Goal: Task Accomplishment & Management: Manage account settings

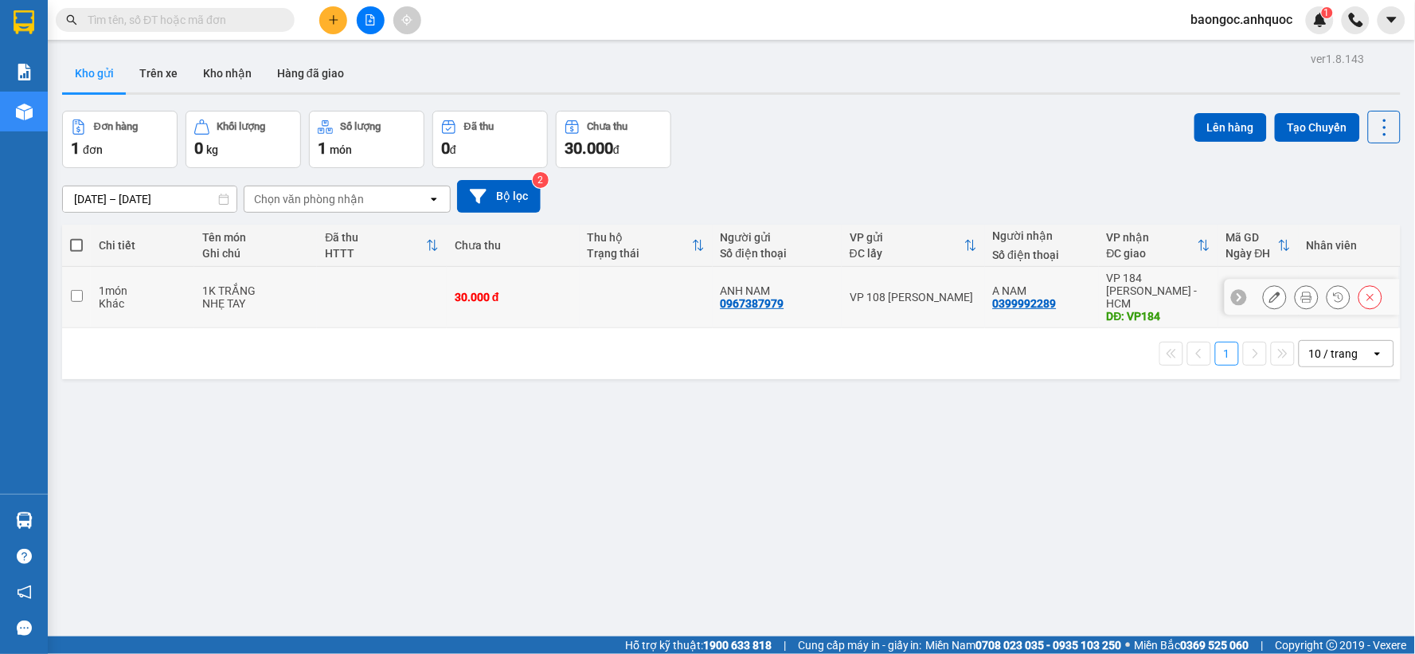
click at [682, 281] on td at bounding box center [646, 297] width 133 height 61
checkbox input "true"
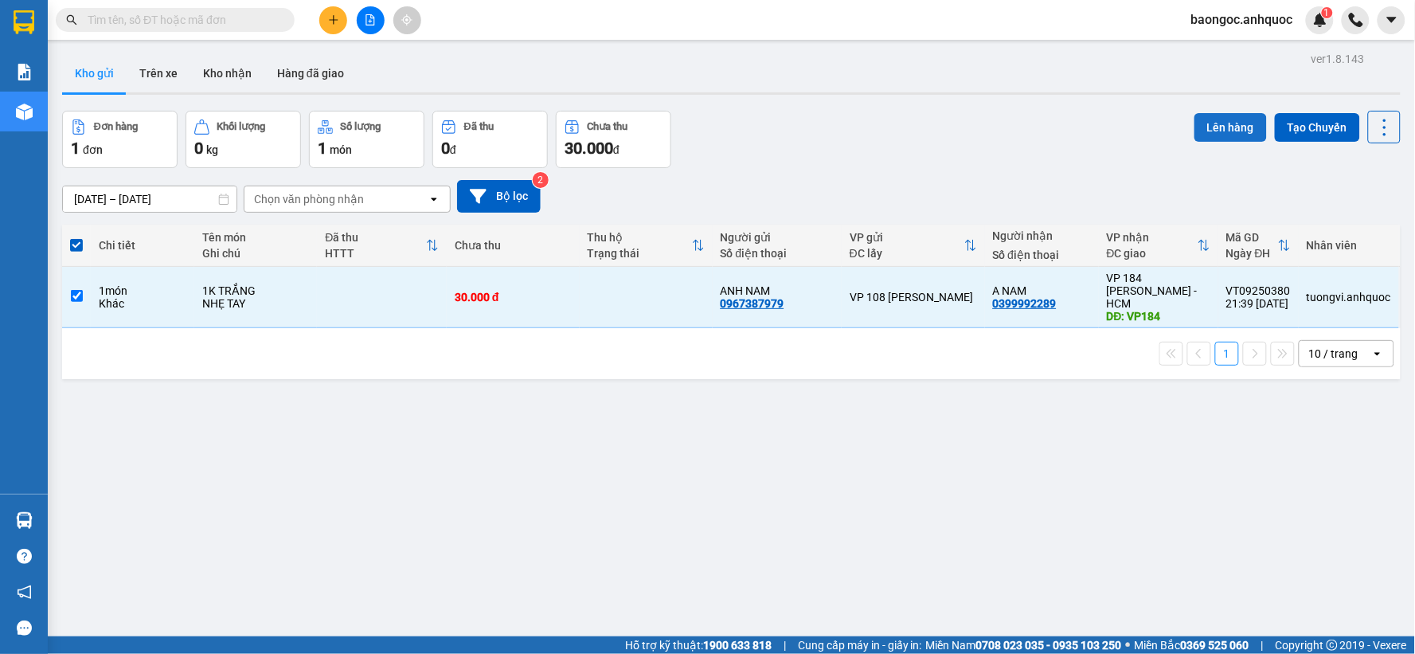
click at [1197, 127] on button "Lên hàng" at bounding box center [1230, 127] width 72 height 29
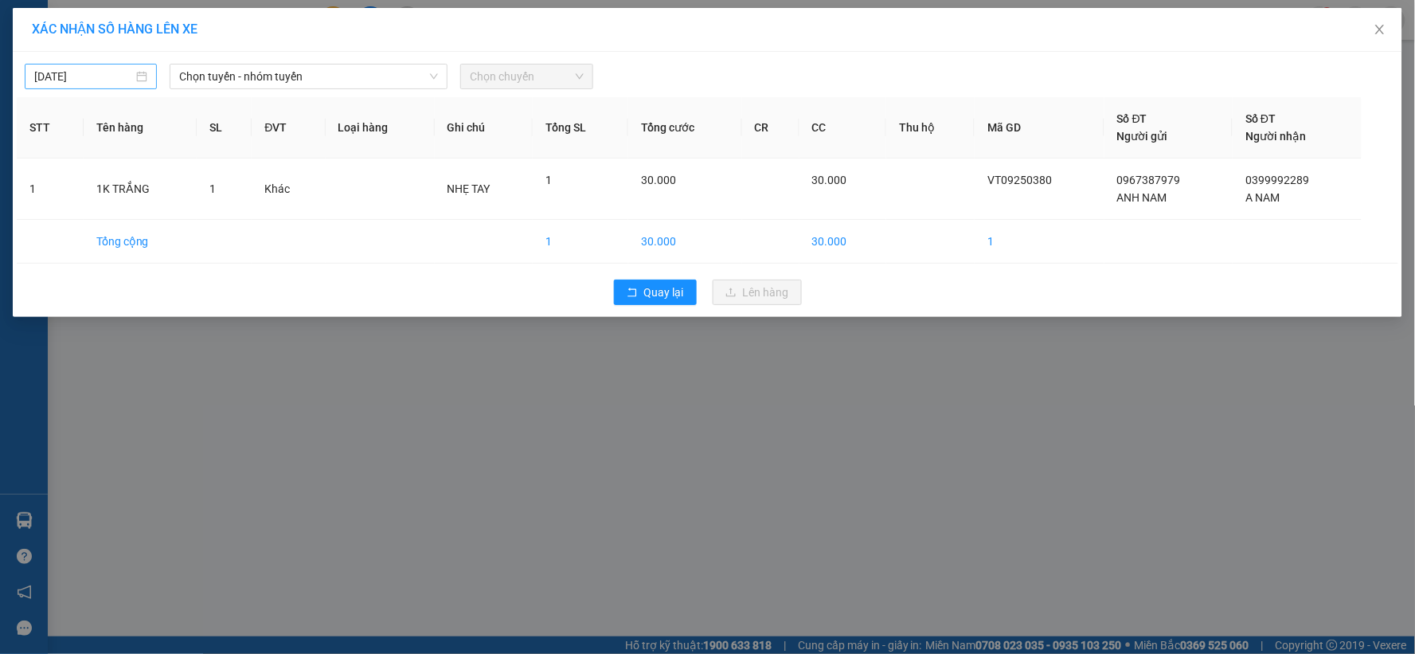
click at [110, 82] on input "[DATE]" at bounding box center [83, 77] width 99 height 18
click at [186, 187] on div "12" at bounding box center [191, 192] width 19 height 19
type input "12/09/2025"
click at [243, 77] on span "Chọn tuyến - nhóm tuyến" at bounding box center [308, 76] width 259 height 24
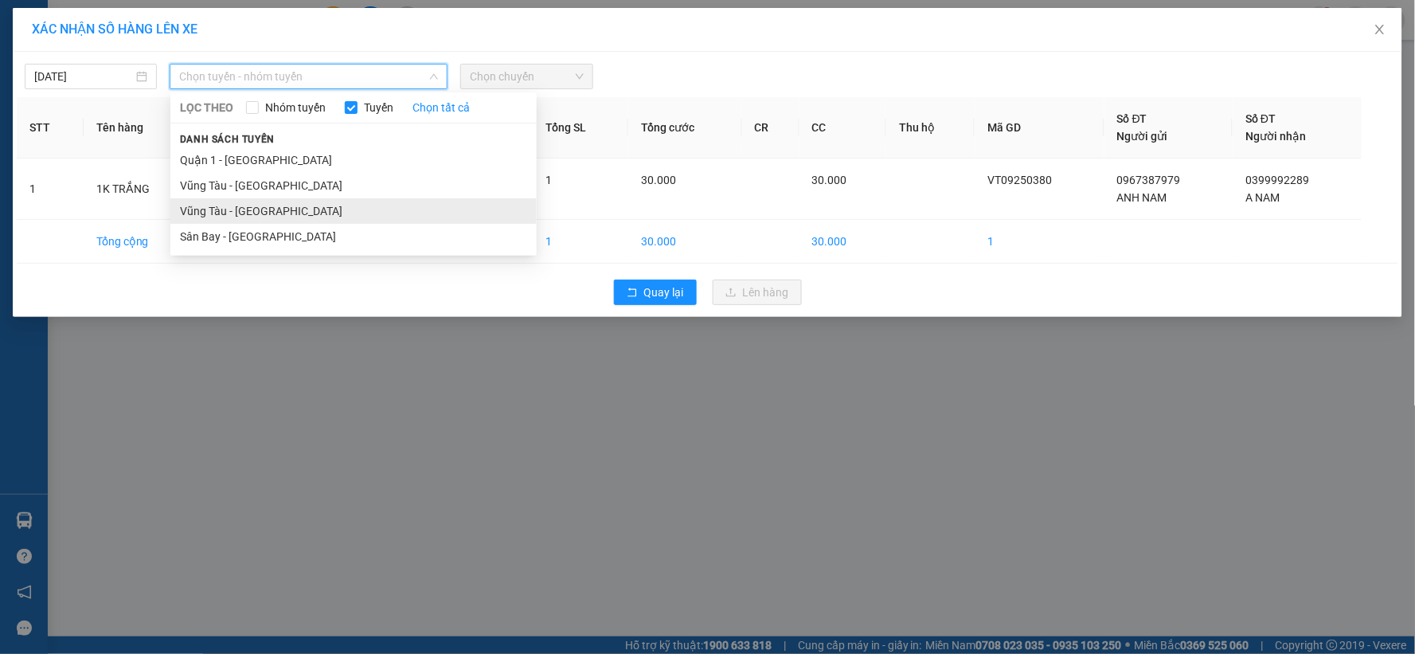
click at [252, 221] on li "Vũng Tàu - [GEOGRAPHIC_DATA]" at bounding box center [353, 210] width 366 height 25
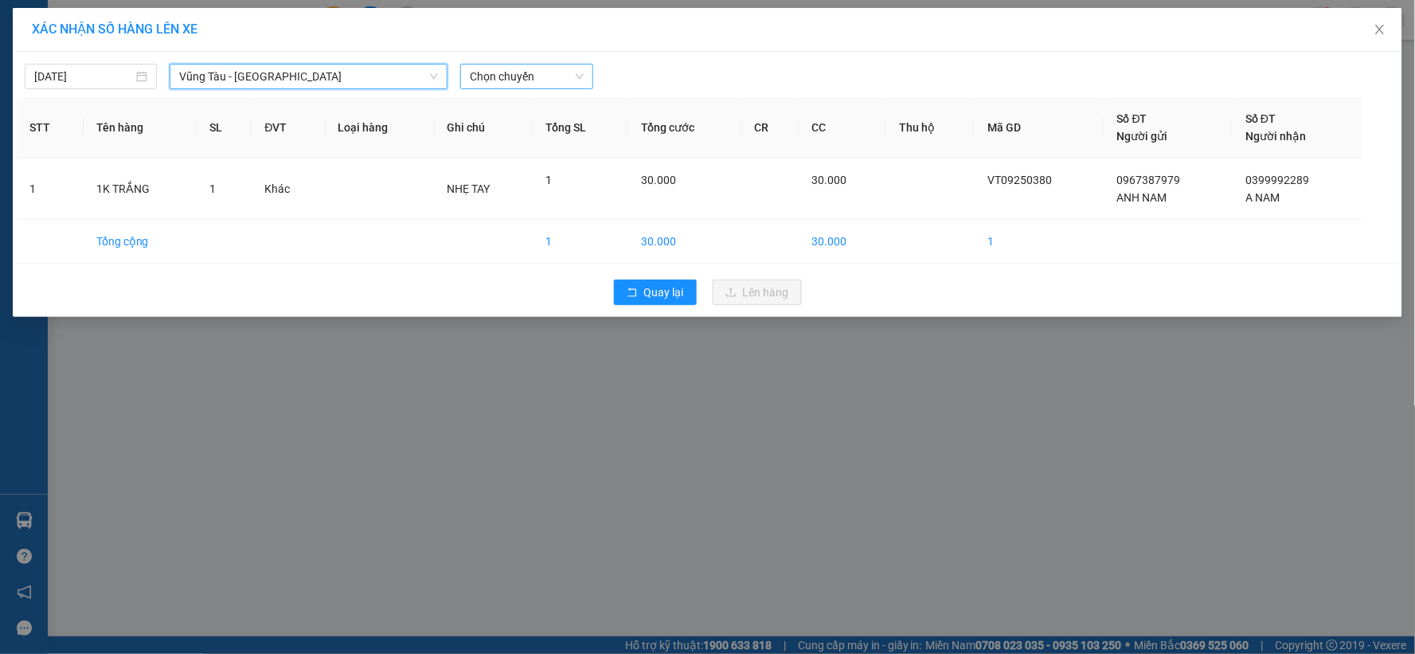
click at [513, 73] on span "Chọn chuyến" at bounding box center [526, 76] width 113 height 24
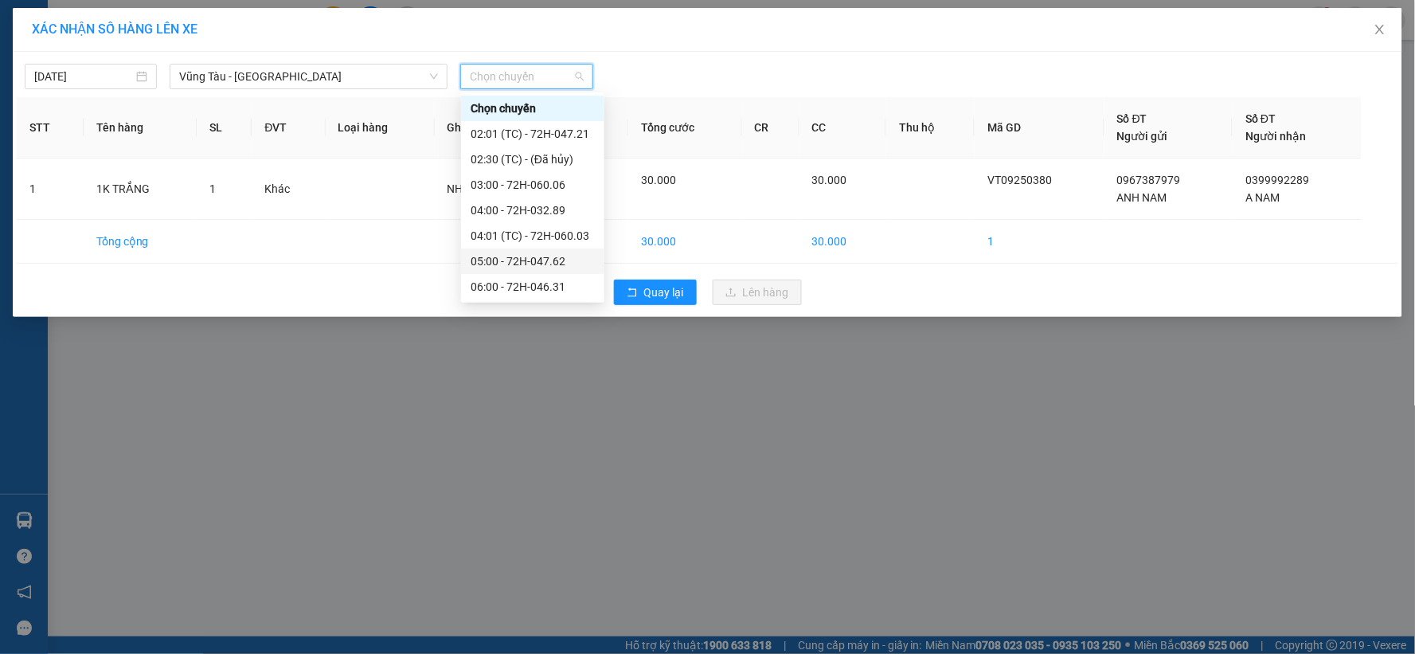
click at [535, 264] on div "05:00 - 72H-047.62" at bounding box center [533, 261] width 124 height 18
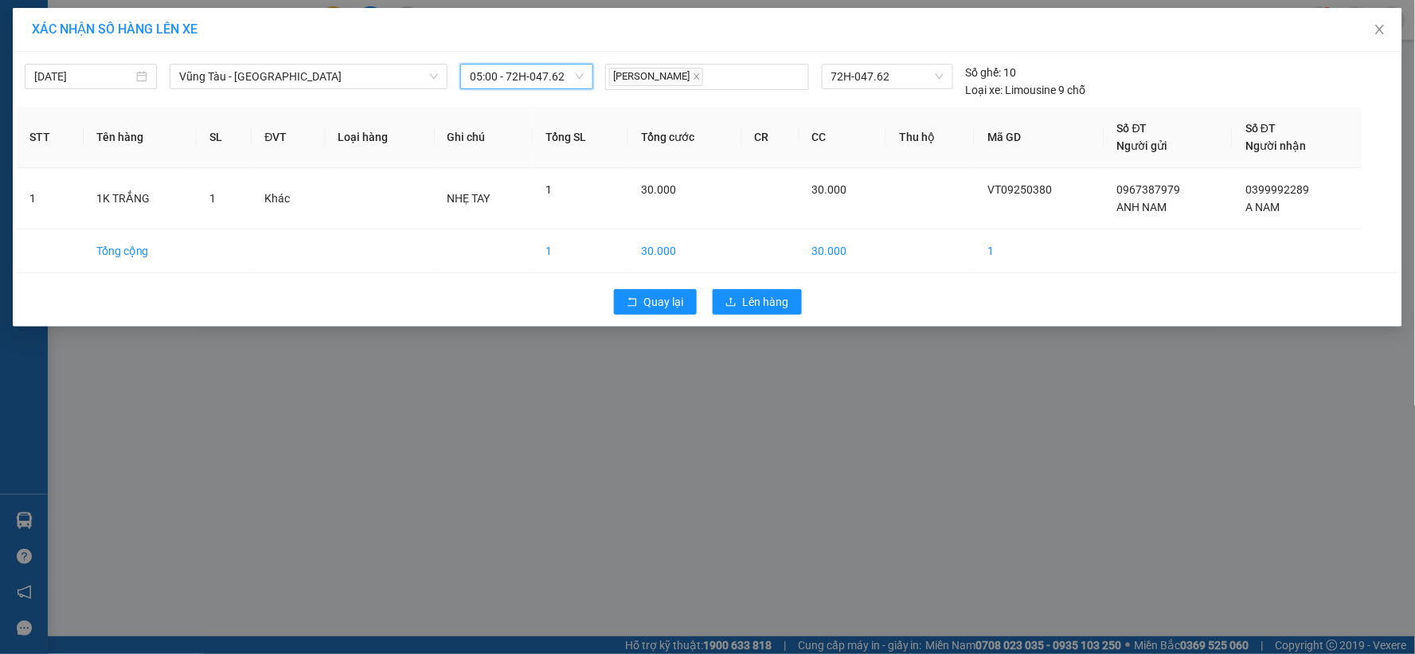
click at [802, 306] on div "Quay lại Lên hàng" at bounding box center [707, 301] width 1381 height 41
click at [791, 305] on button "Lên hàng" at bounding box center [757, 301] width 89 height 25
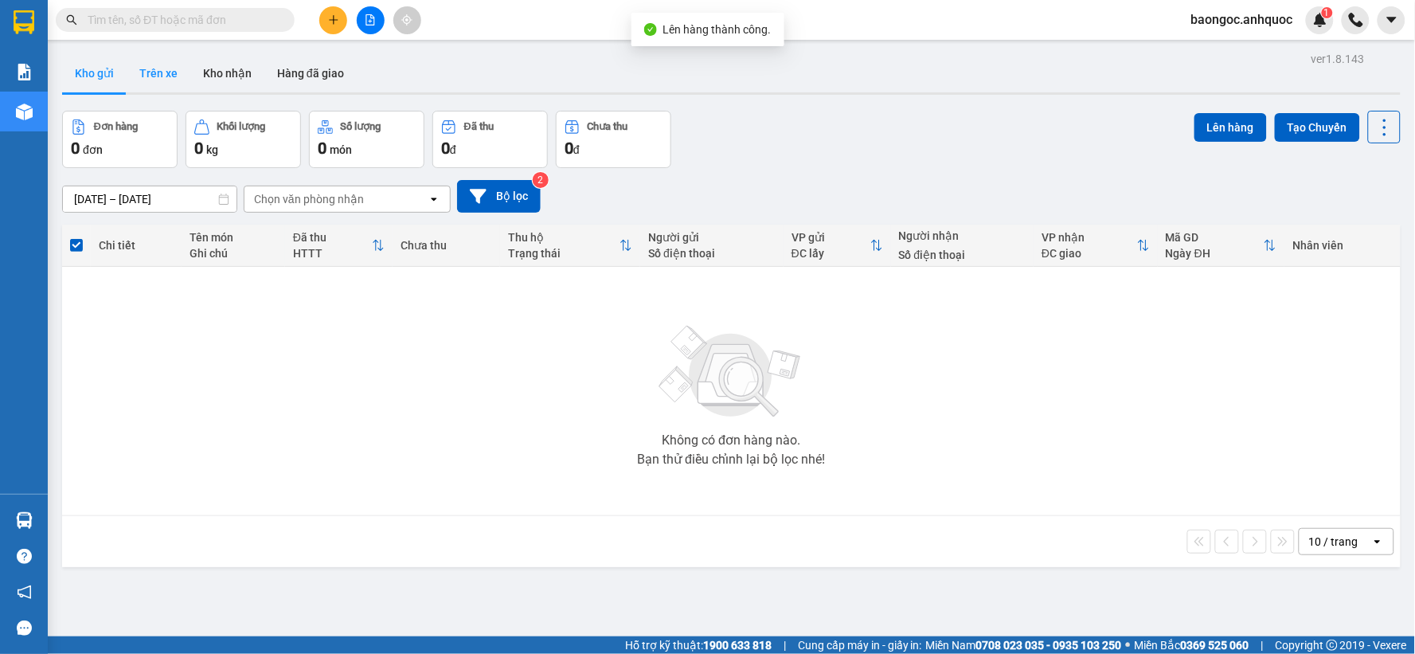
click at [166, 70] on button "Trên xe" at bounding box center [159, 73] width 64 height 38
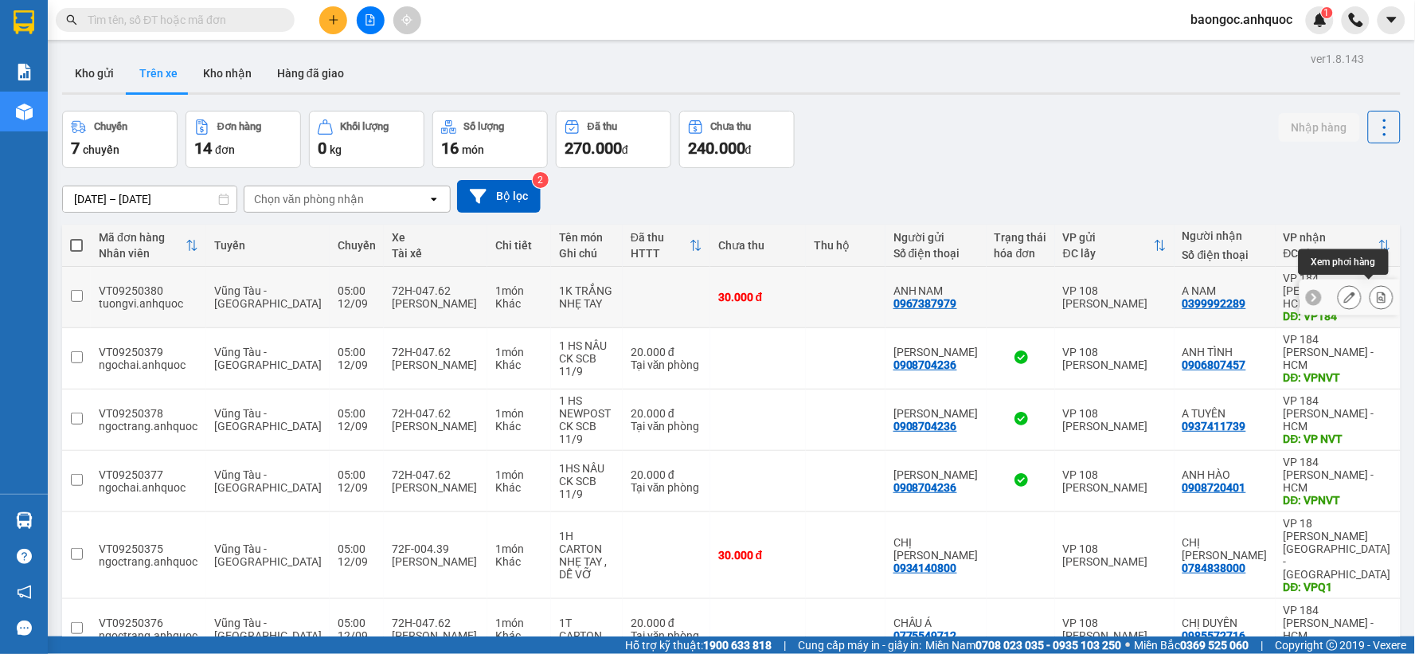
click at [1376, 295] on icon at bounding box center [1381, 296] width 11 height 11
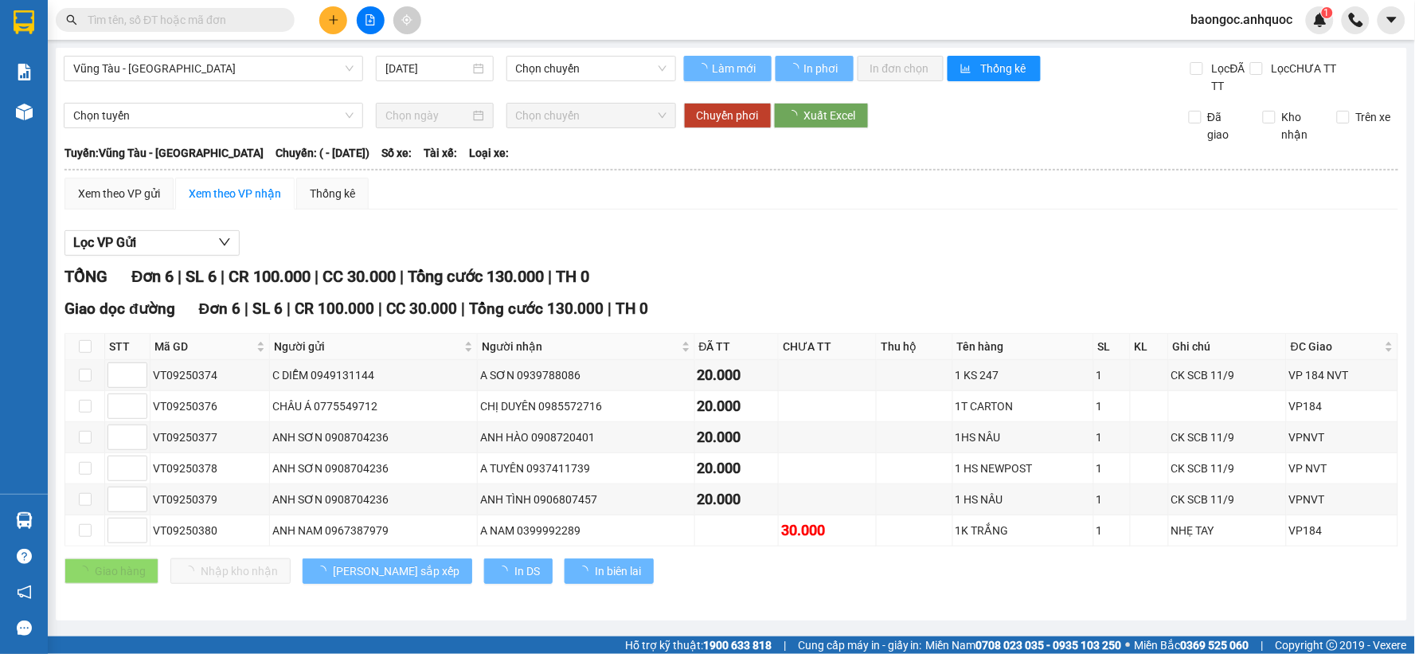
type input "12/09/2025"
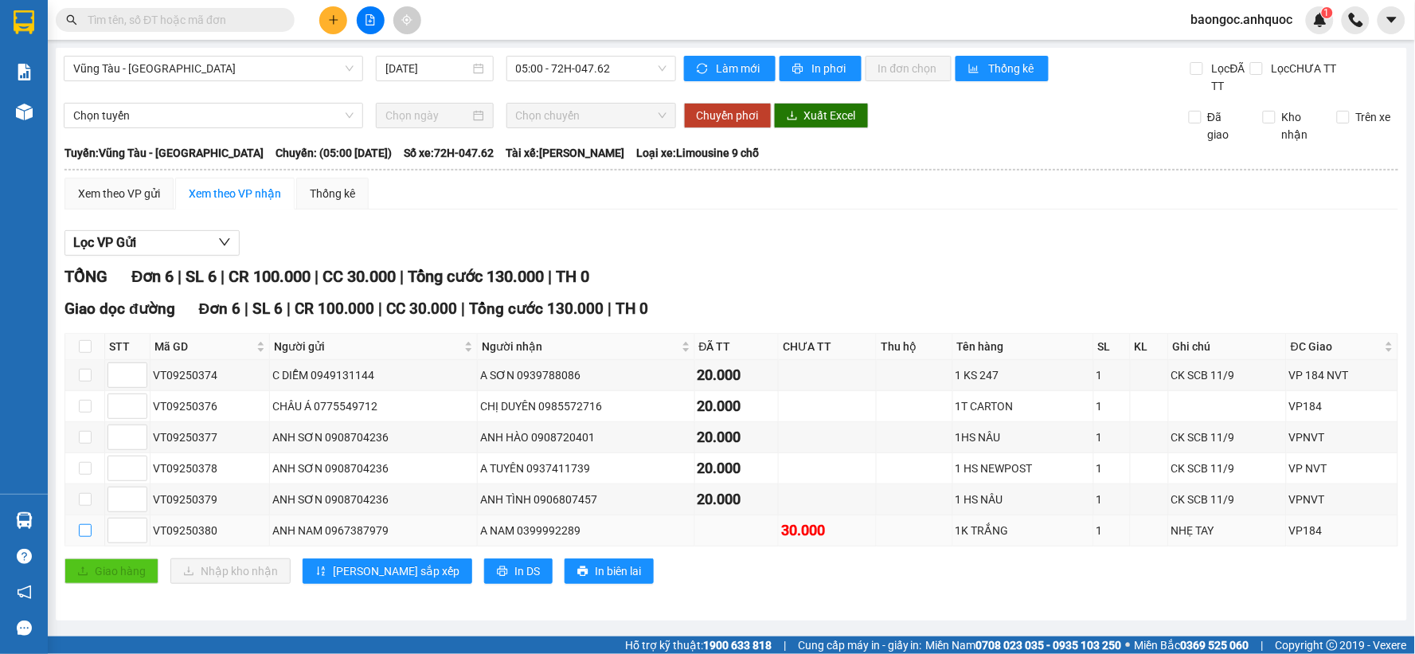
click at [85, 536] on input "checkbox" at bounding box center [85, 530] width 13 height 13
checkbox input "true"
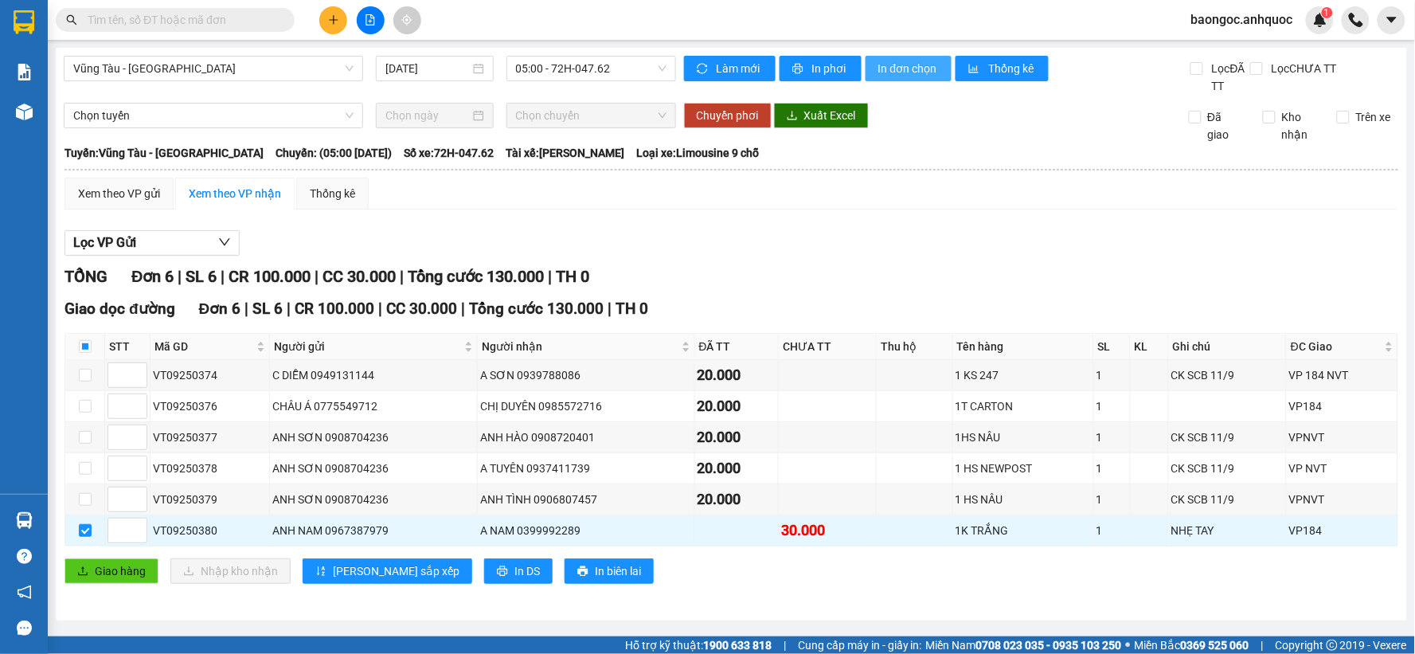
click at [872, 68] on button "In đơn chọn" at bounding box center [908, 68] width 87 height 25
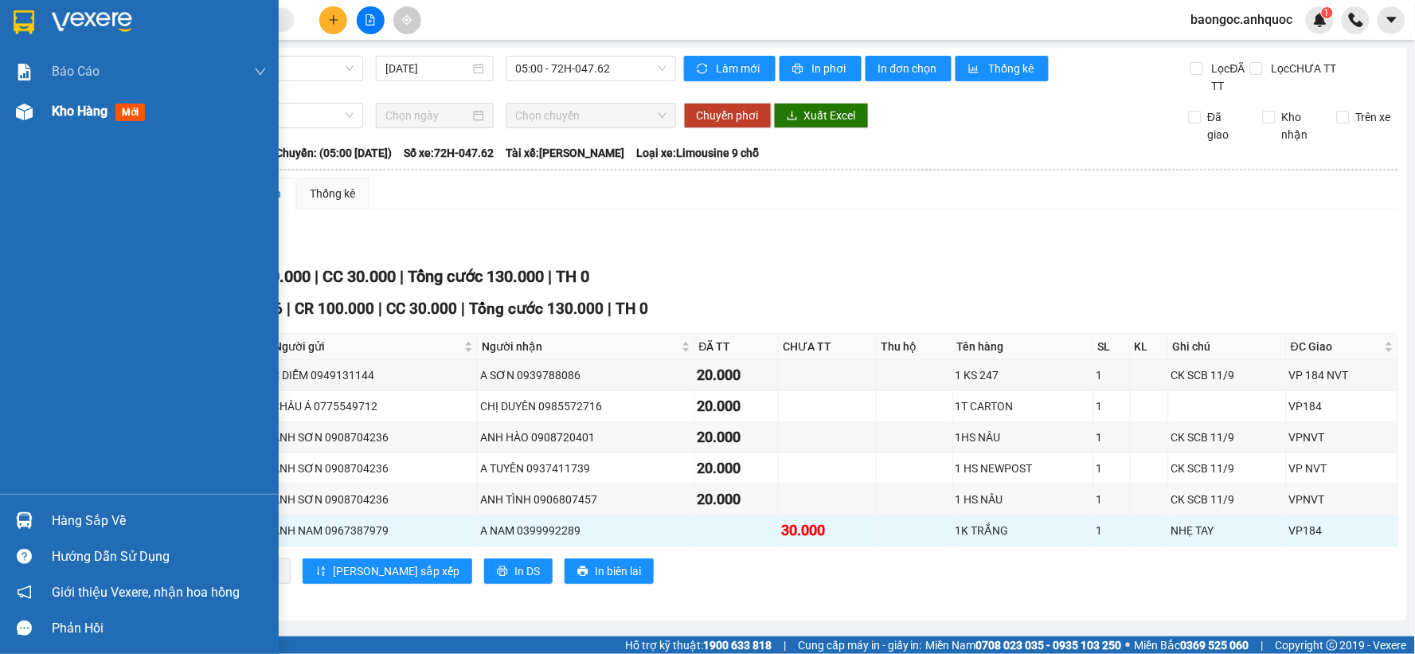
click at [35, 105] on div at bounding box center [24, 112] width 28 height 28
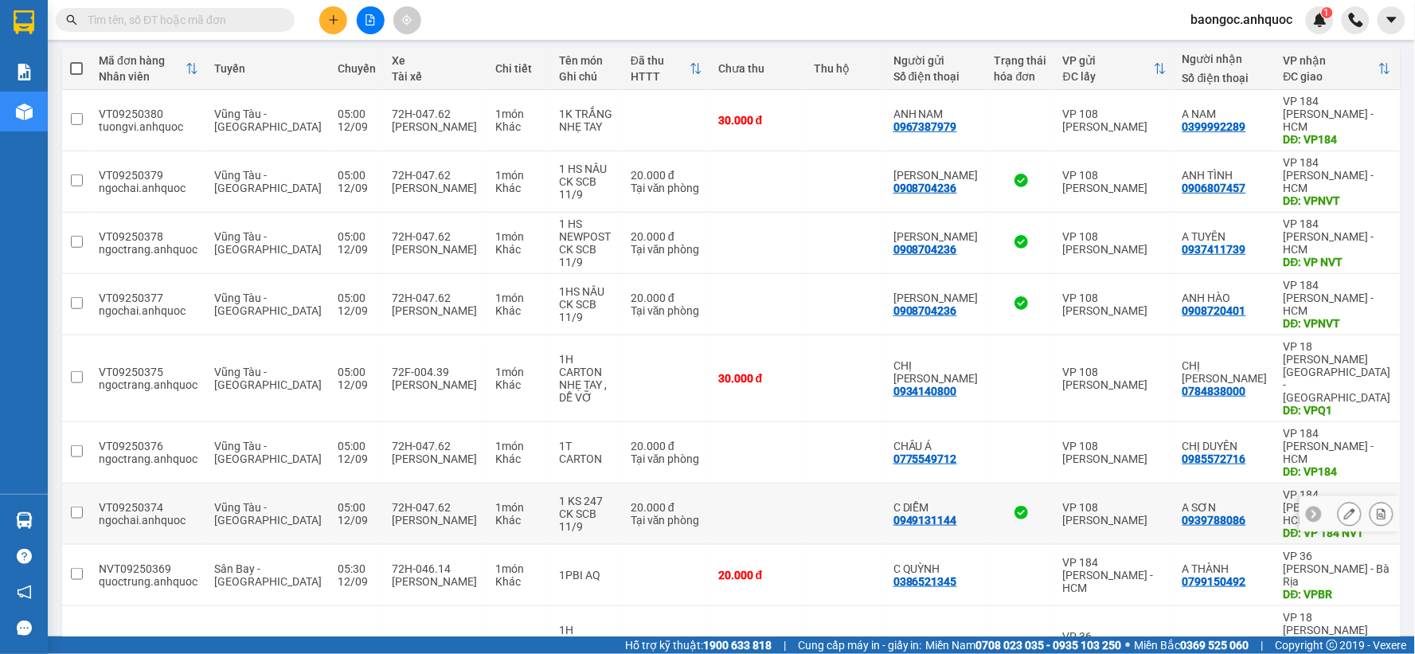
scroll to position [234, 0]
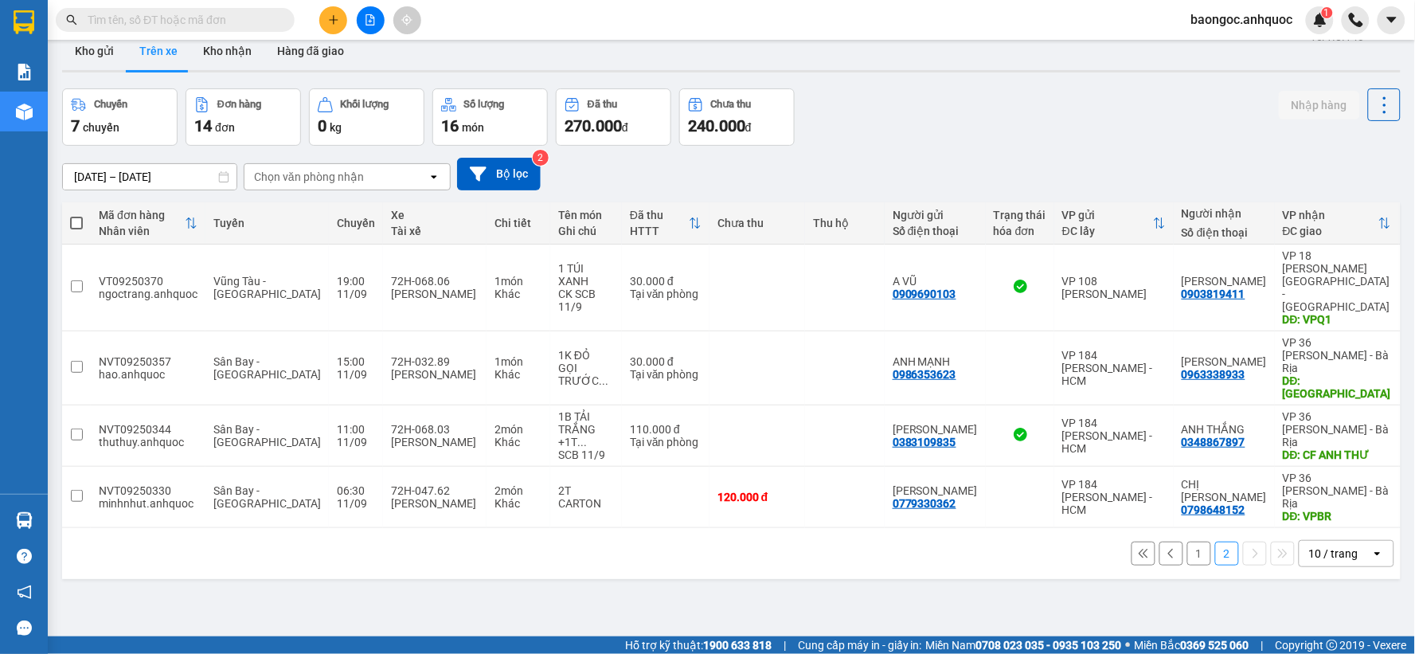
scroll to position [0, 0]
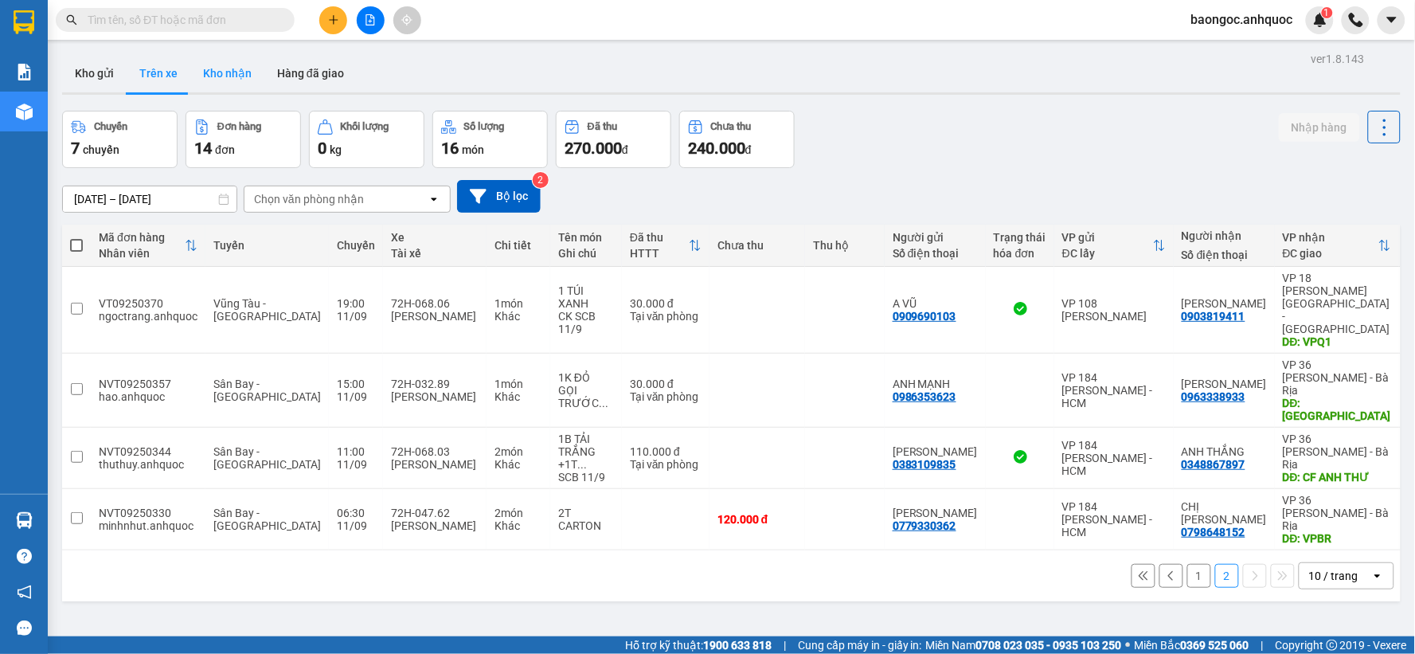
click at [213, 78] on button "Kho nhận" at bounding box center [227, 73] width 74 height 38
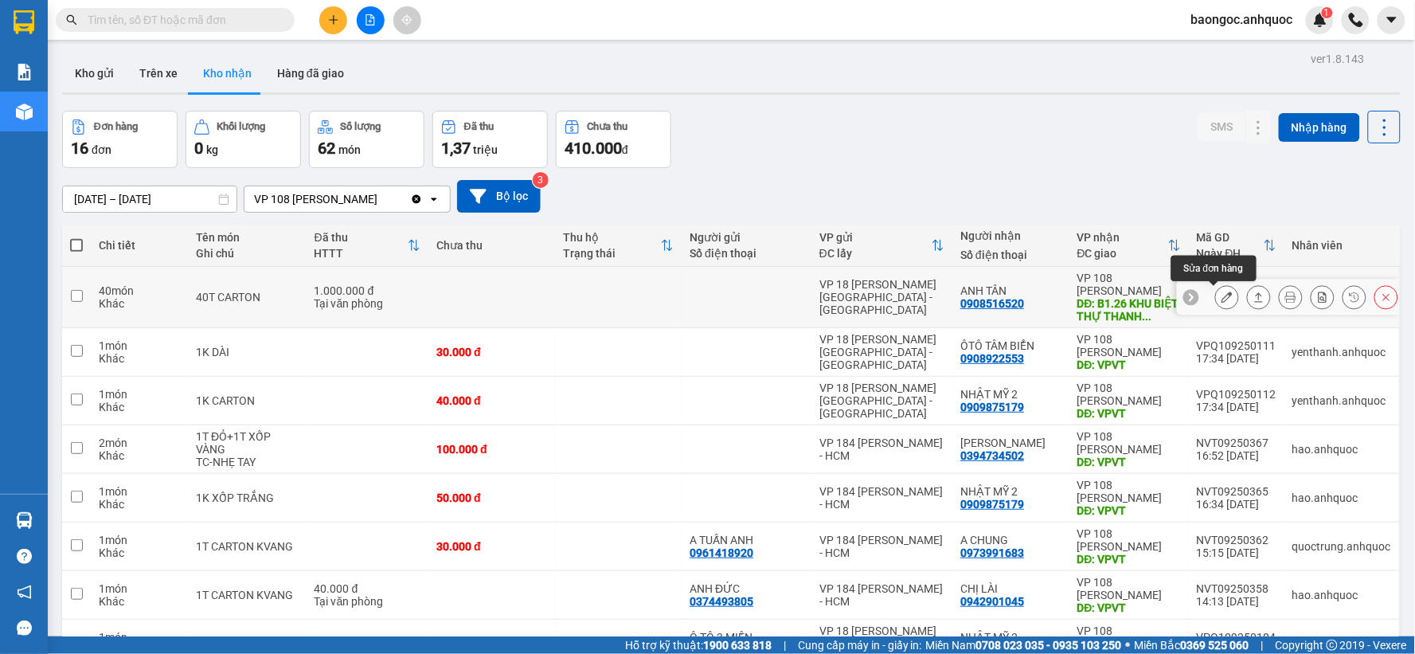
click at [1221, 301] on icon at bounding box center [1226, 296] width 11 height 11
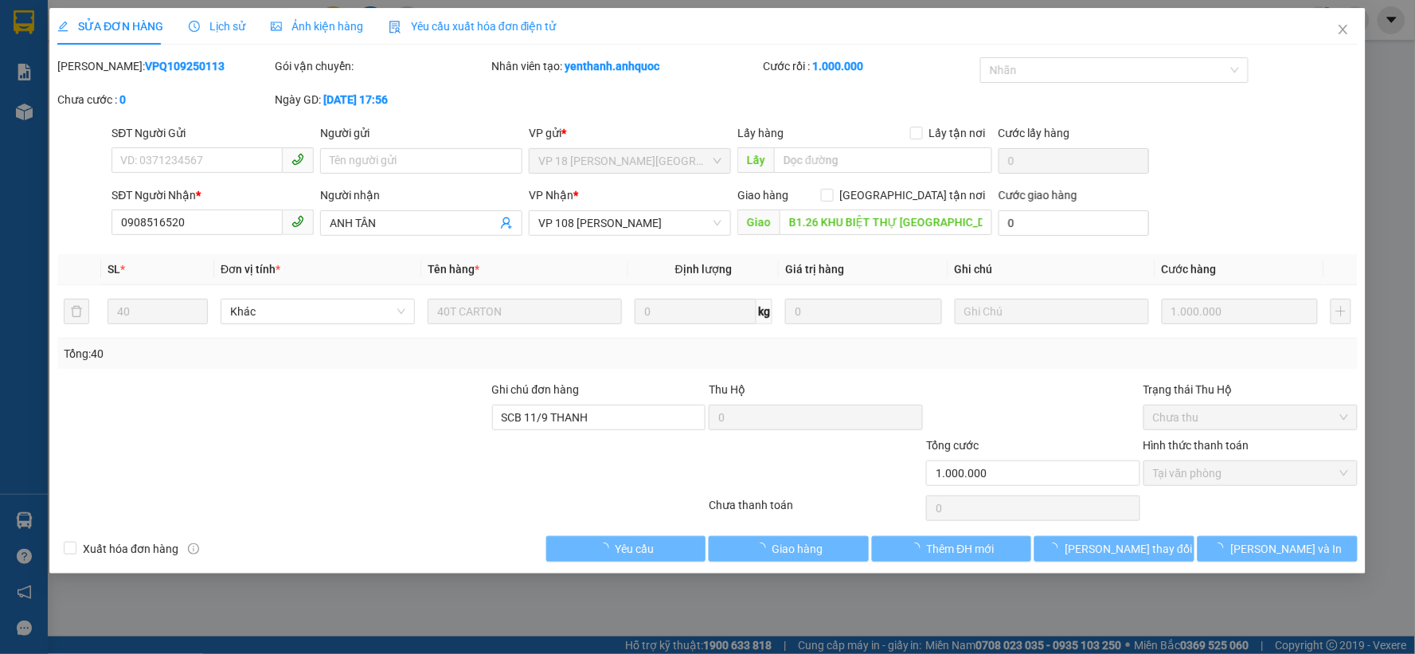
type input "0908516520"
type input "ANH TÂN"
type input "B1.26 KHU BIỆT THỰ THANH BÌNH VT"
type input "SCB 11/9 THANH"
type input "1.000.000"
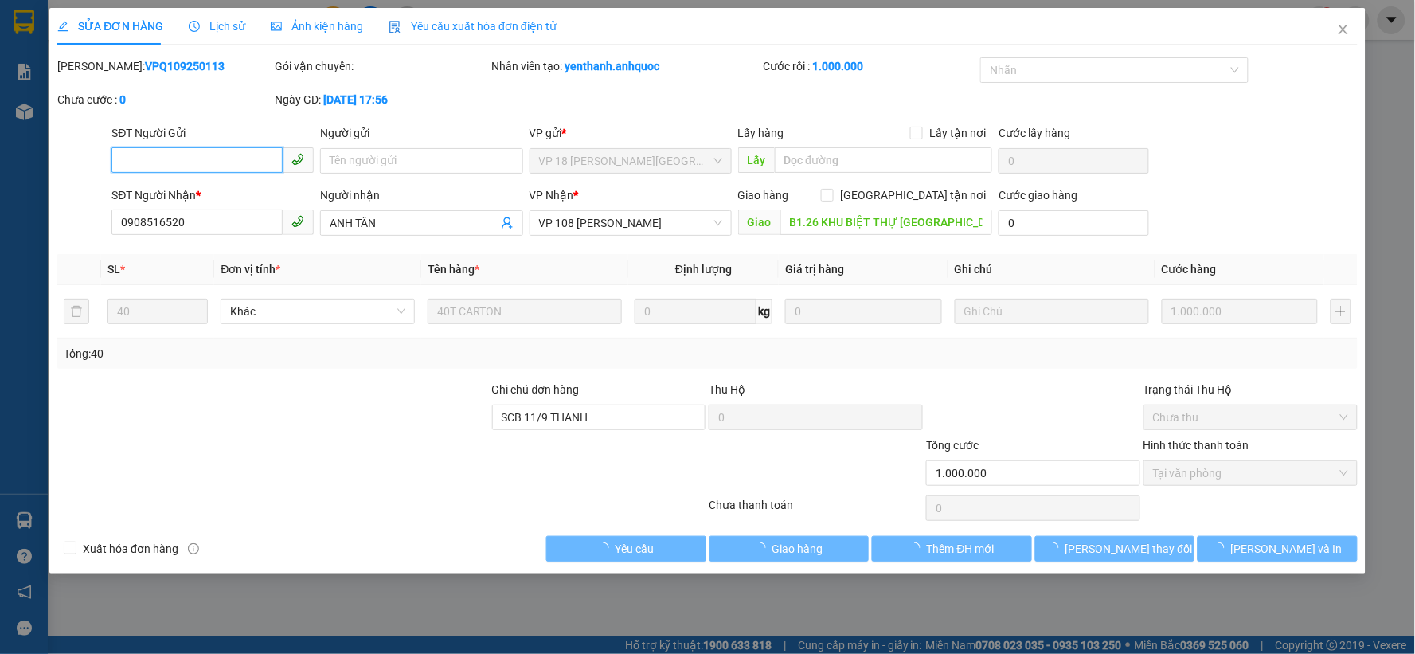
checkbox input "true"
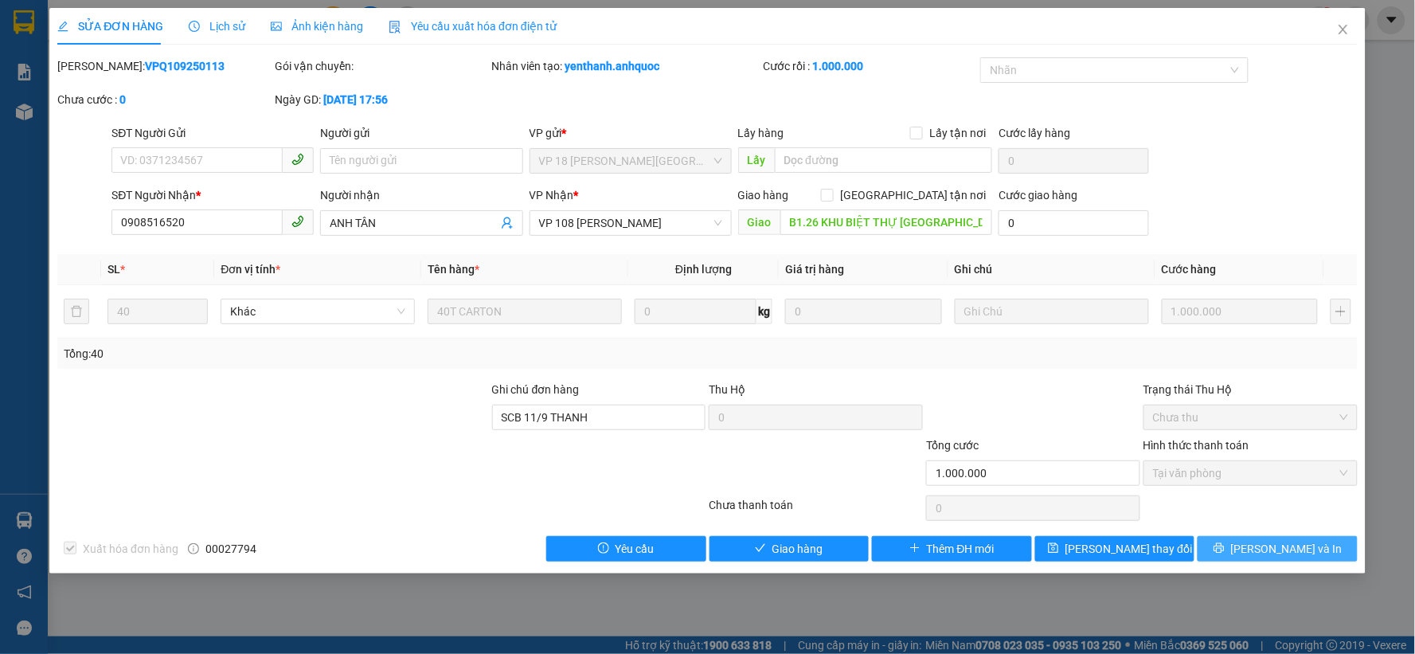
click at [1275, 550] on span "Lưu và In" at bounding box center [1286, 549] width 111 height 18
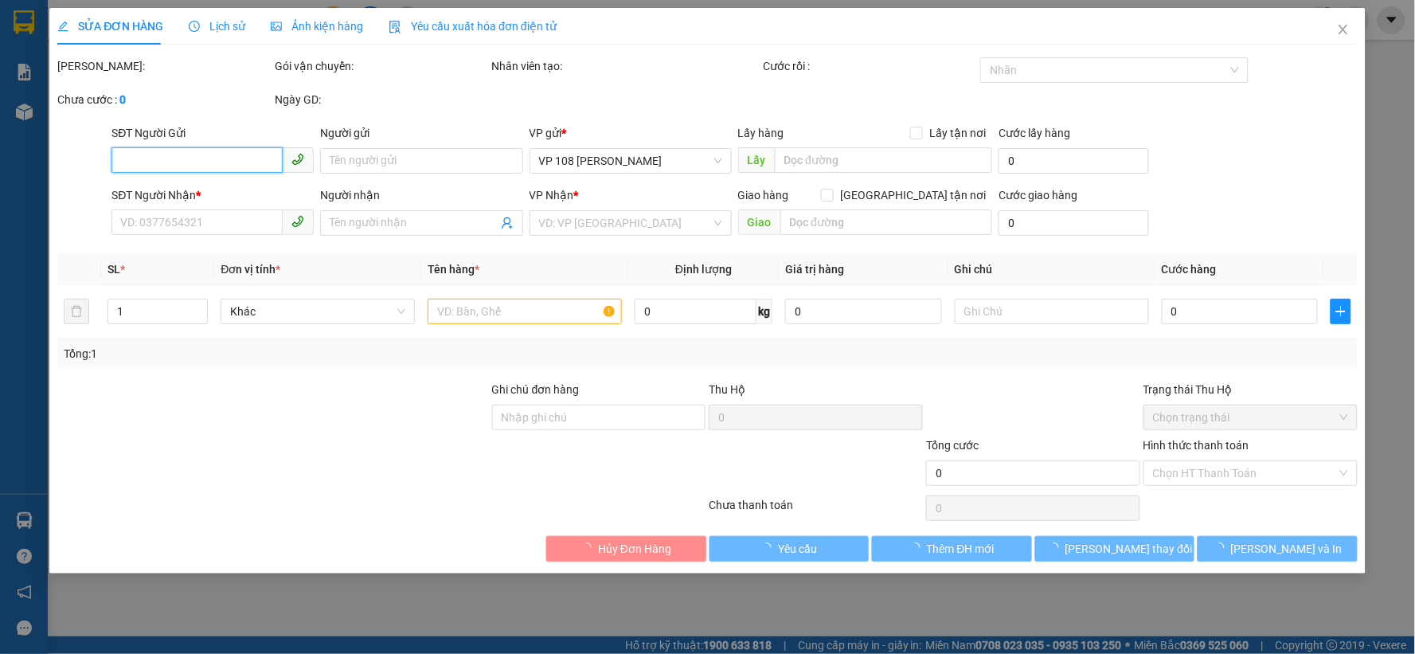
type input "0908516520"
type input "ANH TÂN"
type input "B1.26 KHU BIỆT THỰ THANH BÌNH VT"
type input "SCB 11/9 THANH"
type input "1.000.000"
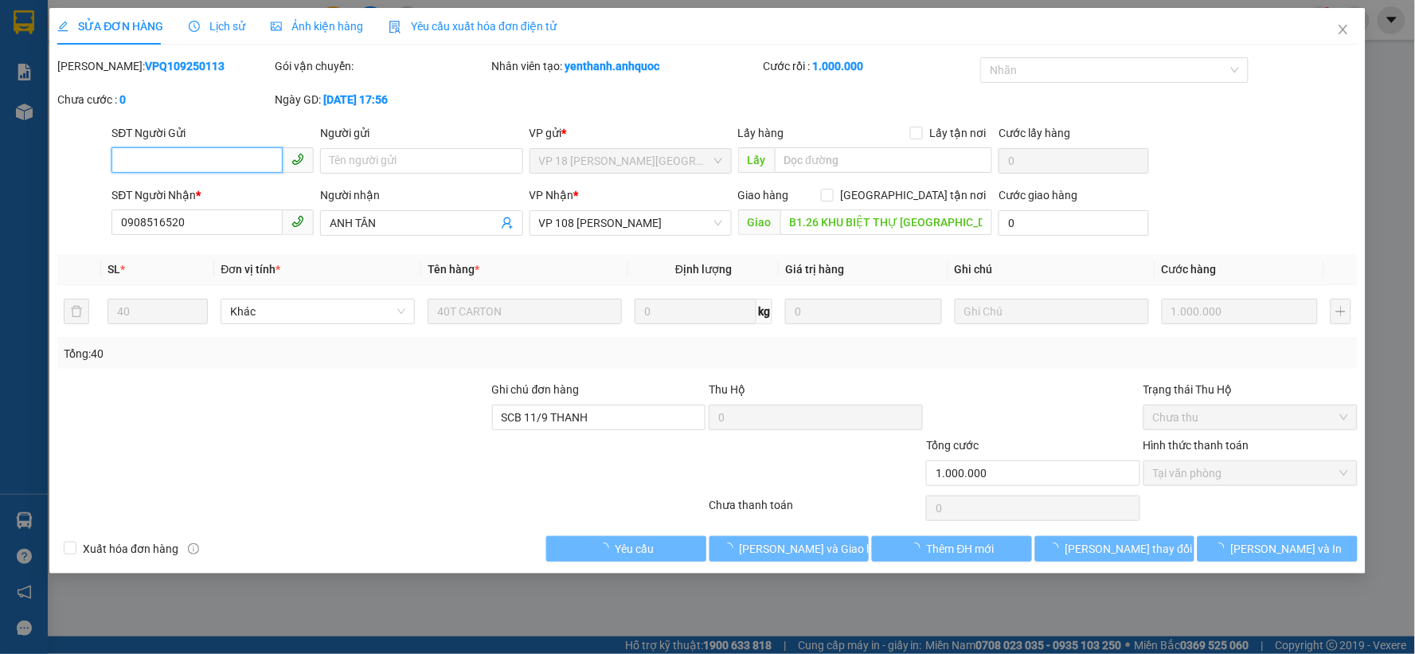
checkbox input "true"
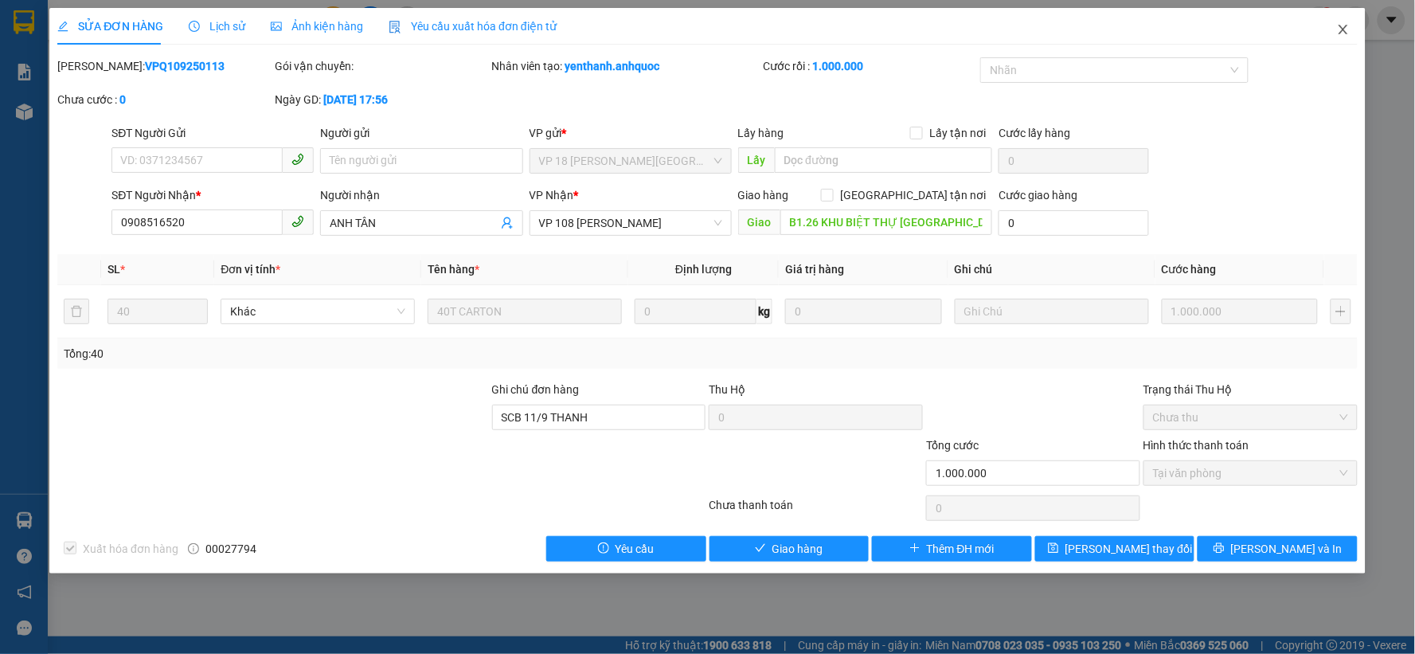
click at [1339, 29] on icon "close" at bounding box center [1343, 29] width 13 height 13
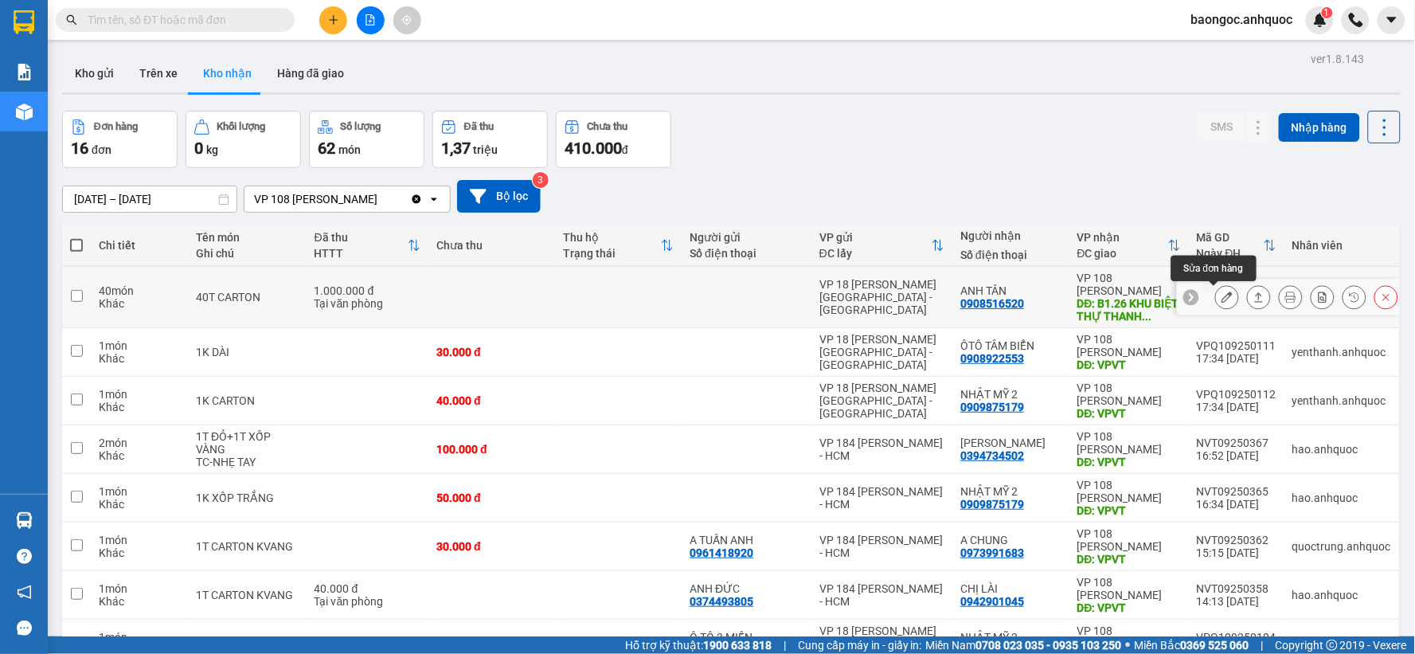
click at [1216, 290] on button at bounding box center [1227, 297] width 22 height 28
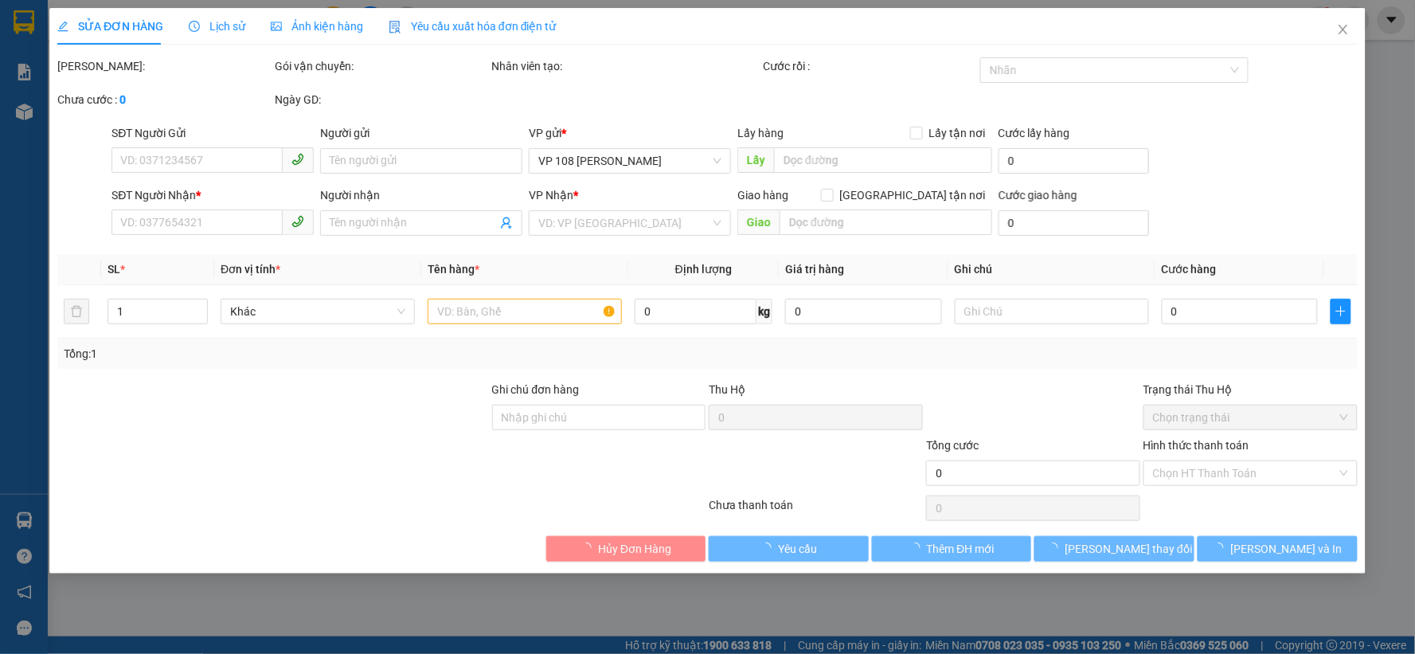
type input "0908516520"
type input "ANH TÂN"
type input "B1.26 KHU BIỆT THỰ THANH BÌNH VT"
type input "SCB 11/9 THANH"
type input "1.000.000"
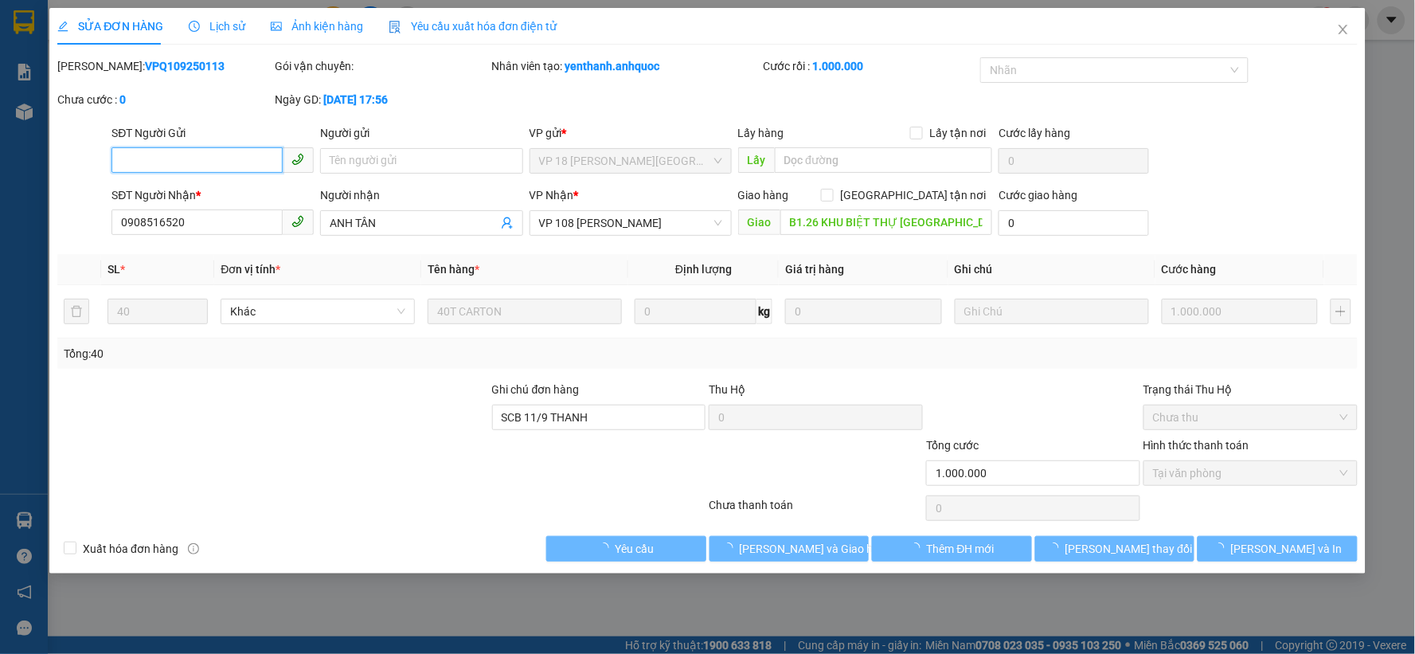
checkbox input "true"
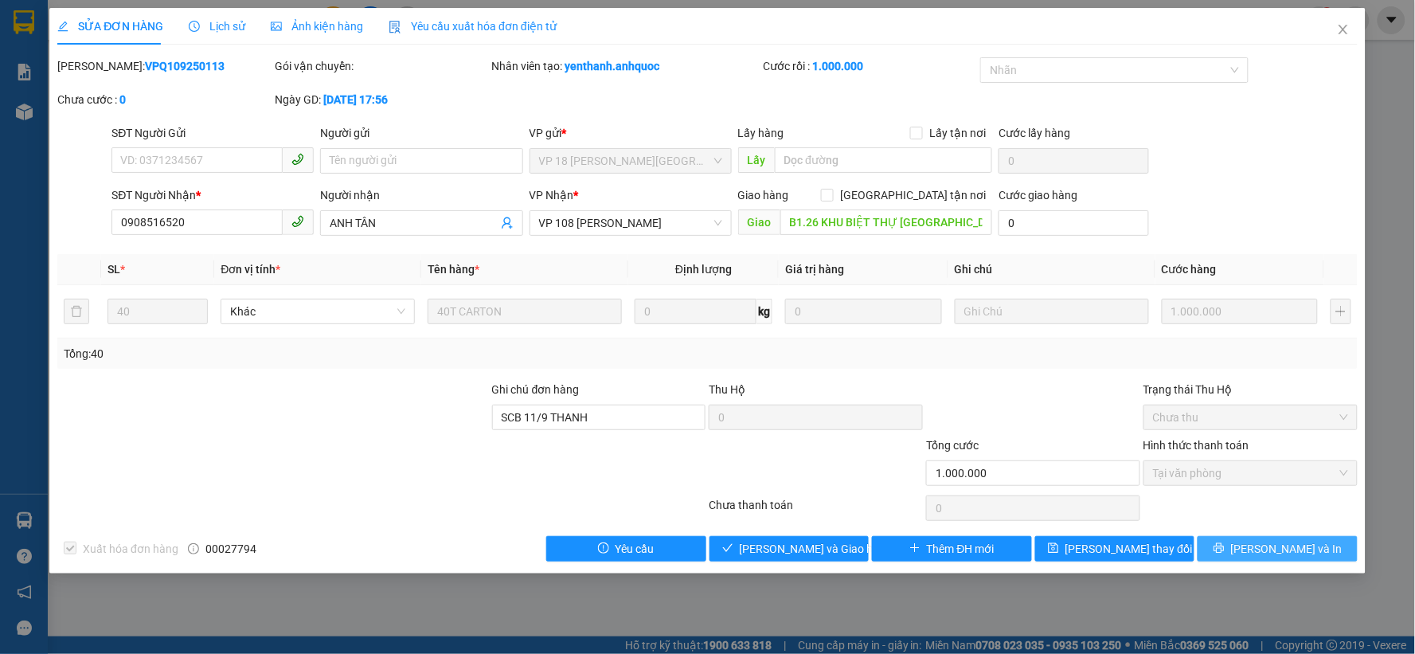
click at [1280, 548] on span "Lưu và In" at bounding box center [1286, 549] width 111 height 18
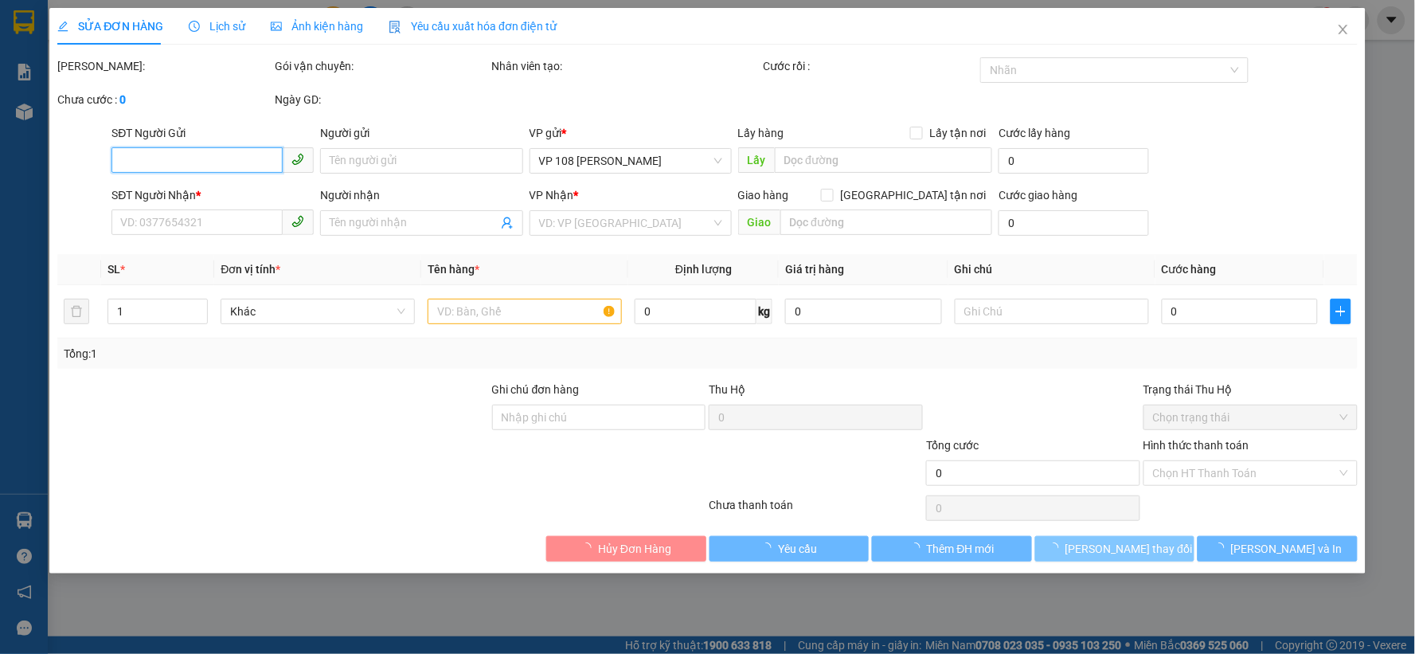
type input "0908516520"
type input "ANH TÂN"
type input "B1.26 KHU BIỆT THỰ THANH BÌNH VT"
type input "SCB 11/9 THANH"
type input "1.000.000"
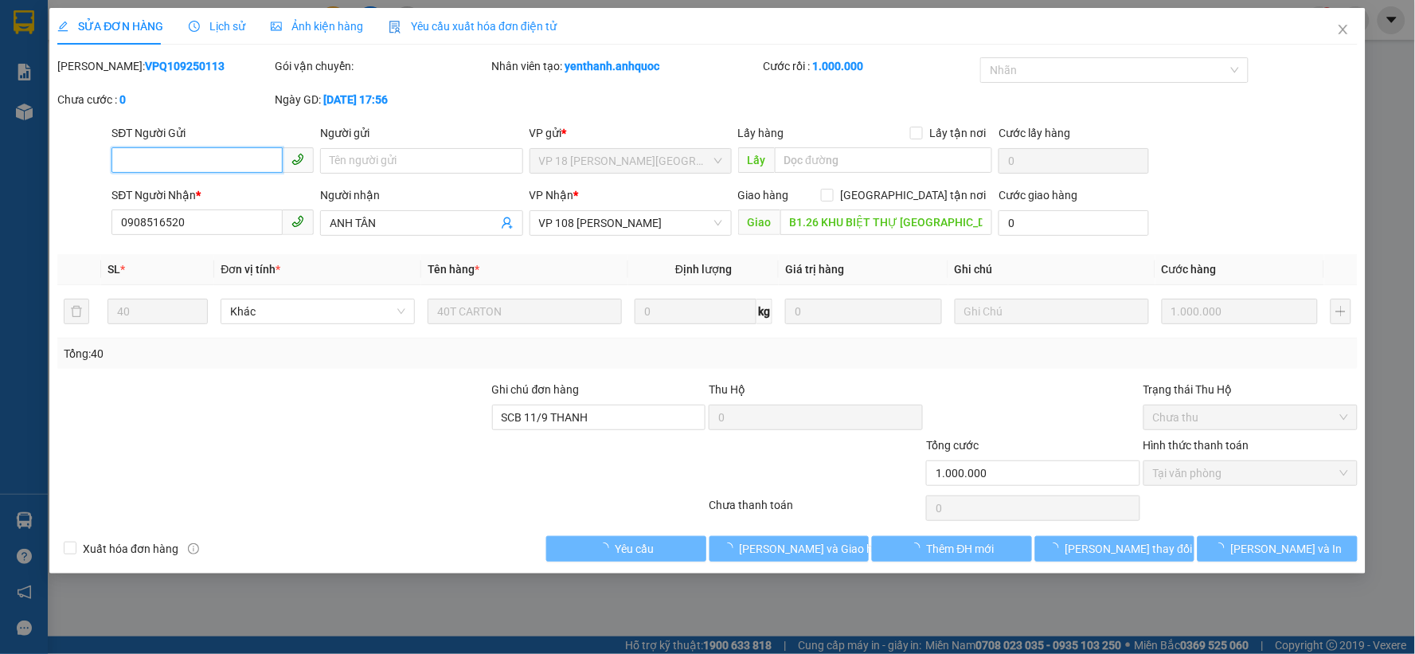
checkbox input "true"
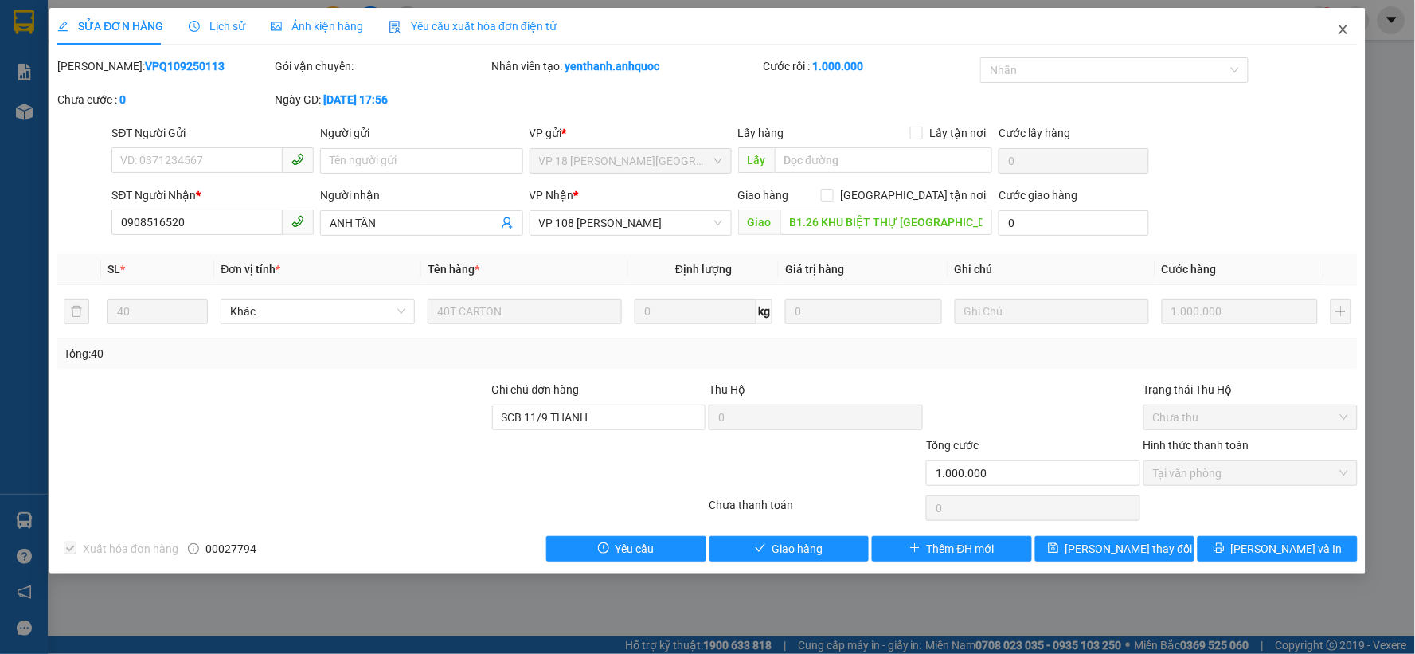
click at [1341, 27] on icon "close" at bounding box center [1342, 30] width 9 height 10
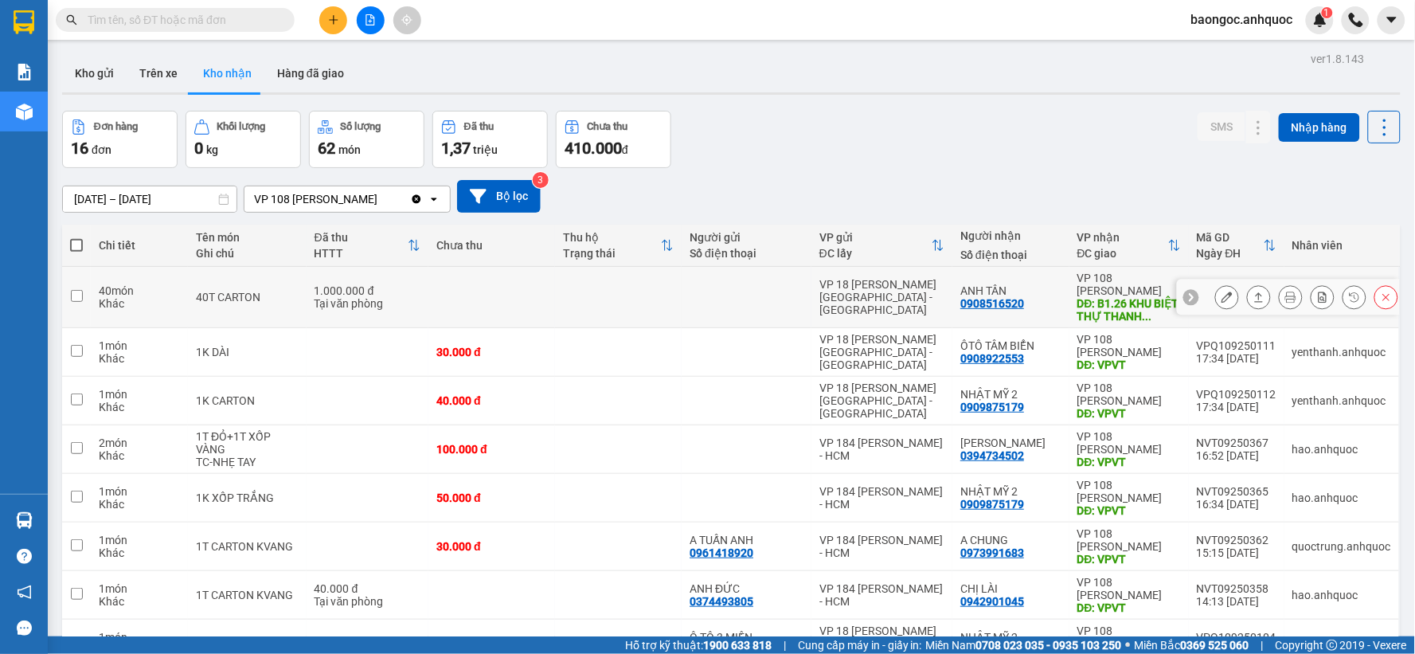
click at [1185, 297] on icon at bounding box center [1190, 296] width 11 height 11
click at [1382, 295] on div at bounding box center [1390, 297] width 16 height 16
click at [1380, 296] on icon at bounding box center [1385, 296] width 11 height 11
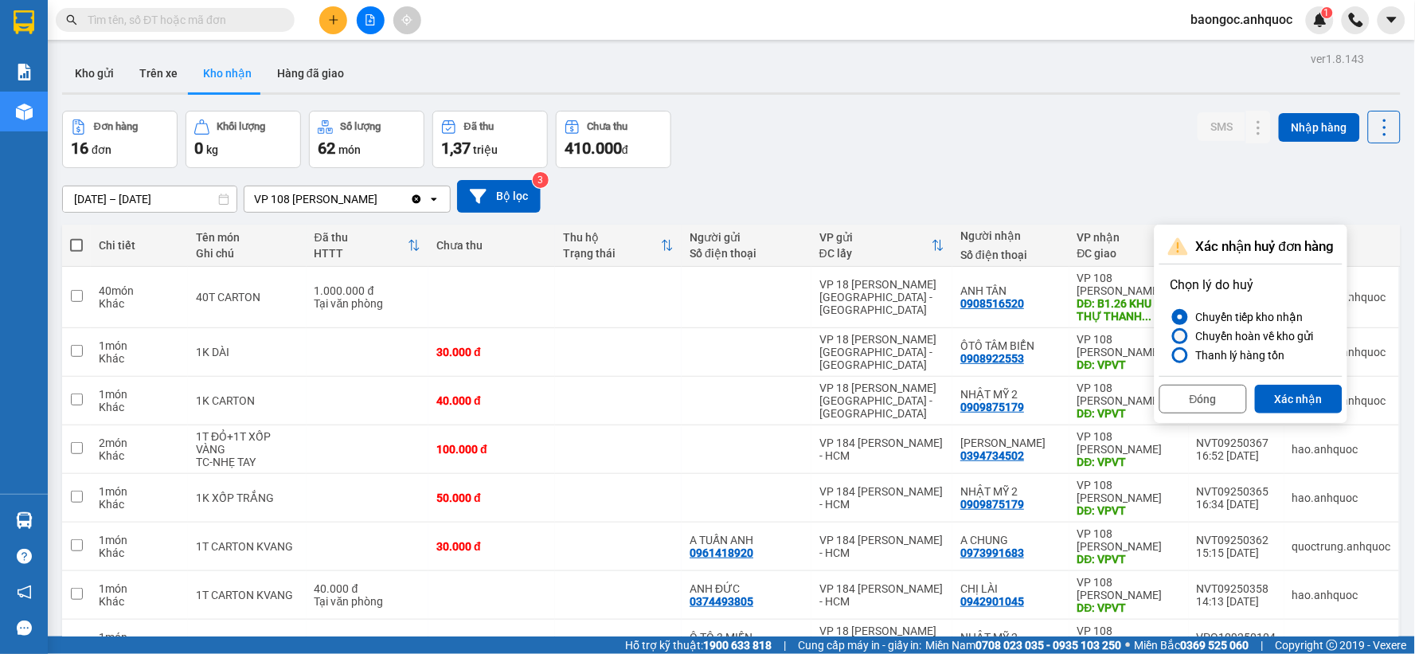
click at [1185, 334] on div at bounding box center [1180, 336] width 16 height 16
click at [1170, 336] on input "Chuyển hoàn về kho gửi" at bounding box center [1170, 336] width 0 height 0
click at [1310, 398] on button "Xác nhận" at bounding box center [1299, 399] width 88 height 29
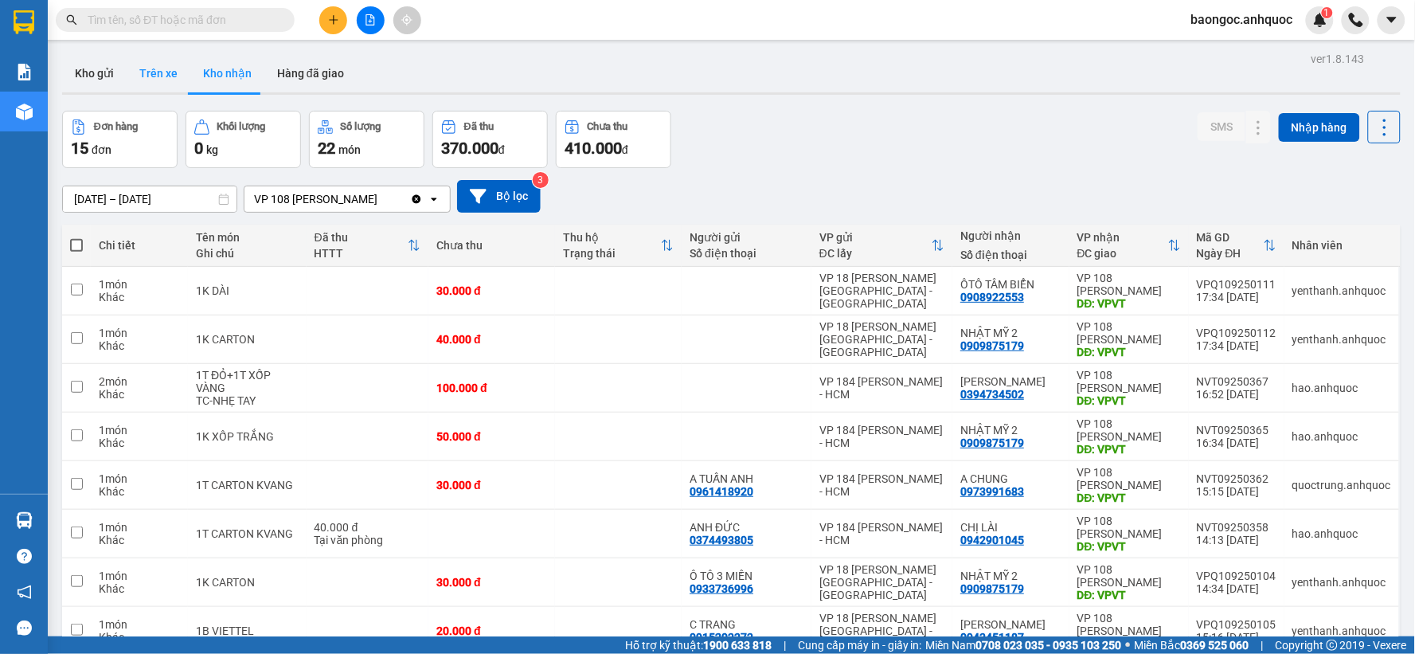
click at [143, 76] on button "Trên xe" at bounding box center [159, 73] width 64 height 38
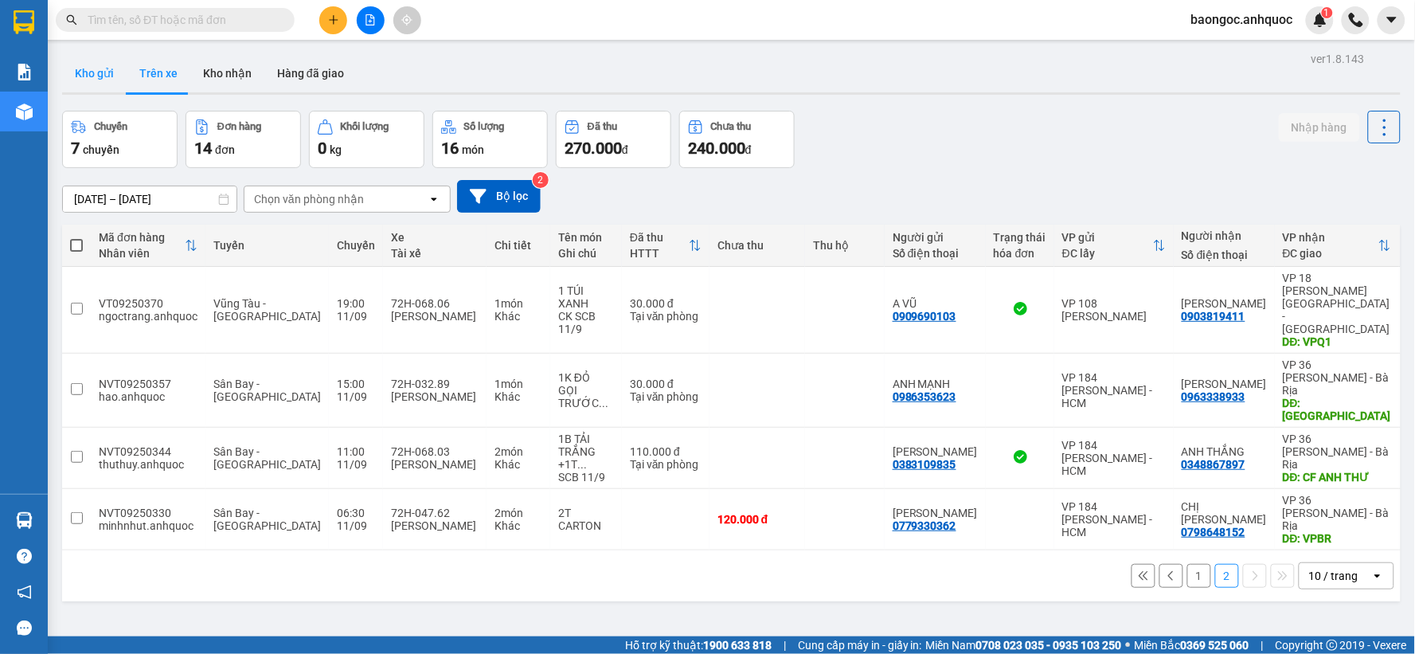
click at [102, 76] on button "Kho gửi" at bounding box center [94, 73] width 64 height 38
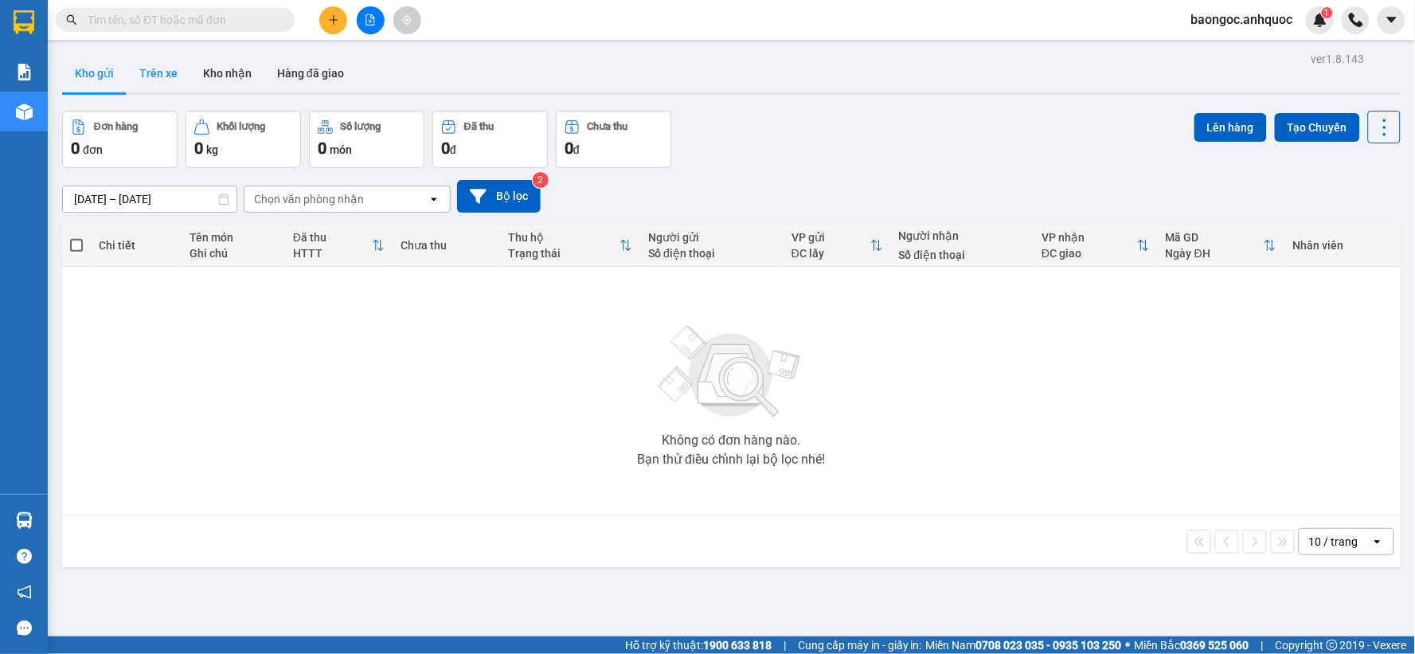
click at [163, 72] on button "Trên xe" at bounding box center [159, 73] width 64 height 38
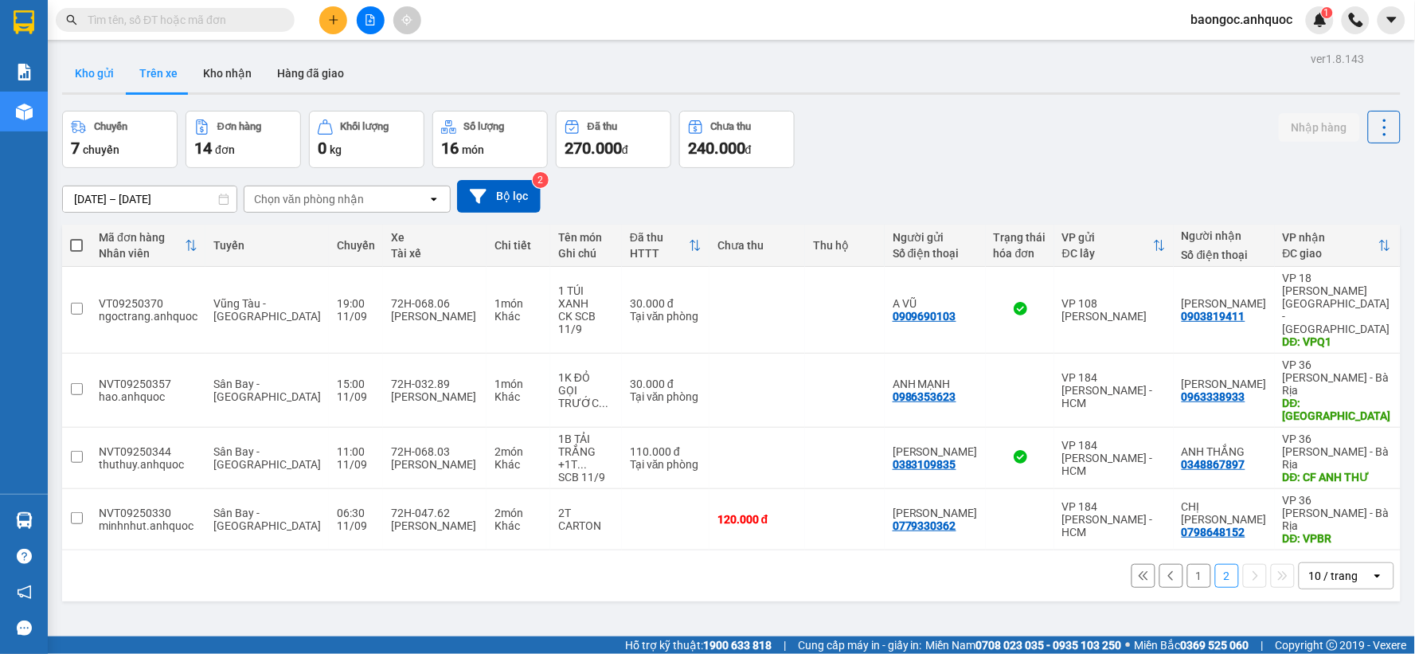
click at [120, 76] on button "Kho gửi" at bounding box center [94, 73] width 64 height 38
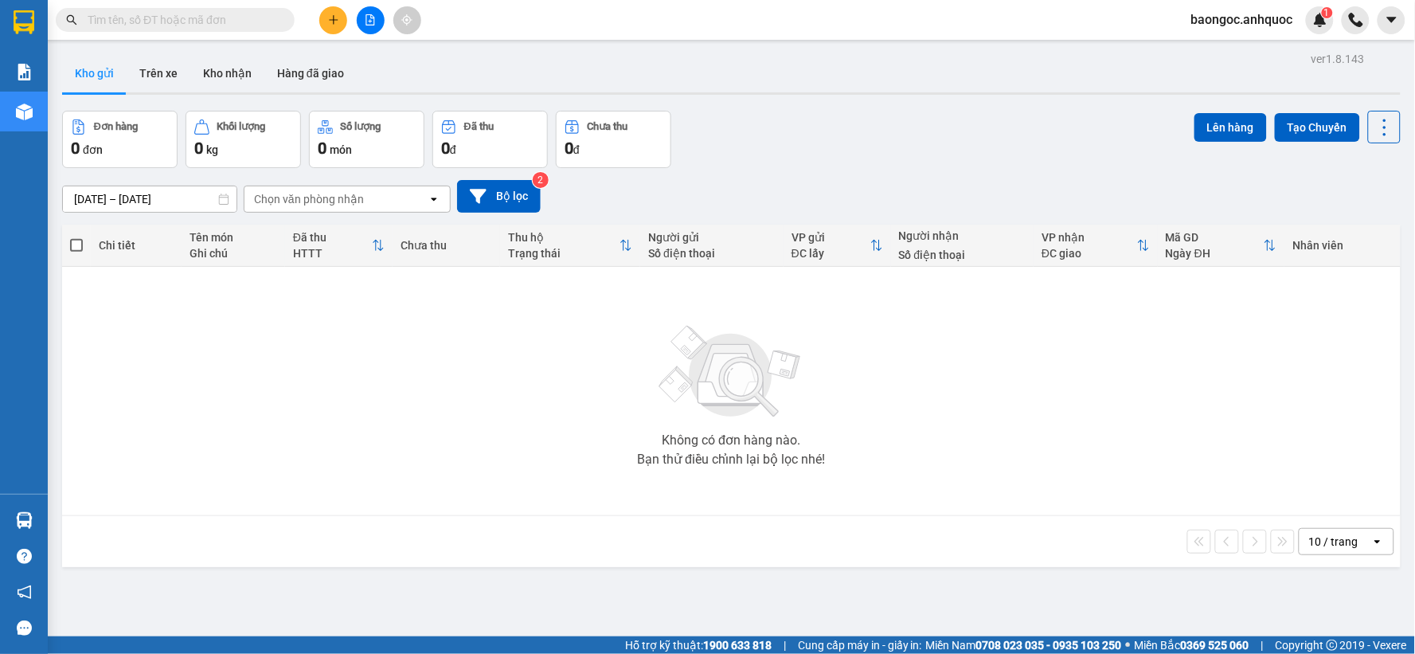
click at [280, 192] on div "Chọn văn phòng nhận" at bounding box center [309, 199] width 110 height 16
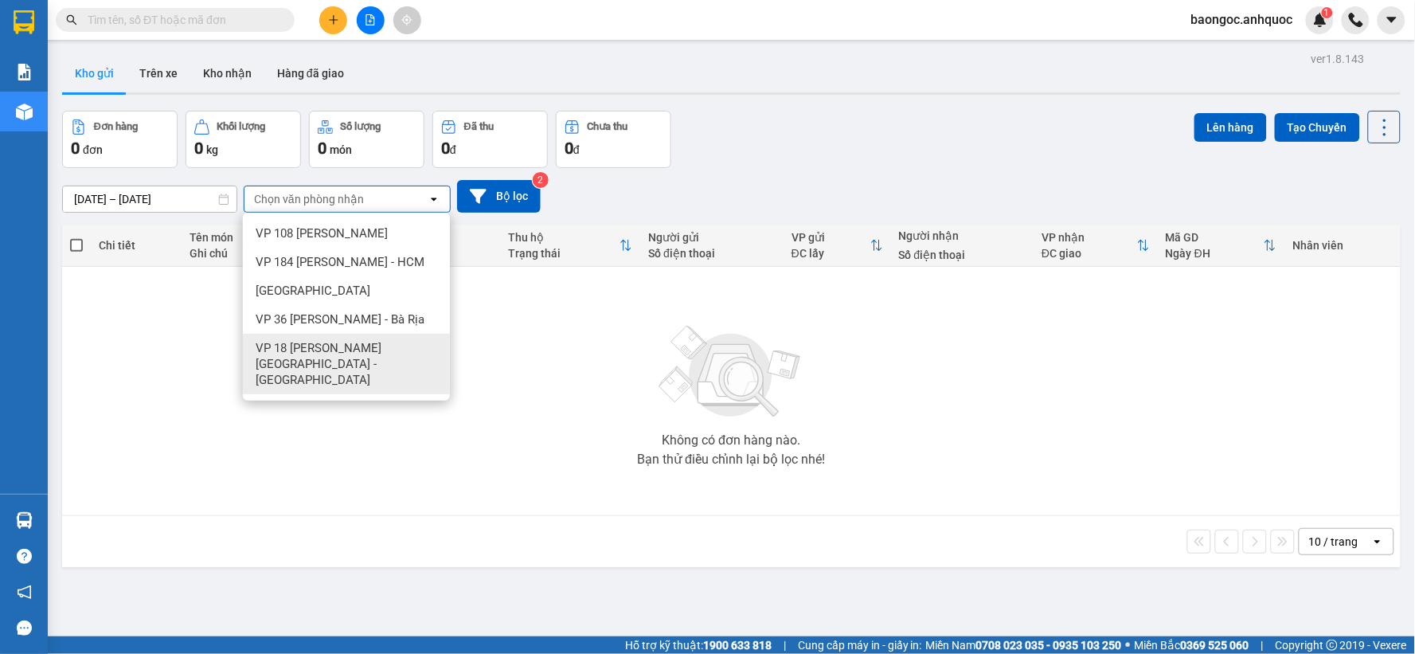
click at [389, 349] on span "VP 18 [PERSON_NAME][GEOGRAPHIC_DATA] - [GEOGRAPHIC_DATA]" at bounding box center [350, 364] width 188 height 48
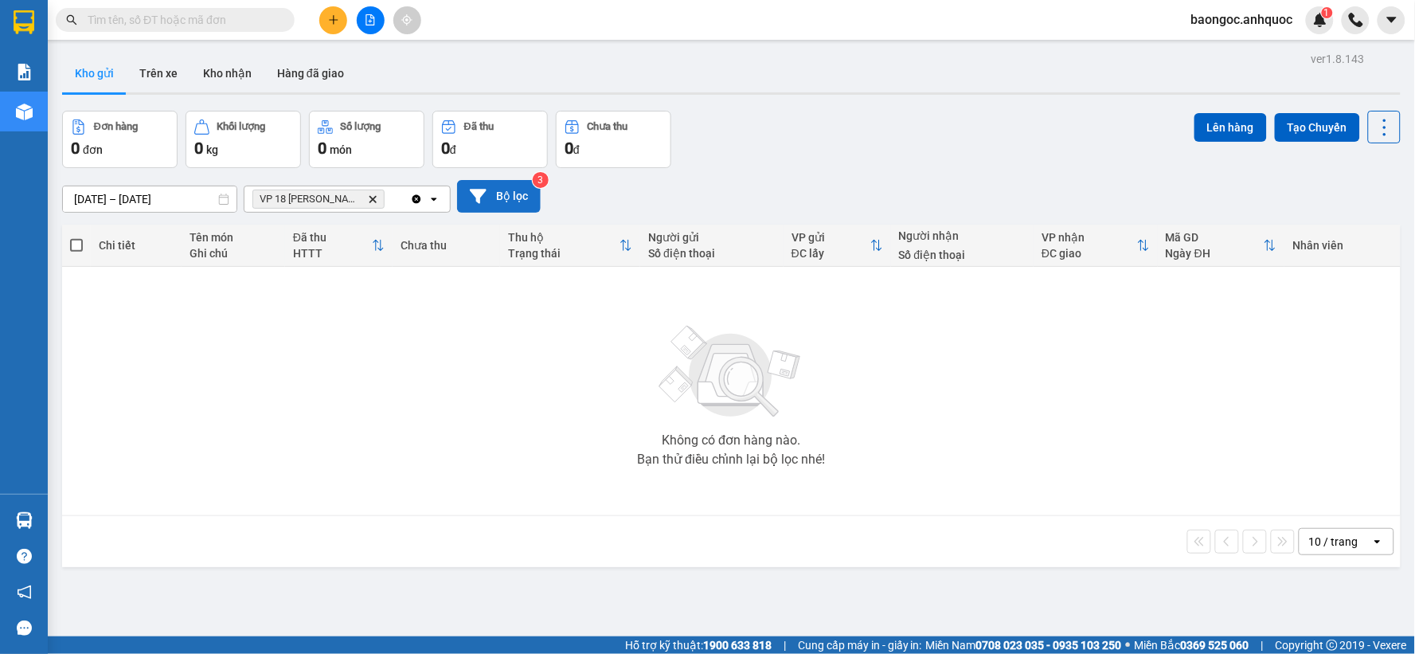
click at [483, 201] on icon at bounding box center [478, 196] width 17 height 17
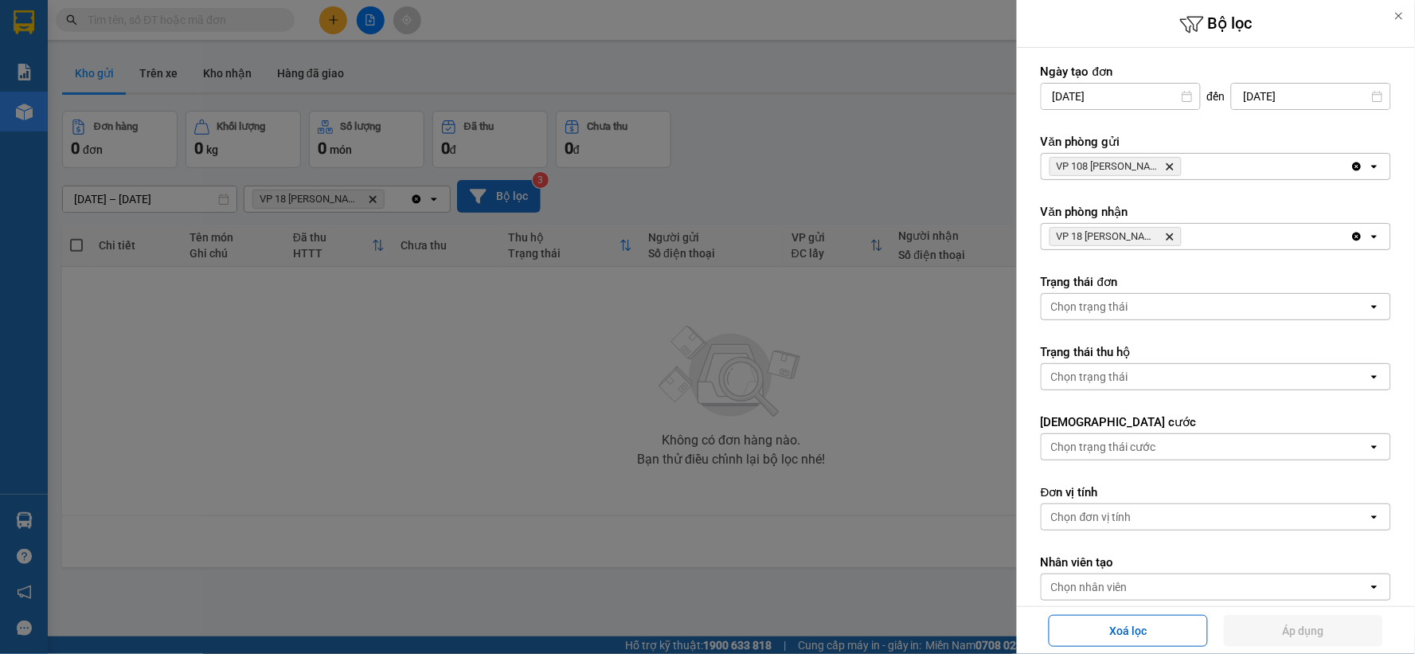
drag, startPoint x: 589, startPoint y: 415, endPoint x: 575, endPoint y: 415, distance: 14.3
click at [586, 415] on div at bounding box center [707, 327] width 1415 height 654
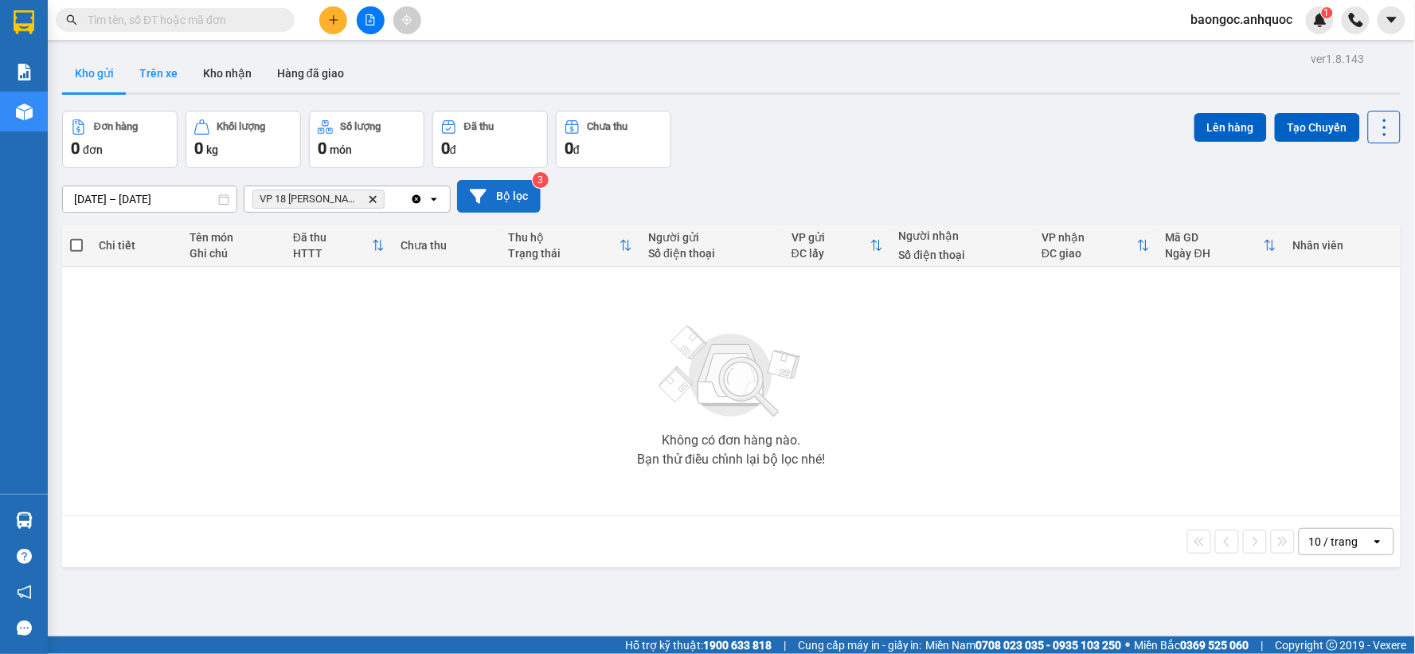
click at [172, 75] on button "Trên xe" at bounding box center [159, 73] width 64 height 38
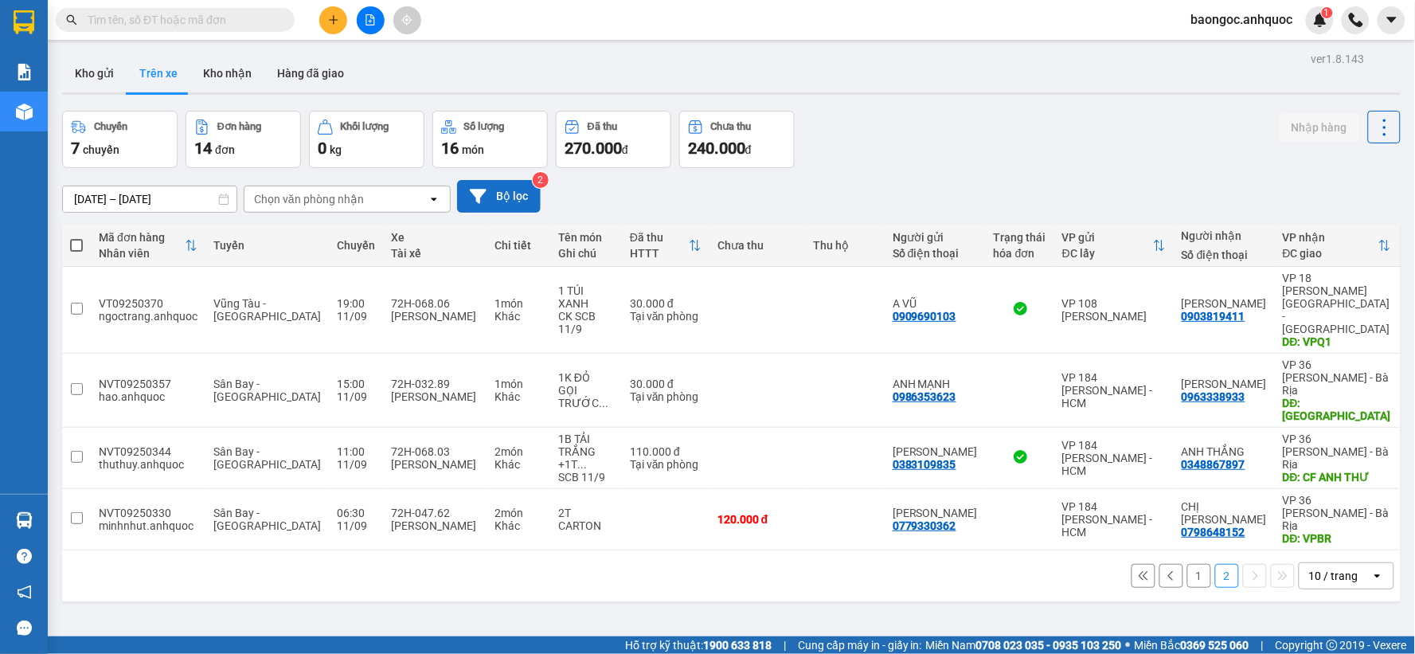
click at [1187, 564] on button "1" at bounding box center [1199, 576] width 24 height 24
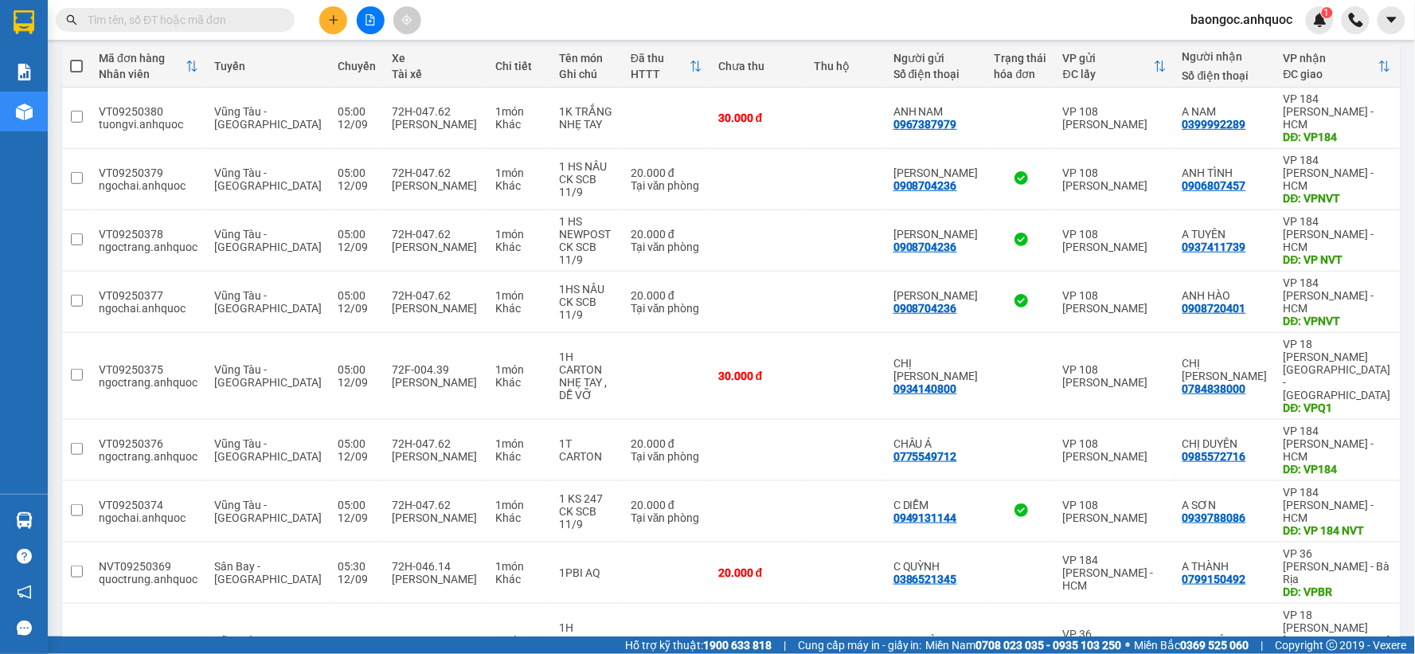
scroll to position [234, 0]
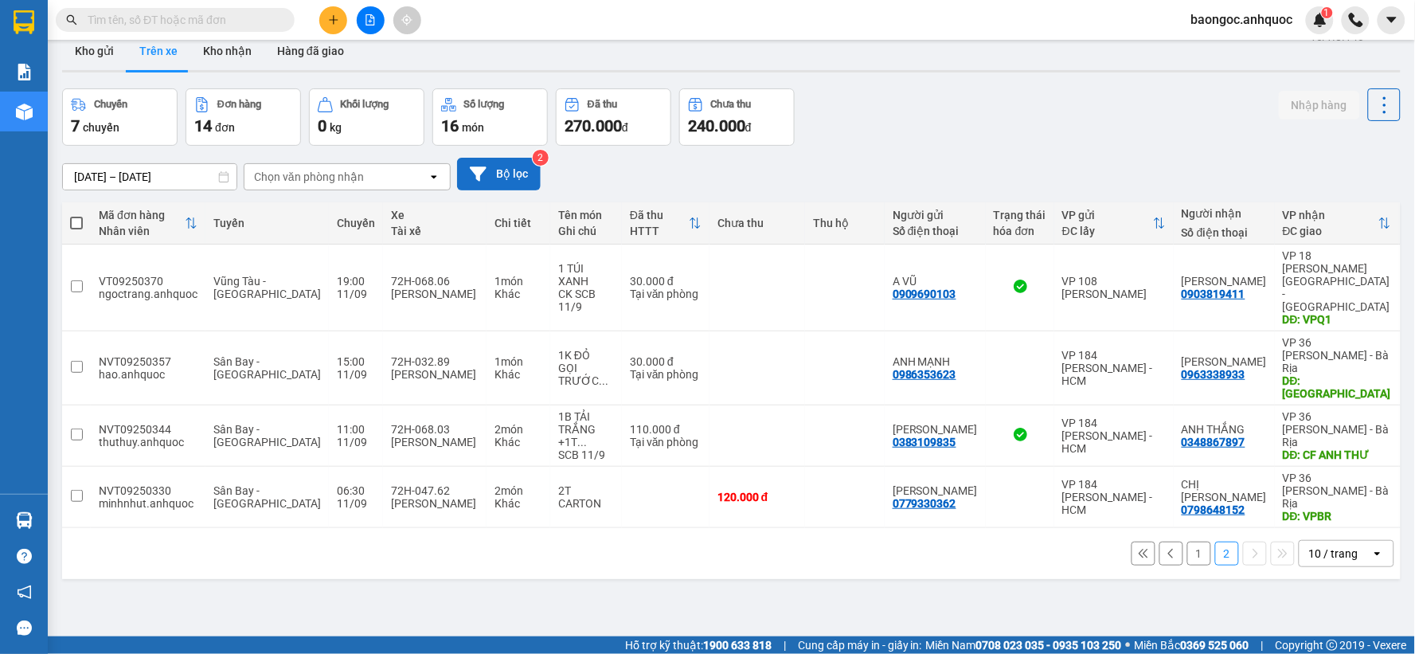
scroll to position [0, 0]
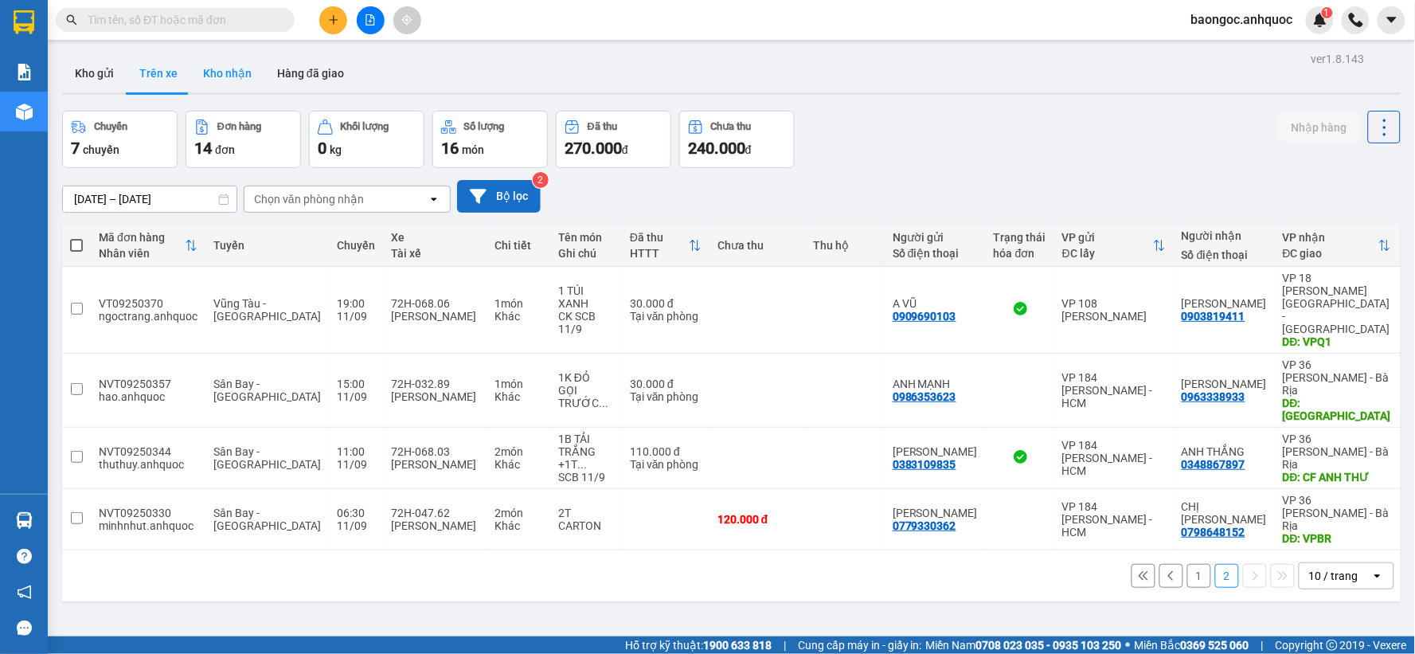
click at [225, 70] on button "Kho nhận" at bounding box center [227, 73] width 74 height 38
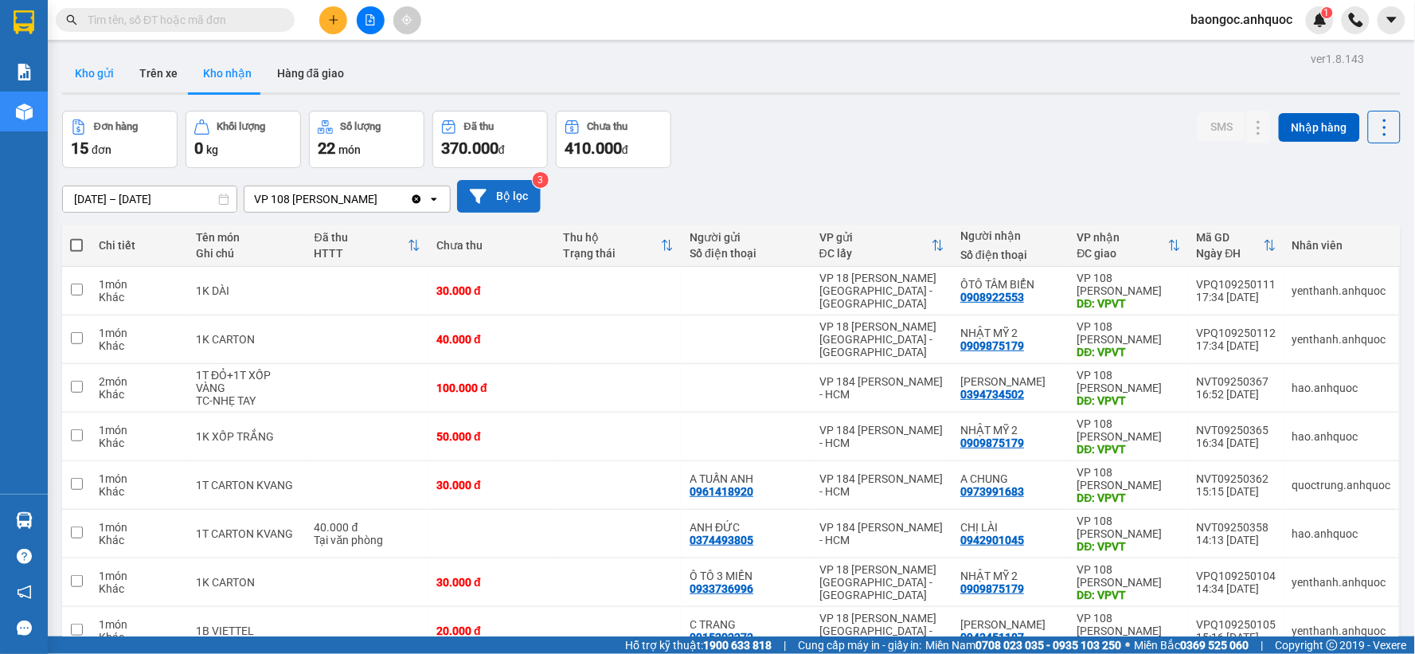
click at [90, 80] on button "Kho gửi" at bounding box center [94, 73] width 64 height 38
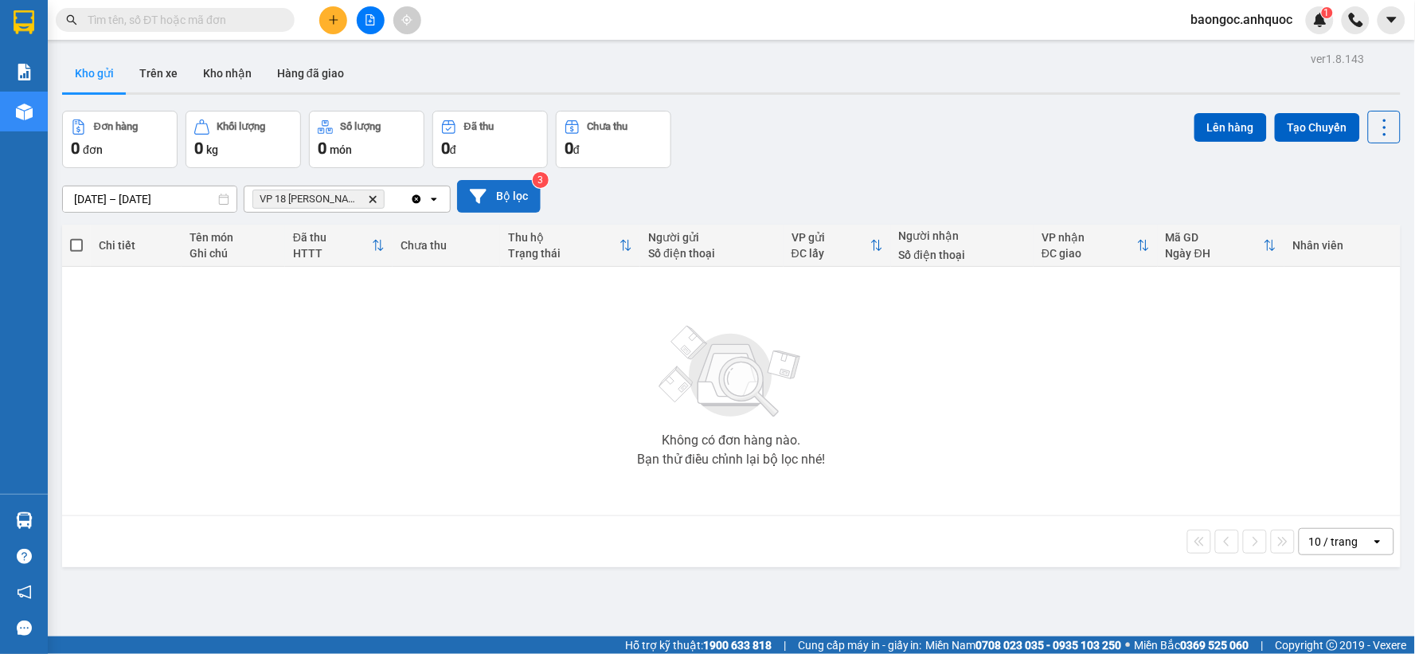
click at [368, 197] on icon "Delete" at bounding box center [373, 199] width 10 height 10
click at [372, 200] on div "Chọn văn phòng nhận" at bounding box center [335, 198] width 183 height 25
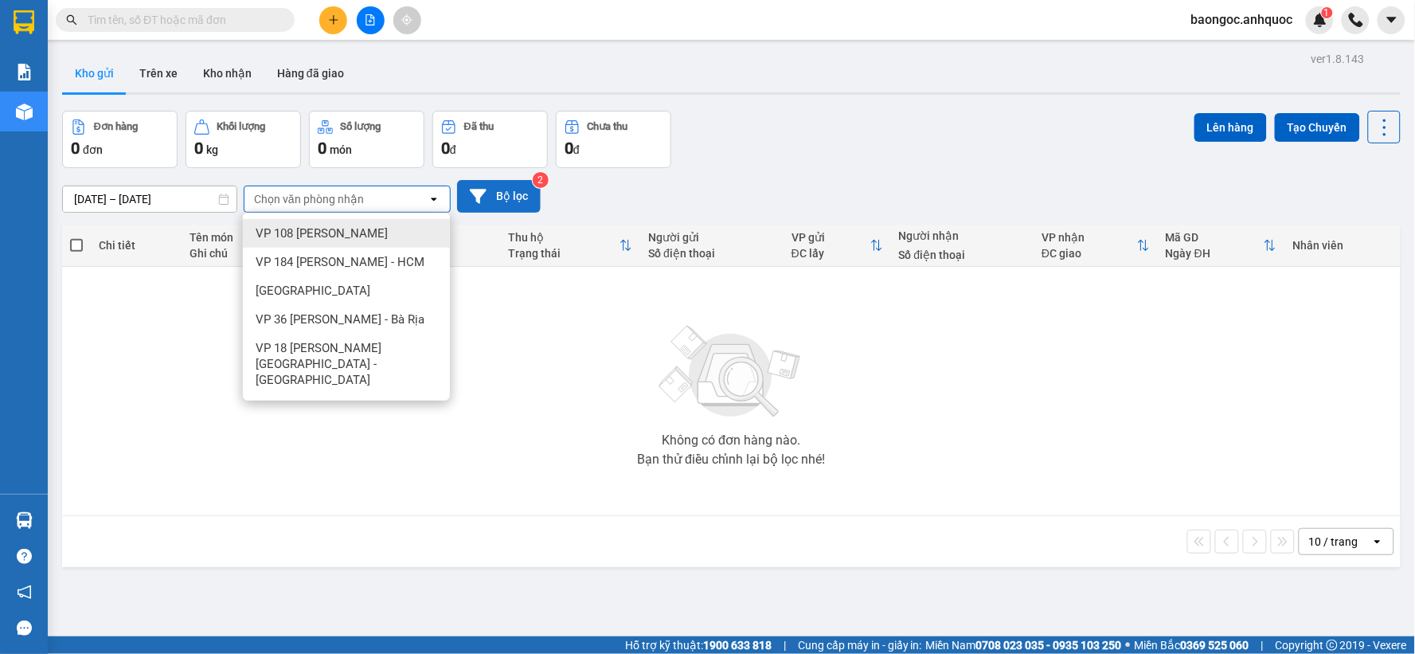
click at [378, 236] on span "VP 108 [PERSON_NAME]" at bounding box center [322, 233] width 132 height 16
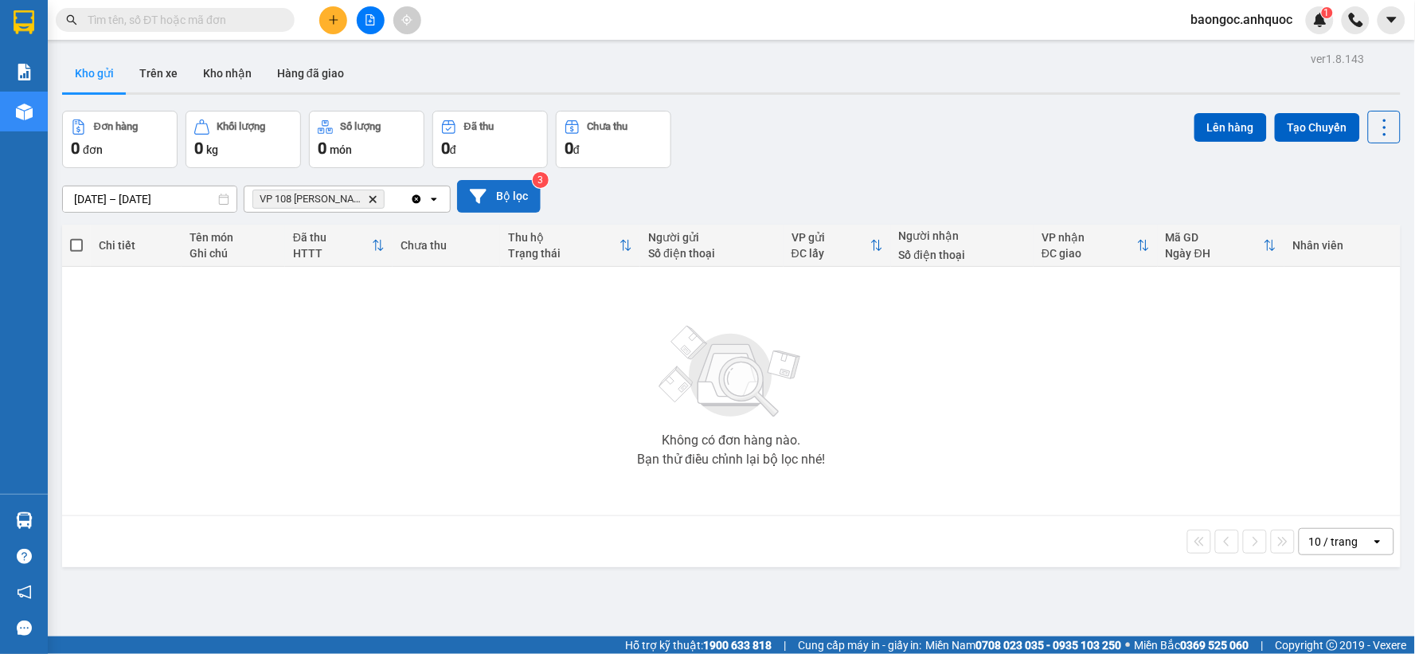
click at [502, 205] on button "Bộ lọc" at bounding box center [499, 196] width 84 height 33
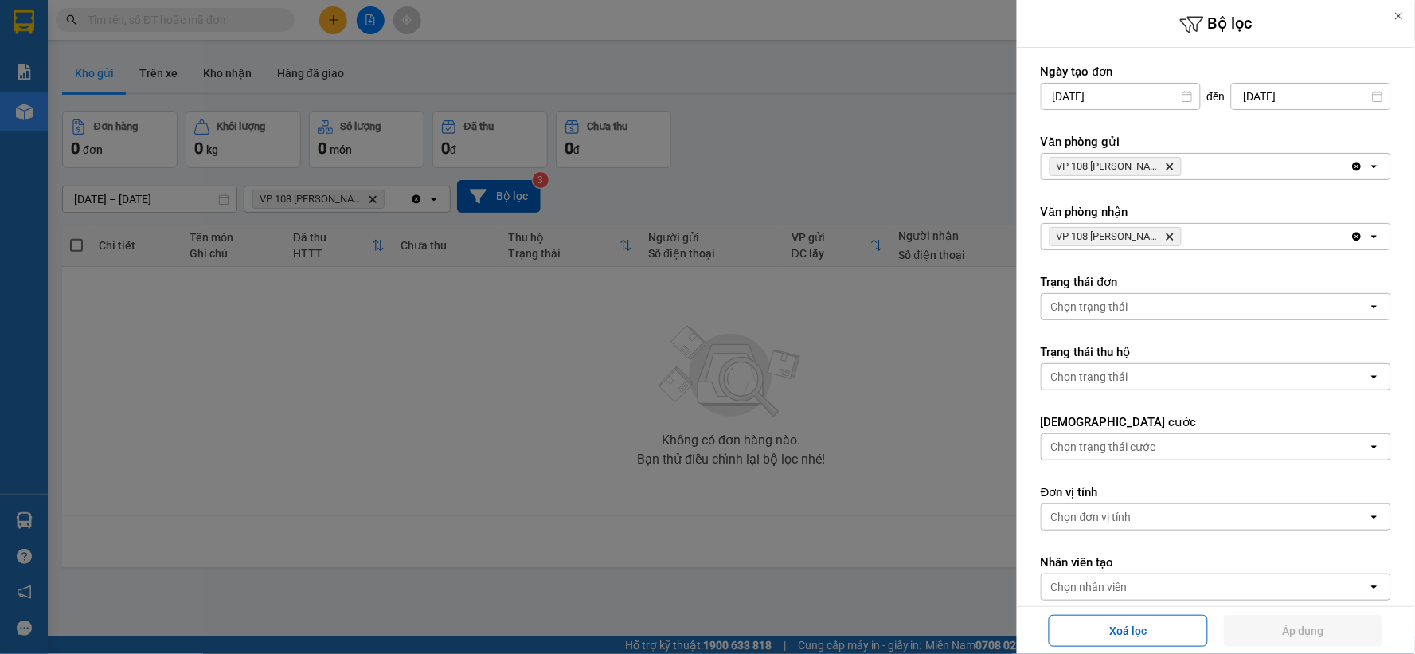
click at [784, 389] on div at bounding box center [707, 327] width 1415 height 654
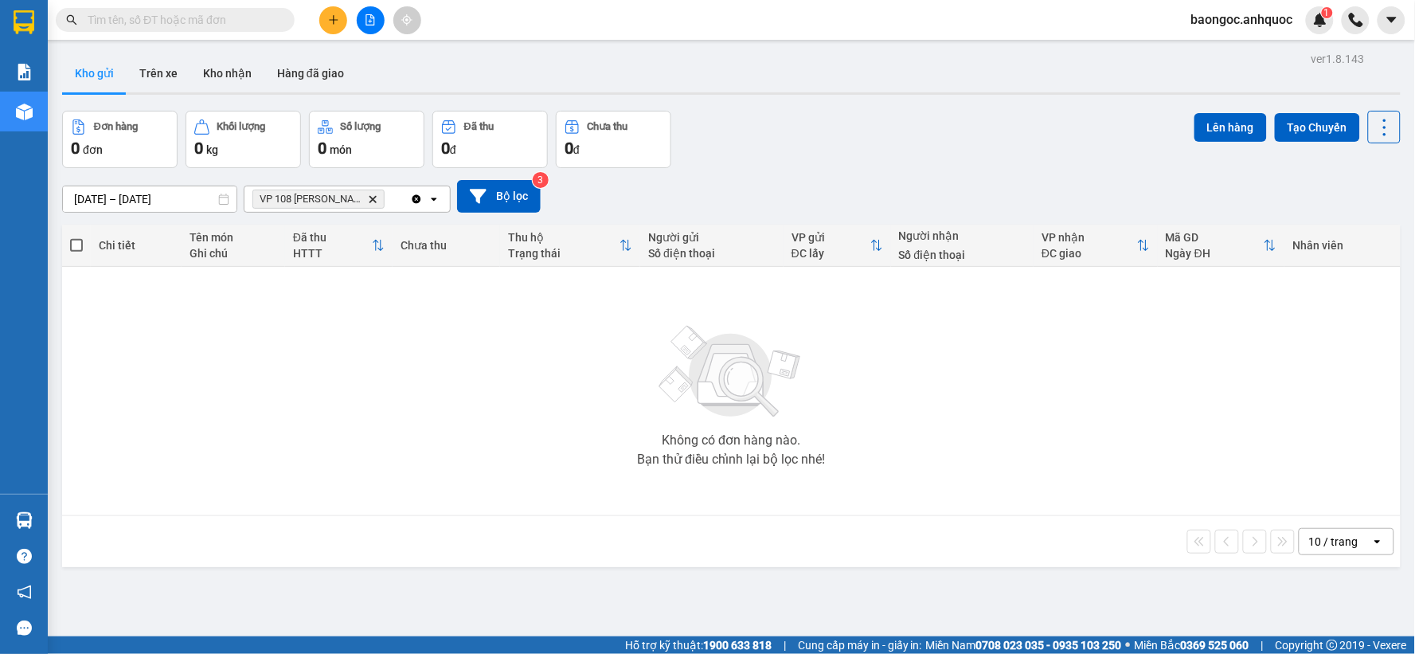
click at [416, 200] on icon "Clear all" at bounding box center [416, 199] width 13 height 13
click at [312, 201] on div "Chọn văn phòng nhận" at bounding box center [309, 199] width 110 height 16
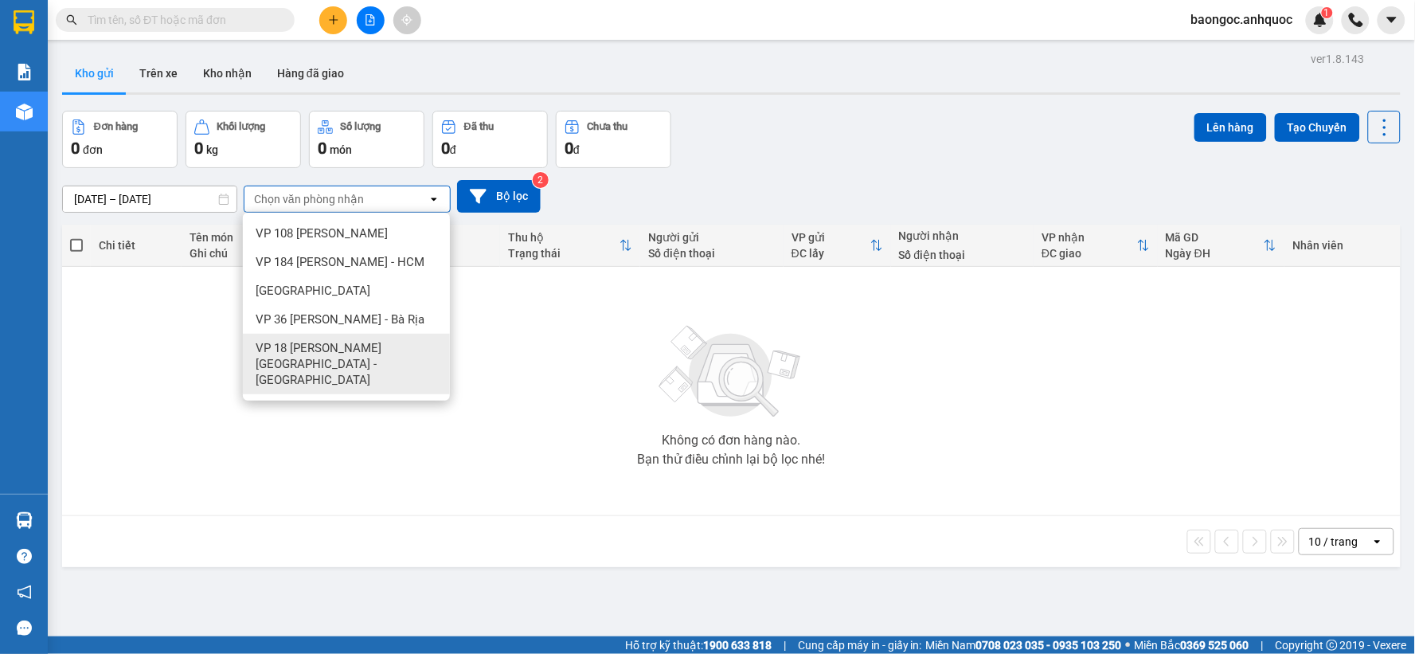
click at [361, 353] on span "VP 18 [PERSON_NAME][GEOGRAPHIC_DATA] - [GEOGRAPHIC_DATA]" at bounding box center [350, 364] width 188 height 48
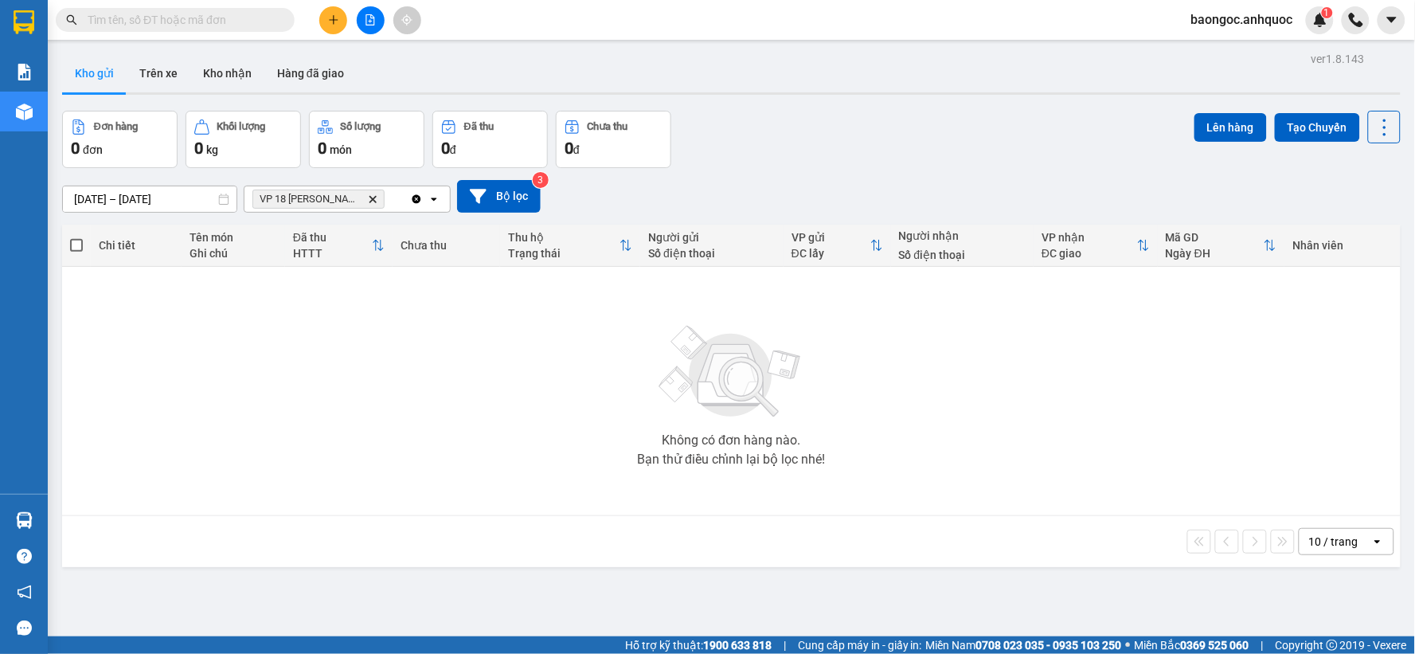
click at [173, 205] on div "ver 1.8.143 Kho gửi Trên xe Kho nhận Hàng đã giao Đơn hàng 0 đơn Khối lượng 0 k…" at bounding box center [731, 375] width 1351 height 654
click at [498, 209] on button "Bộ lọc" at bounding box center [499, 196] width 84 height 33
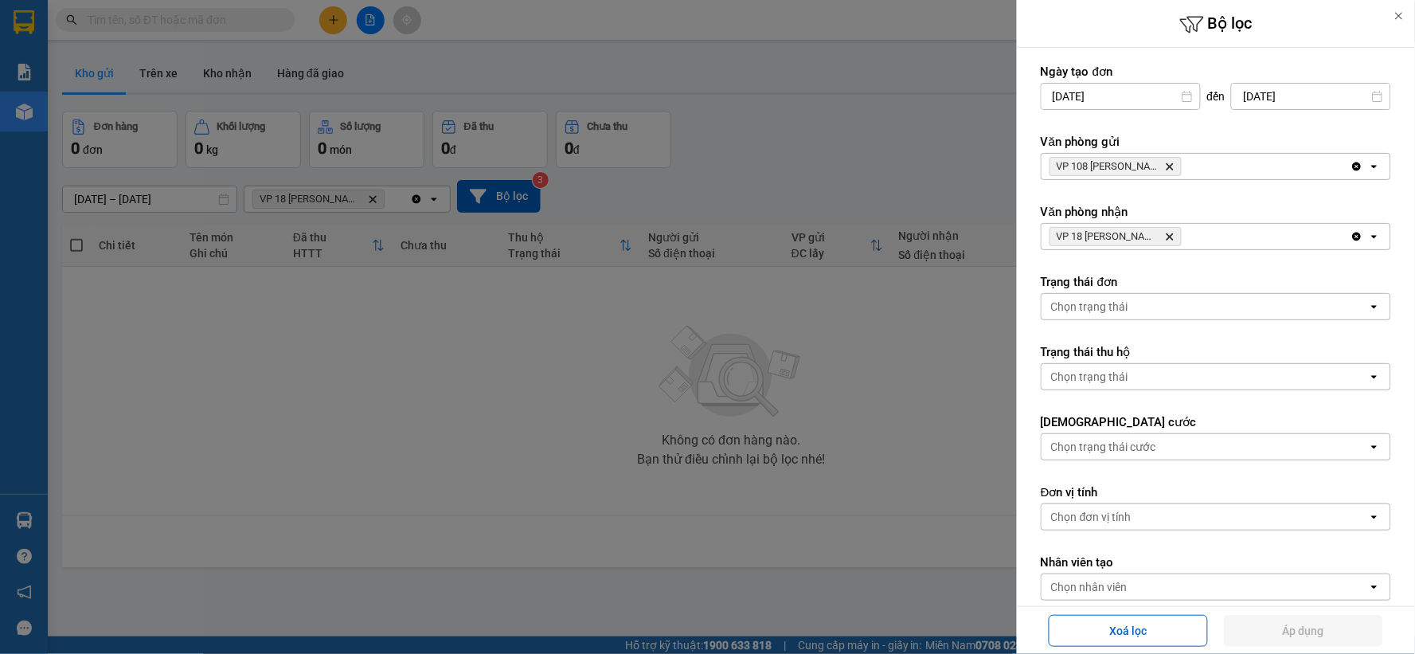
click at [1167, 164] on icon "VP 108 Lê Hồng Phong - Vũng Tàu, close by backspace" at bounding box center [1169, 166] width 7 height 7
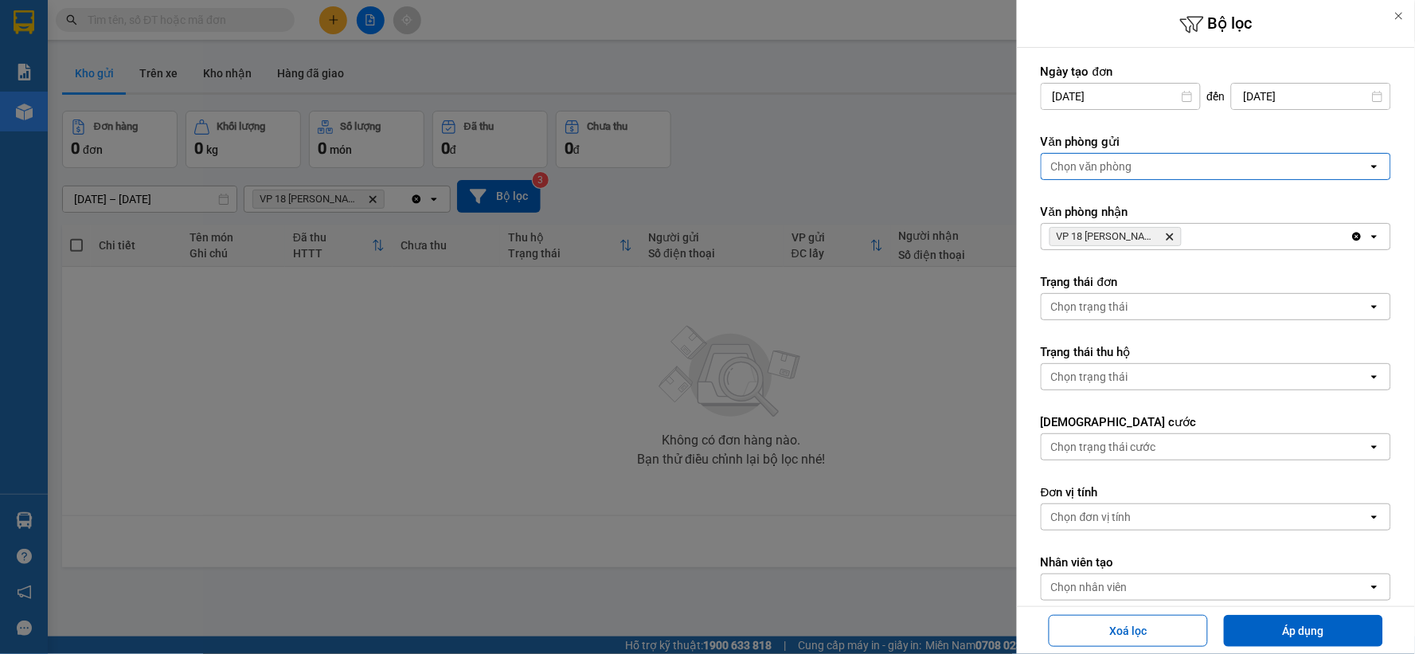
click at [1161, 173] on div "Chọn văn phòng" at bounding box center [1204, 166] width 326 height 25
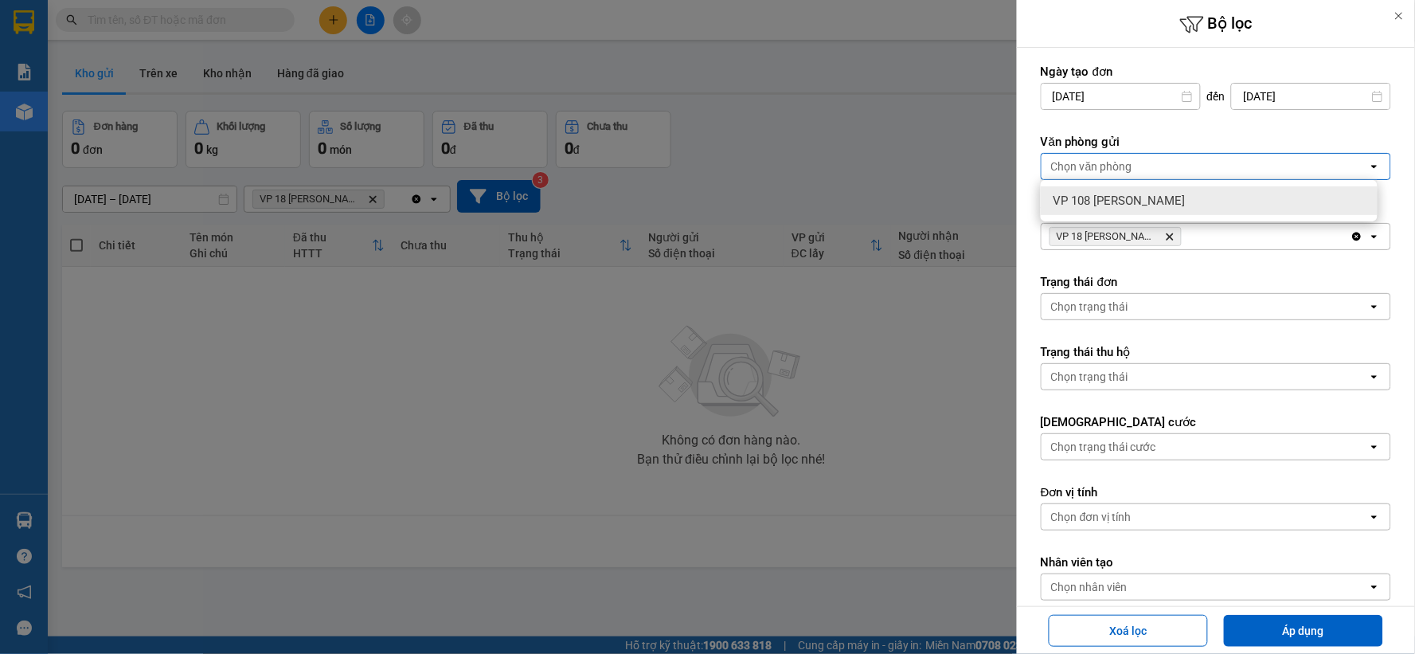
click at [1183, 166] on div "Chọn văn phòng" at bounding box center [1204, 166] width 326 height 25
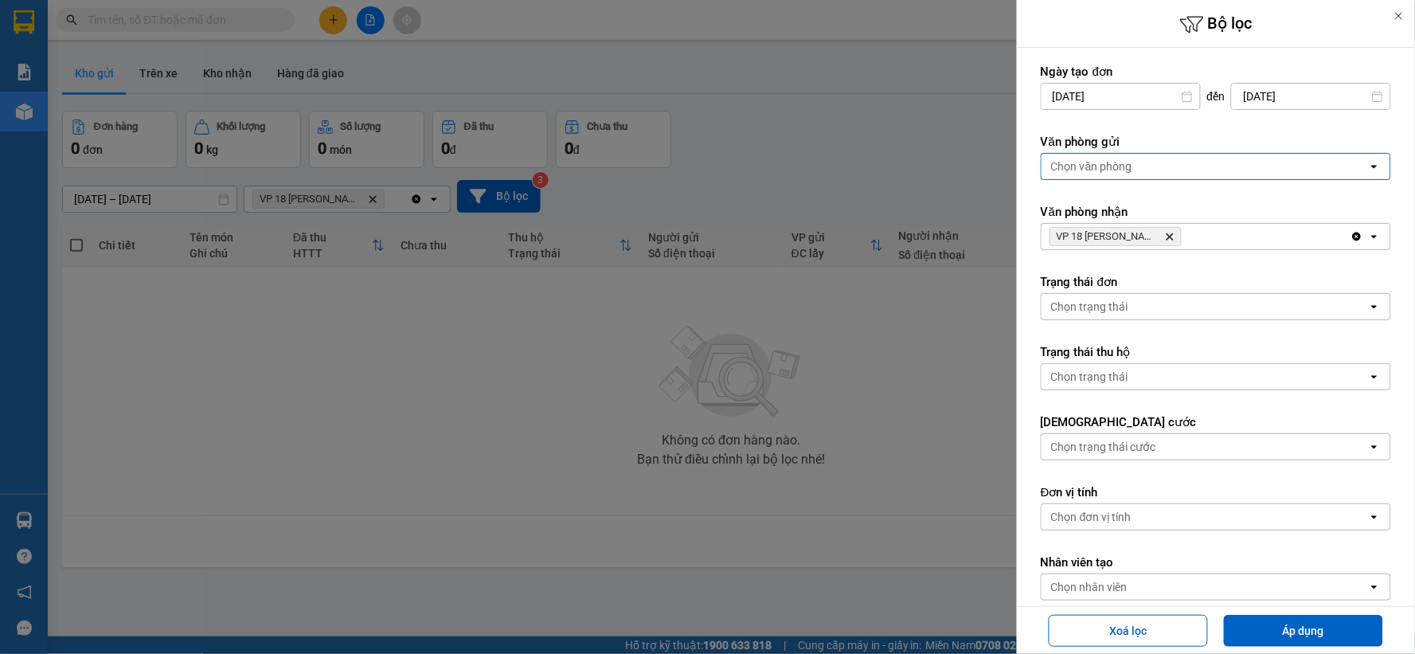
click at [1170, 231] on span "VP 18 Nguyễn Thái Bình - Quận 1 Delete" at bounding box center [1115, 236] width 132 height 19
click at [1170, 236] on icon "VP 18 Nguyễn Thái Bình - Quận 1, close by backspace" at bounding box center [1169, 236] width 7 height 7
click at [1155, 165] on div "Chọn văn phòng" at bounding box center [1204, 166] width 326 height 25
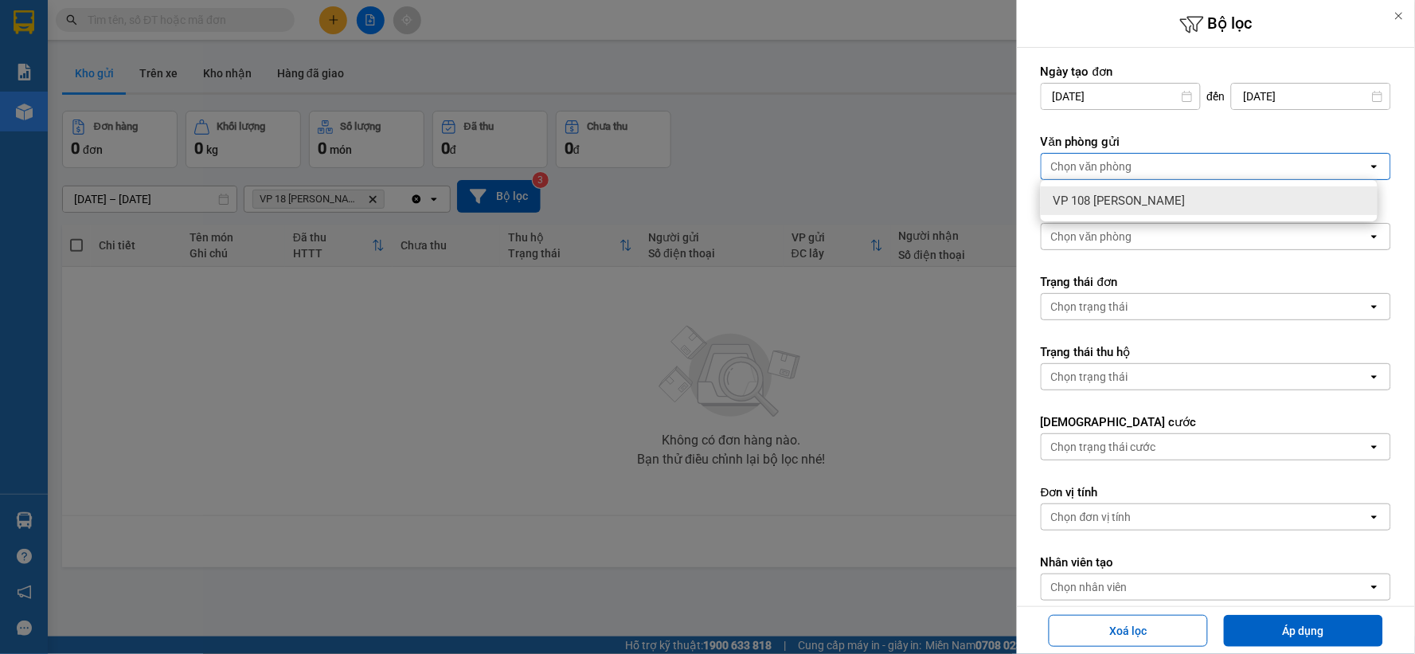
click at [1375, 236] on div "open" at bounding box center [1379, 236] width 22 height 25
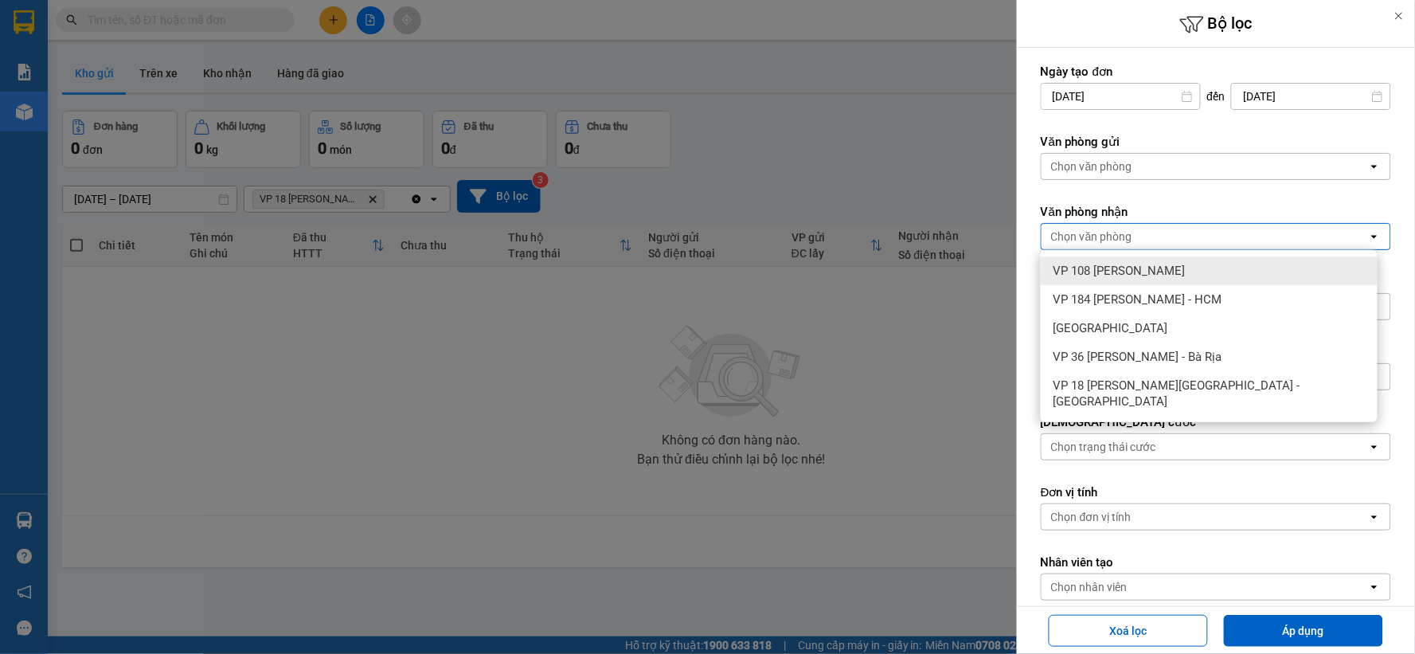
click at [1368, 236] on icon "open" at bounding box center [1374, 236] width 13 height 13
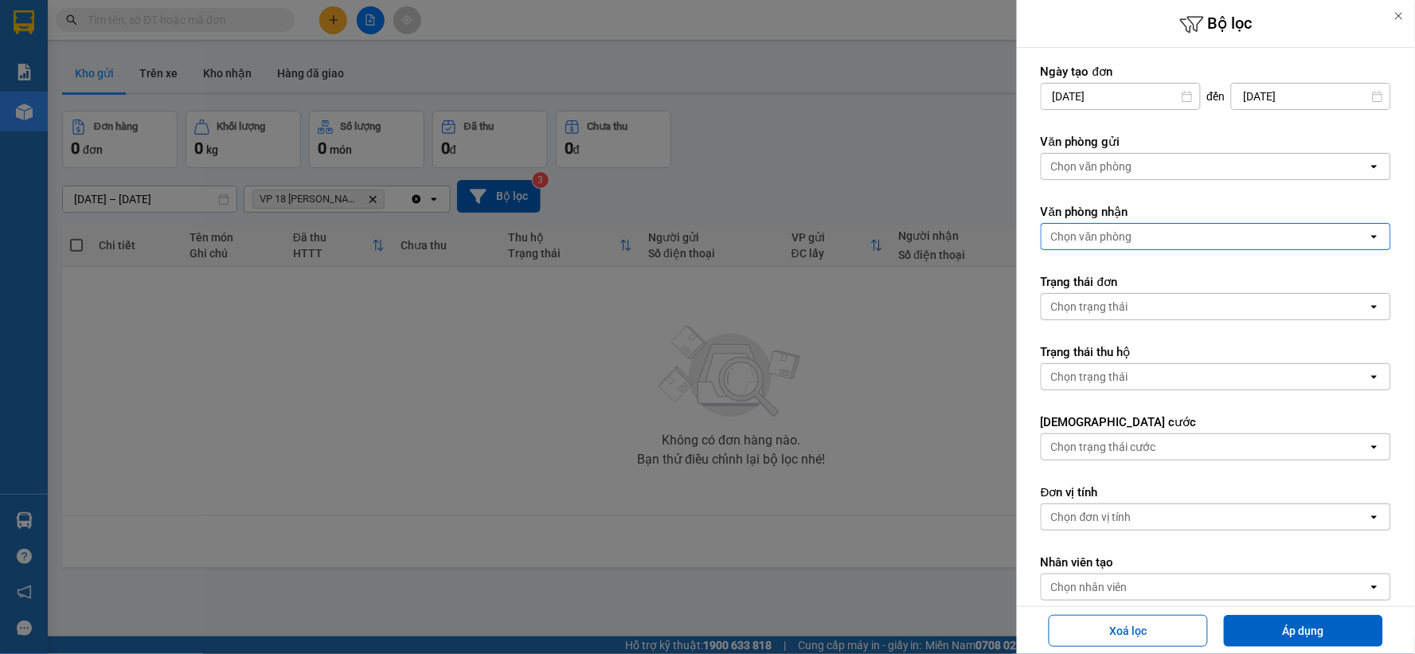
click at [1368, 167] on icon "open" at bounding box center [1374, 166] width 13 height 13
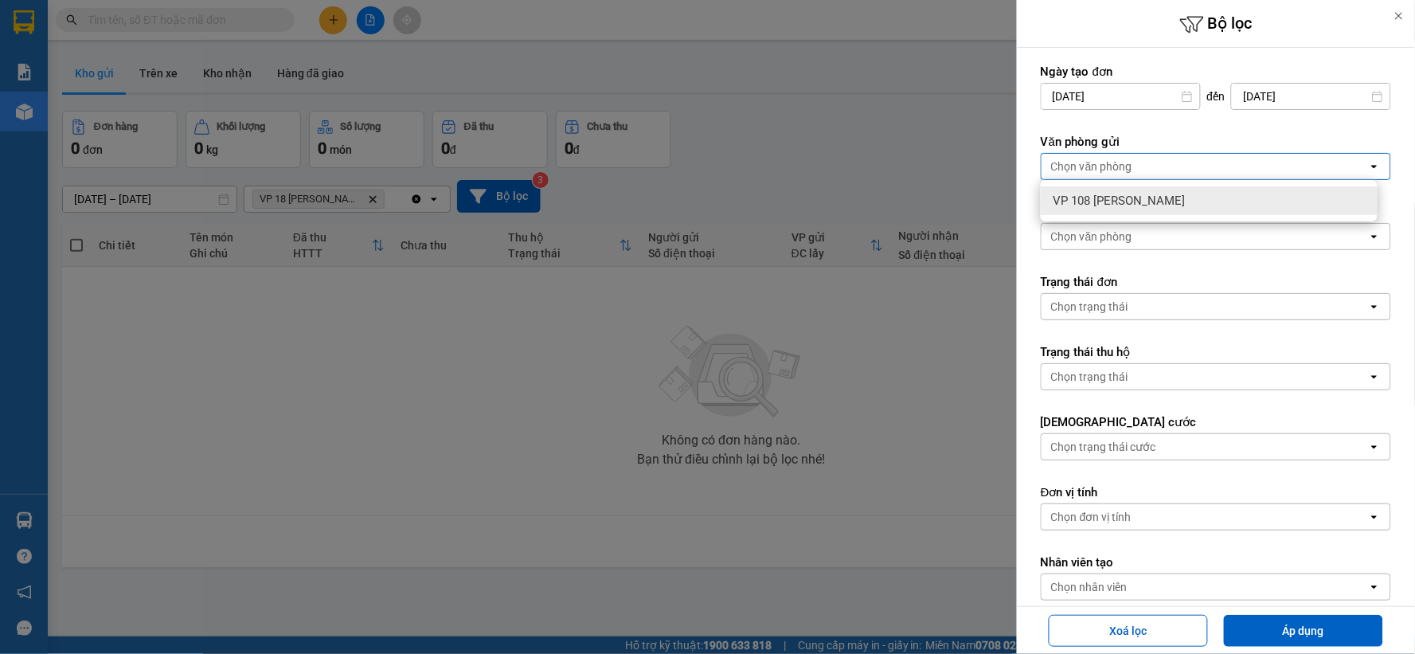
click at [1368, 167] on icon "open" at bounding box center [1374, 166] width 13 height 13
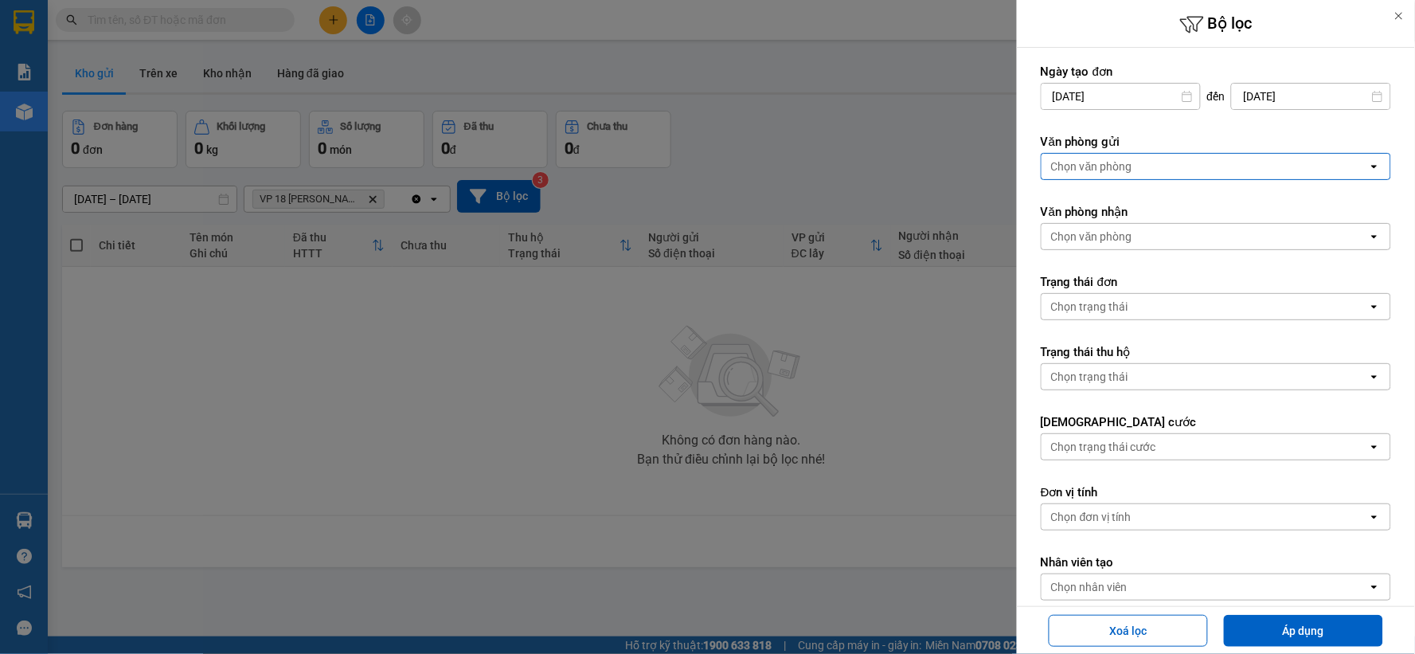
click at [1368, 314] on div "open" at bounding box center [1379, 306] width 22 height 25
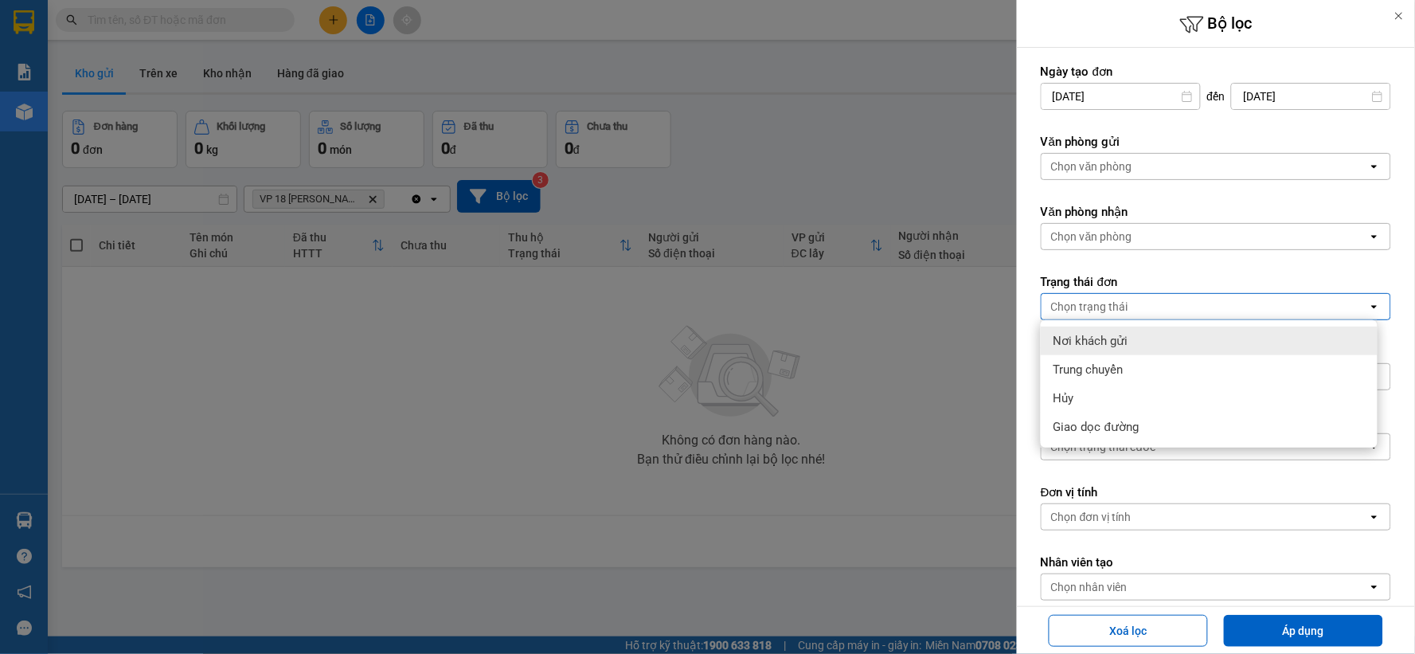
click at [1368, 314] on div "open" at bounding box center [1379, 306] width 22 height 25
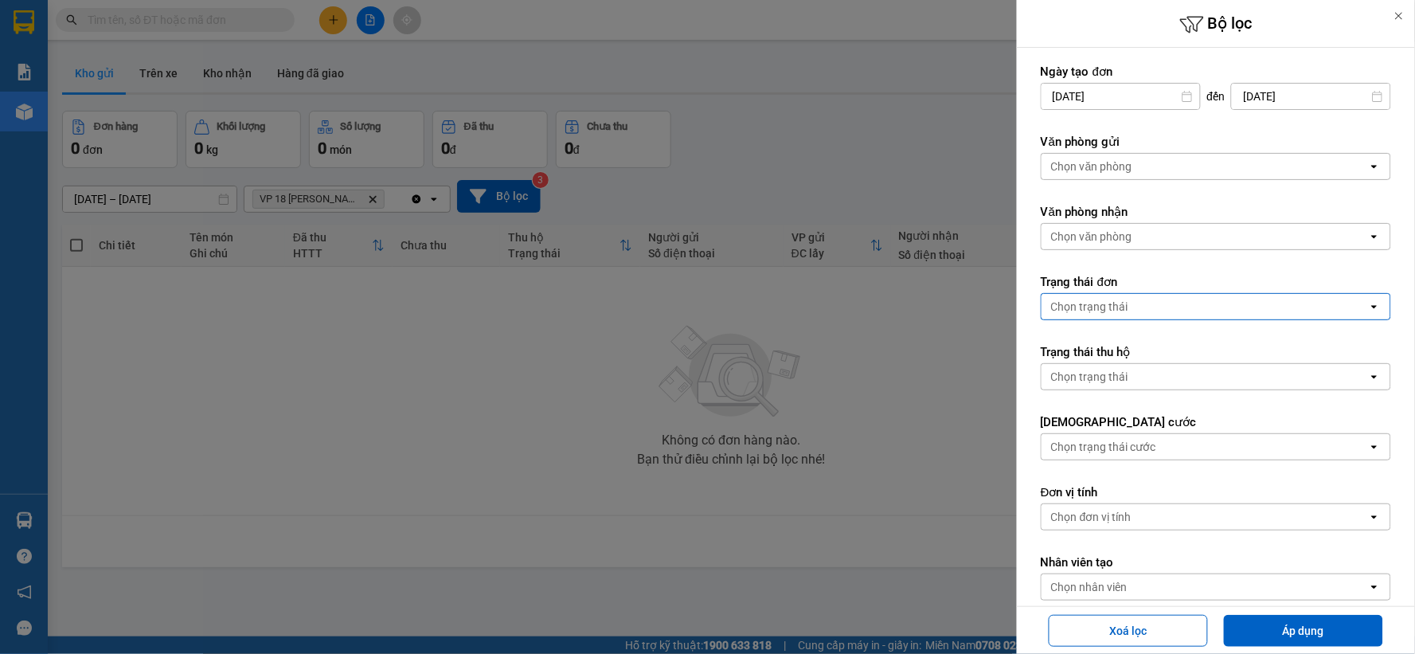
click at [1368, 314] on div "open" at bounding box center [1379, 306] width 22 height 25
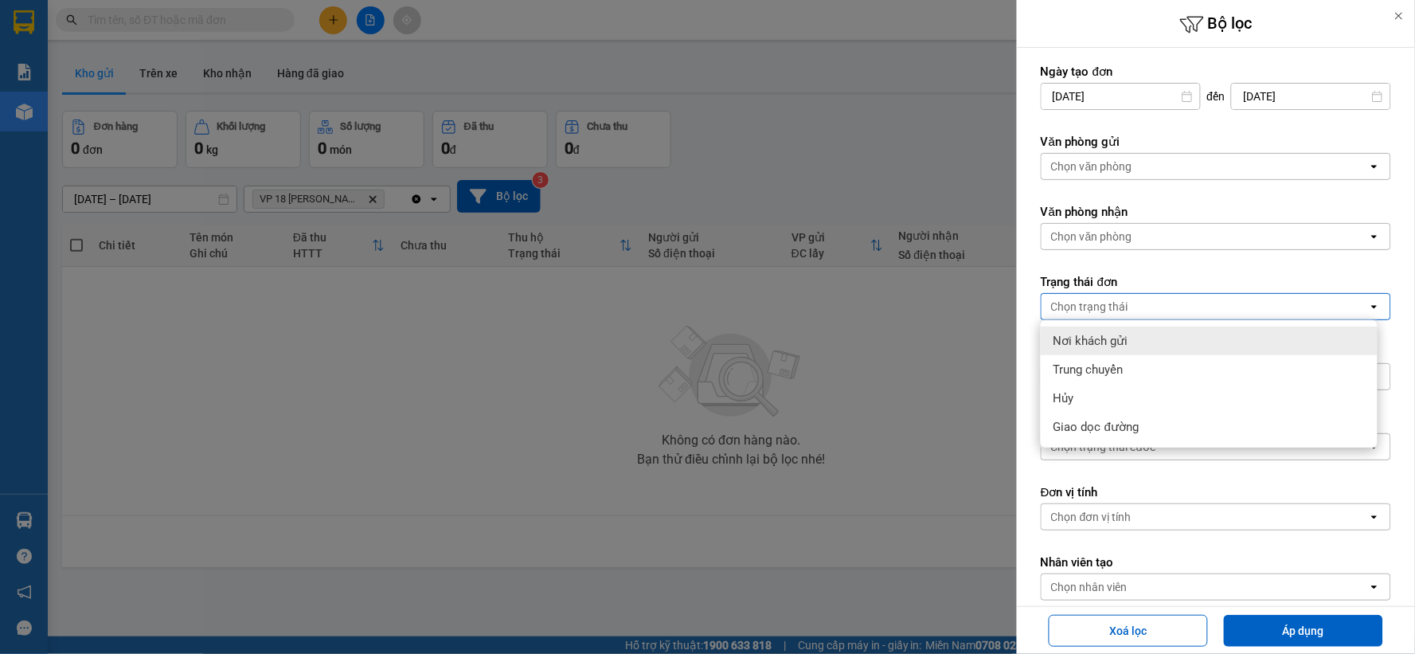
click at [1368, 314] on div "open" at bounding box center [1379, 306] width 22 height 25
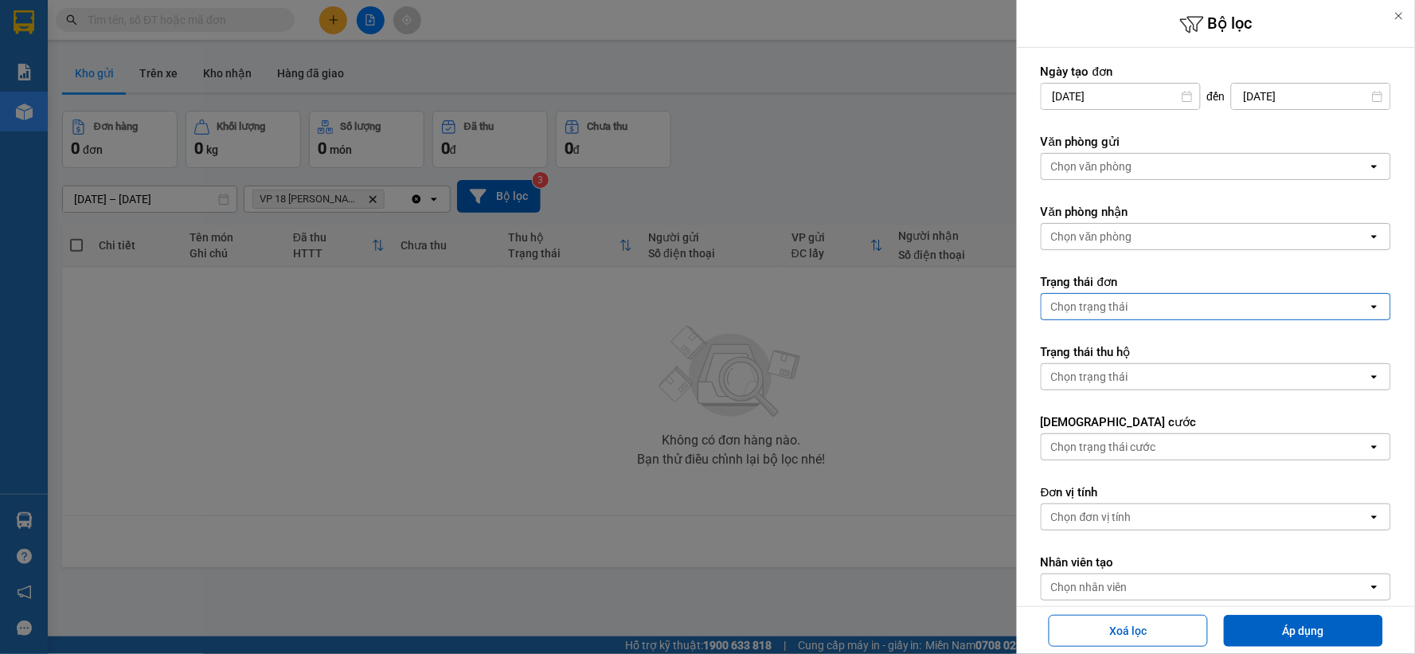
click at [646, 355] on div at bounding box center [707, 327] width 1415 height 654
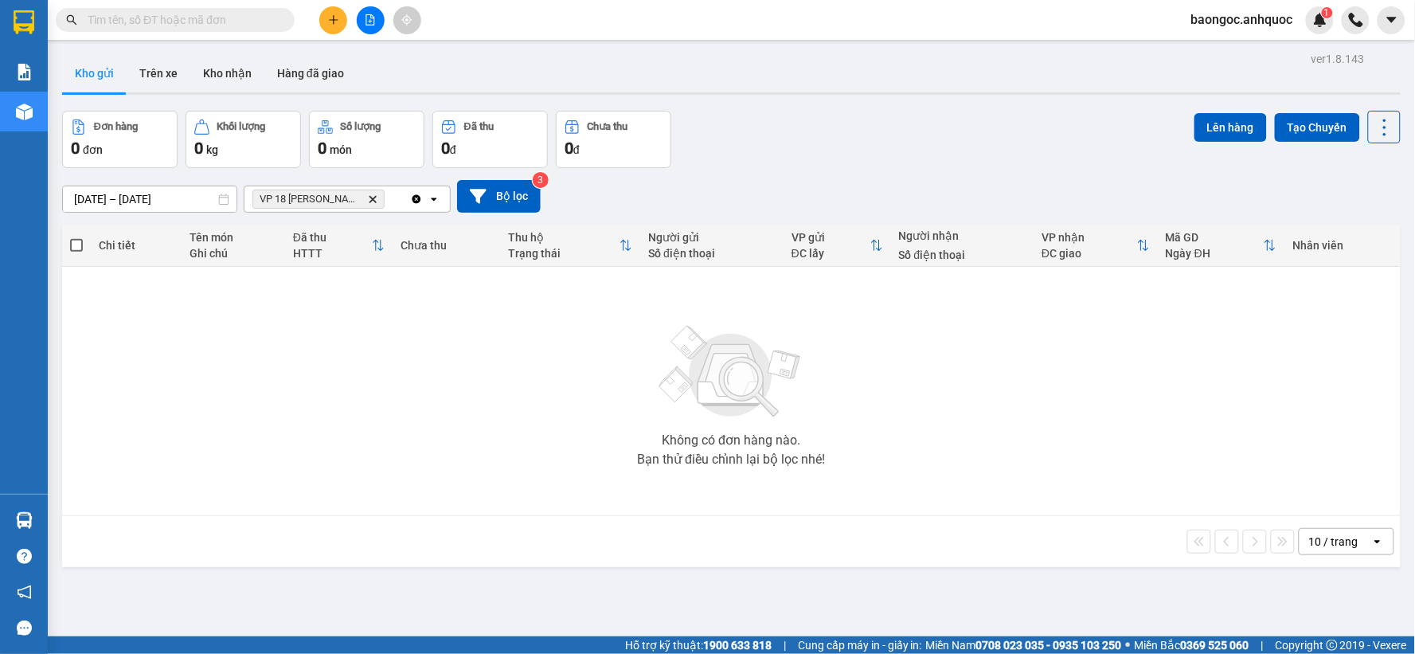
click at [410, 200] on icon "Clear all" at bounding box center [416, 199] width 13 height 13
click at [160, 72] on button "Trên xe" at bounding box center [159, 73] width 64 height 38
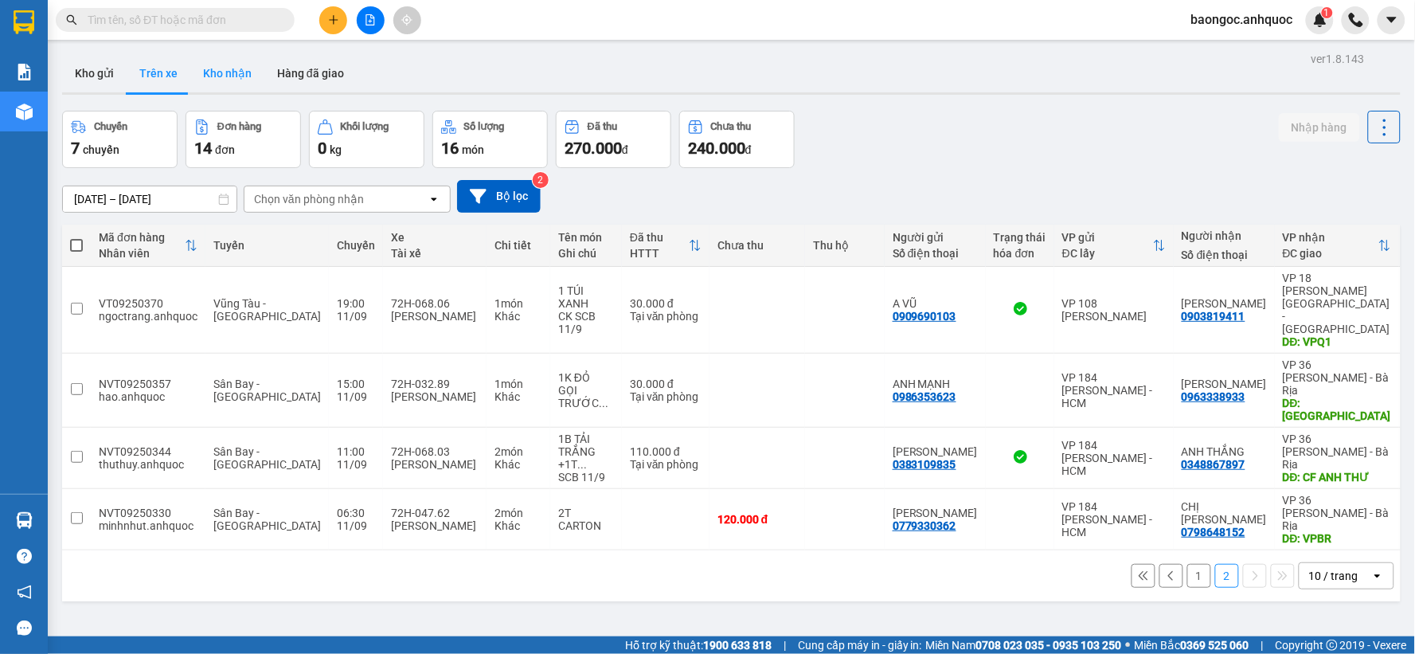
click at [199, 80] on button "Kho nhận" at bounding box center [227, 73] width 74 height 38
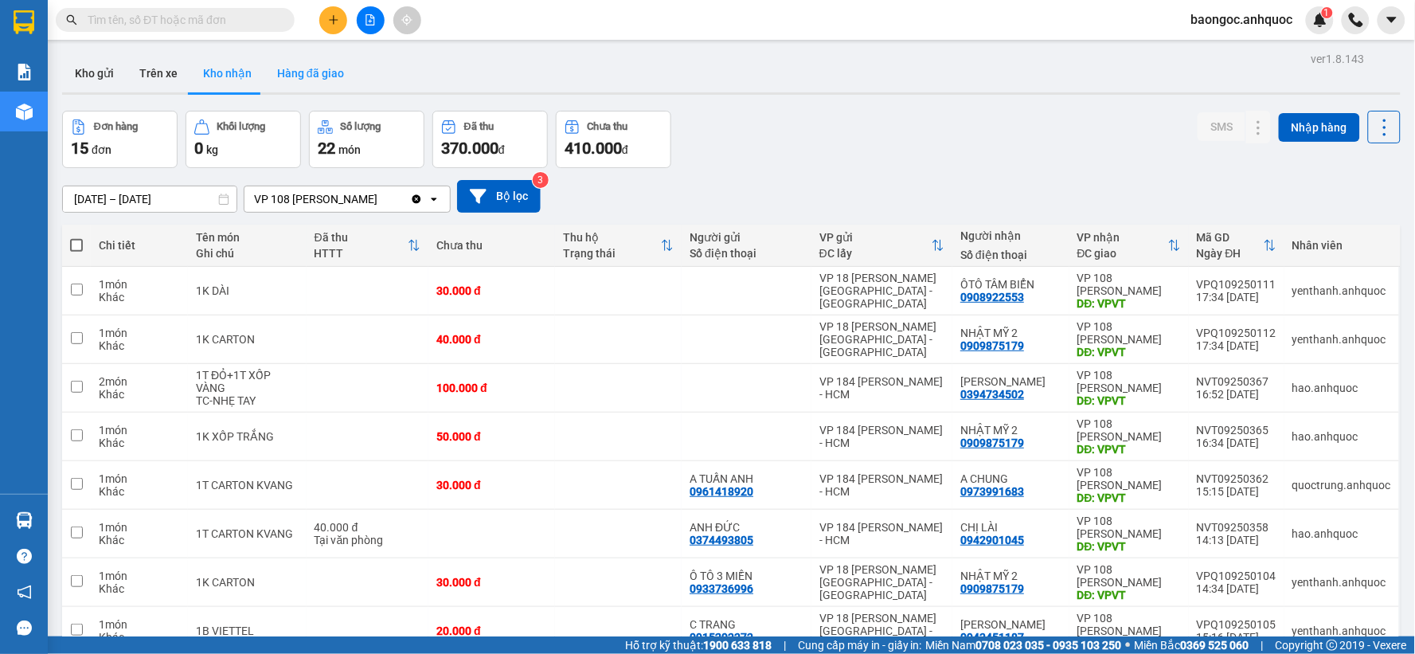
click at [292, 75] on button "Hàng đã giao" at bounding box center [310, 73] width 92 height 38
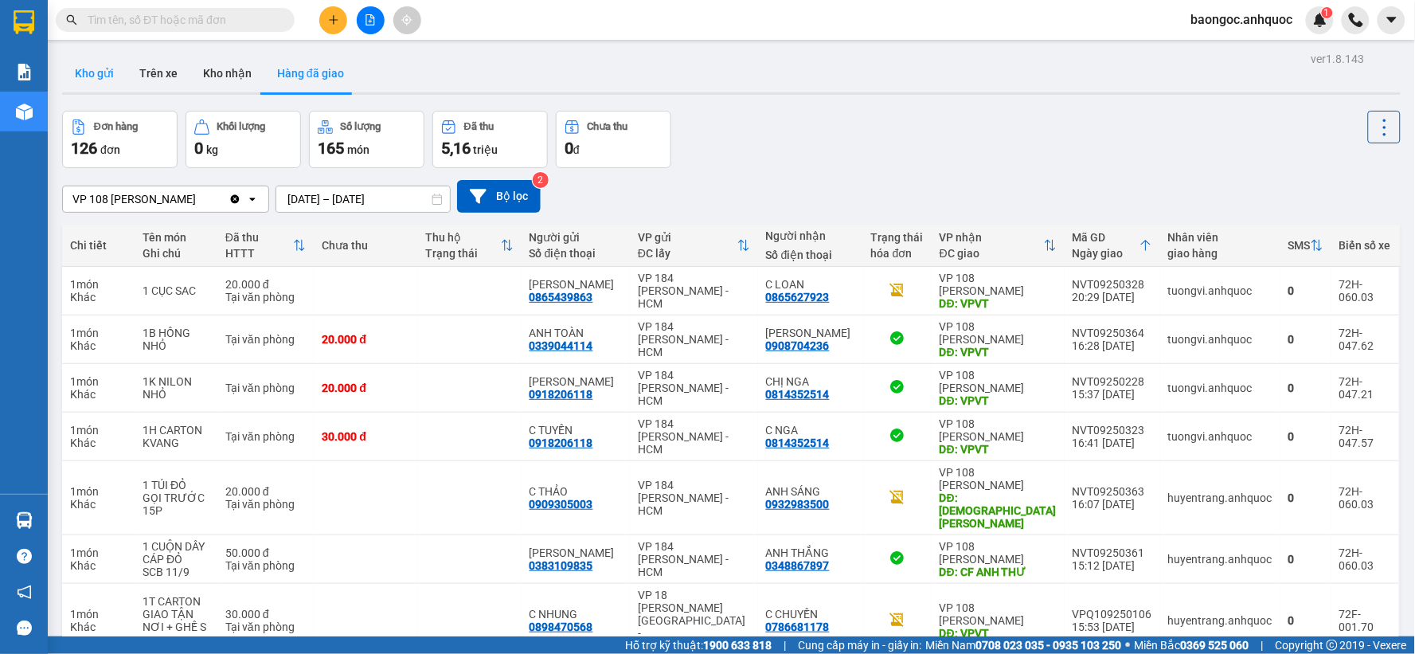
click at [108, 80] on button "Kho gửi" at bounding box center [94, 73] width 64 height 38
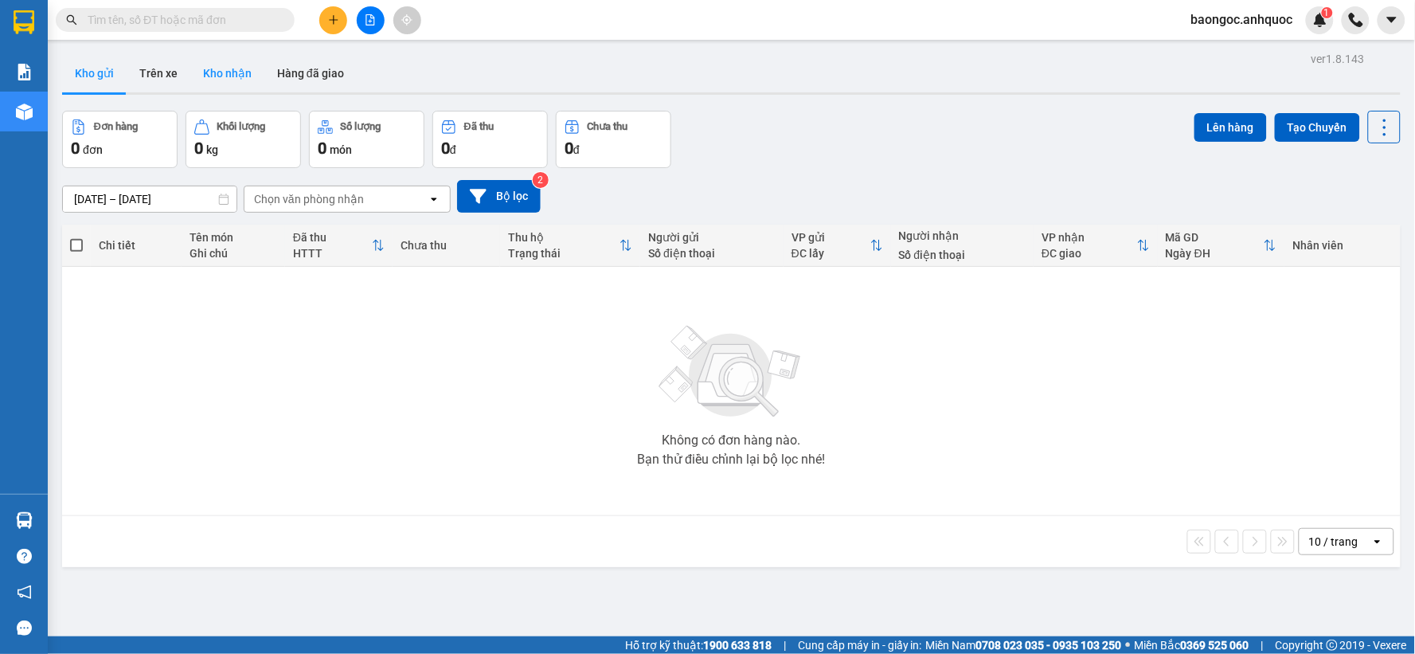
click at [223, 76] on button "Kho nhận" at bounding box center [227, 73] width 74 height 38
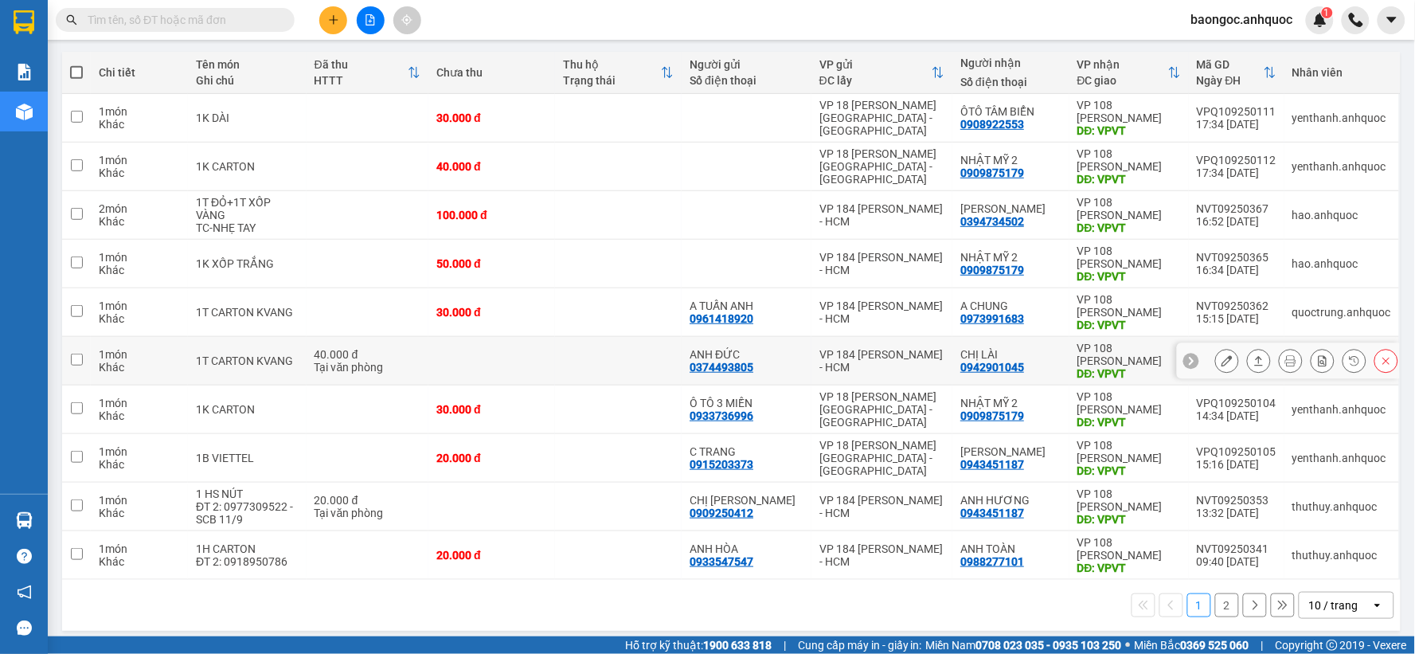
scroll to position [183, 0]
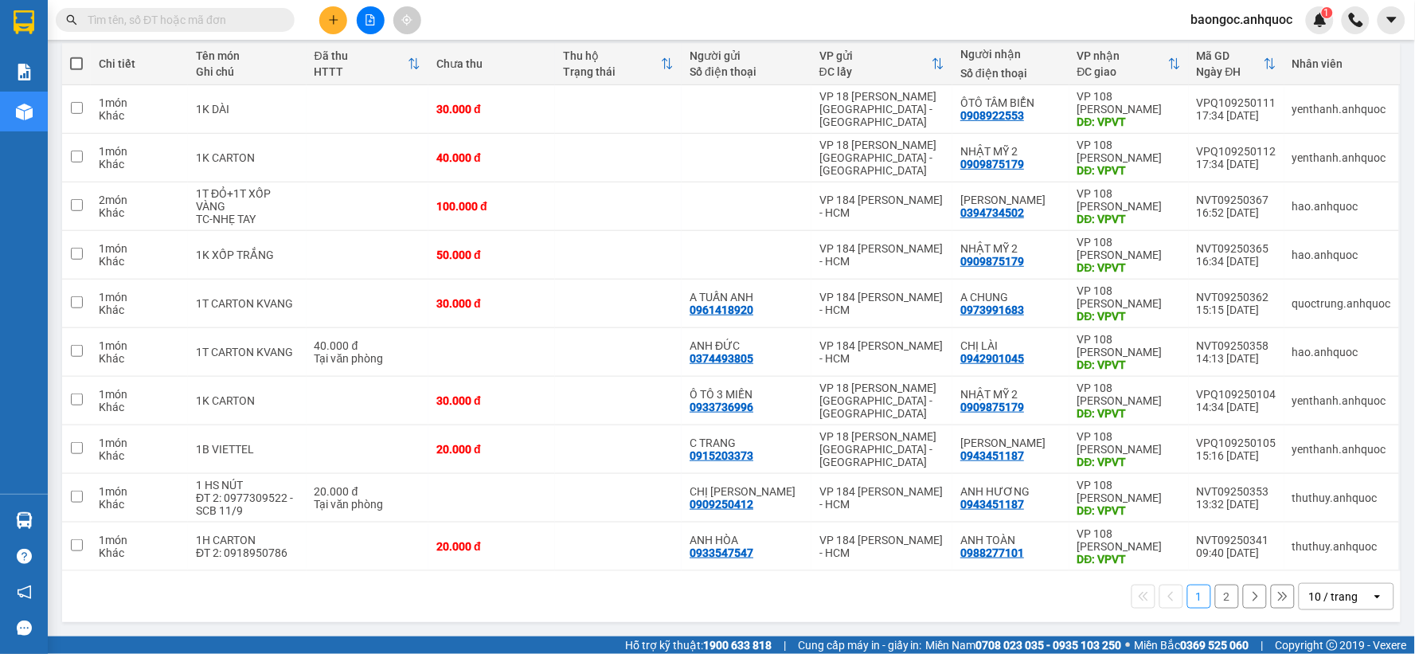
click at [1216, 595] on button "2" at bounding box center [1227, 596] width 24 height 24
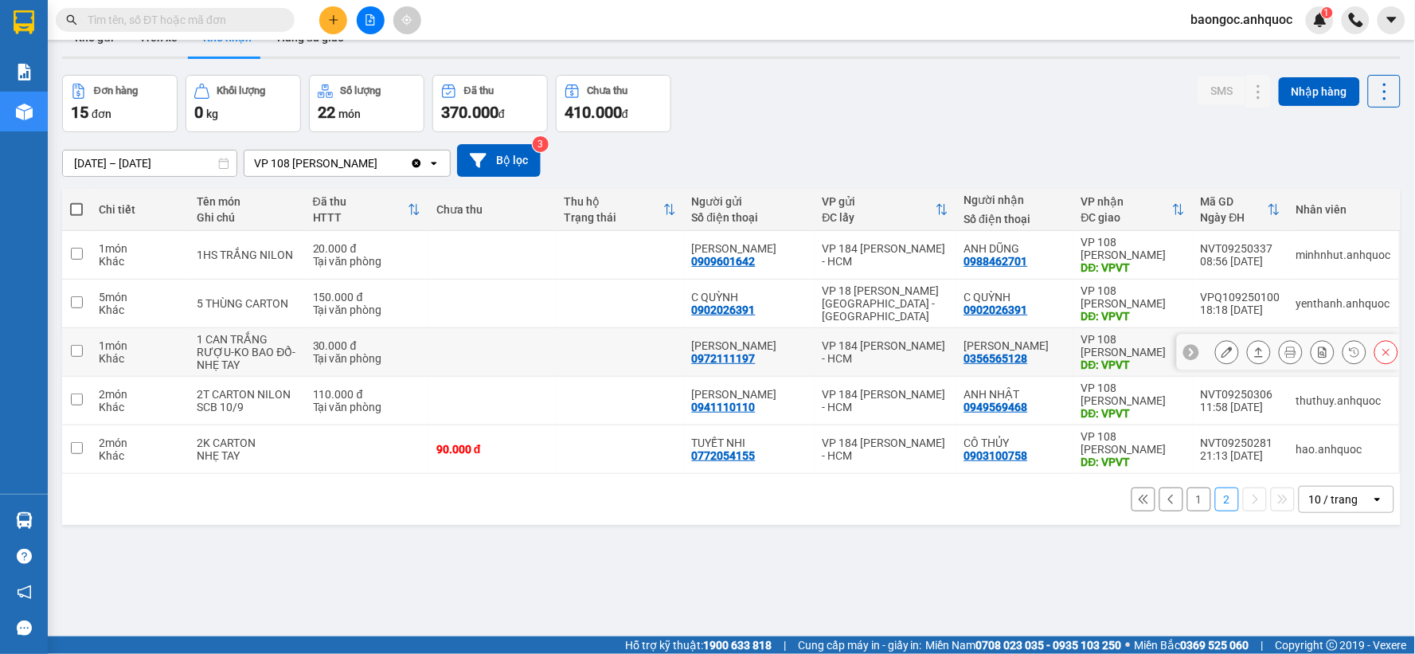
scroll to position [0, 0]
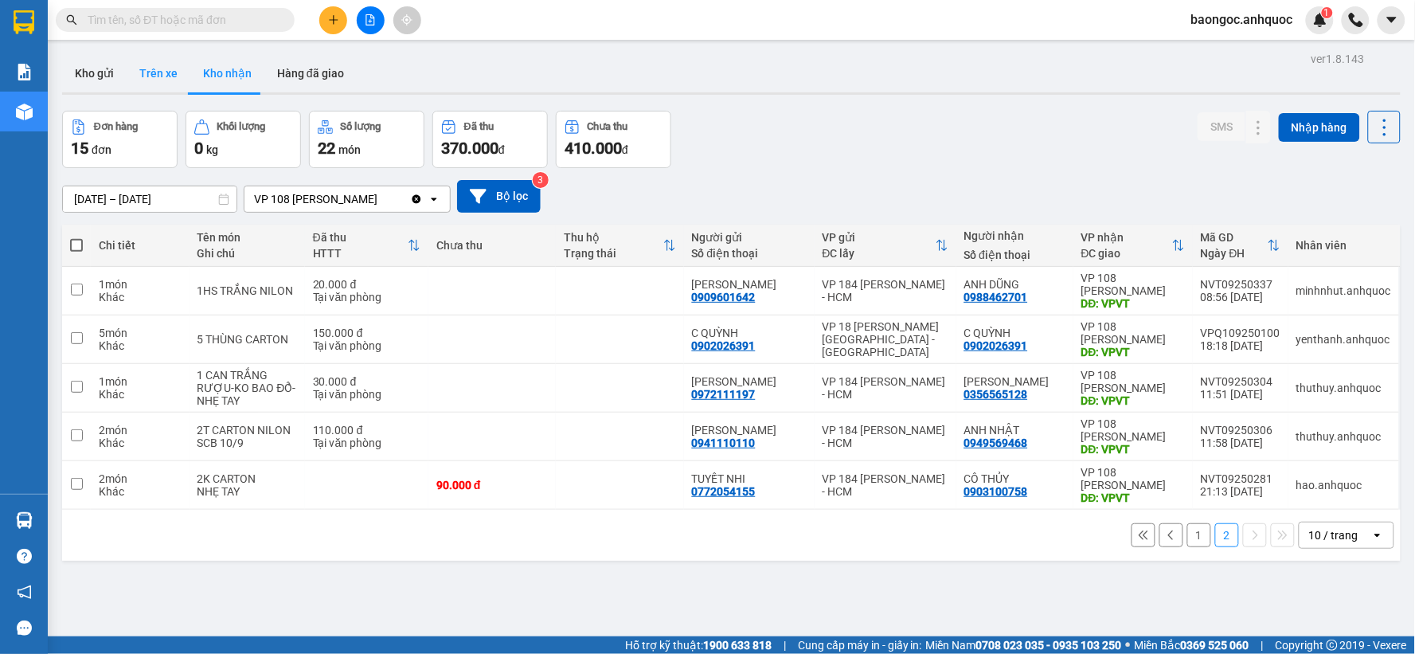
drag, startPoint x: 163, startPoint y: 80, endPoint x: 72, endPoint y: 96, distance: 92.9
click at [158, 80] on button "Trên xe" at bounding box center [159, 73] width 64 height 38
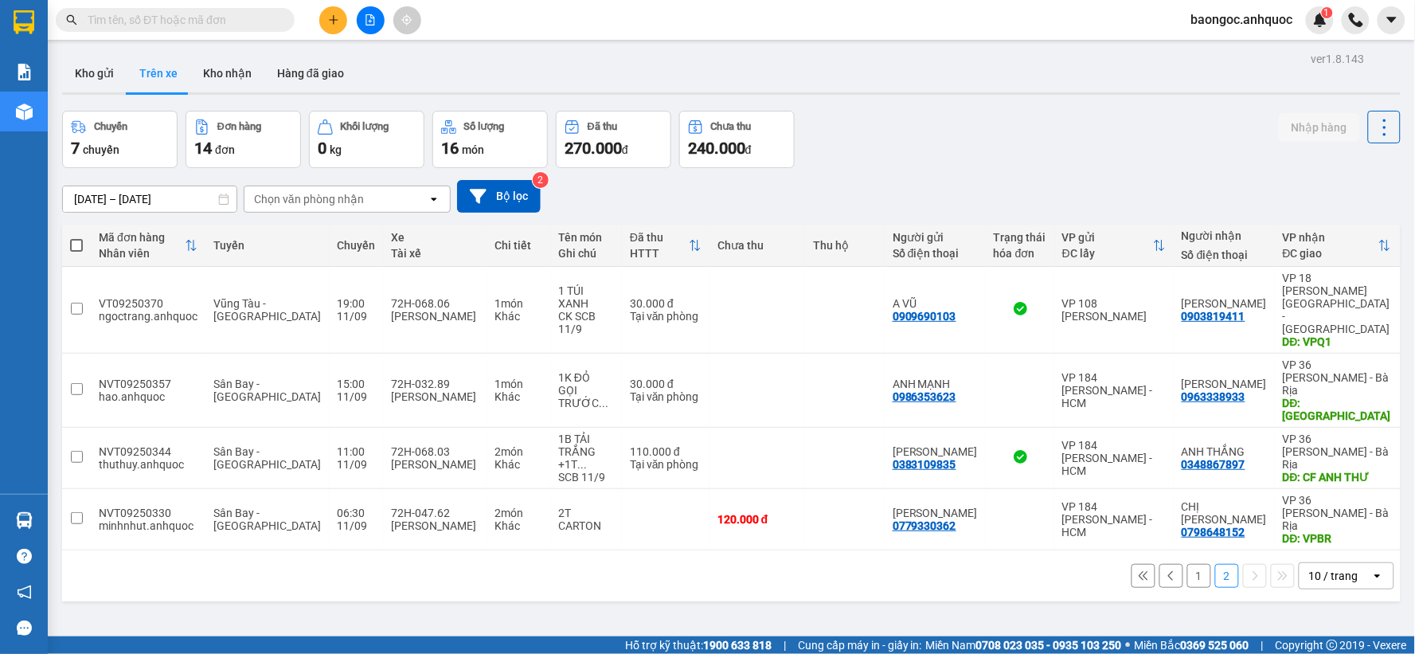
click at [1244, 10] on span "baongoc.anhquoc" at bounding box center [1241, 20] width 127 height 20
click at [1229, 46] on span "Đăng xuất" at bounding box center [1249, 50] width 94 height 18
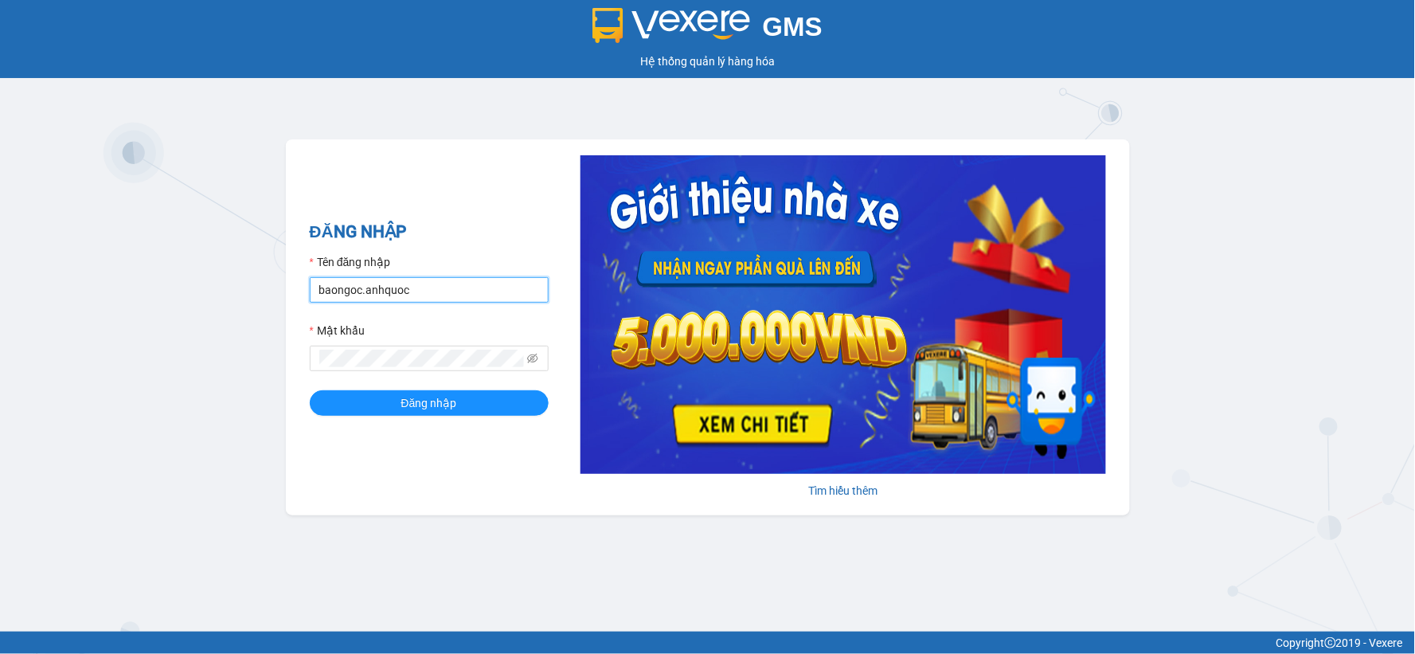
click at [403, 285] on input "baongoc.anhquoc" at bounding box center [429, 289] width 239 height 25
type input "sang.anhquoc"
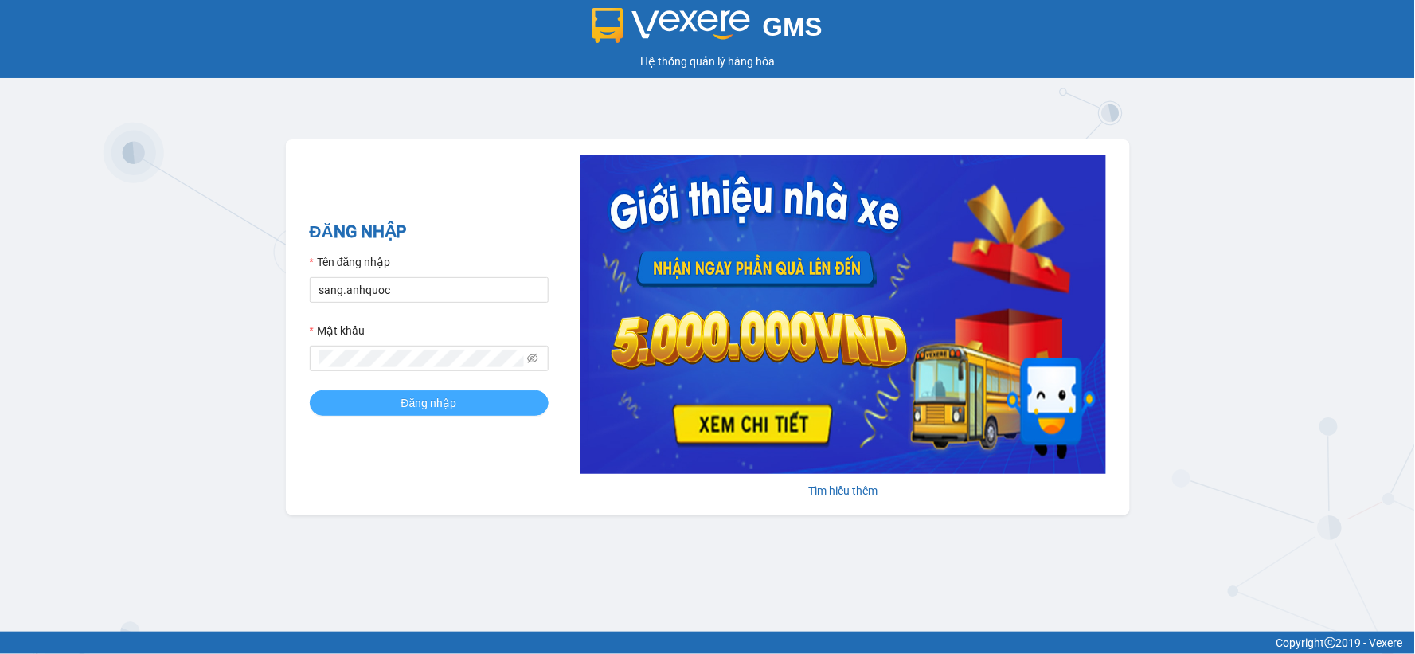
click at [486, 410] on button "Đăng nhập" at bounding box center [429, 402] width 239 height 25
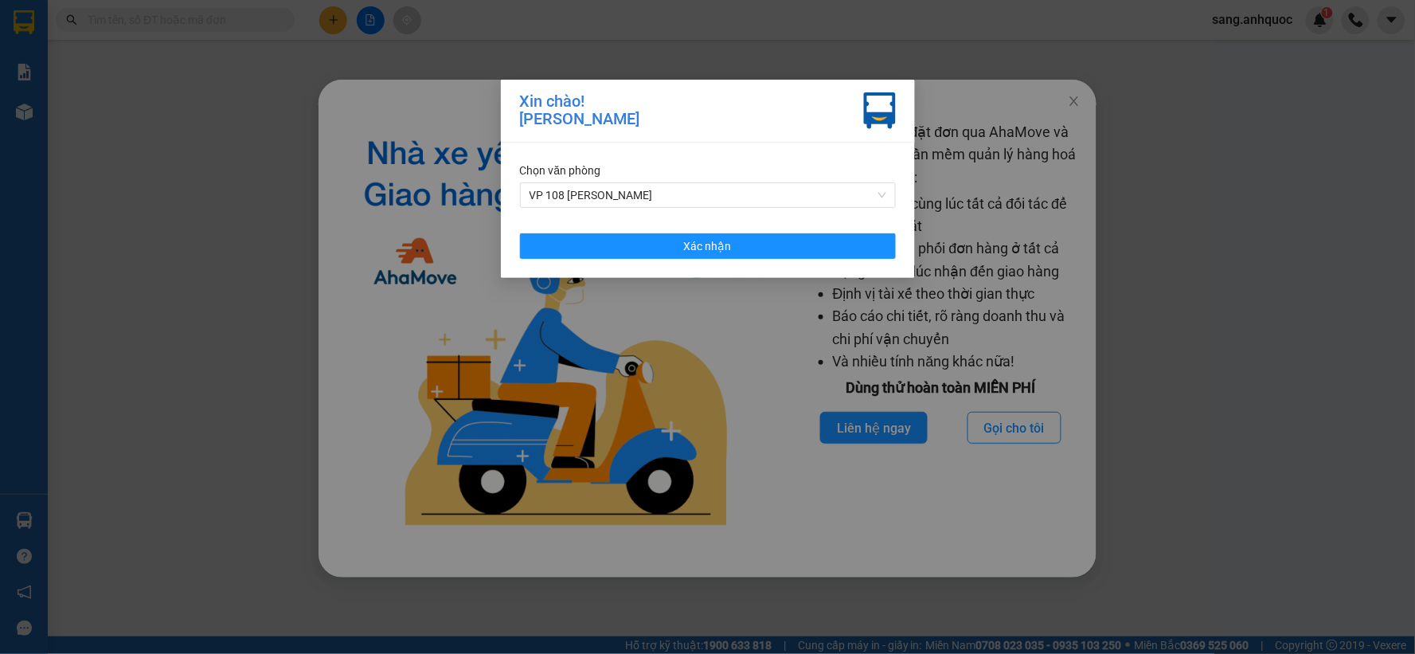
click at [831, 174] on div "Chọn văn phòng" at bounding box center [708, 171] width 376 height 18
click at [834, 184] on span "VP 108 [PERSON_NAME]" at bounding box center [707, 195] width 357 height 24
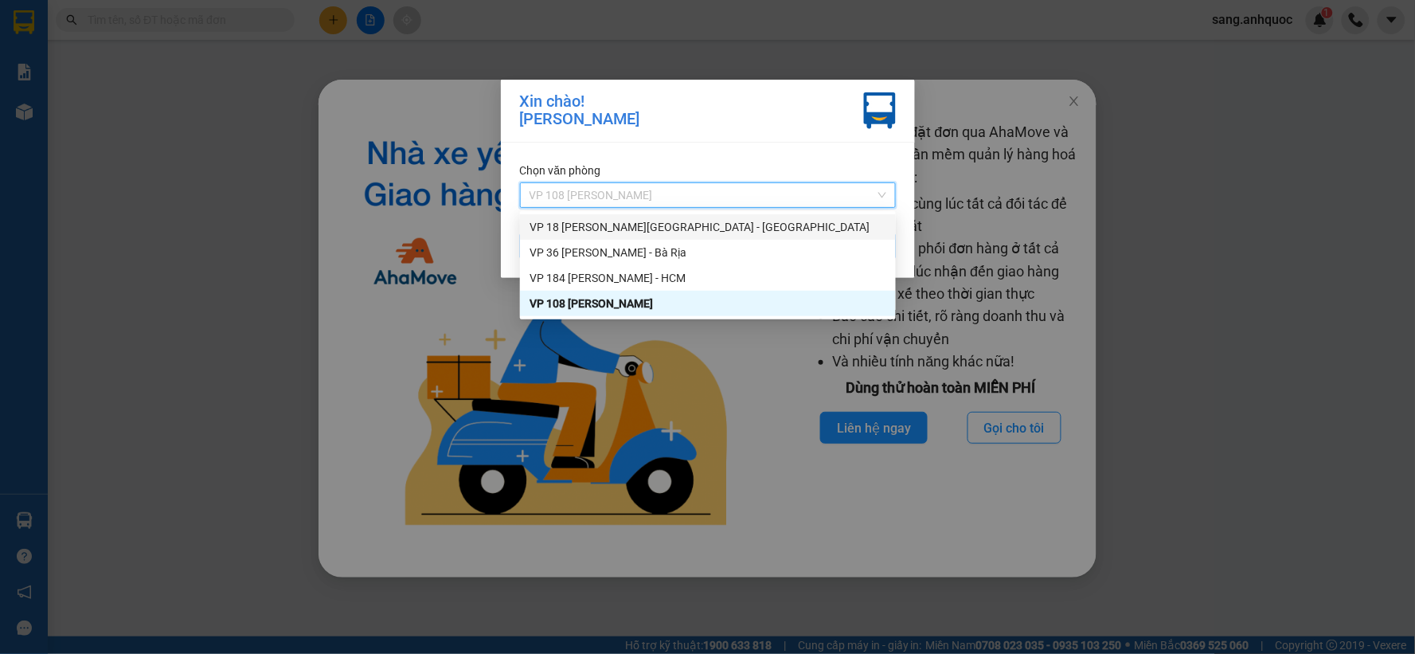
click at [730, 225] on div "VP 18 [PERSON_NAME] [GEOGRAPHIC_DATA][PERSON_NAME][GEOGRAPHIC_DATA]" at bounding box center [707, 227] width 357 height 18
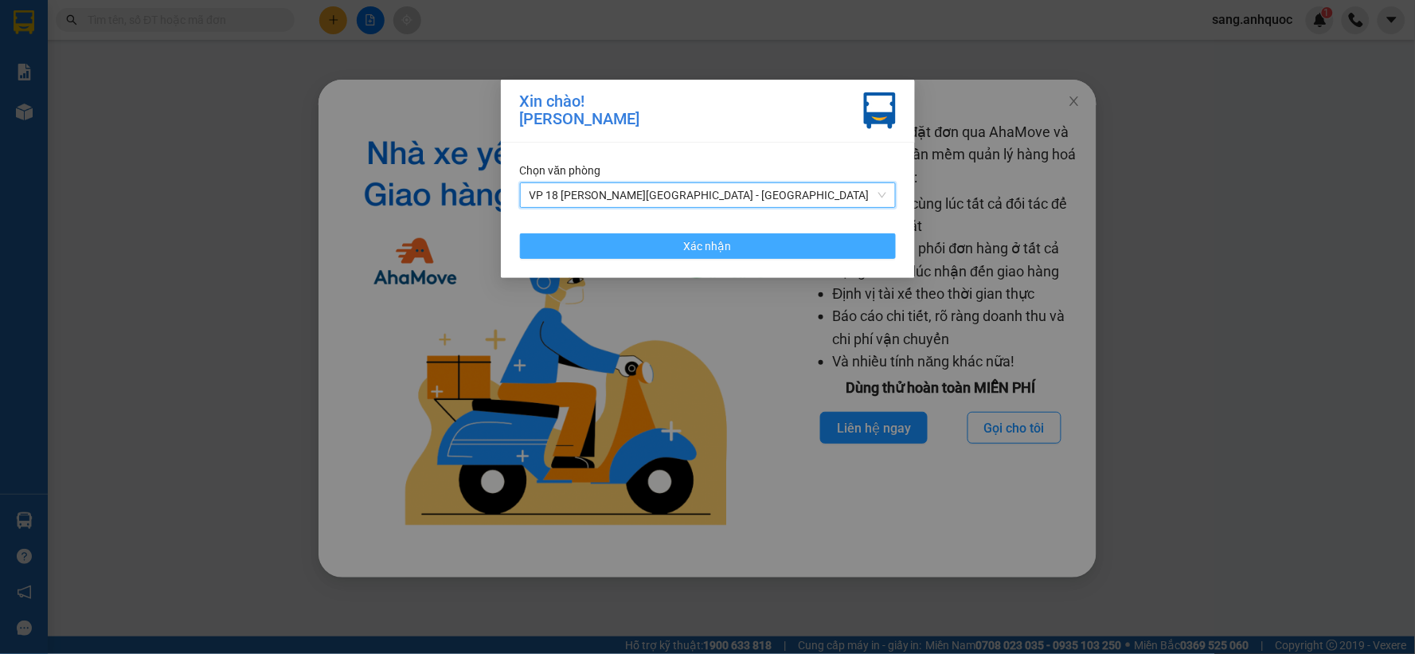
click at [733, 243] on button "Xác nhận" at bounding box center [708, 245] width 376 height 25
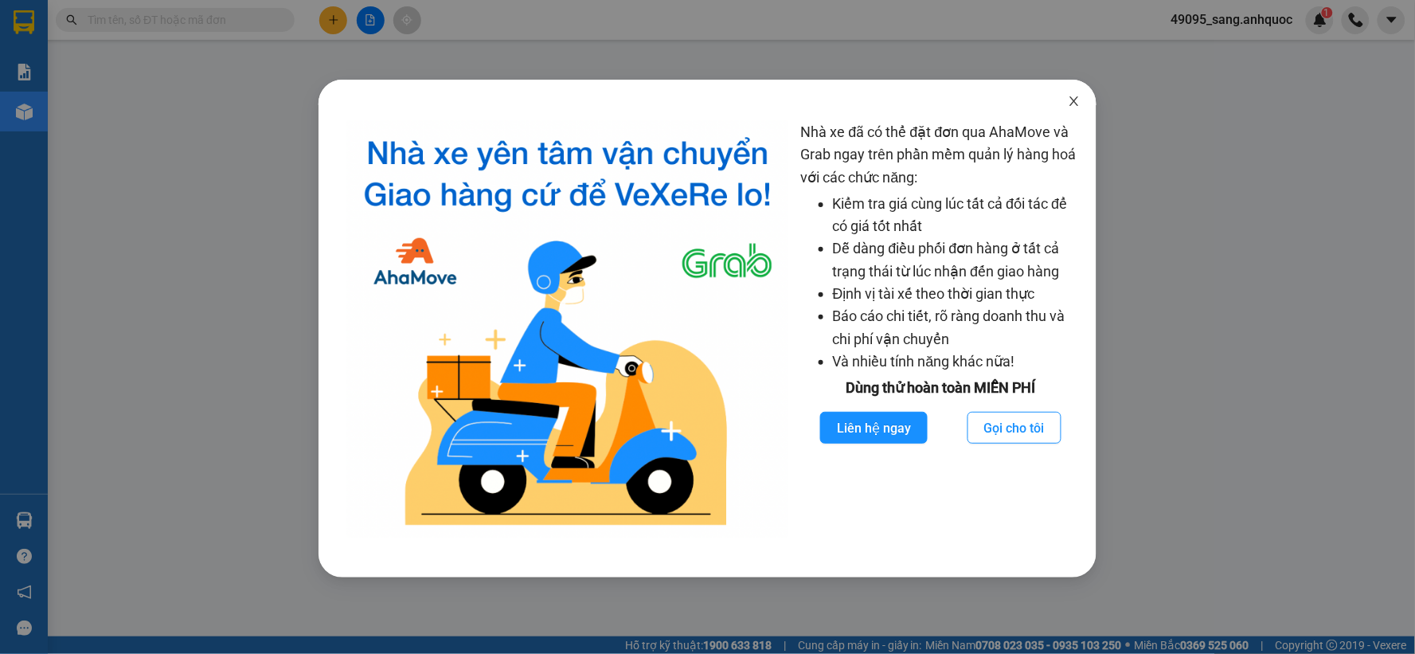
click at [1072, 96] on icon "close" at bounding box center [1074, 101] width 13 height 13
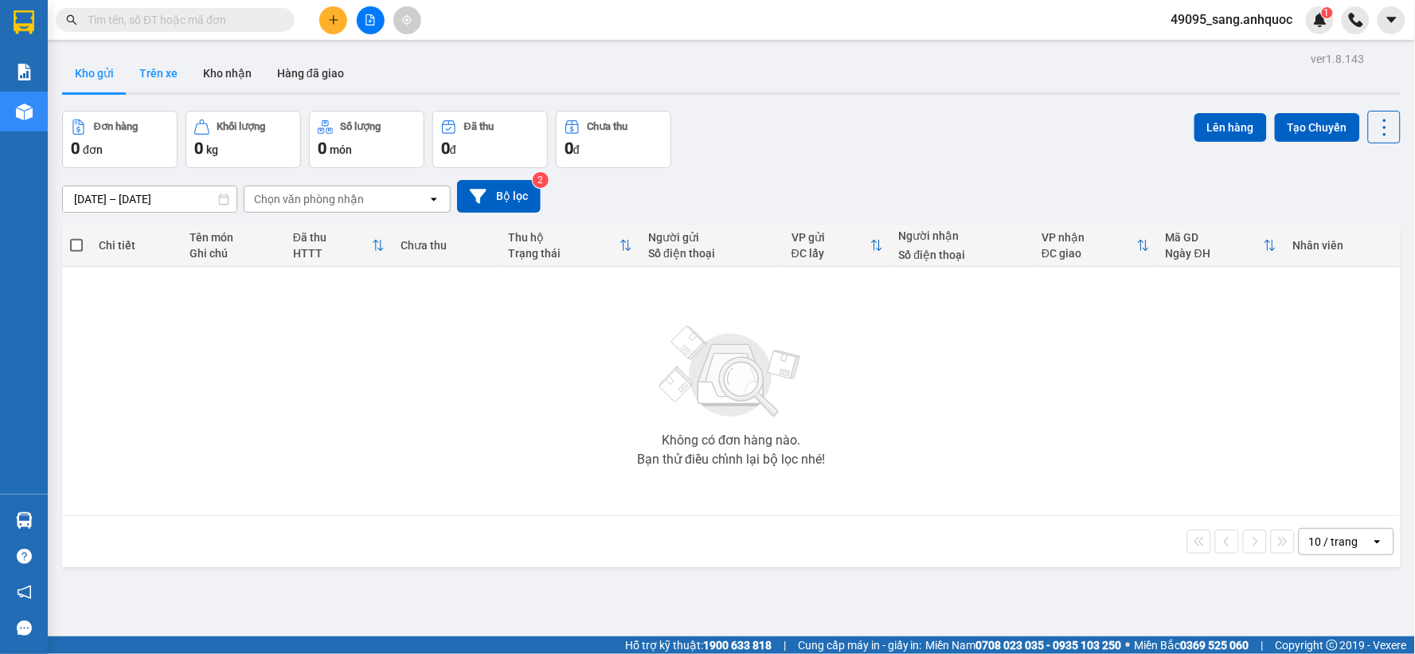
click at [158, 91] on button "Trên xe" at bounding box center [159, 73] width 64 height 38
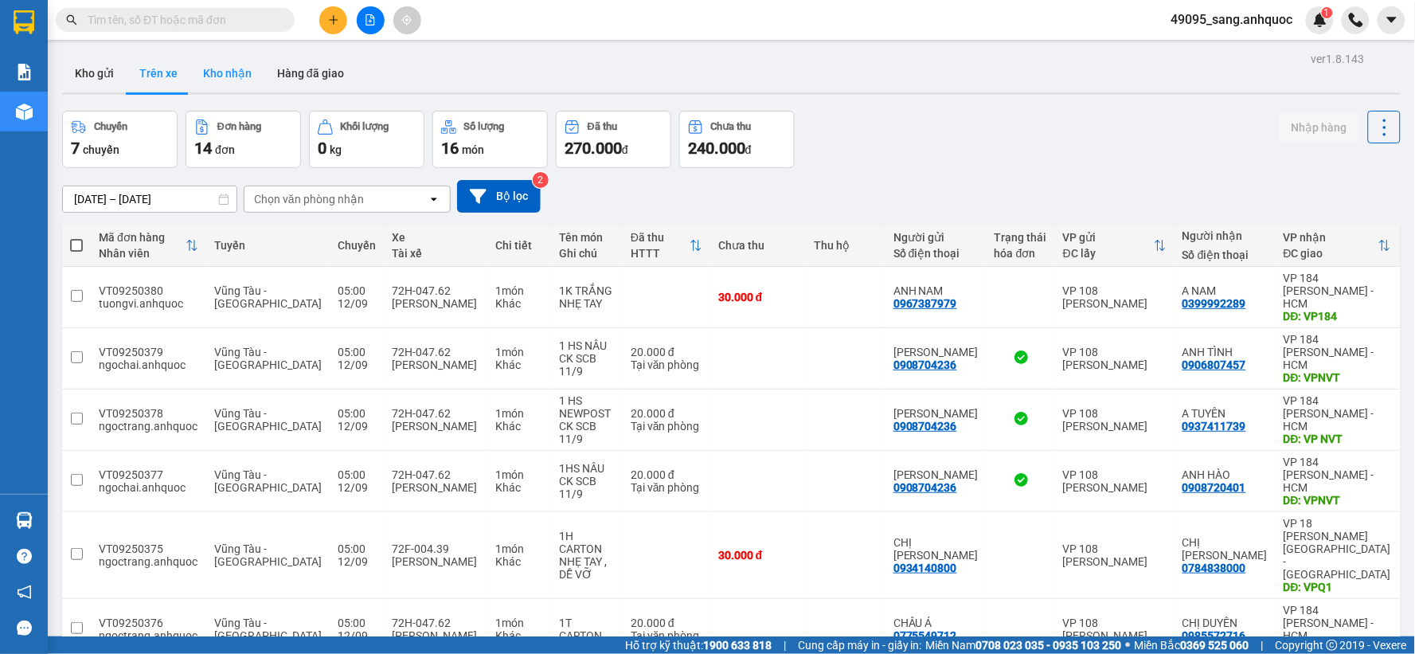
click at [243, 81] on button "Kho nhận" at bounding box center [227, 73] width 74 height 38
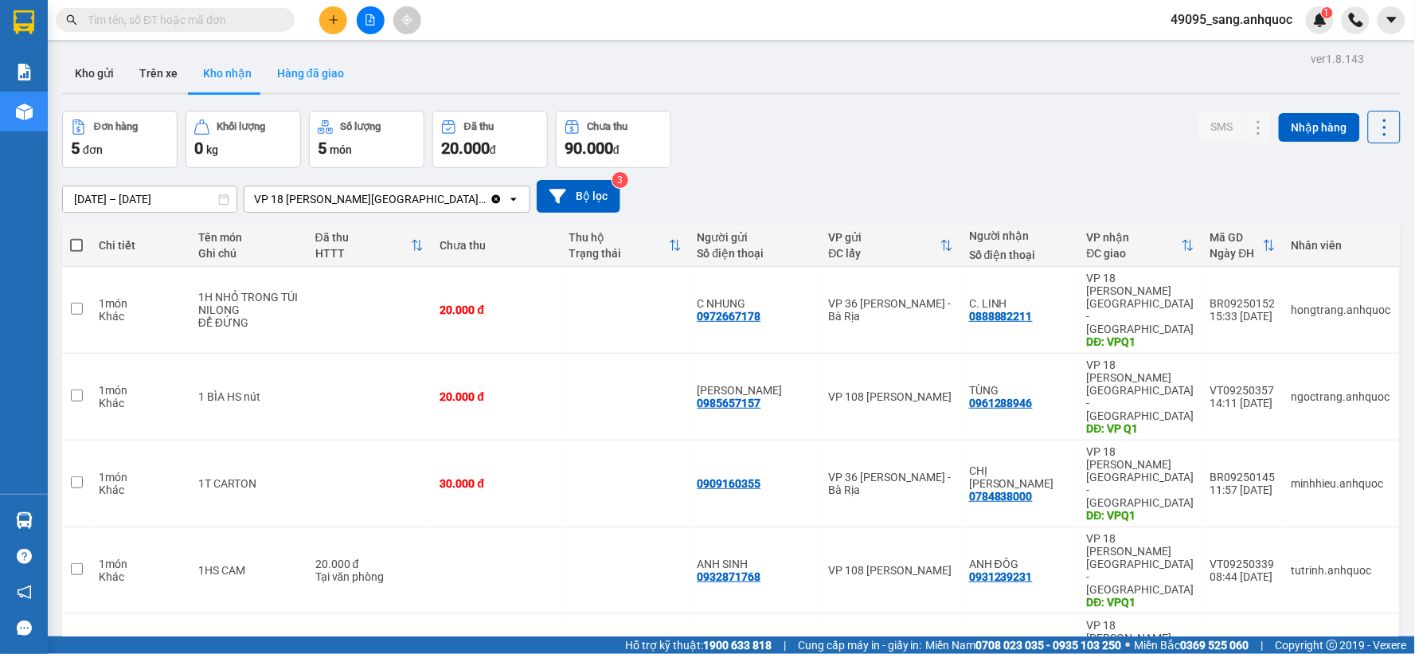
click at [289, 77] on button "Hàng đã giao" at bounding box center [310, 73] width 92 height 38
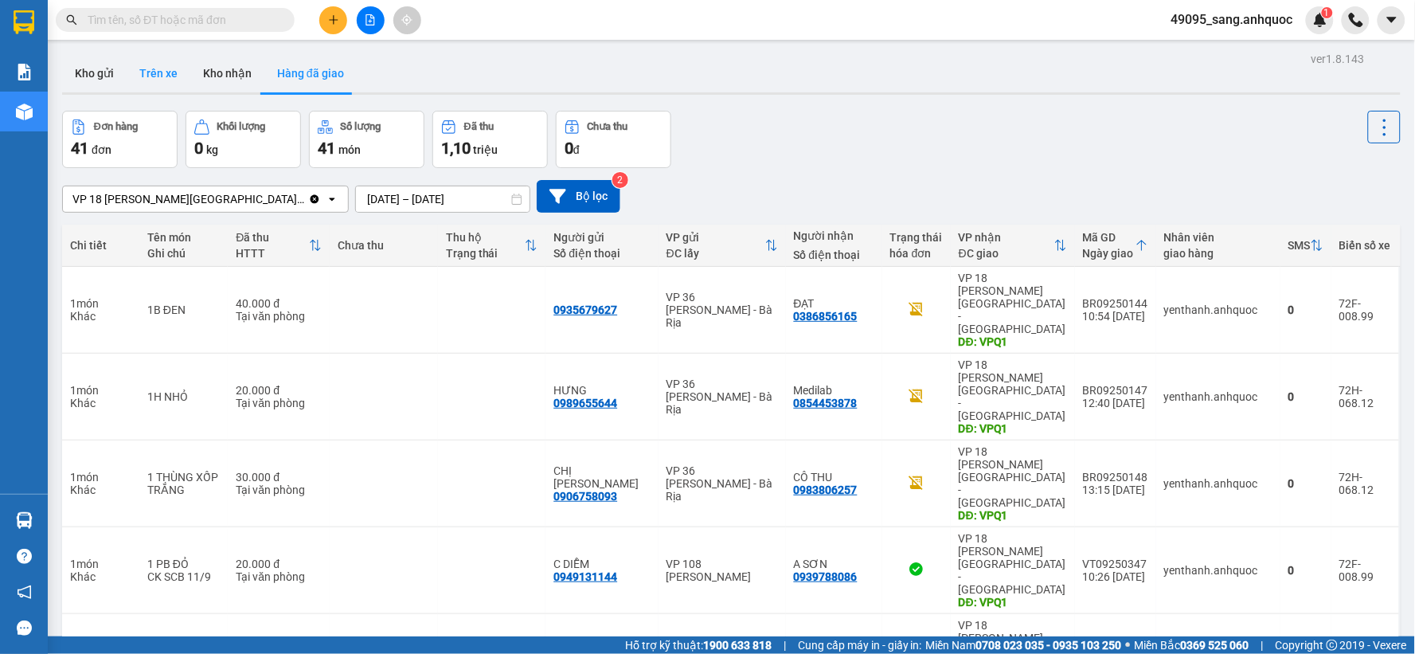
click at [132, 83] on button "Trên xe" at bounding box center [159, 73] width 64 height 38
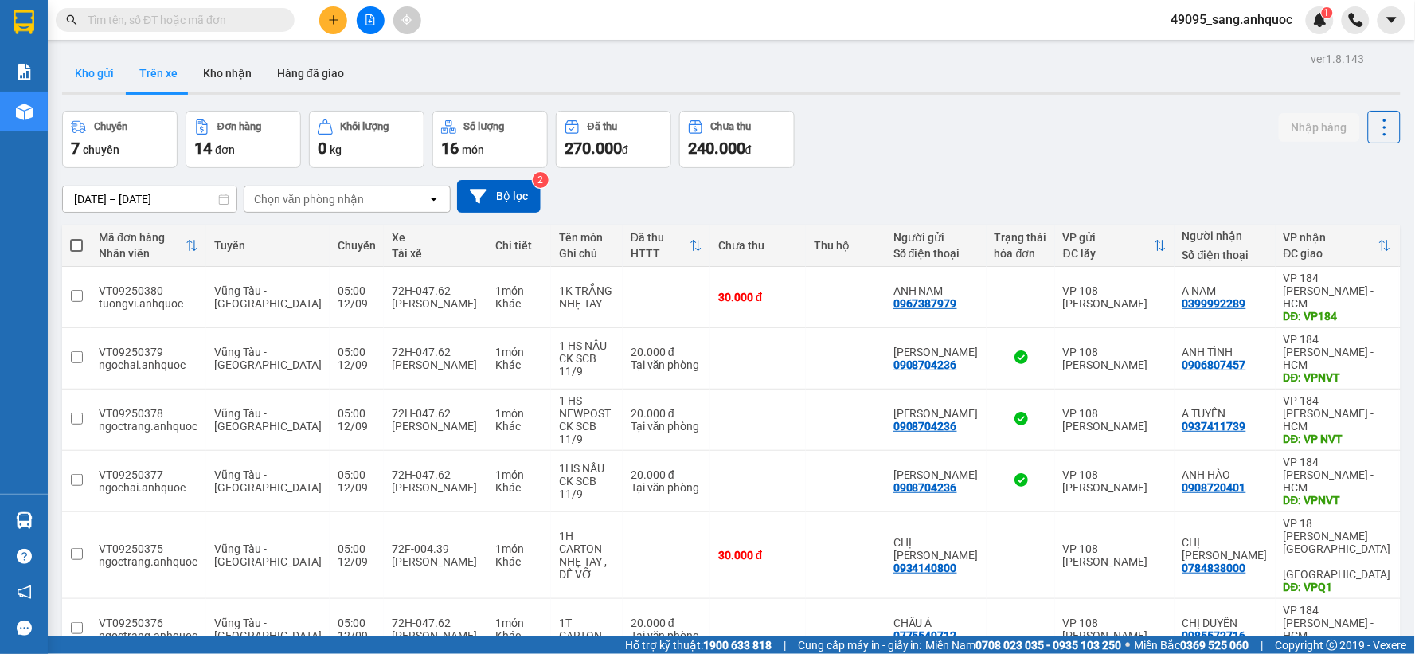
click at [103, 77] on button "Kho gửi" at bounding box center [94, 73] width 64 height 38
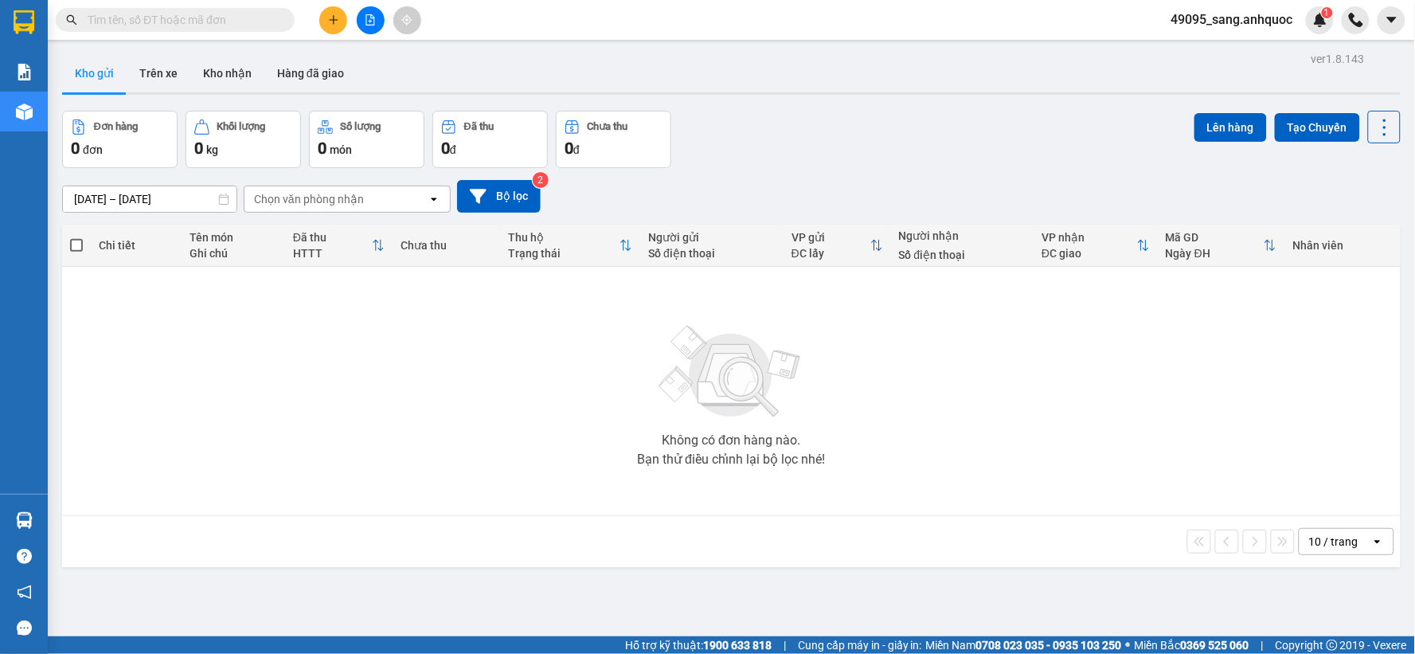
click at [197, 291] on div "Không có đơn hàng nào. Bạn thử điều chỉnh lại bộ lọc nhé!" at bounding box center [731, 390] width 1322 height 239
click at [328, 207] on div "Chọn văn phòng nhận" at bounding box center [309, 199] width 110 height 16
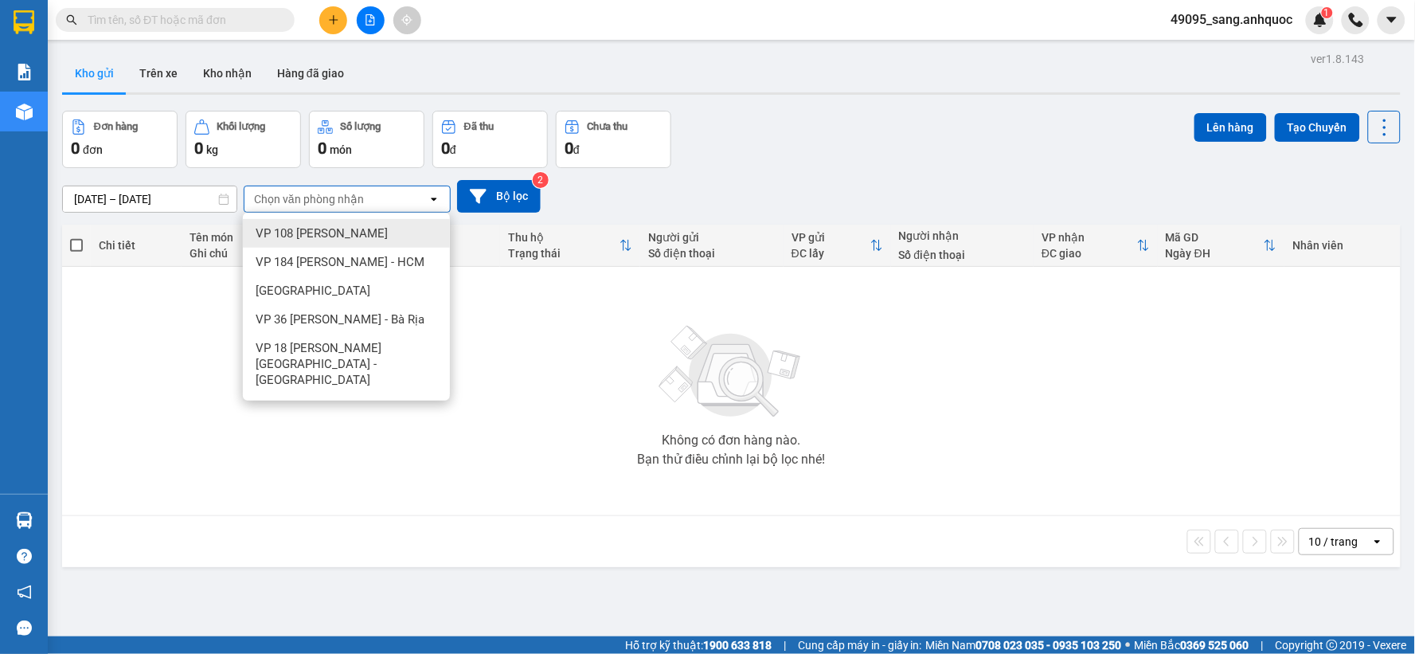
click at [329, 205] on div "Chọn văn phòng nhận" at bounding box center [309, 199] width 110 height 16
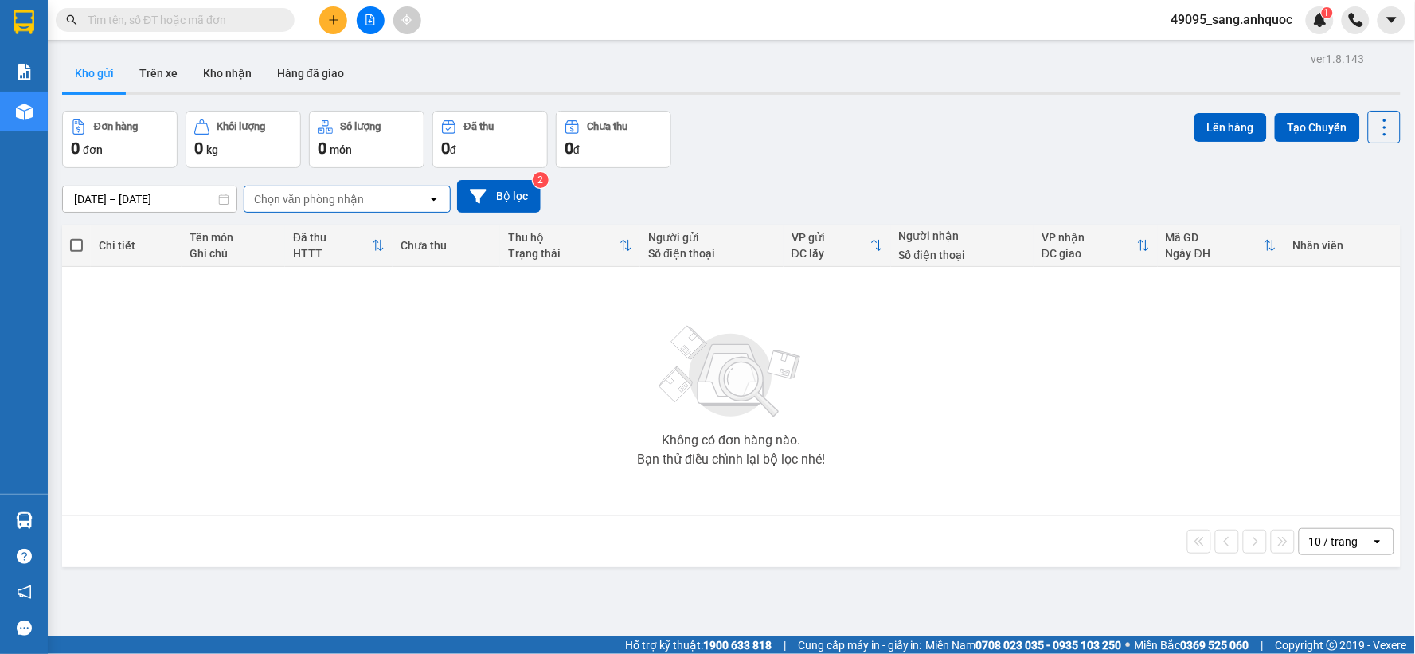
click at [435, 200] on icon at bounding box center [434, 198] width 6 height 3
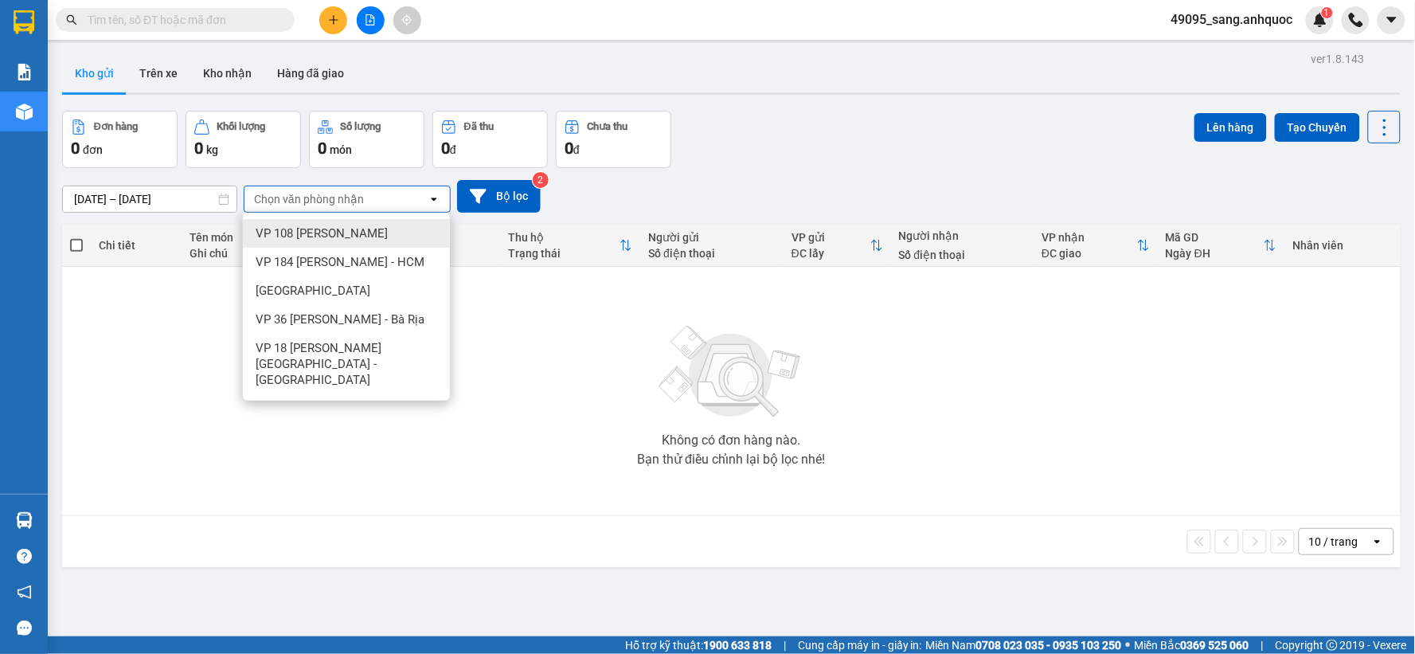
click at [364, 233] on span "VP 108 [PERSON_NAME]" at bounding box center [322, 233] width 132 height 16
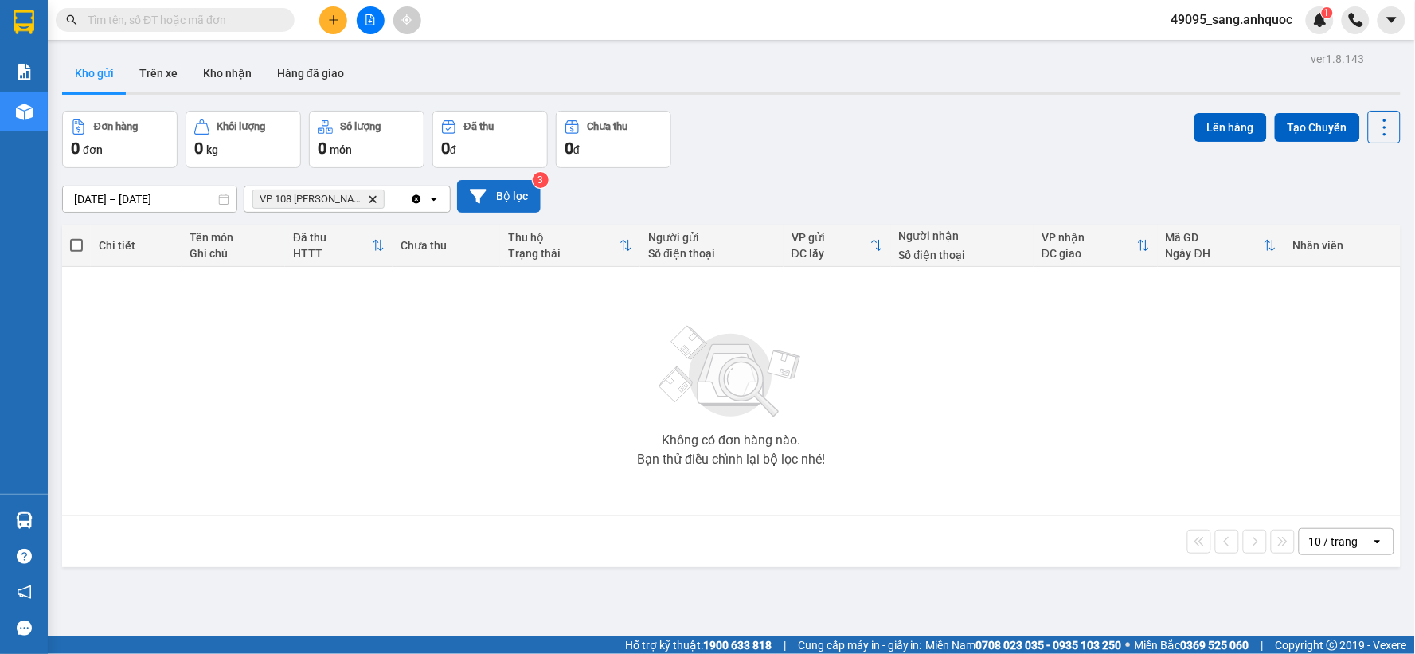
click at [491, 203] on button "Bộ lọc" at bounding box center [499, 196] width 84 height 33
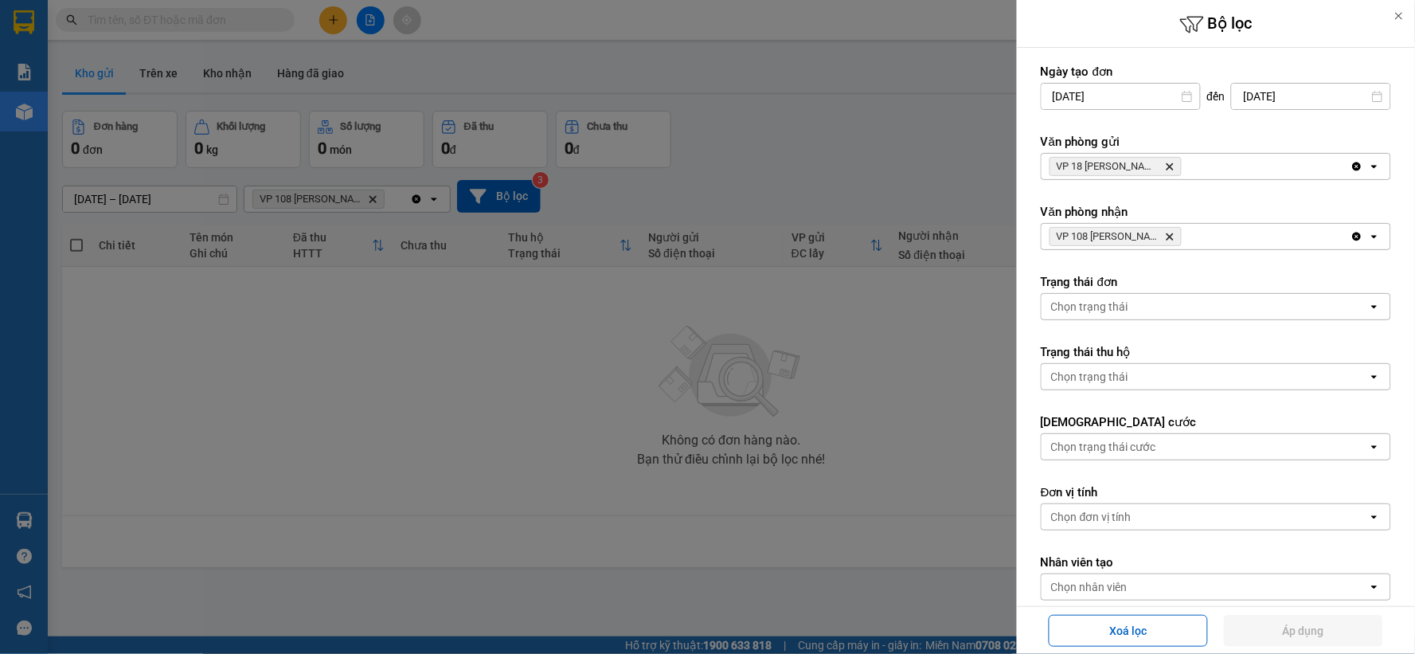
click at [442, 192] on div at bounding box center [707, 327] width 1415 height 654
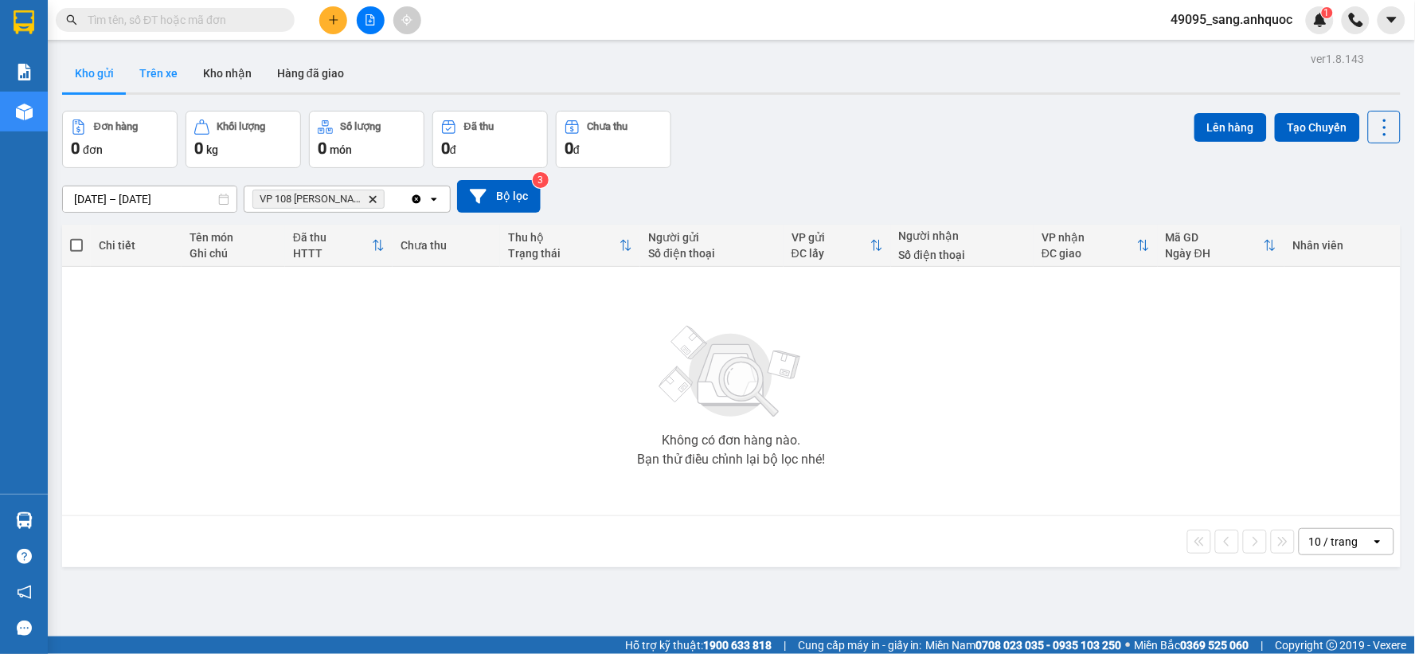
click at [151, 74] on button "Trên xe" at bounding box center [159, 73] width 64 height 38
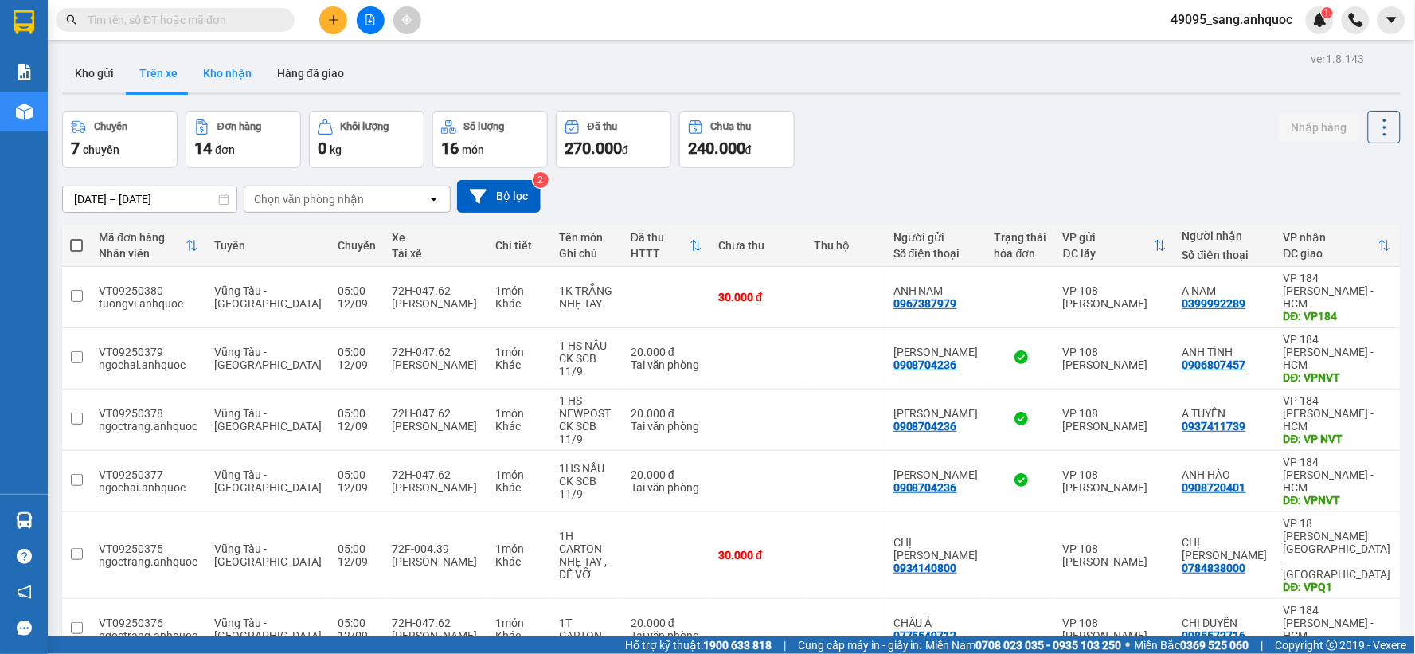
click at [220, 81] on button "Kho nhận" at bounding box center [227, 73] width 74 height 38
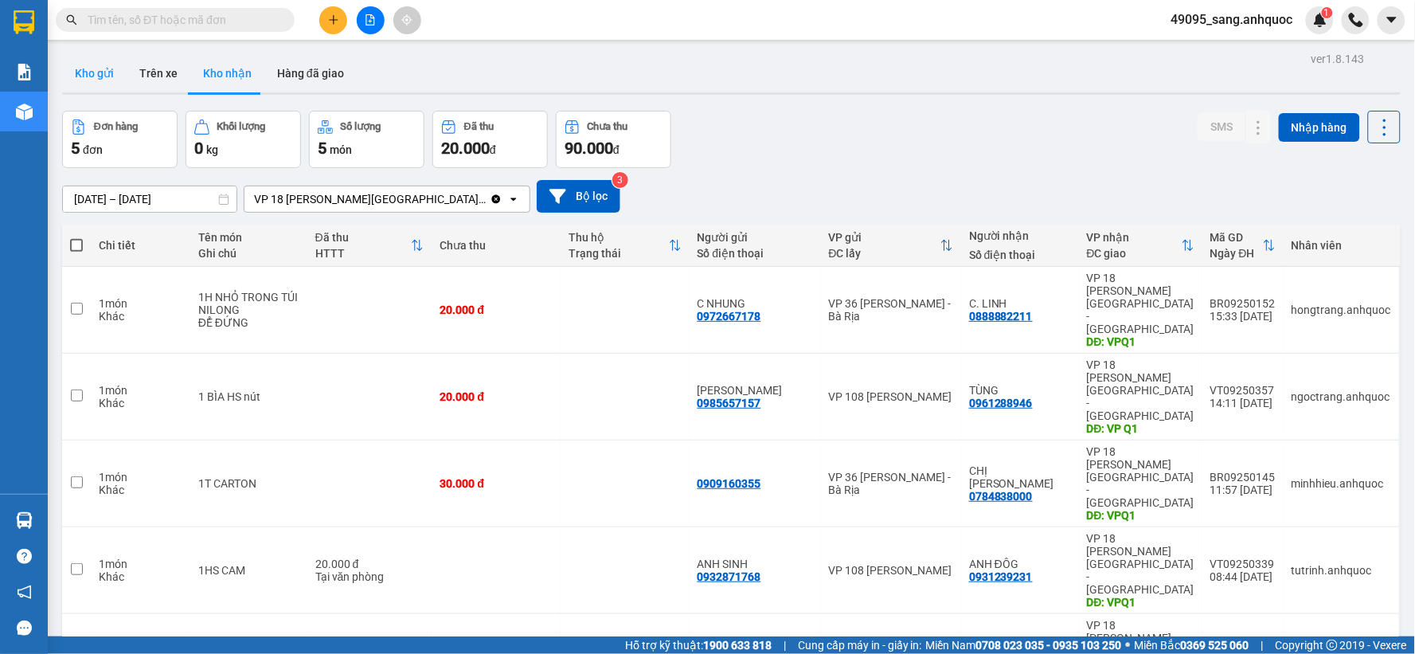
click at [113, 69] on button "Kho gửi" at bounding box center [94, 73] width 64 height 38
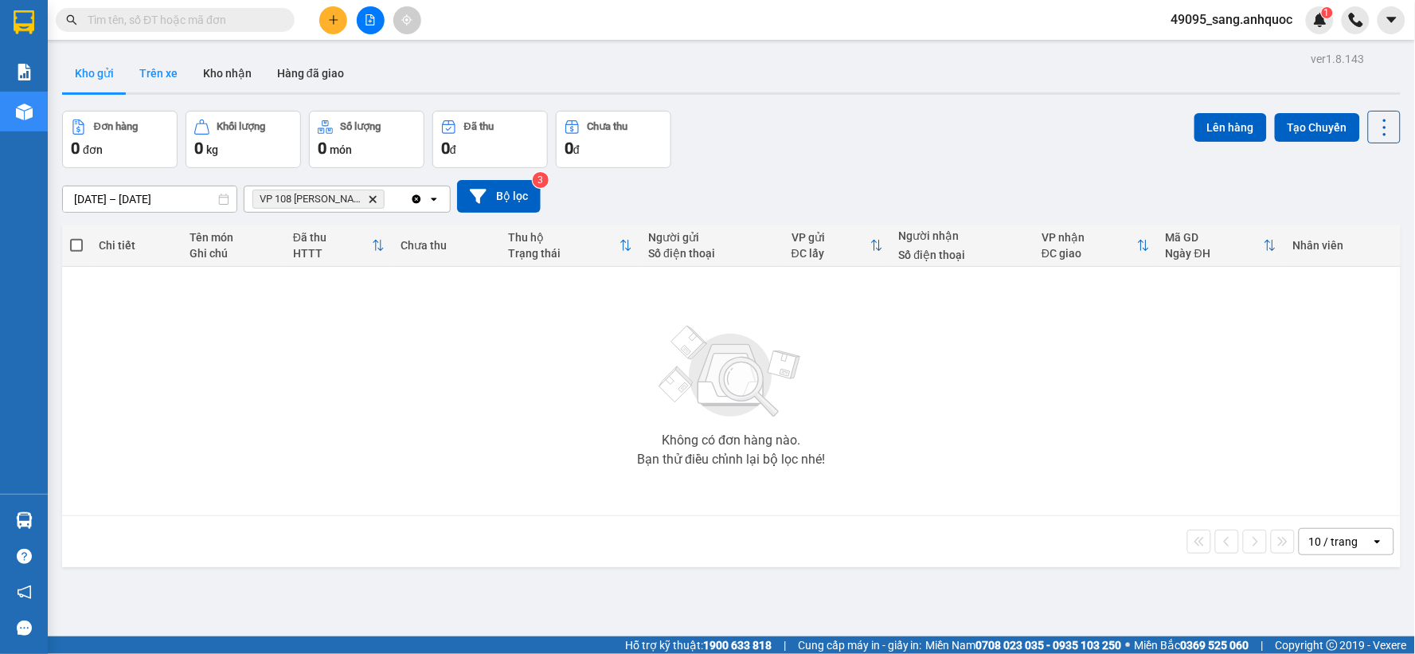
click at [154, 72] on button "Trên xe" at bounding box center [159, 73] width 64 height 38
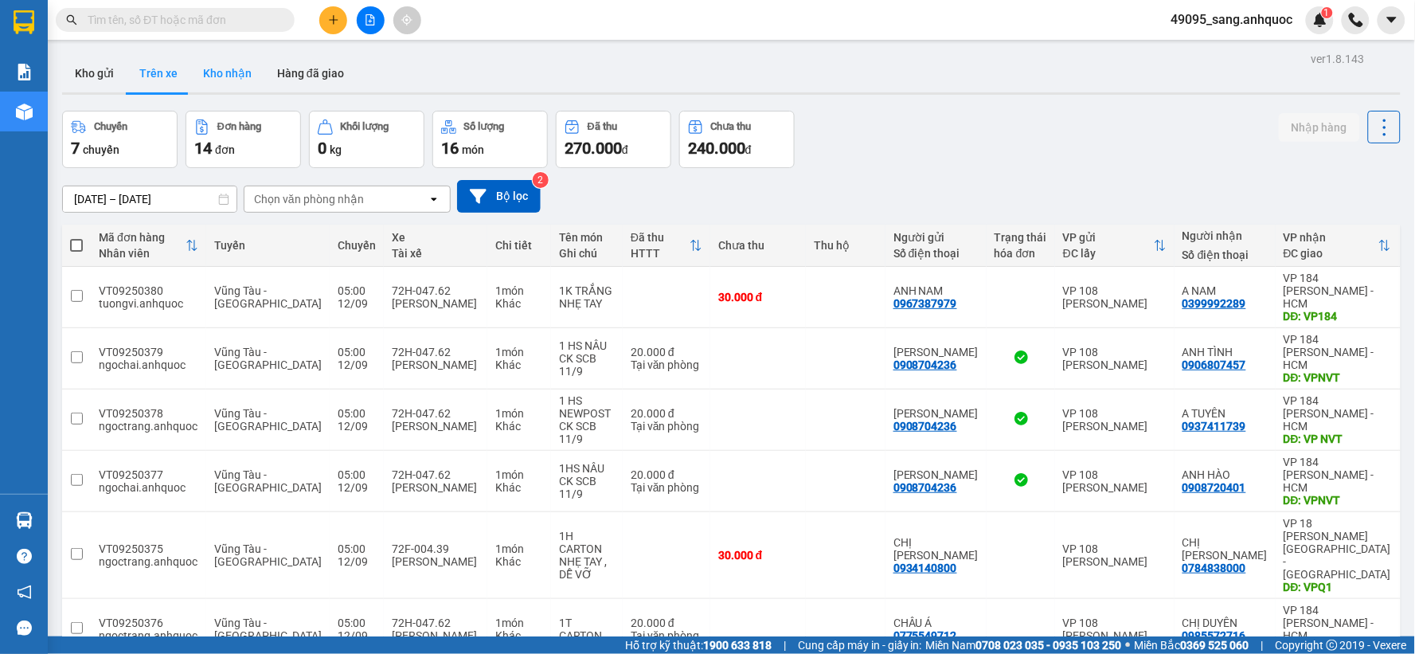
click at [207, 84] on button "Kho nhận" at bounding box center [227, 73] width 74 height 38
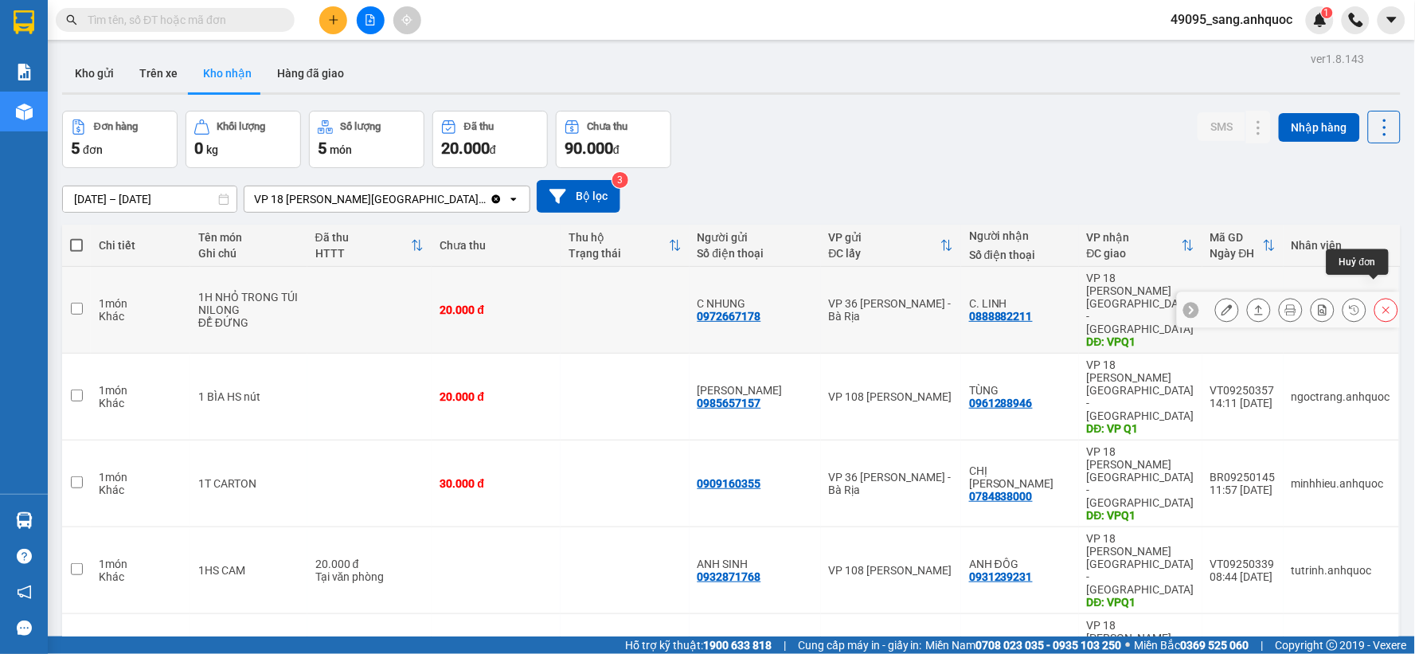
click at [1380, 304] on icon at bounding box center [1385, 309] width 11 height 11
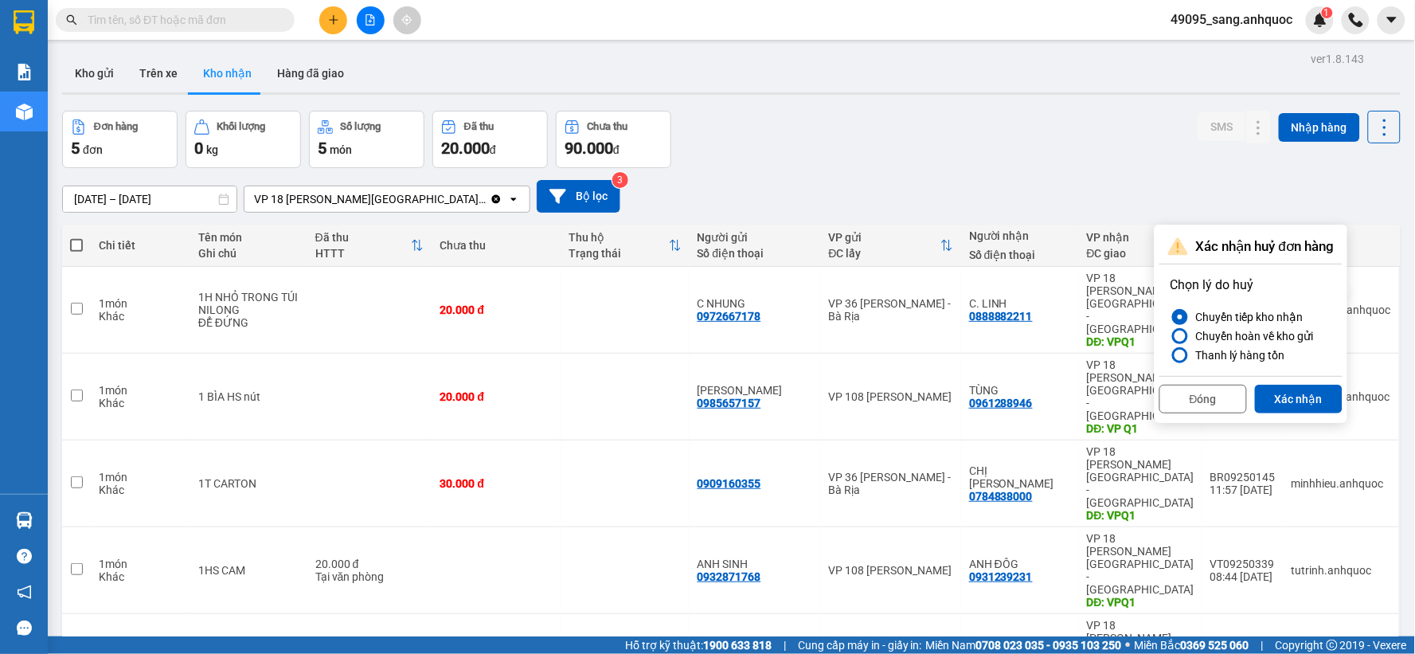
click at [836, 176] on div "09/09/2025 – 11/09/2025 Press the down arrow key to interact with the calendar …" at bounding box center [731, 196] width 1338 height 57
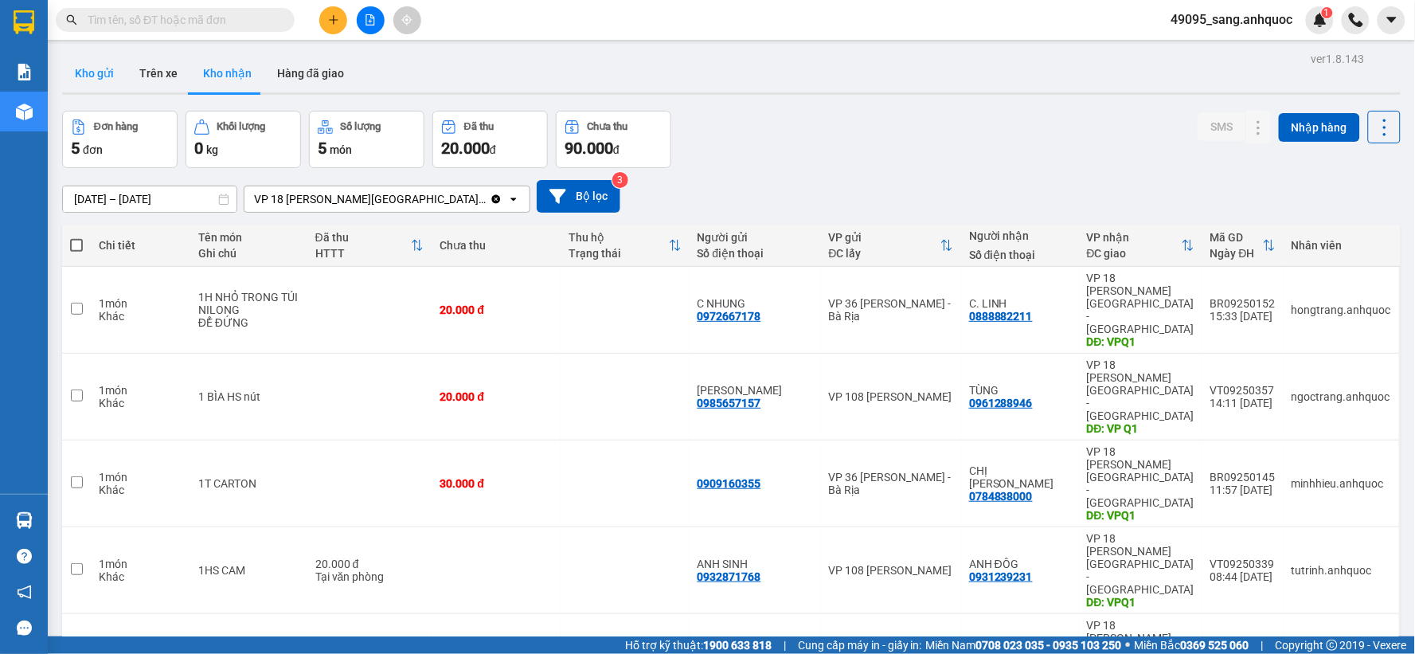
click at [92, 77] on button "Kho gửi" at bounding box center [94, 73] width 64 height 38
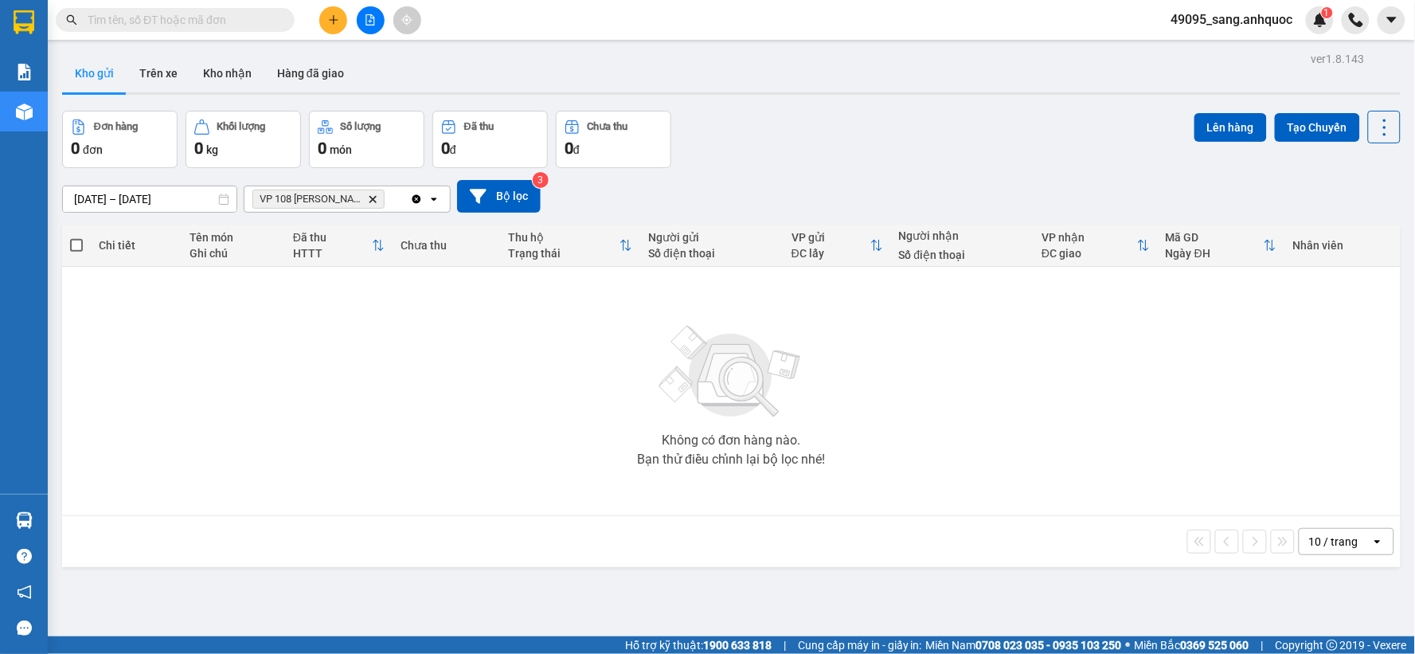
click at [179, 18] on input "text" at bounding box center [182, 20] width 188 height 18
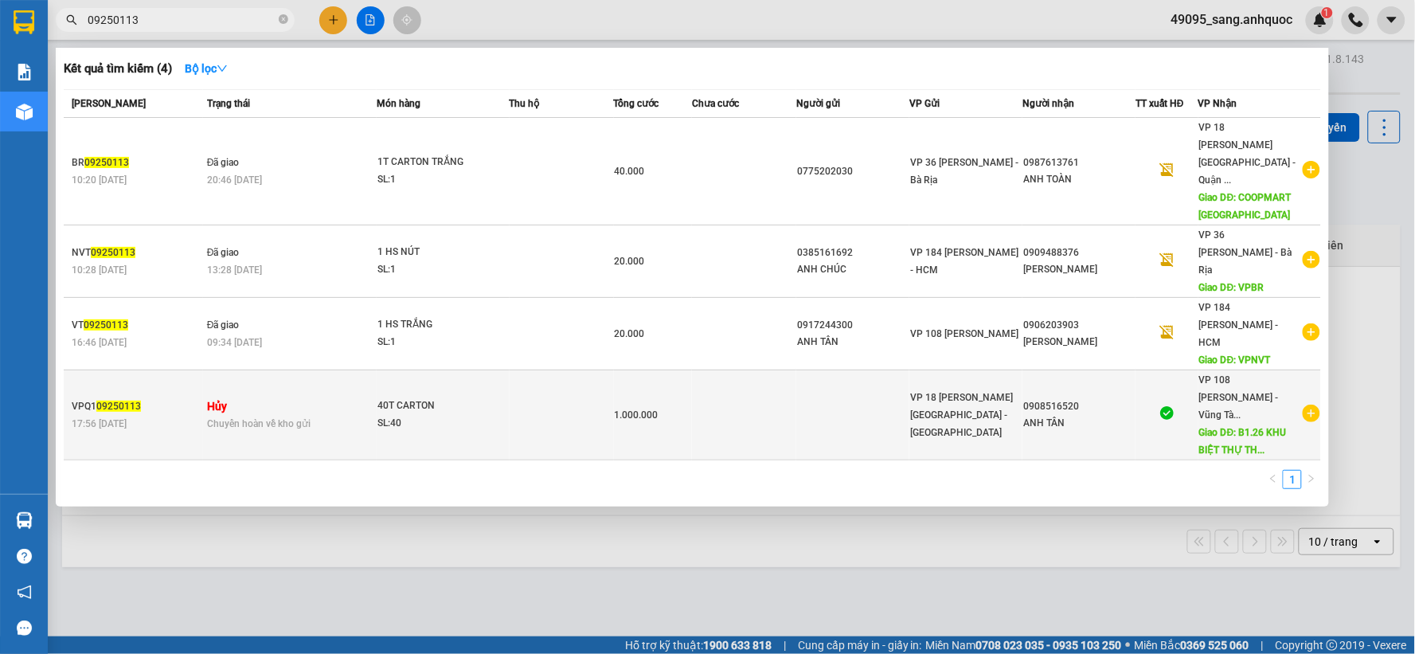
type input "09250113"
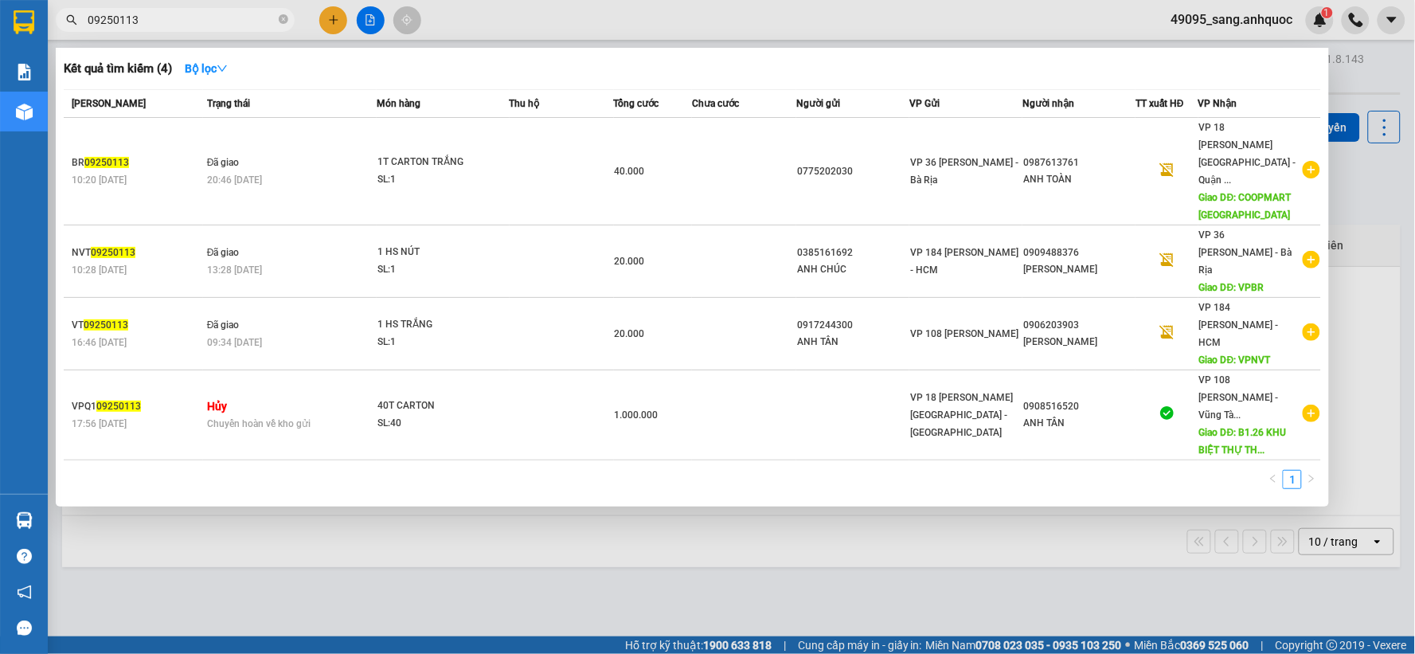
click at [335, 370] on td "Hủy Chuyển hoàn về kho gửi" at bounding box center [290, 415] width 174 height 90
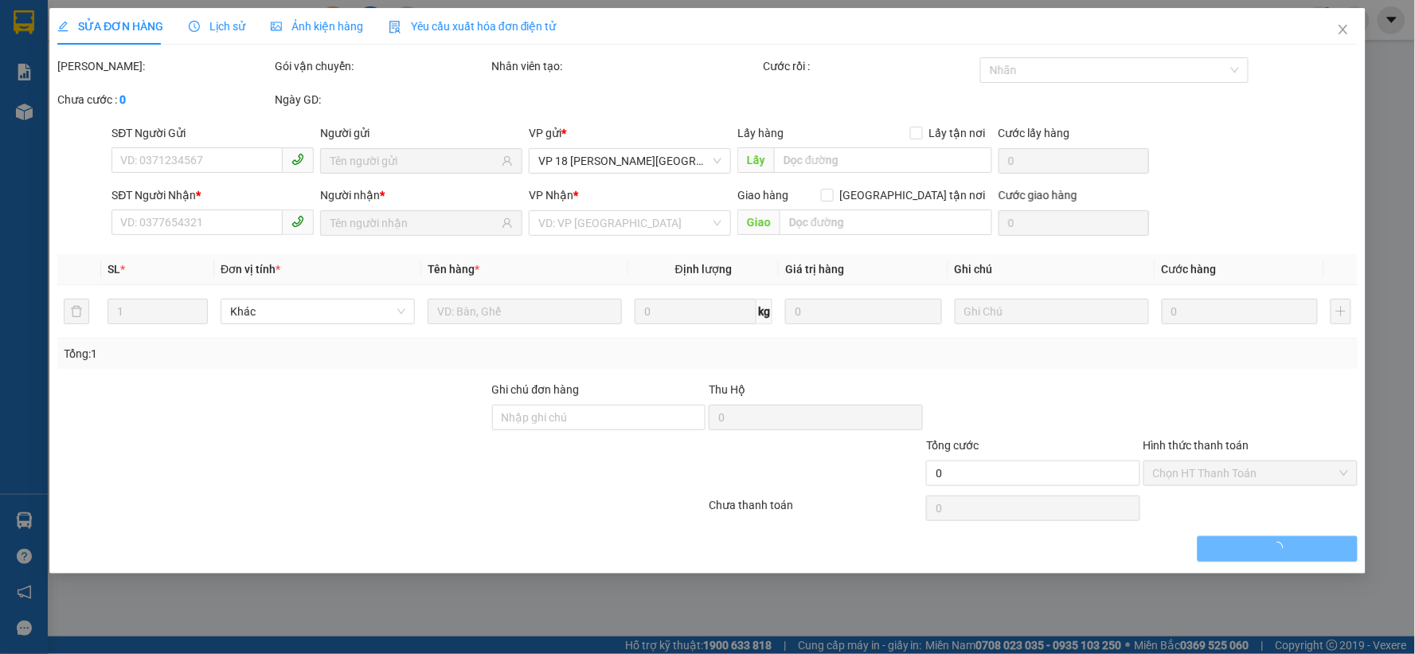
type input "0908516520"
type input "ANH TÂN"
type input "B1.26 KHU BIỆT THỰ THANH BÌNH VT"
type input "SCB 11/9 THANH"
type input "1.000.000"
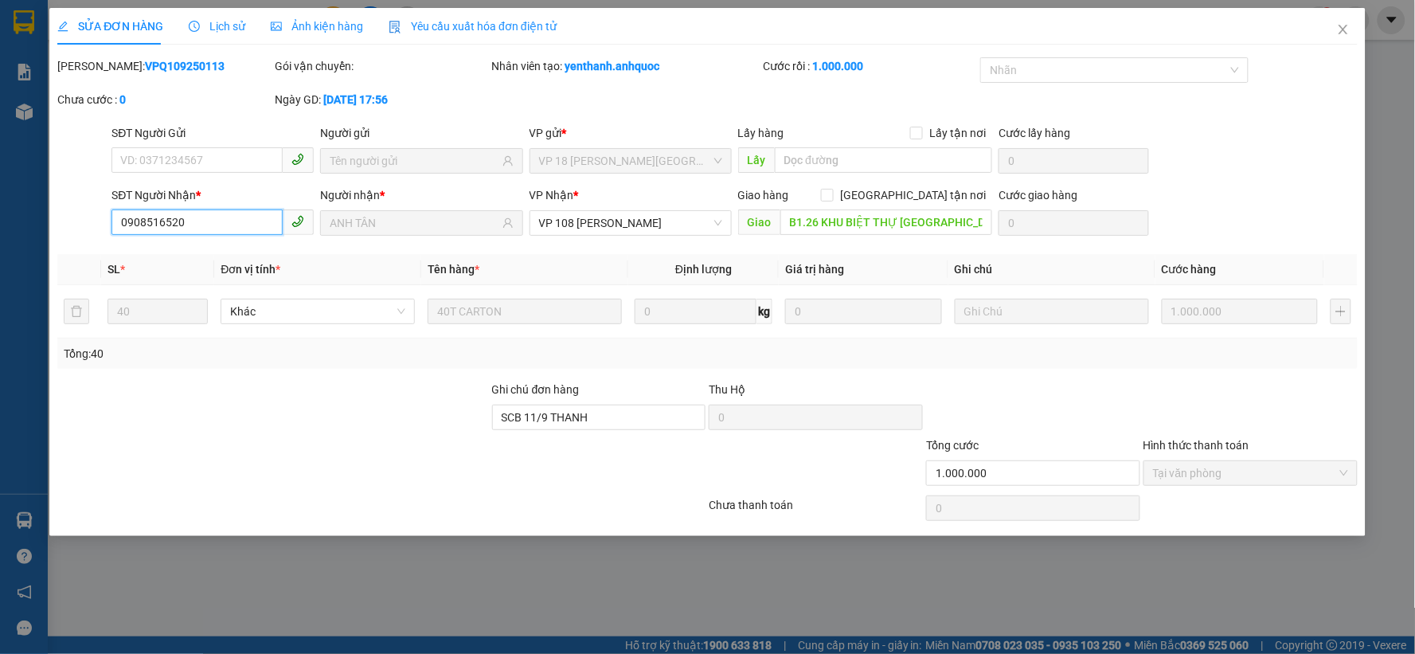
drag, startPoint x: 221, startPoint y: 220, endPoint x: 107, endPoint y: 220, distance: 113.0
click at [108, 220] on div "SĐT Người Nhận * 0908516520 0908516520" at bounding box center [212, 214] width 209 height 56
click at [1337, 25] on icon "close" at bounding box center [1343, 29] width 13 height 13
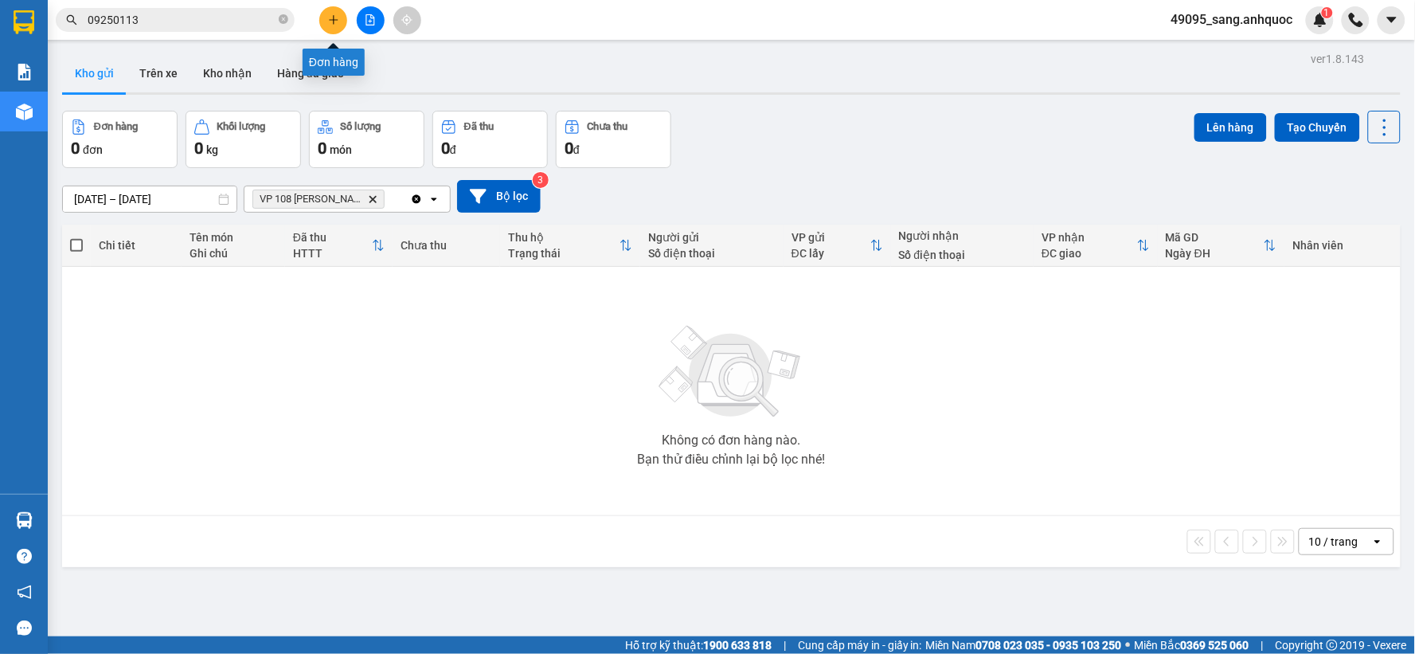
click at [334, 14] on icon "plus" at bounding box center [333, 19] width 11 height 11
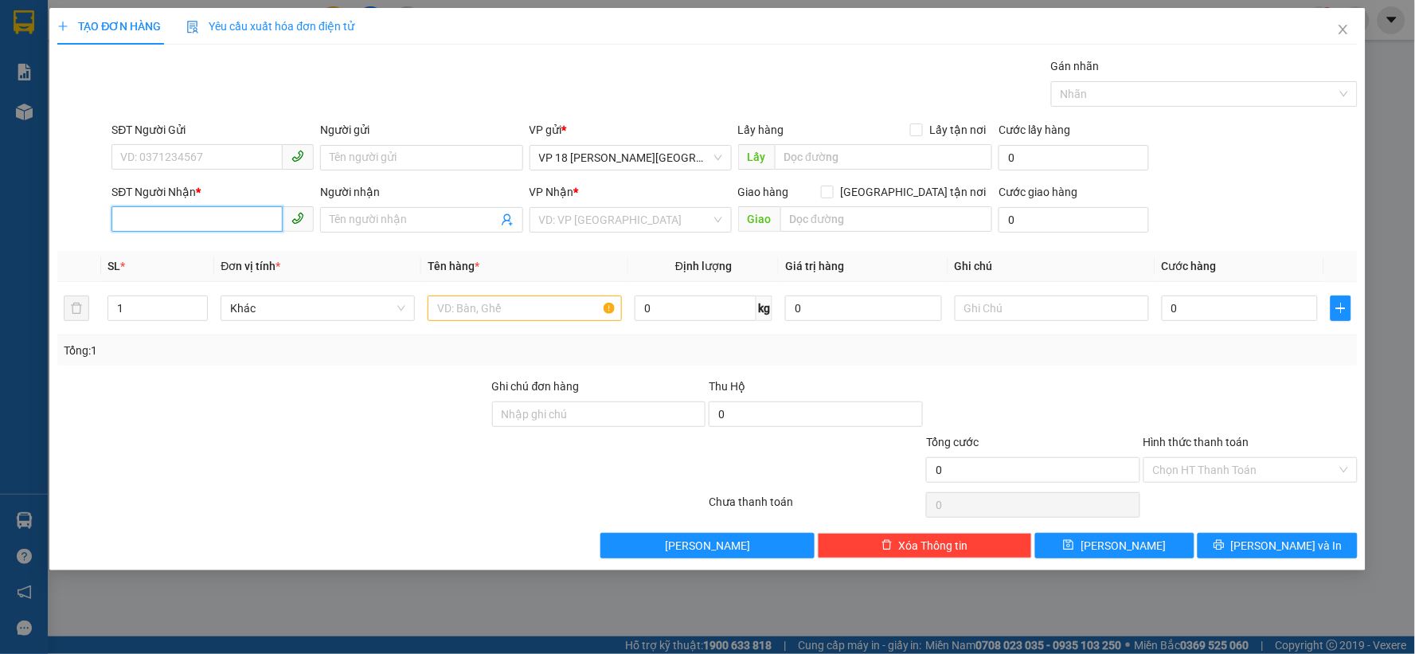
click at [193, 212] on input "SĐT Người Nhận *" at bounding box center [196, 218] width 171 height 25
paste input "0908516520"
type input "0"
paste input "0908516520"
type input "0908516520"
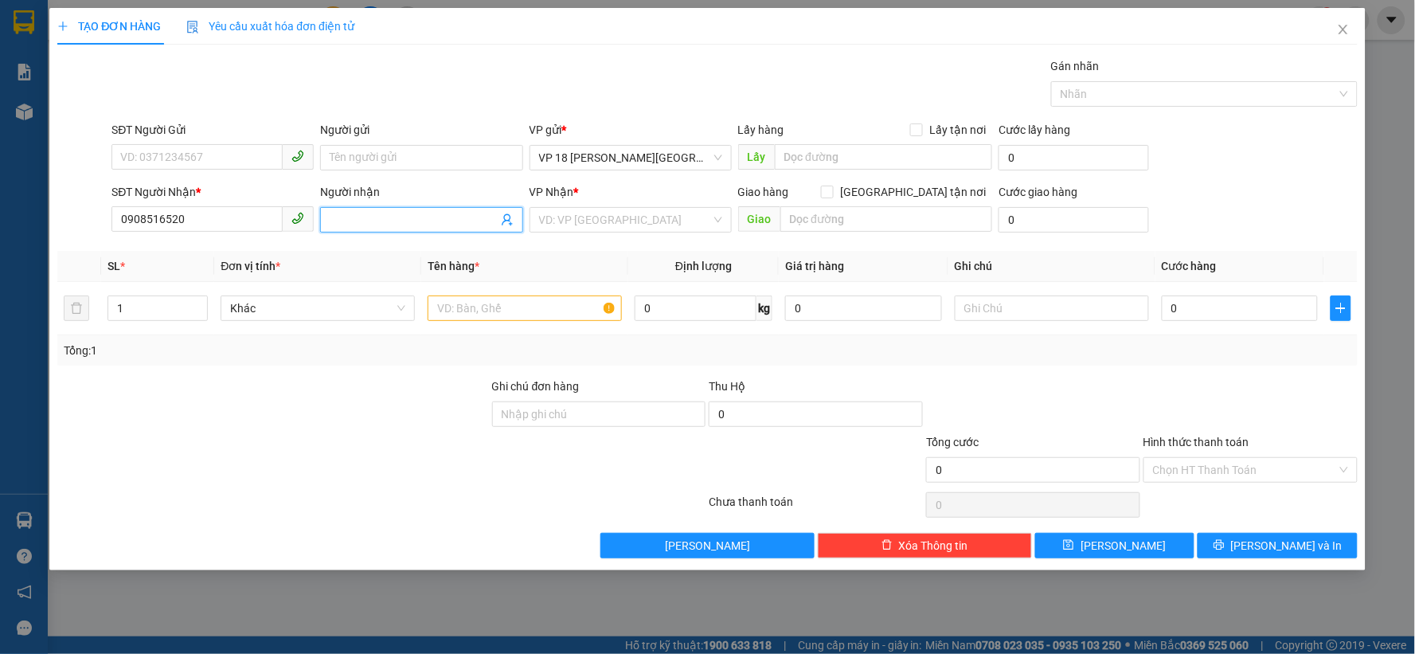
click at [378, 213] on input "Người nhận" at bounding box center [413, 220] width 167 height 18
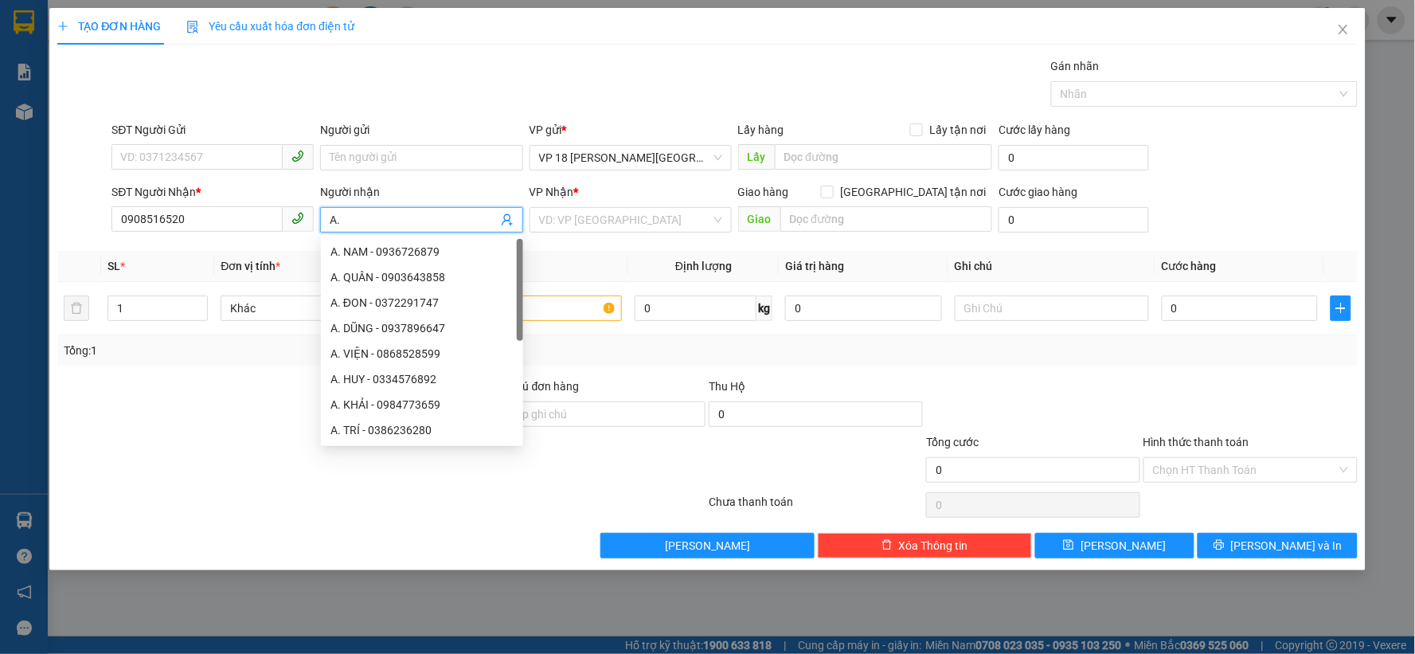
type input "A"
type input "ANH TÂN"
click at [649, 213] on input "search" at bounding box center [625, 220] width 172 height 24
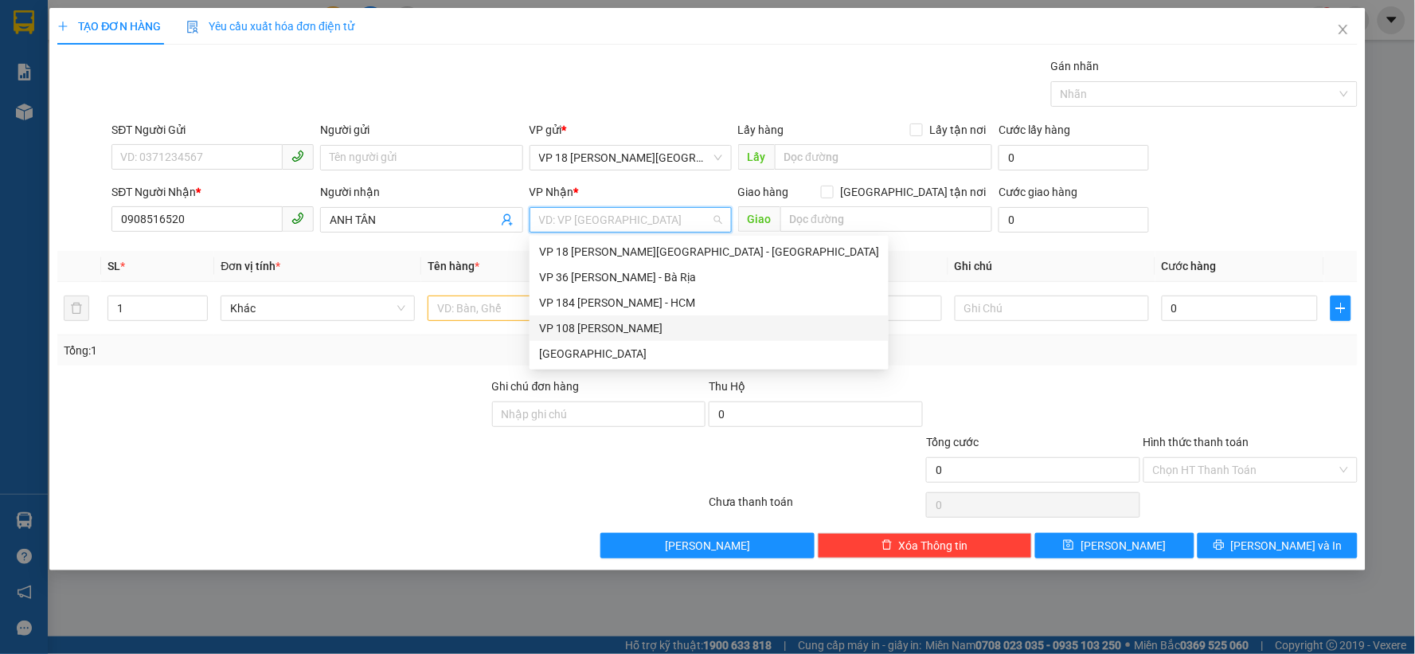
click at [642, 321] on div "VP 108 [PERSON_NAME]" at bounding box center [709, 328] width 340 height 18
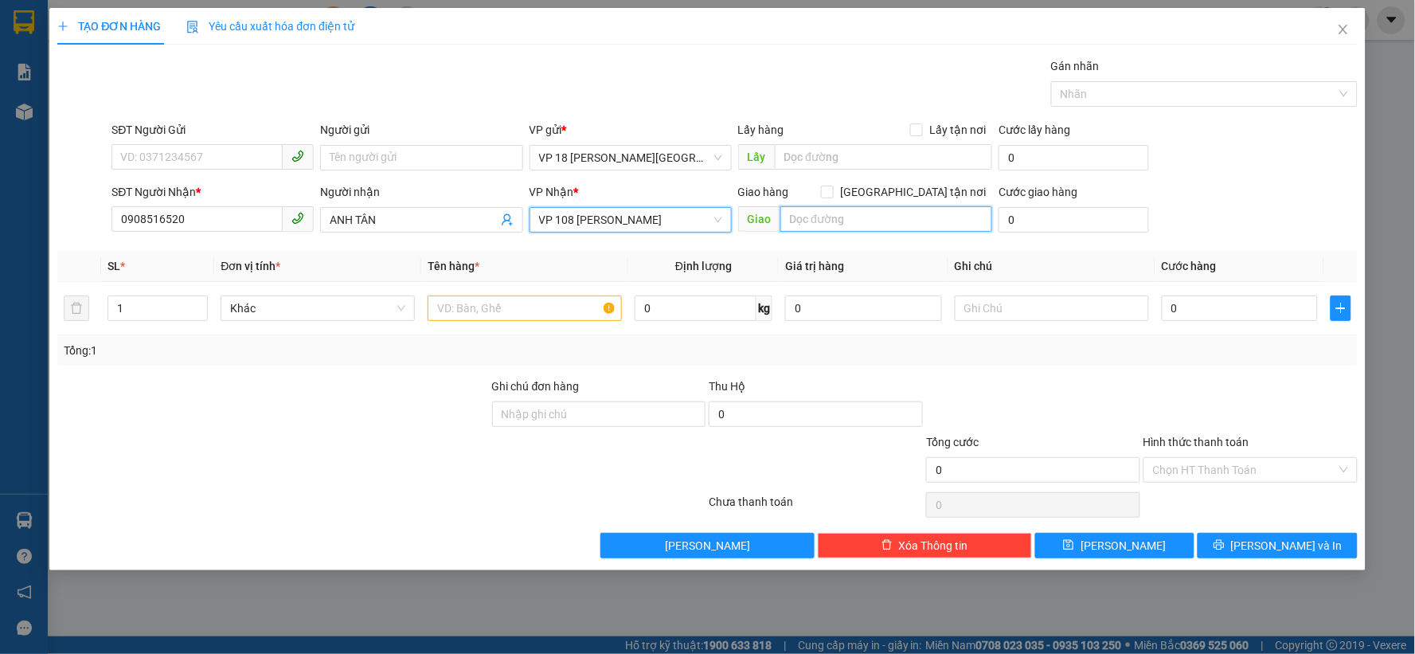
click at [812, 218] on input "text" at bounding box center [886, 218] width 213 height 25
type input "VPVT"
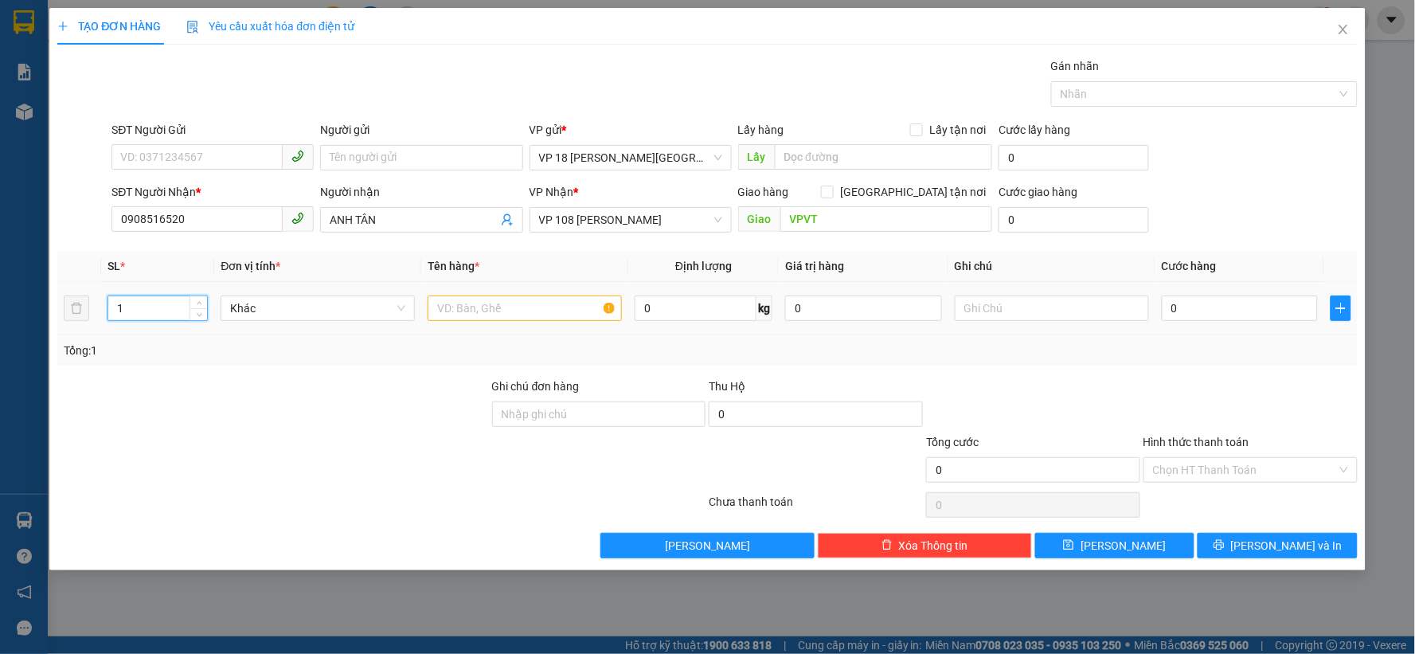
click at [141, 297] on input "1" at bounding box center [157, 308] width 99 height 24
type input "22"
click at [514, 303] on input "text" at bounding box center [525, 307] width 194 height 25
type input "22T CARTON"
click at [1182, 308] on input "0" at bounding box center [1240, 307] width 157 height 25
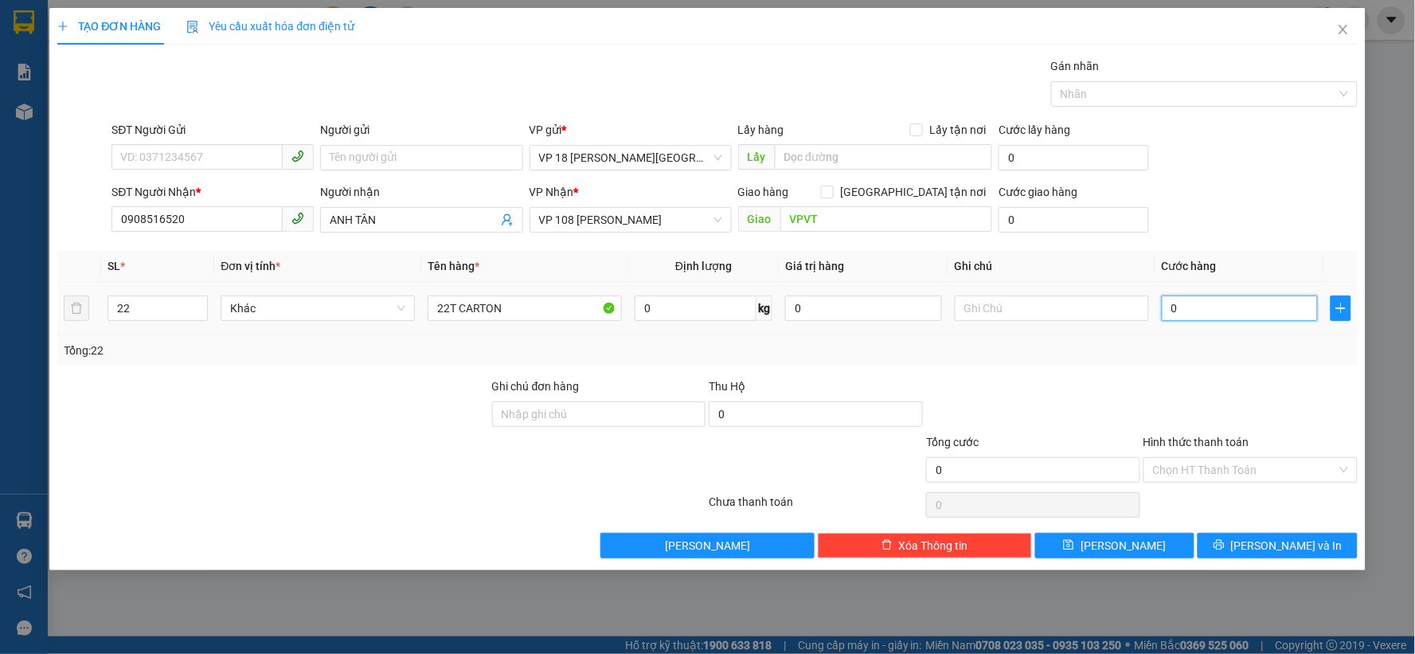
type input "5"
type input "55"
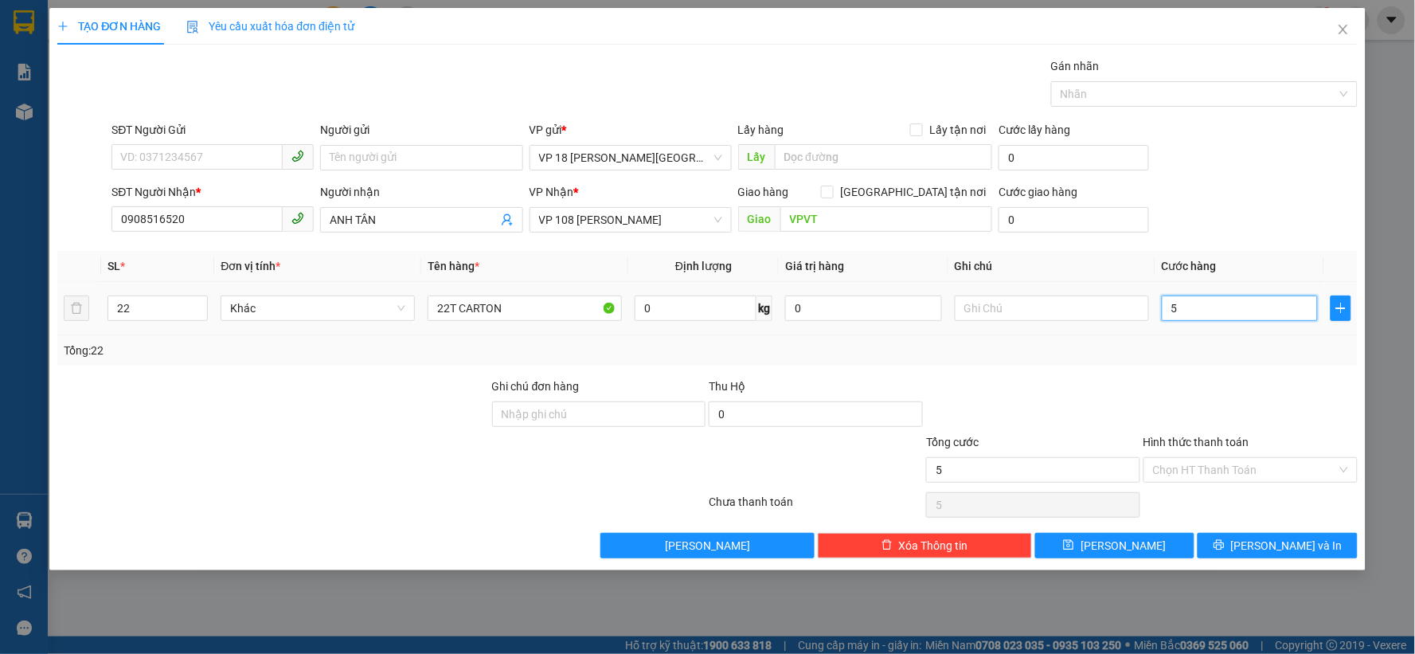
type input "55"
type input "550"
type input "5.500"
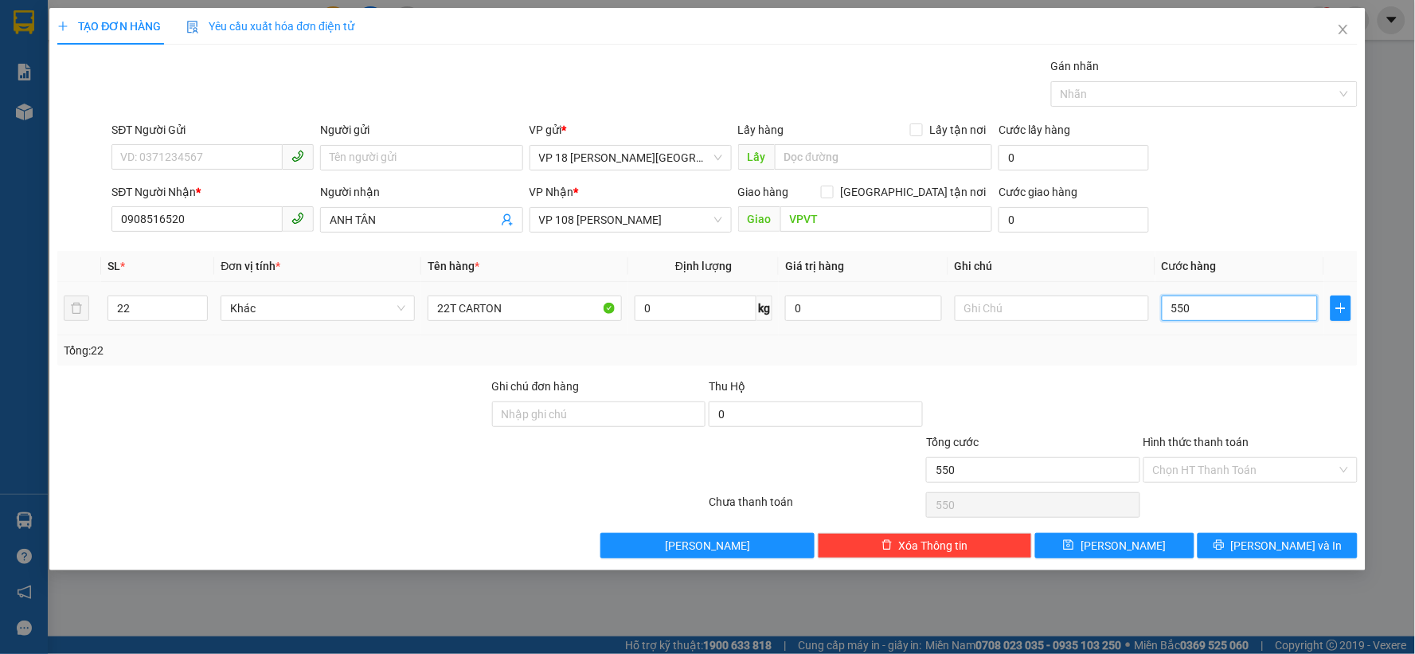
type input "5.500"
type input "55.000"
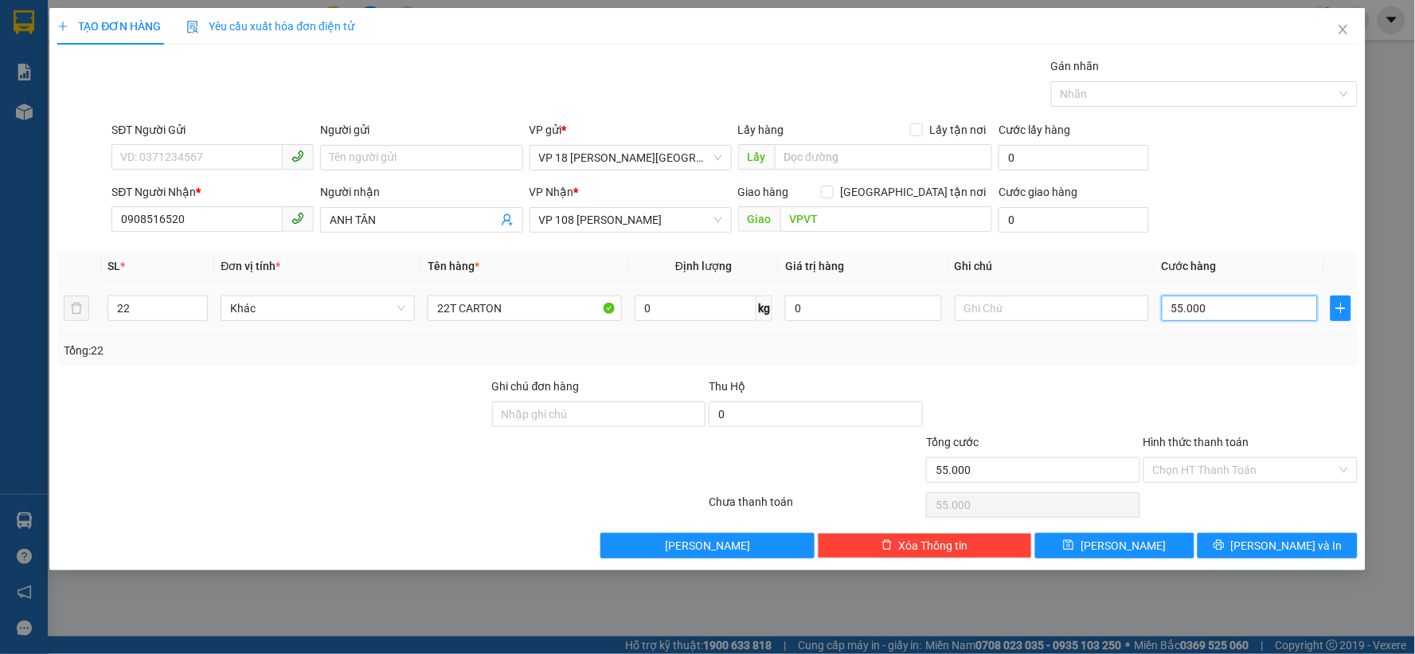
type input "550.000"
click at [568, 412] on input "Ghi chú đơn hàng" at bounding box center [599, 413] width 214 height 25
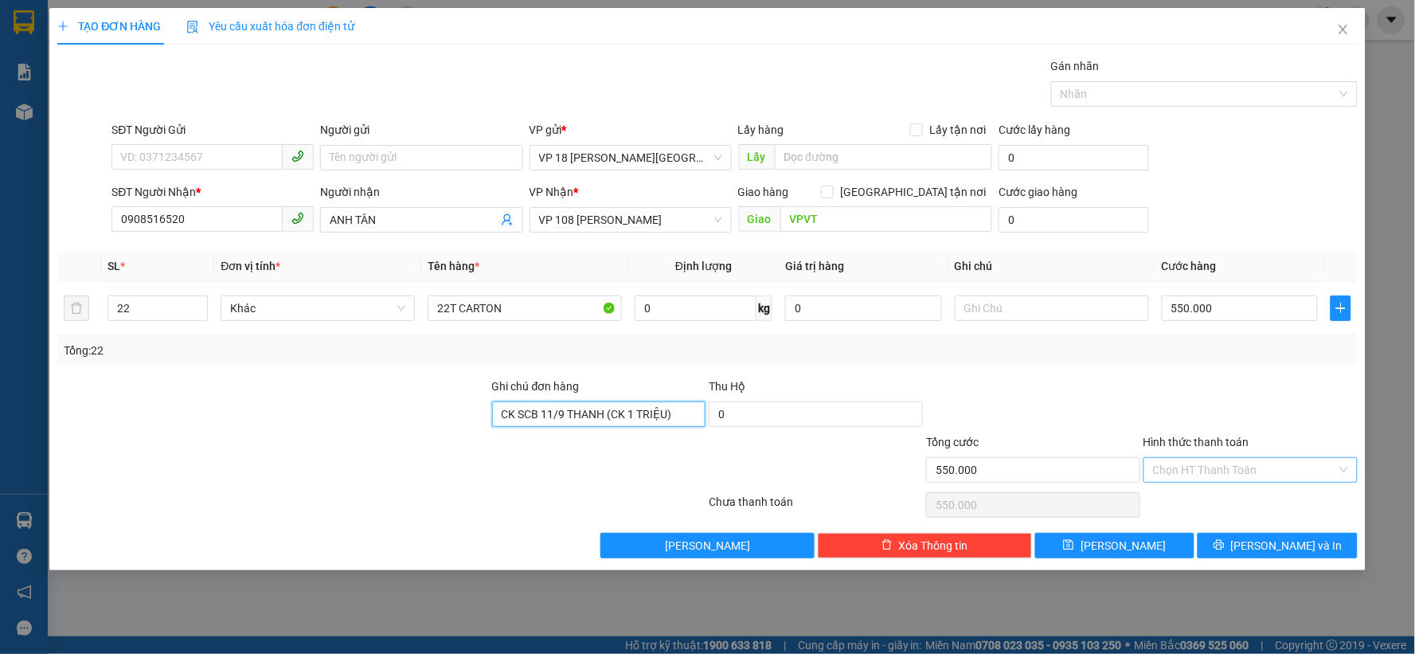
type input "CK SCB 11/9 THANH (CK 1 TRIỆU)"
click at [1237, 466] on input "Hình thức thanh toán" at bounding box center [1245, 470] width 184 height 24
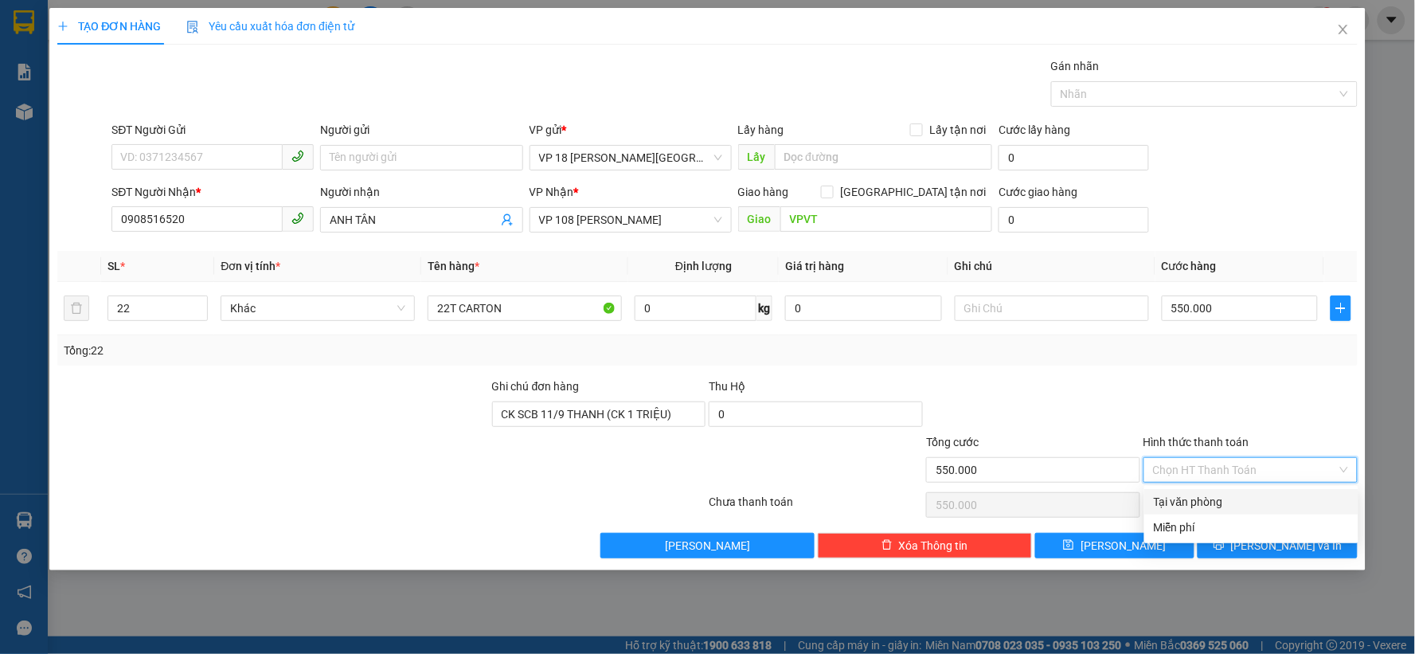
click at [1224, 491] on div "Tại văn phòng" at bounding box center [1251, 501] width 214 height 25
type input "0"
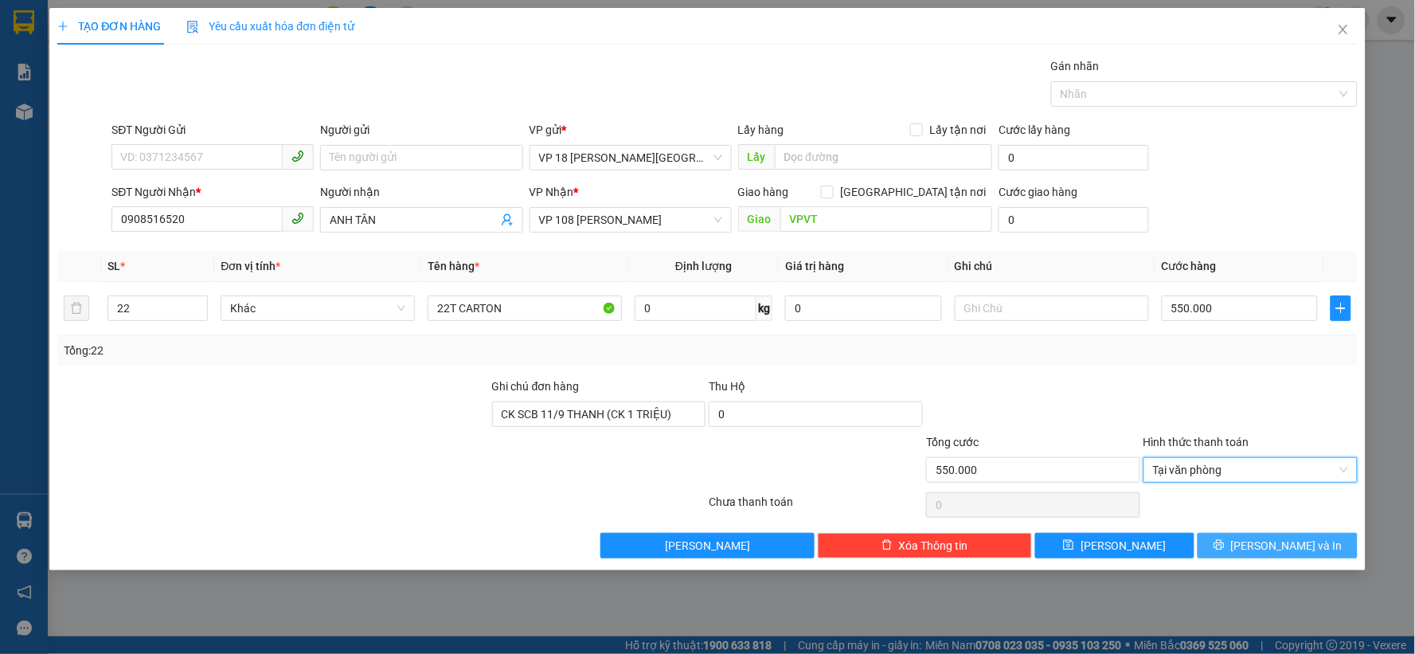
click at [1244, 545] on button "Lưu và In" at bounding box center [1277, 545] width 160 height 25
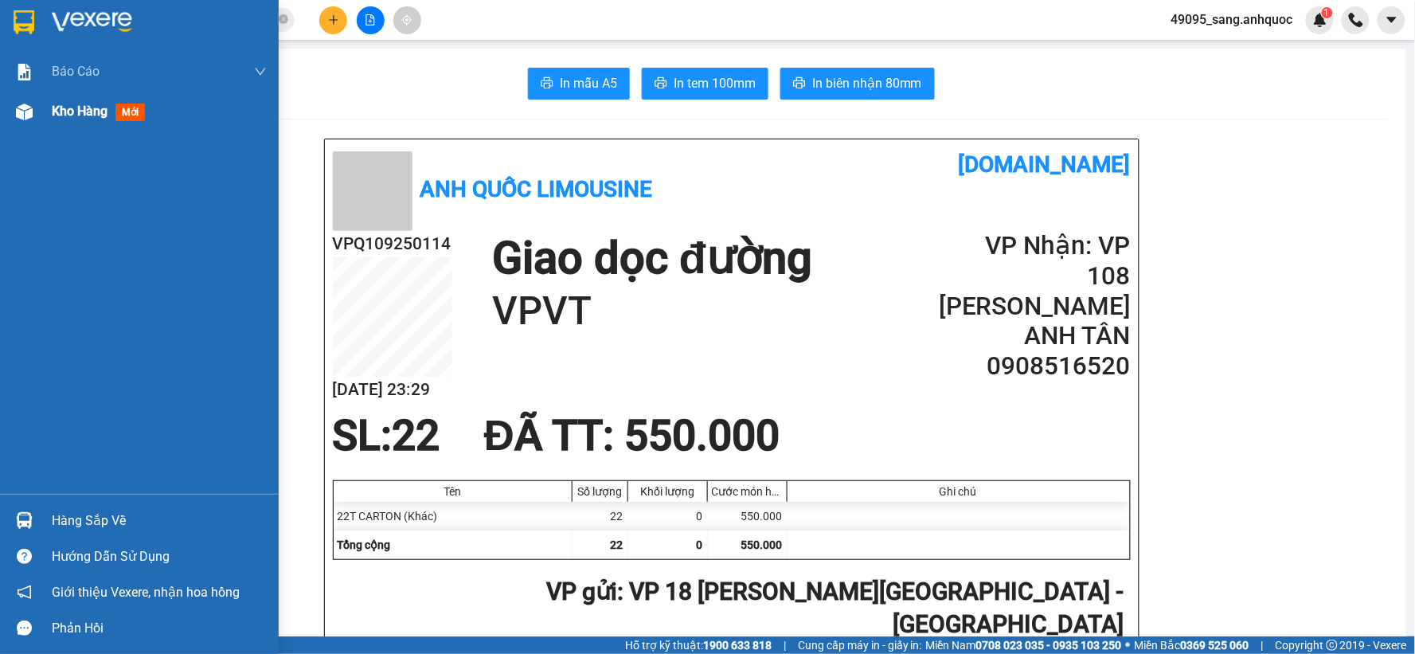
click at [46, 112] on div "Kho hàng mới" at bounding box center [139, 112] width 279 height 40
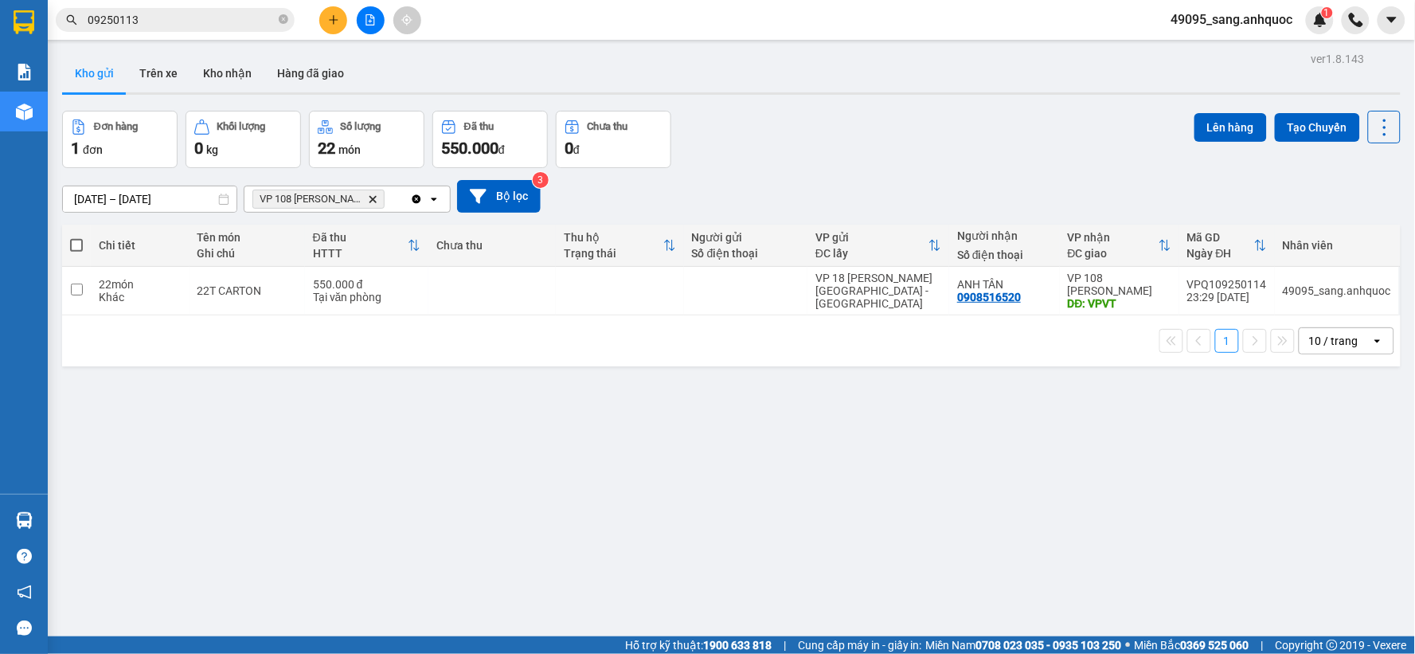
click at [330, 20] on icon "plus" at bounding box center [333, 19] width 9 height 1
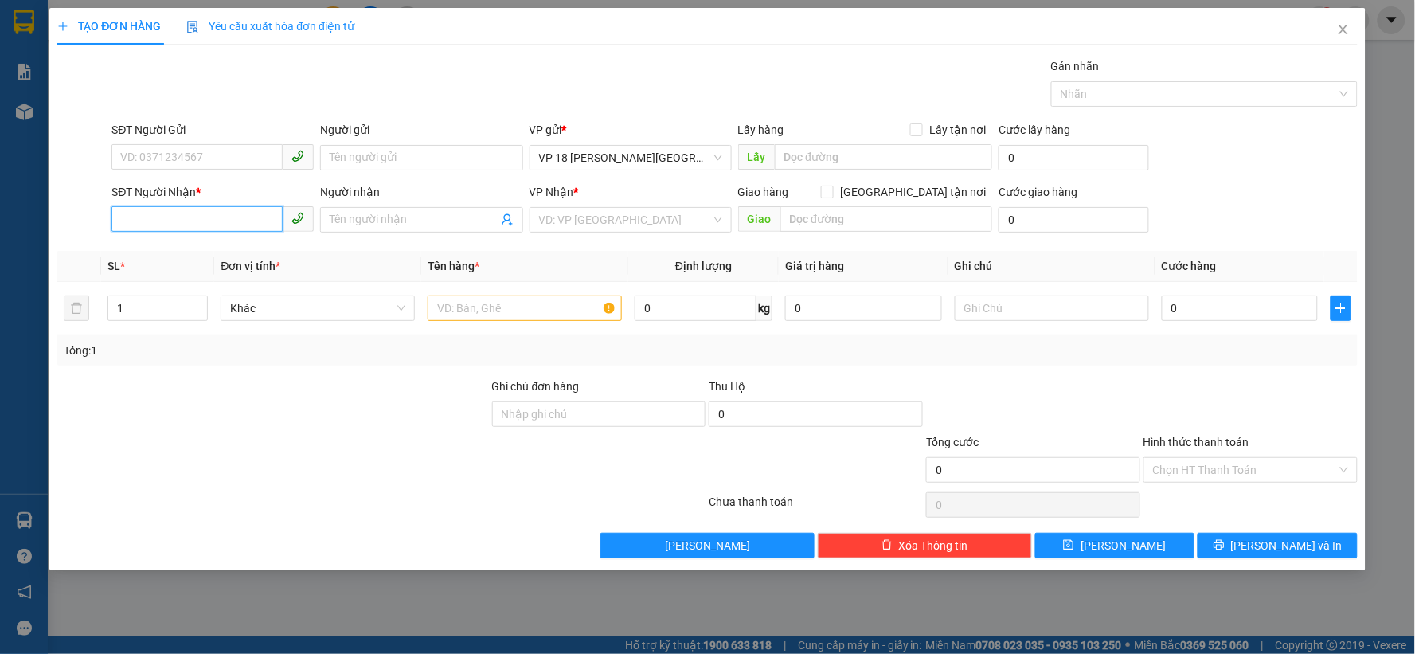
click at [211, 213] on input "SĐT Người Nhận *" at bounding box center [196, 218] width 171 height 25
paste input "0908516520"
type input "0908516520"
click at [271, 249] on div "0908516520 - ANH TÂN" at bounding box center [212, 252] width 183 height 18
type input "ANH TÂN"
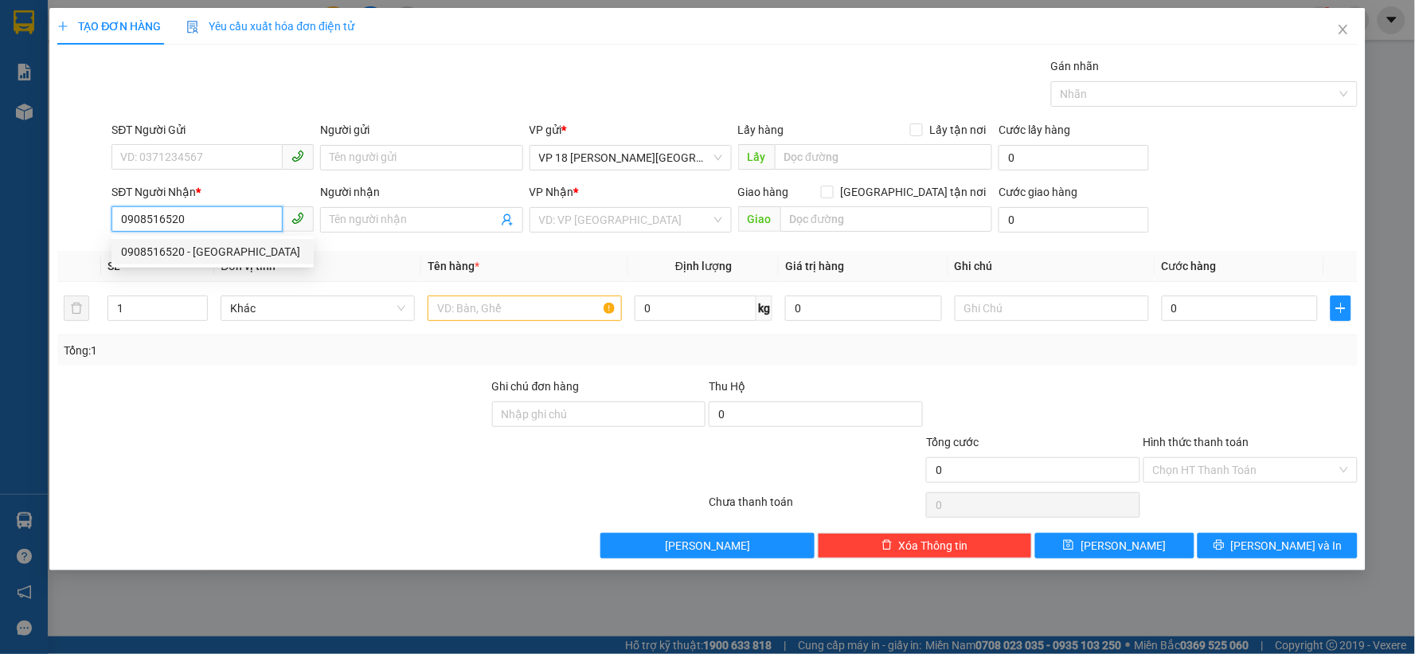
type input "VPVT"
type input "CK SCB 11/9 THANH (CK 1 TRIỆU)"
type input "550.000"
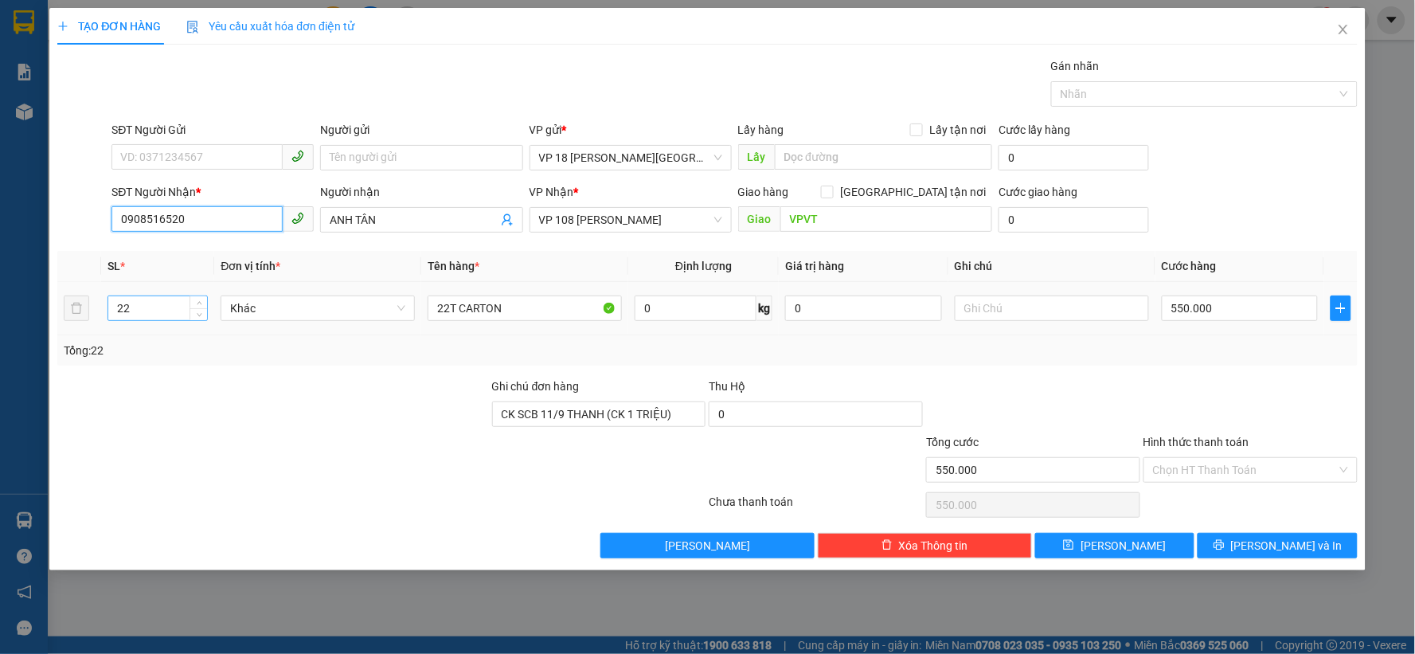
type input "0908516520"
click at [77, 307] on tr "22 Khác 22T CARTON 0 kg 0 550.000" at bounding box center [707, 308] width 1300 height 53
type input "18"
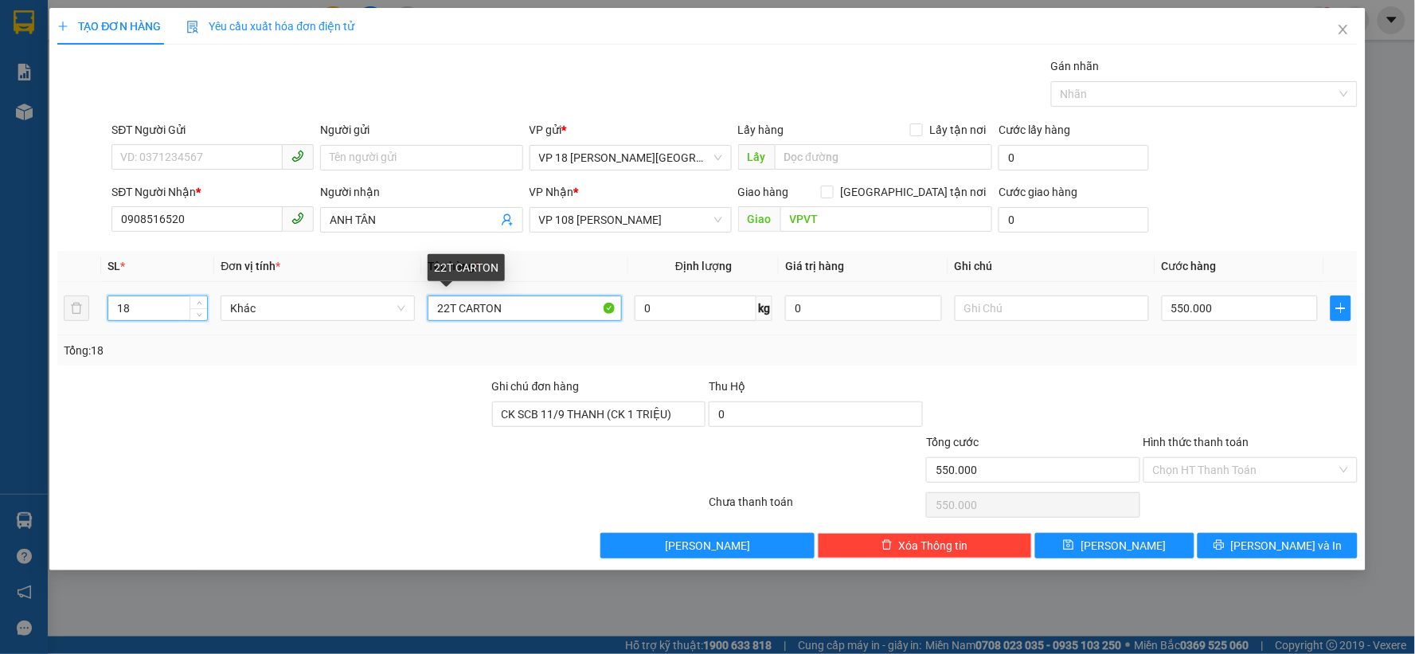
click at [449, 303] on input "22T CARTON" at bounding box center [525, 307] width 194 height 25
type input "18T CARTON"
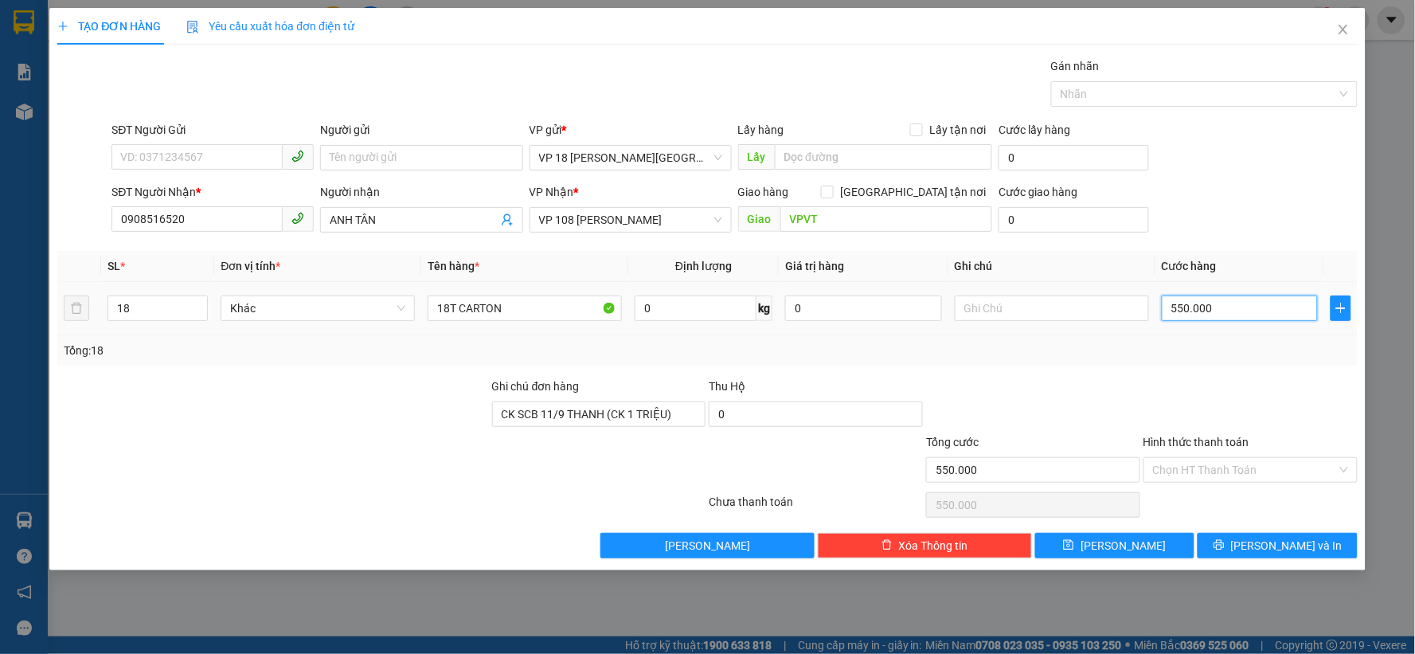
click at [1234, 309] on input "550.000" at bounding box center [1240, 307] width 157 height 25
type input "4"
type input "45"
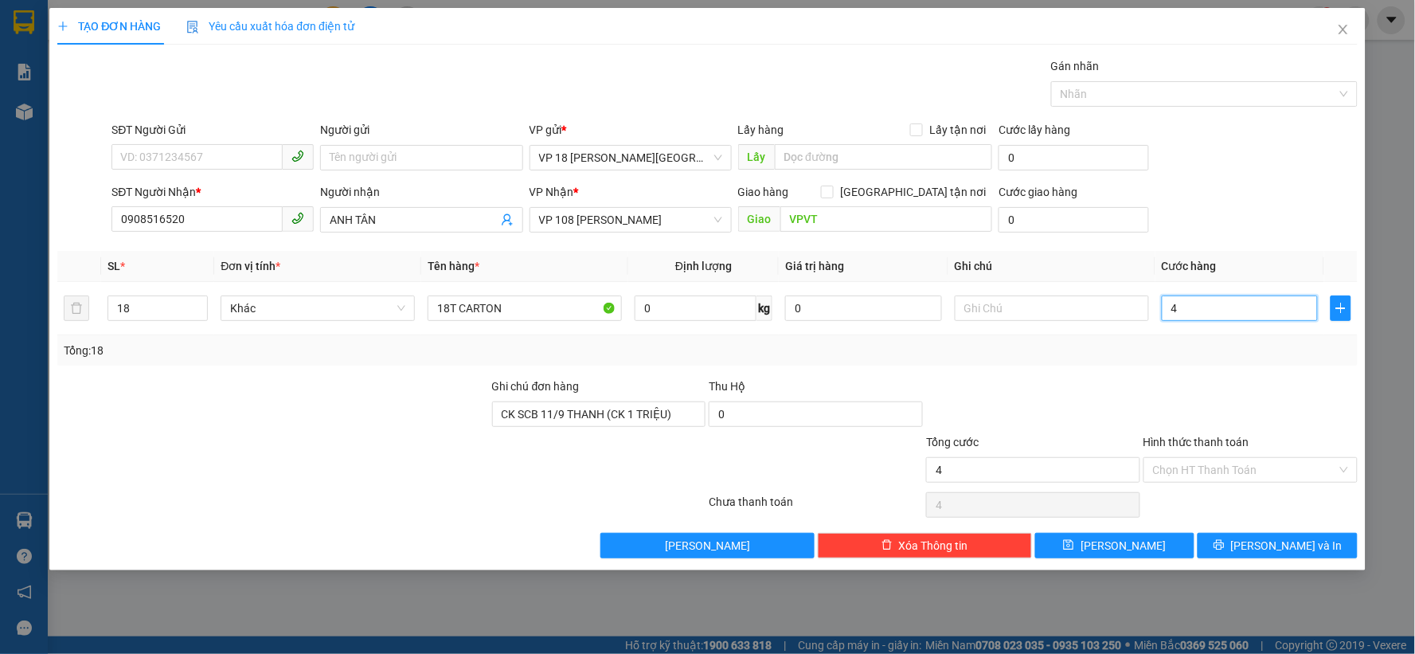
type input "45"
type input "450"
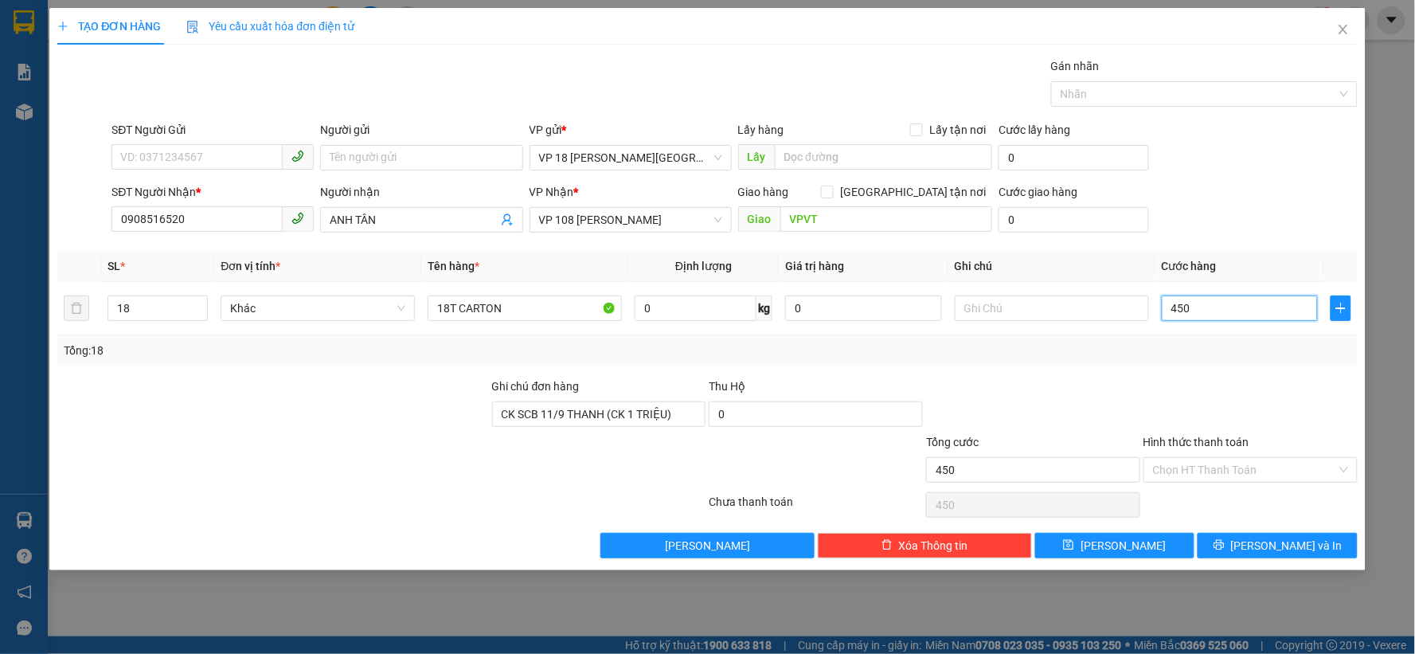
type input "4.500"
type input "45.000"
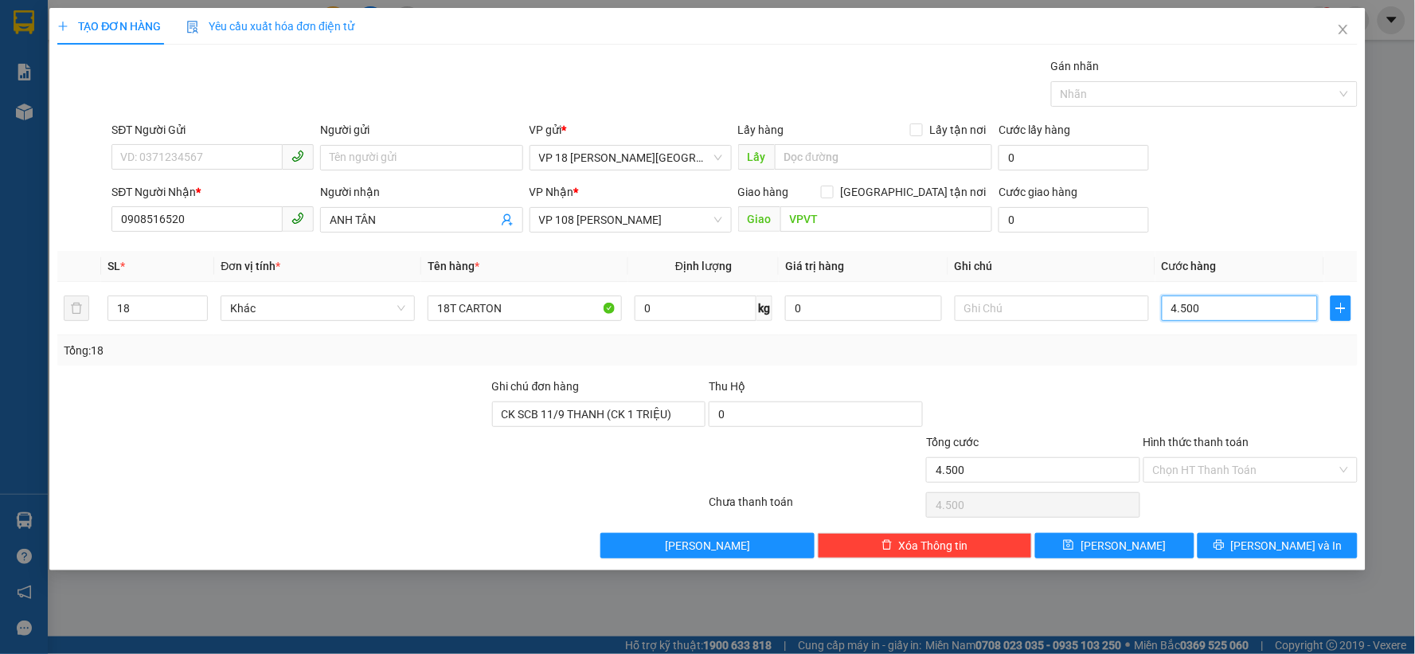
type input "45.000"
type input "450.000"
click at [1262, 478] on input "Hình thức thanh toán" at bounding box center [1245, 470] width 184 height 24
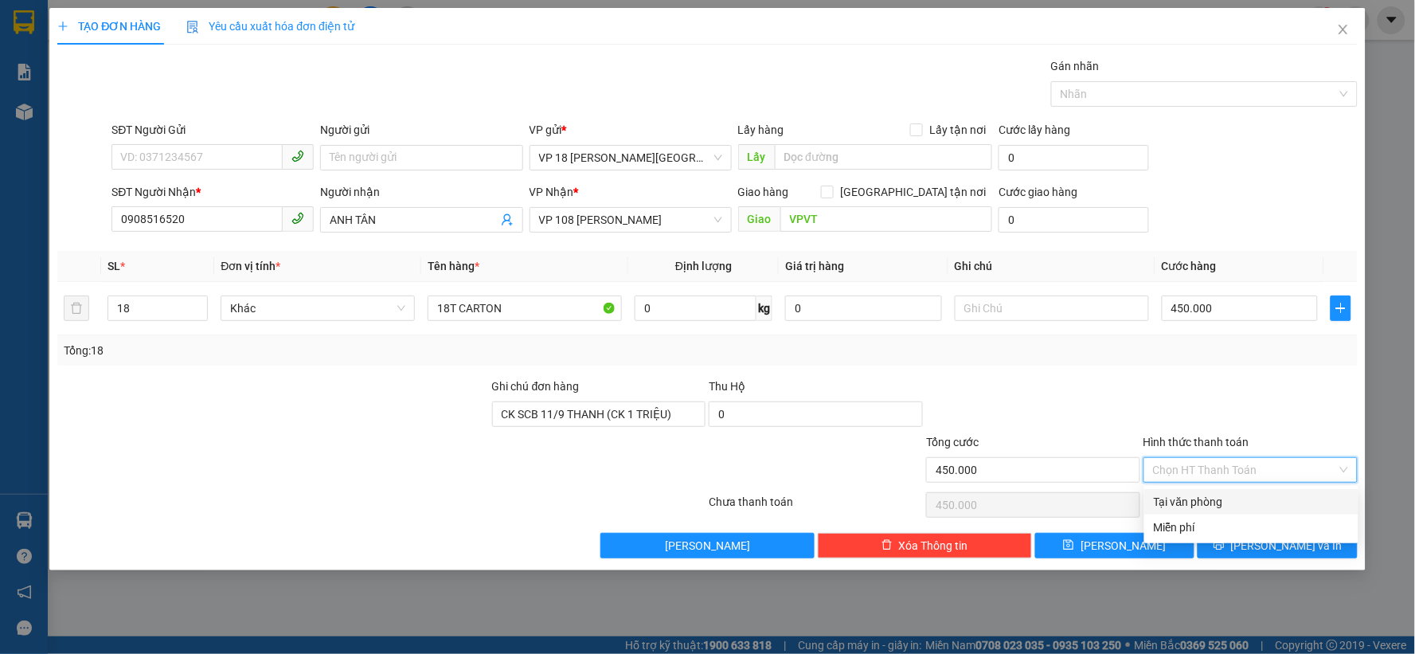
click at [1244, 502] on div "Tại văn phòng" at bounding box center [1251, 502] width 195 height 18
type input "0"
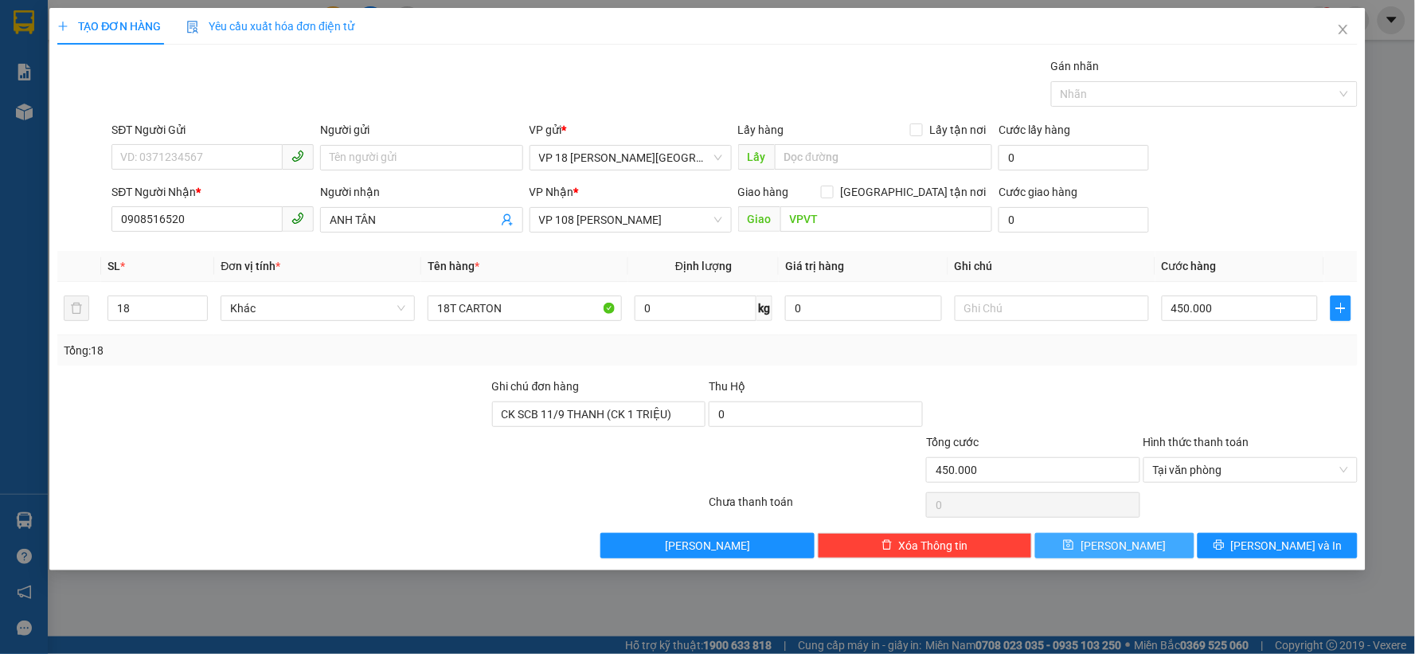
click at [1129, 552] on span "Lưu" at bounding box center [1122, 546] width 85 height 18
type input "0"
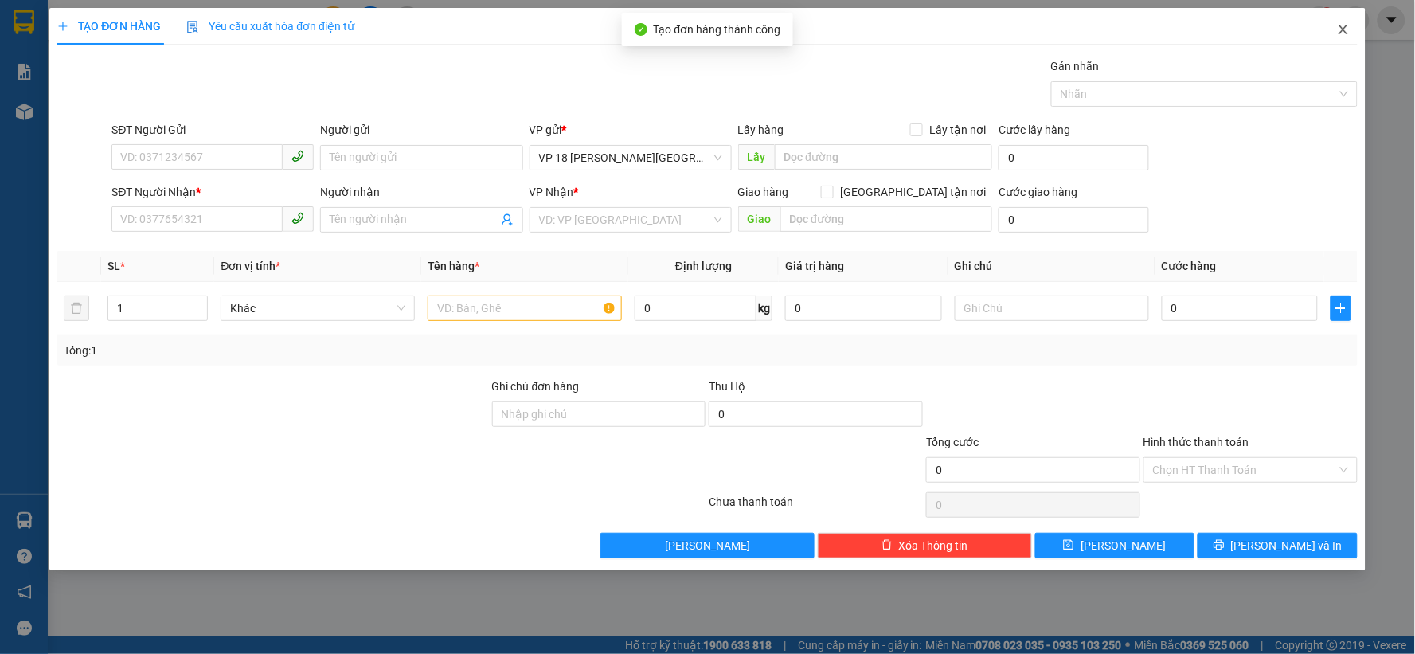
click at [1341, 33] on icon "close" at bounding box center [1342, 30] width 9 height 10
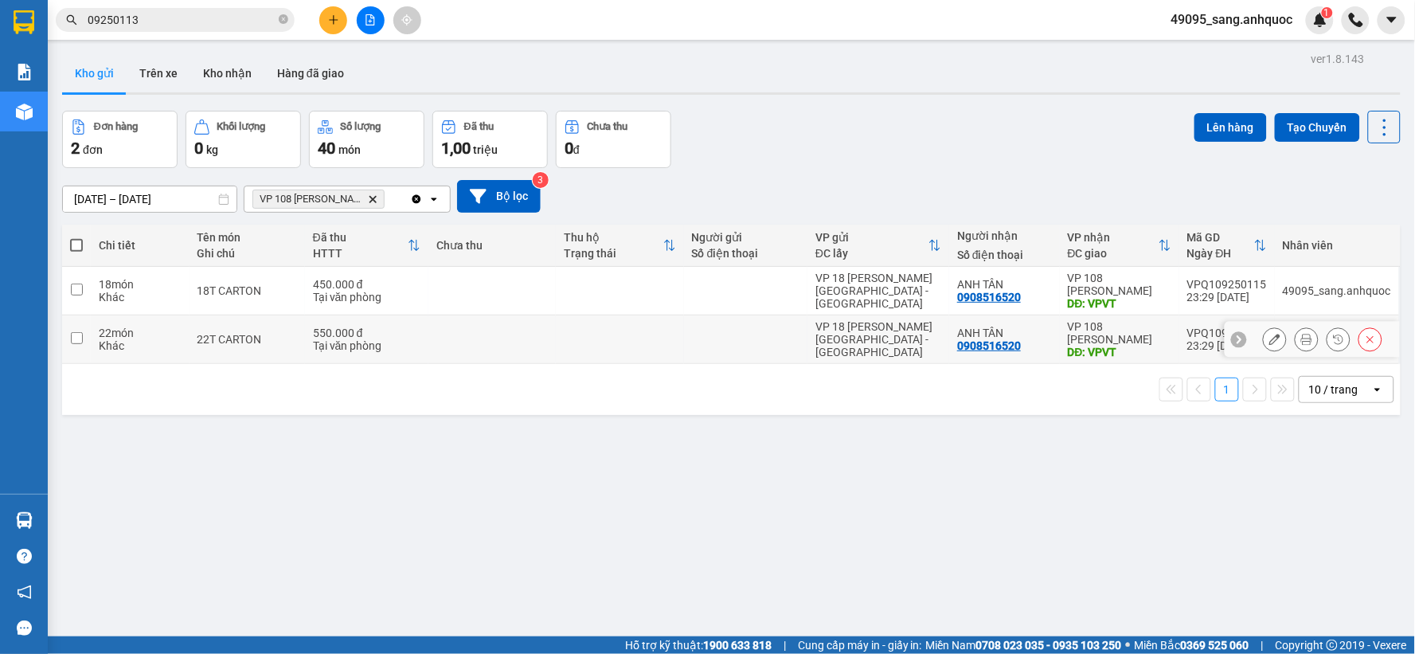
click at [175, 346] on div "Khác" at bounding box center [140, 345] width 83 height 13
checkbox input "true"
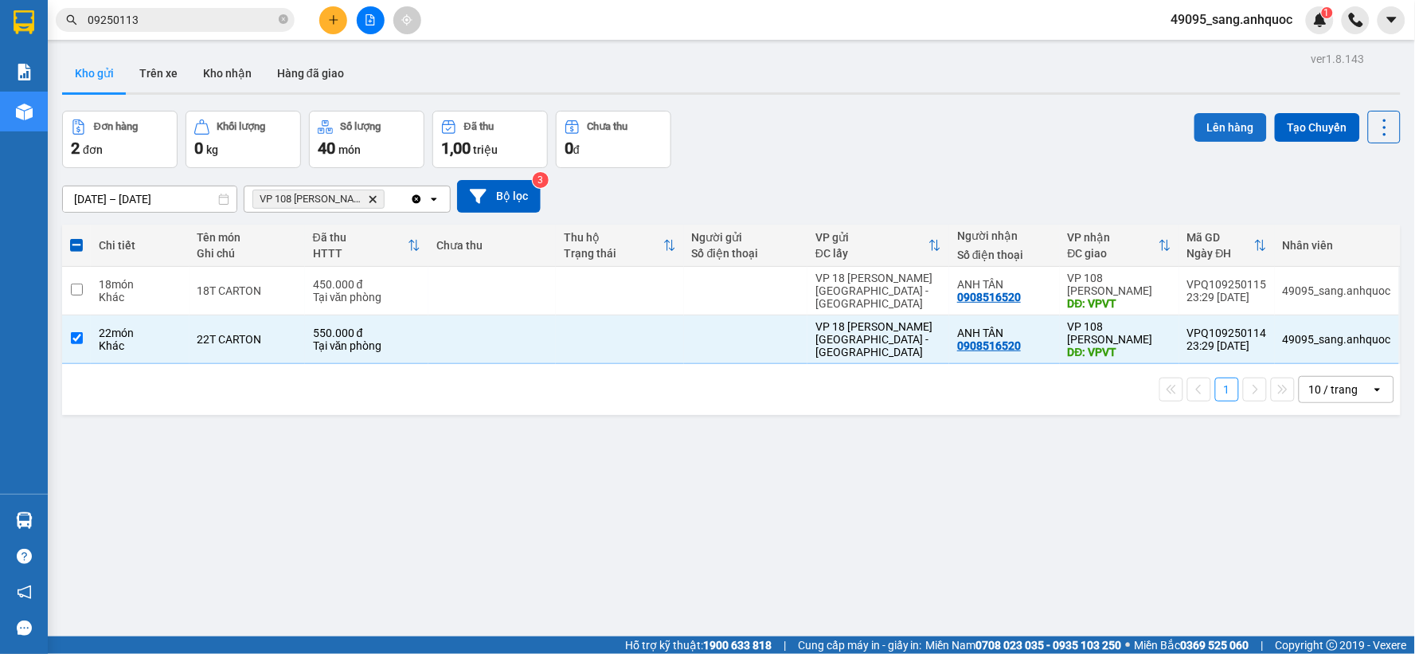
click at [1198, 124] on button "Lên hàng" at bounding box center [1230, 127] width 72 height 29
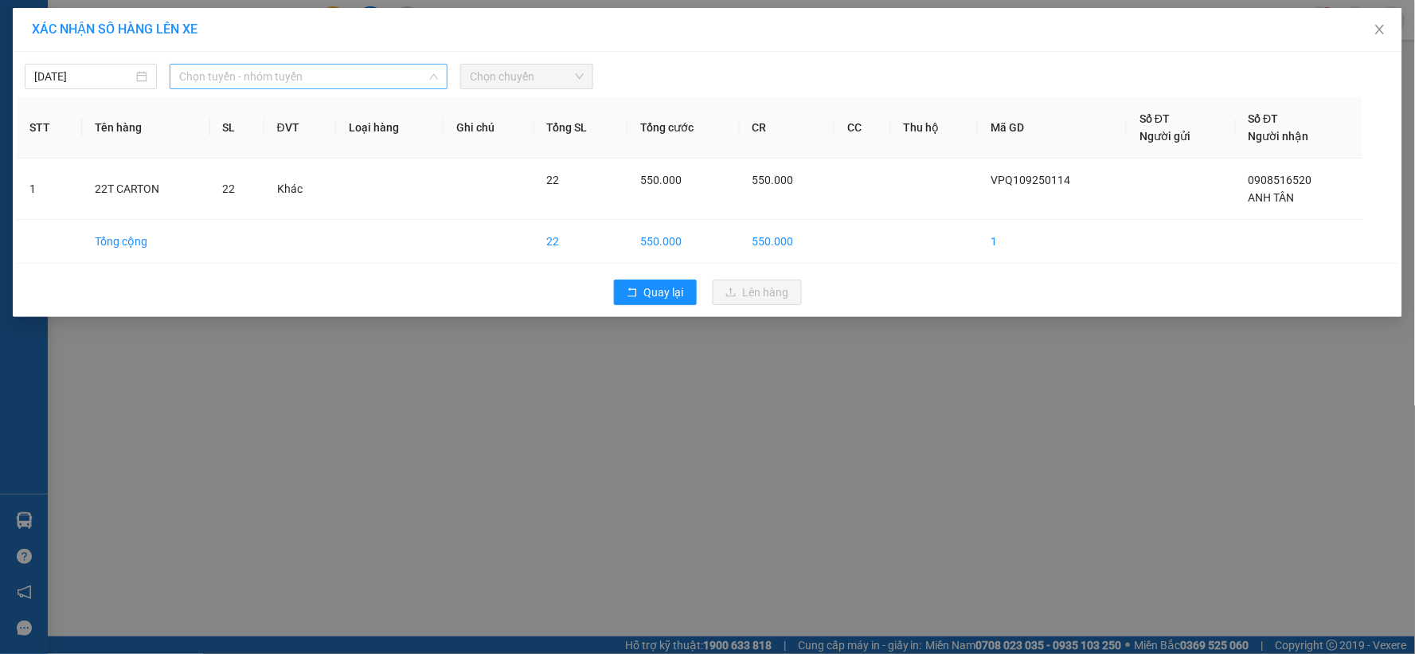
click at [291, 75] on span "Chọn tuyến - nhóm tuyến" at bounding box center [308, 76] width 259 height 24
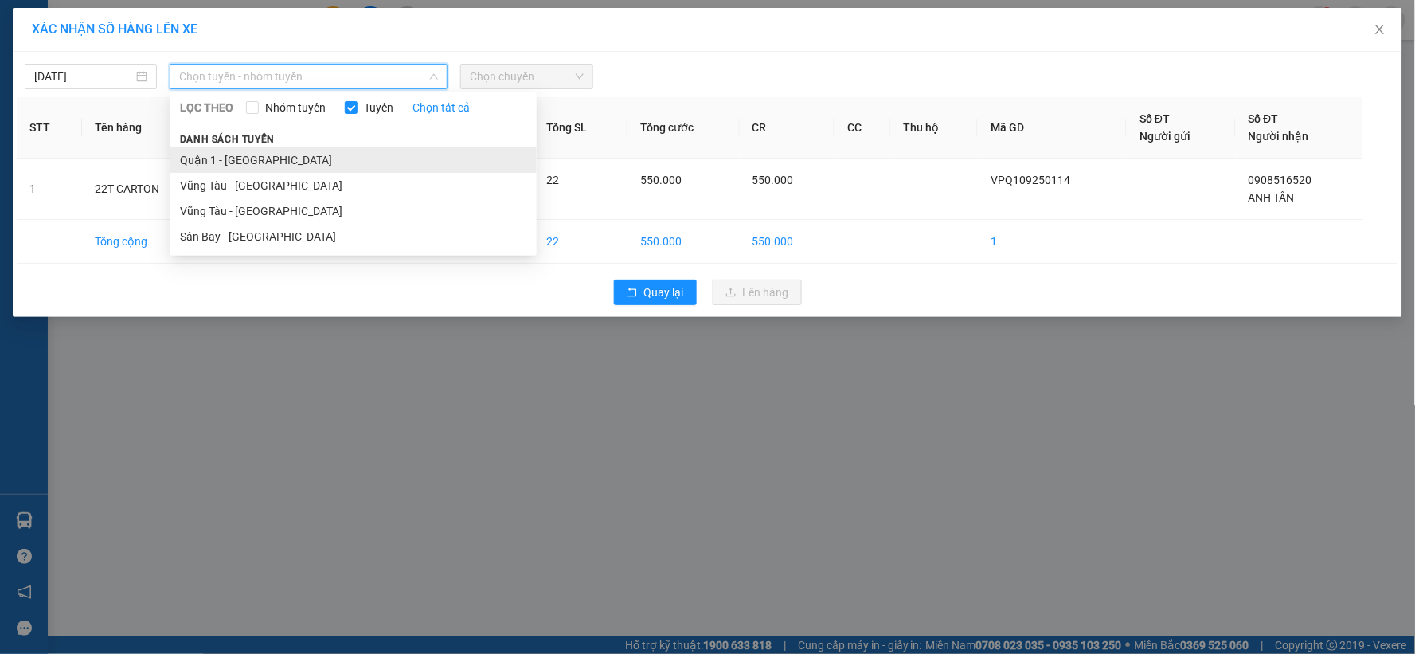
click at [268, 155] on li "Quận 1 - Vũng Tàu" at bounding box center [353, 159] width 366 height 25
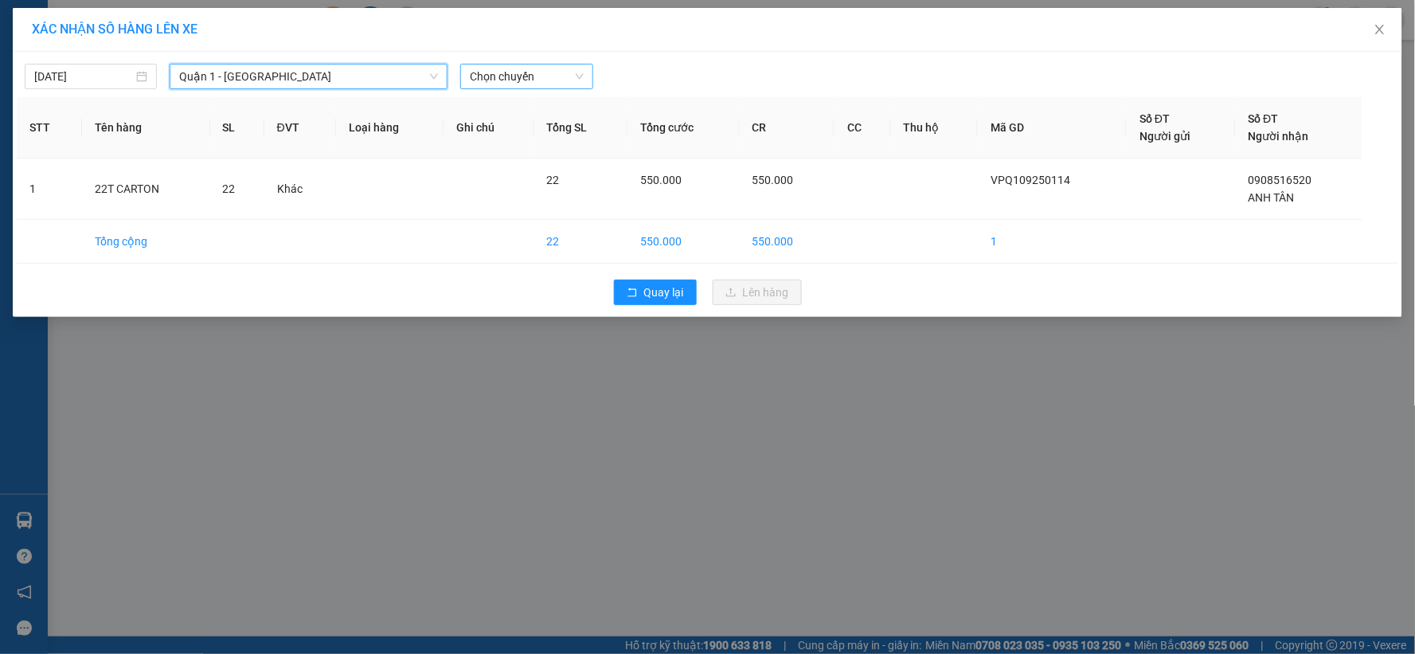
click at [482, 84] on span "Chọn chuyến" at bounding box center [526, 76] width 113 height 24
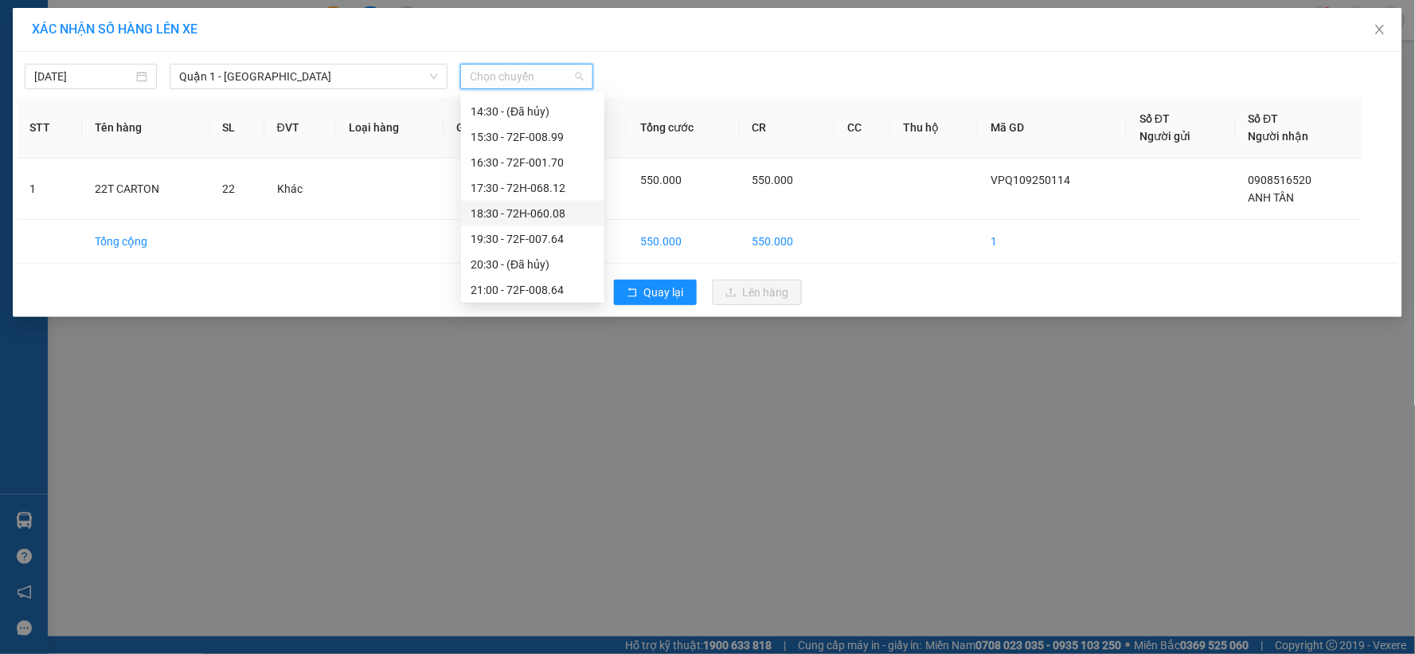
scroll to position [357, 0]
click at [536, 213] on div "18:30 - 72H-060.08" at bounding box center [533, 210] width 124 height 18
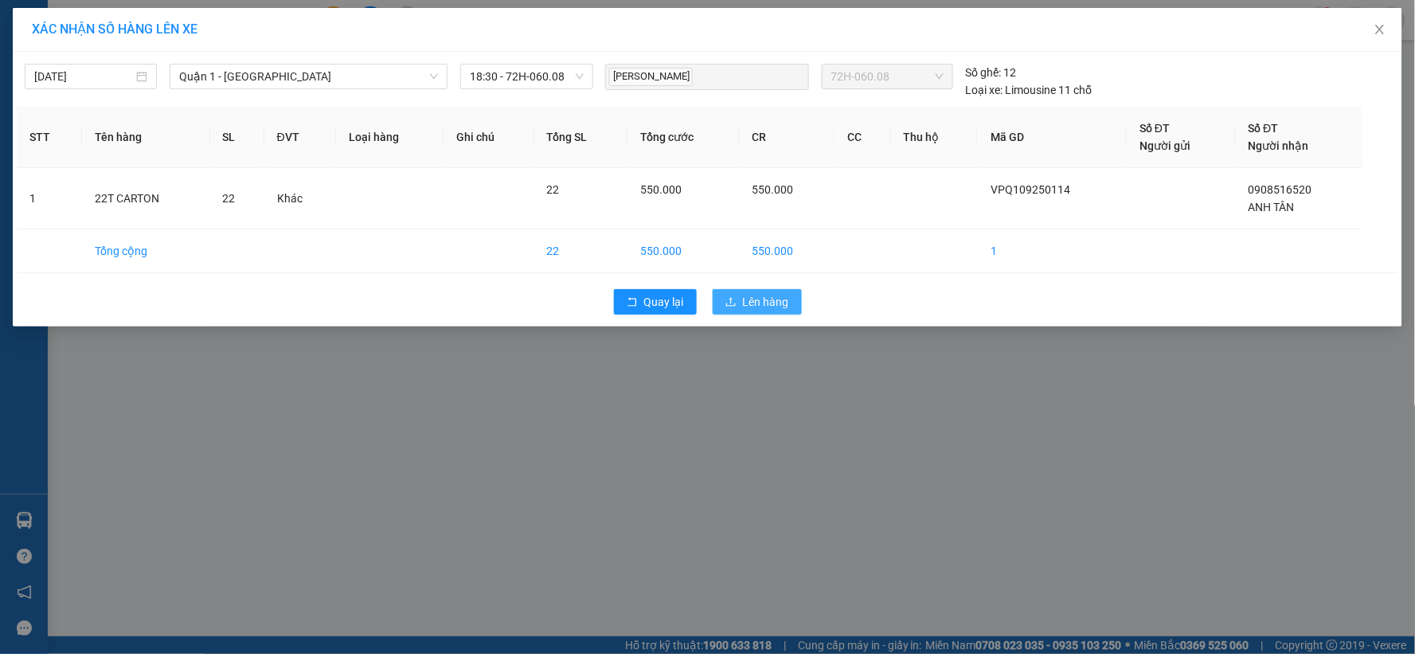
click at [767, 289] on button "Lên hàng" at bounding box center [757, 301] width 89 height 25
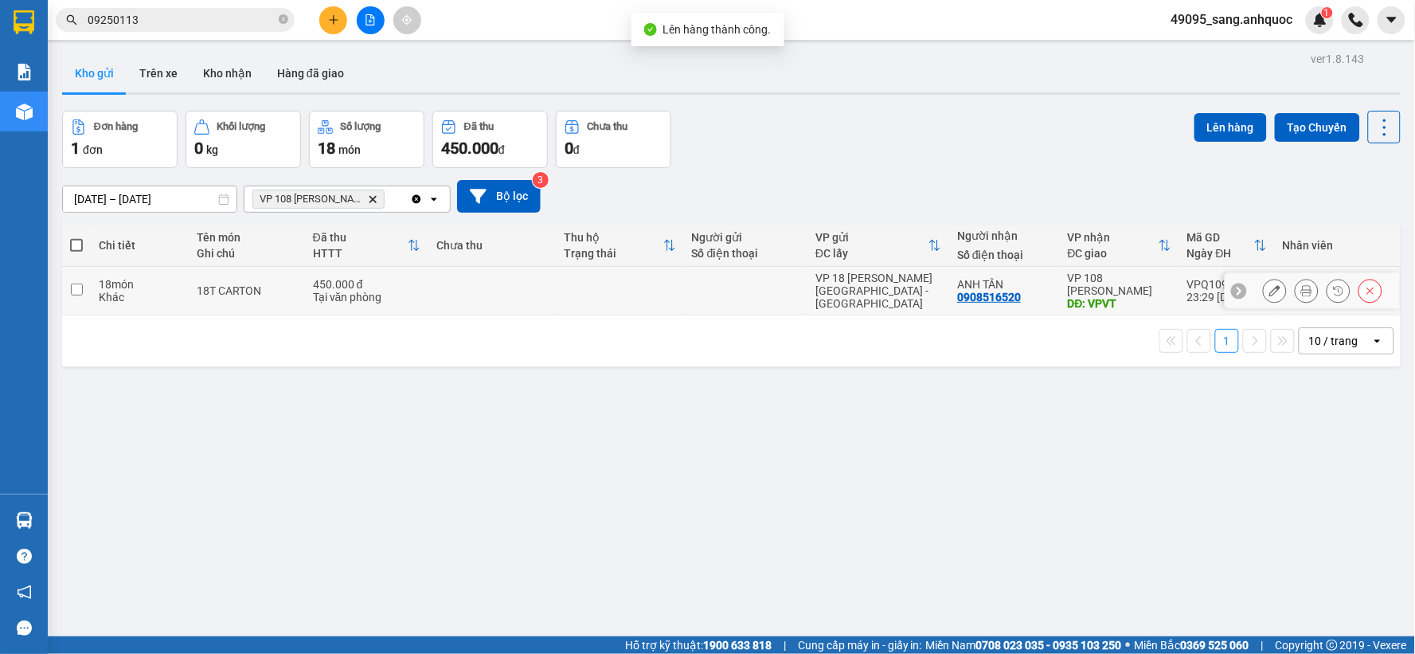
click at [242, 295] on div "18T CARTON" at bounding box center [247, 290] width 100 height 13
checkbox input "true"
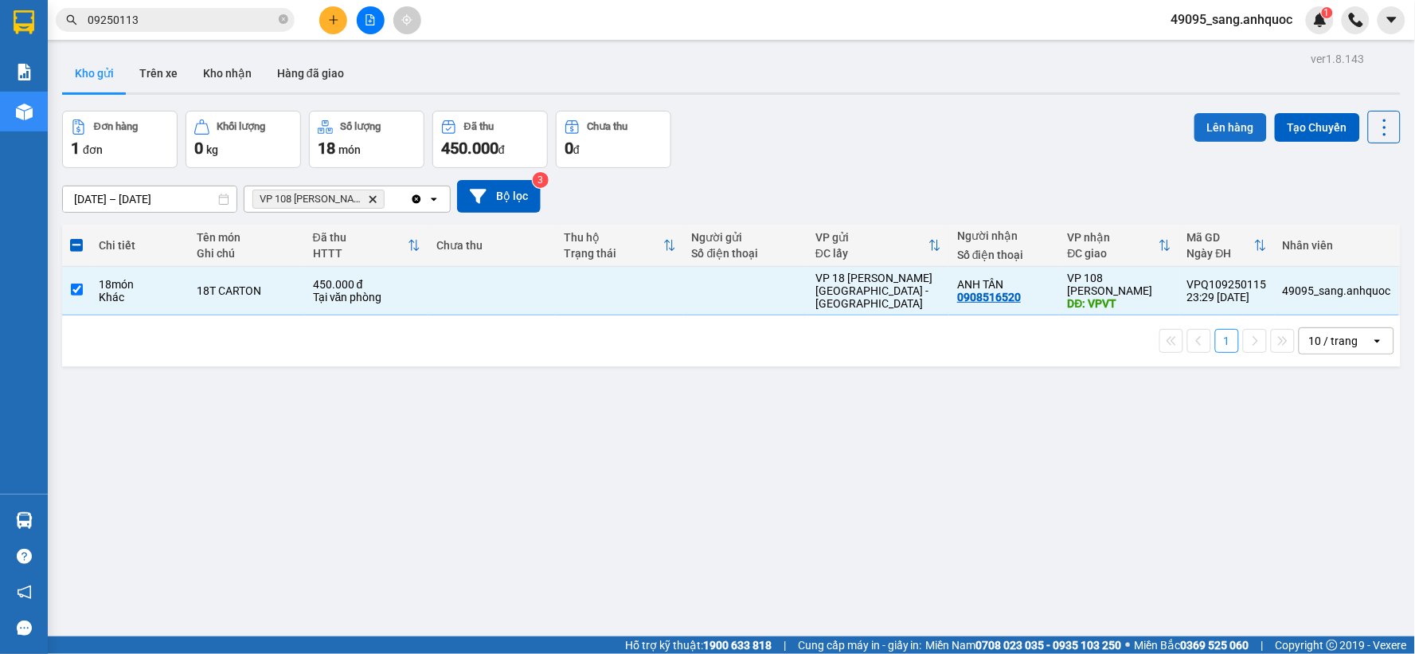
click at [1194, 115] on button "Lên hàng" at bounding box center [1230, 127] width 72 height 29
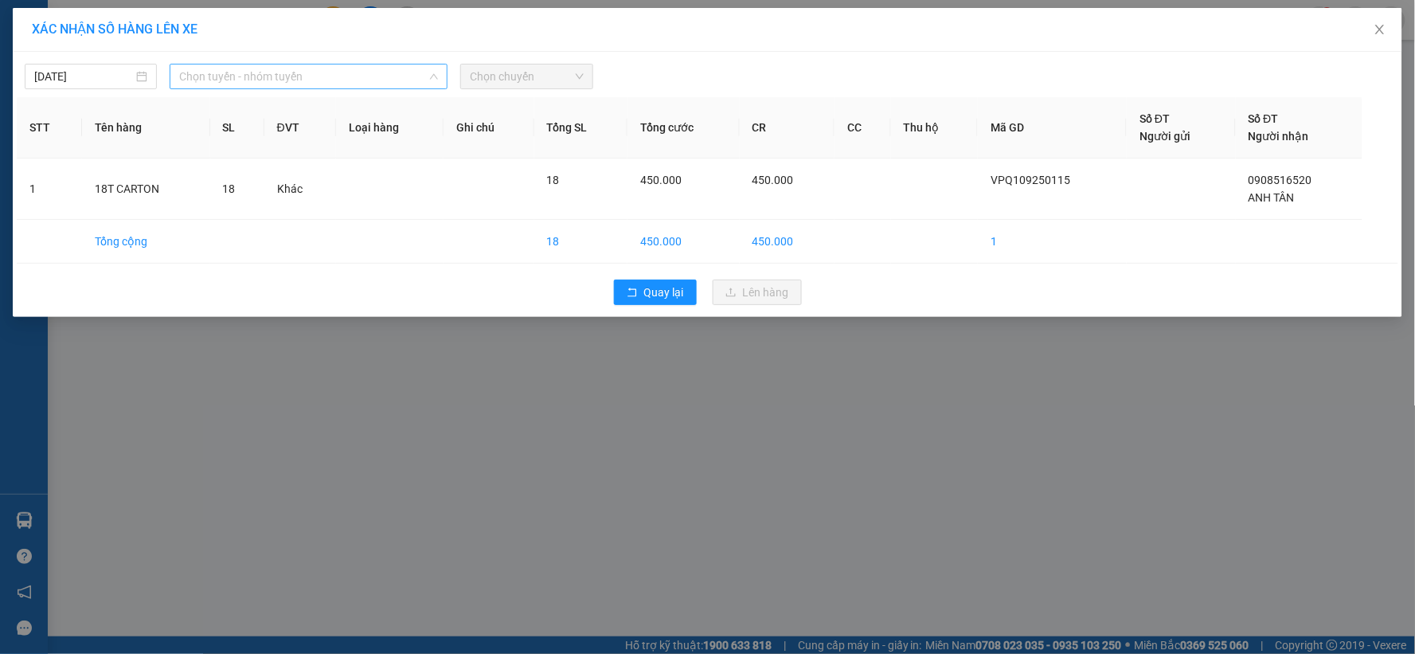
click at [332, 80] on span "Chọn tuyến - nhóm tuyến" at bounding box center [308, 76] width 259 height 24
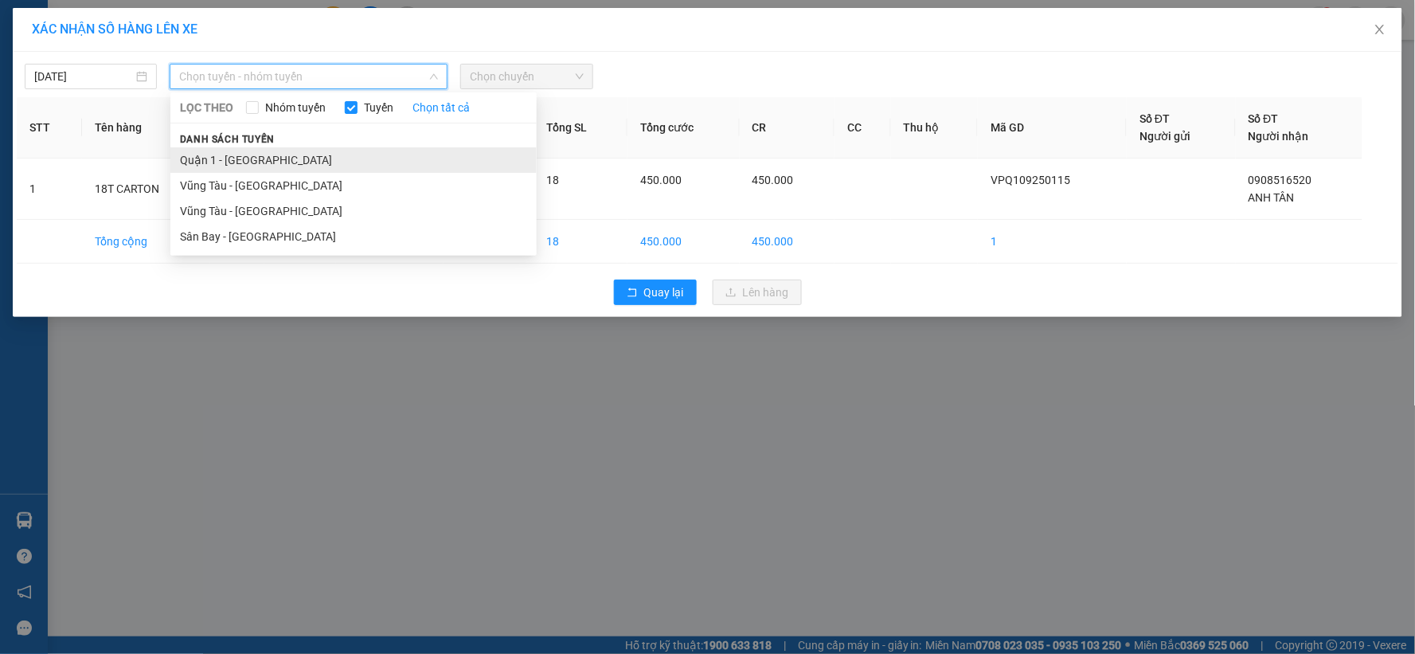
click at [331, 163] on li "Quận 1 - Vũng Tàu" at bounding box center [353, 159] width 366 height 25
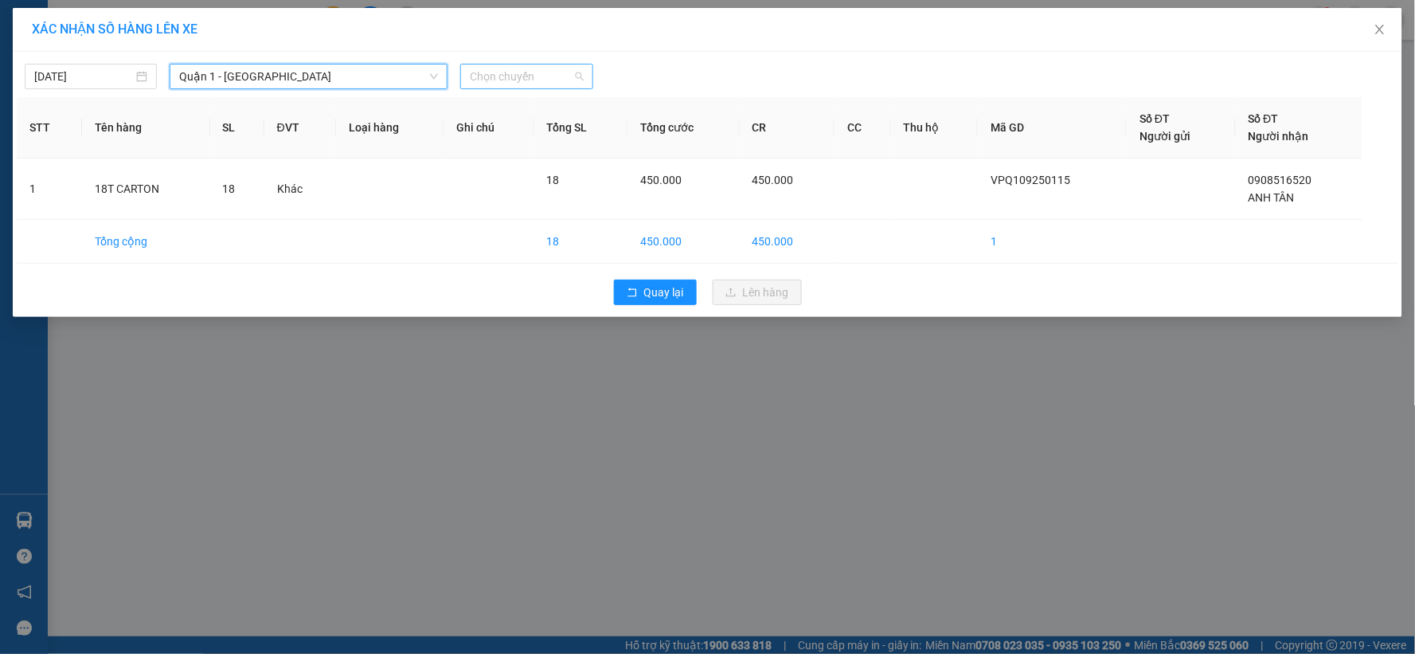
click at [521, 84] on span "Chọn chuyến" at bounding box center [526, 76] width 113 height 24
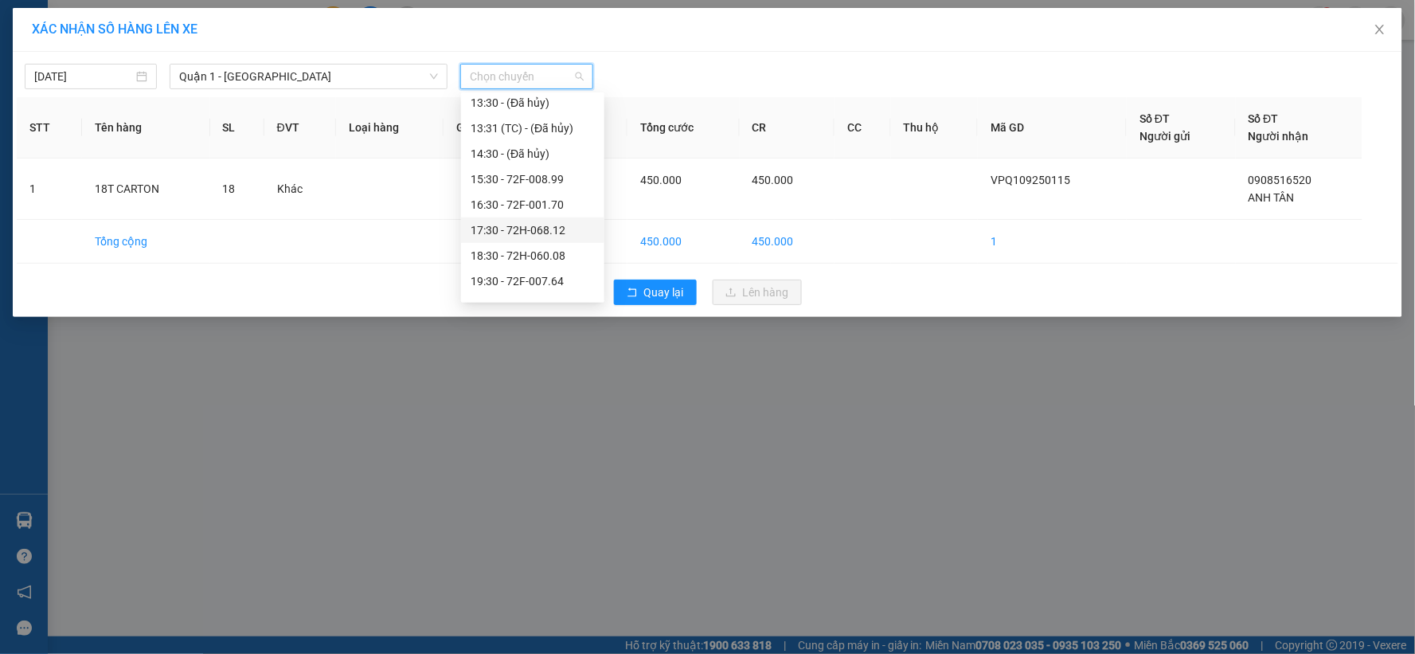
scroll to position [353, 0]
click at [534, 244] on div "19:30 - 72F-007.64" at bounding box center [533, 239] width 124 height 18
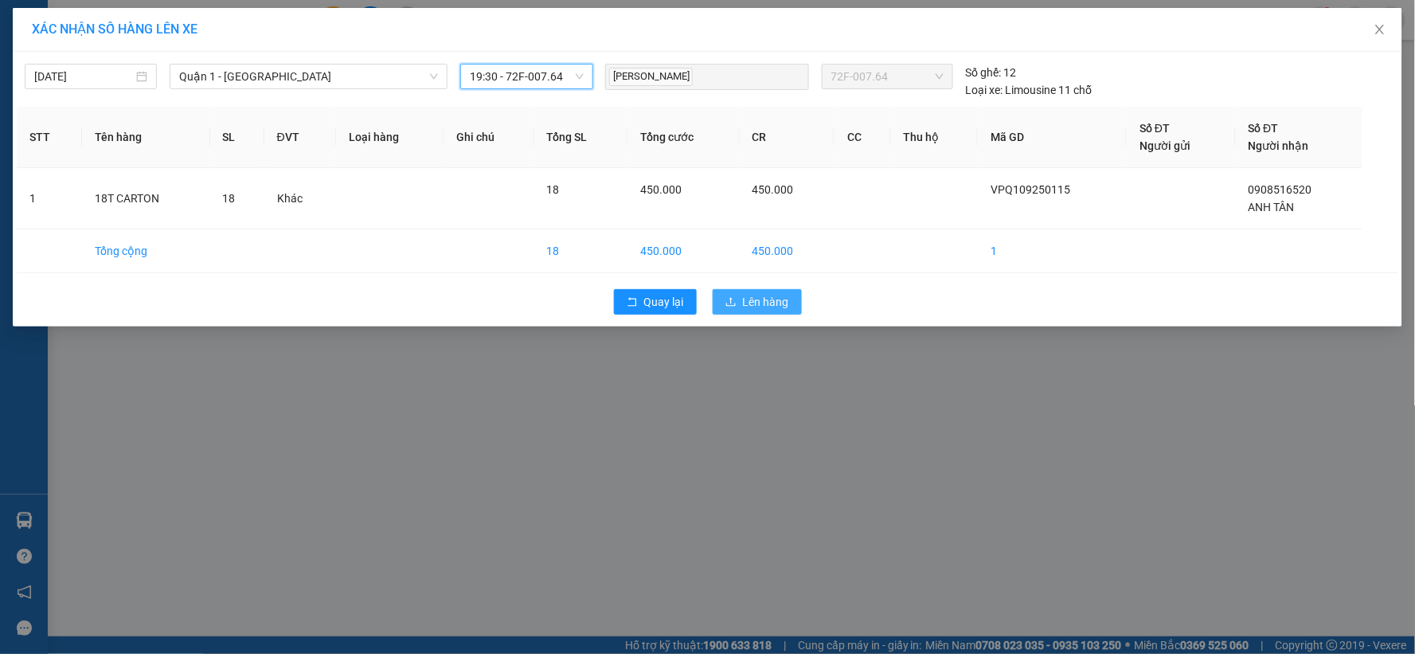
click at [765, 303] on span "Lên hàng" at bounding box center [766, 302] width 46 height 18
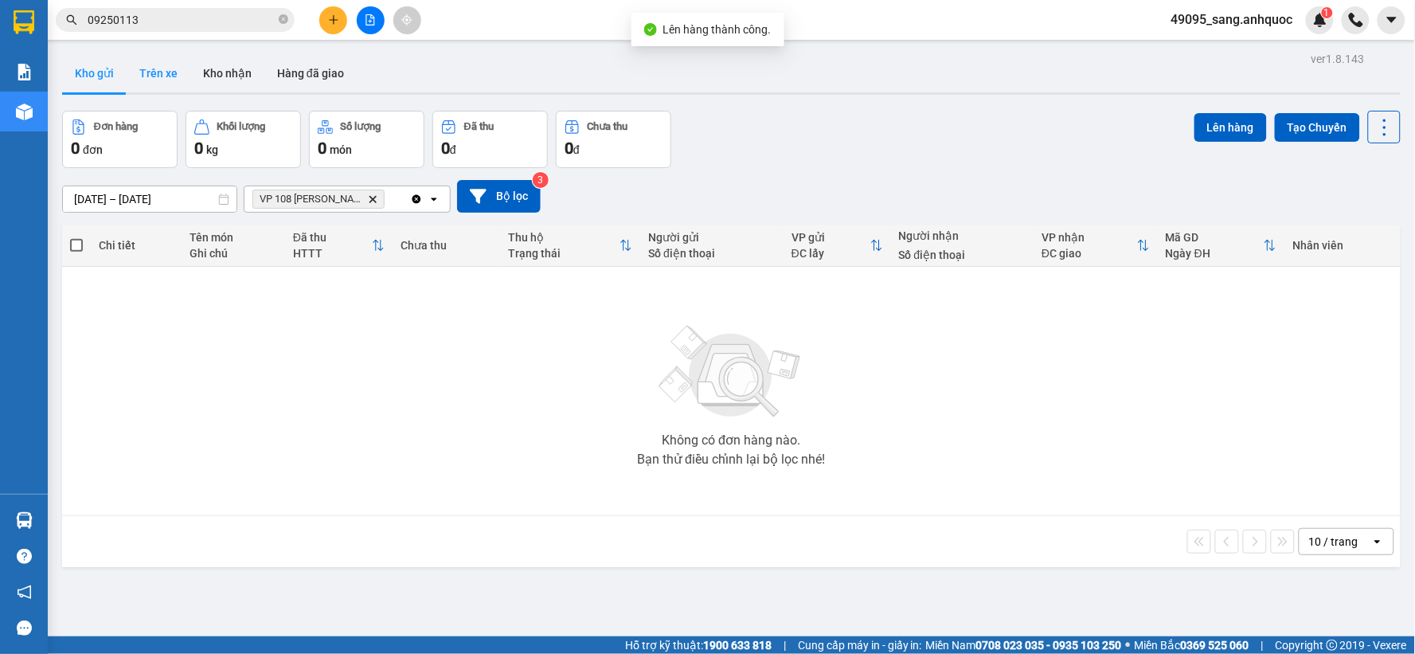
click at [155, 75] on button "Trên xe" at bounding box center [159, 73] width 64 height 38
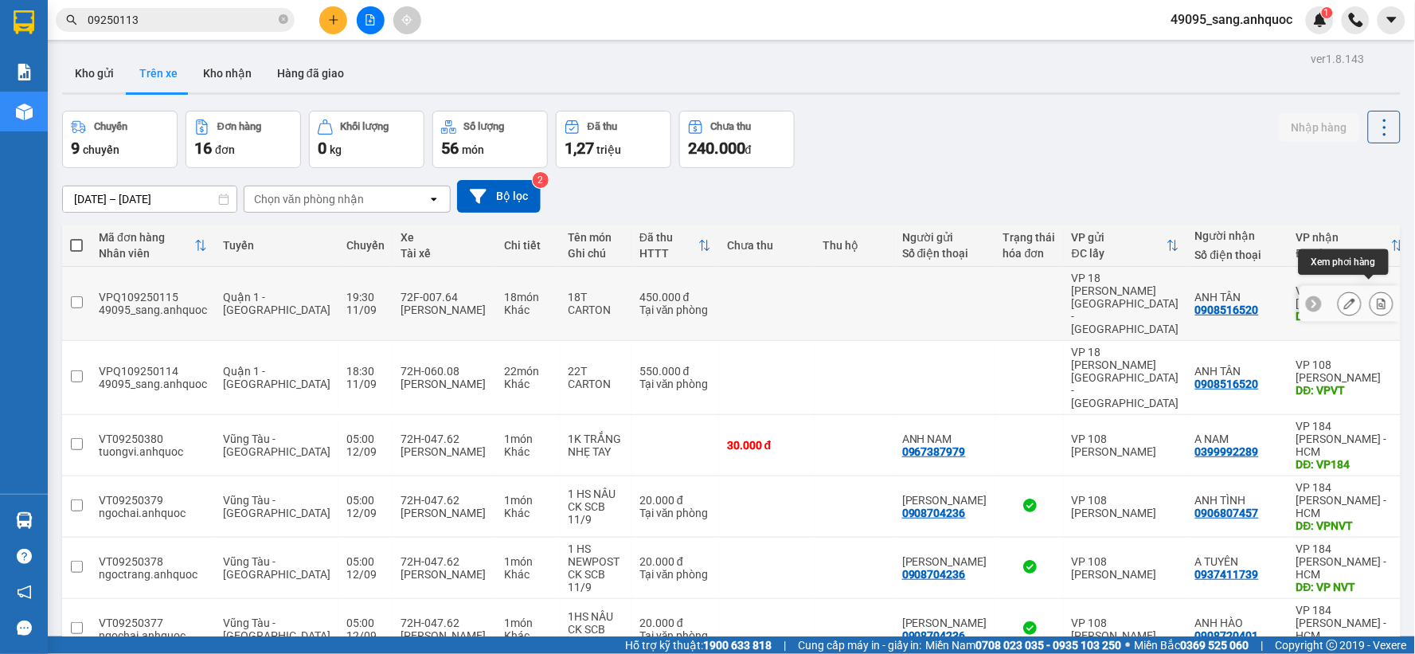
click at [1376, 298] on icon at bounding box center [1381, 303] width 11 height 11
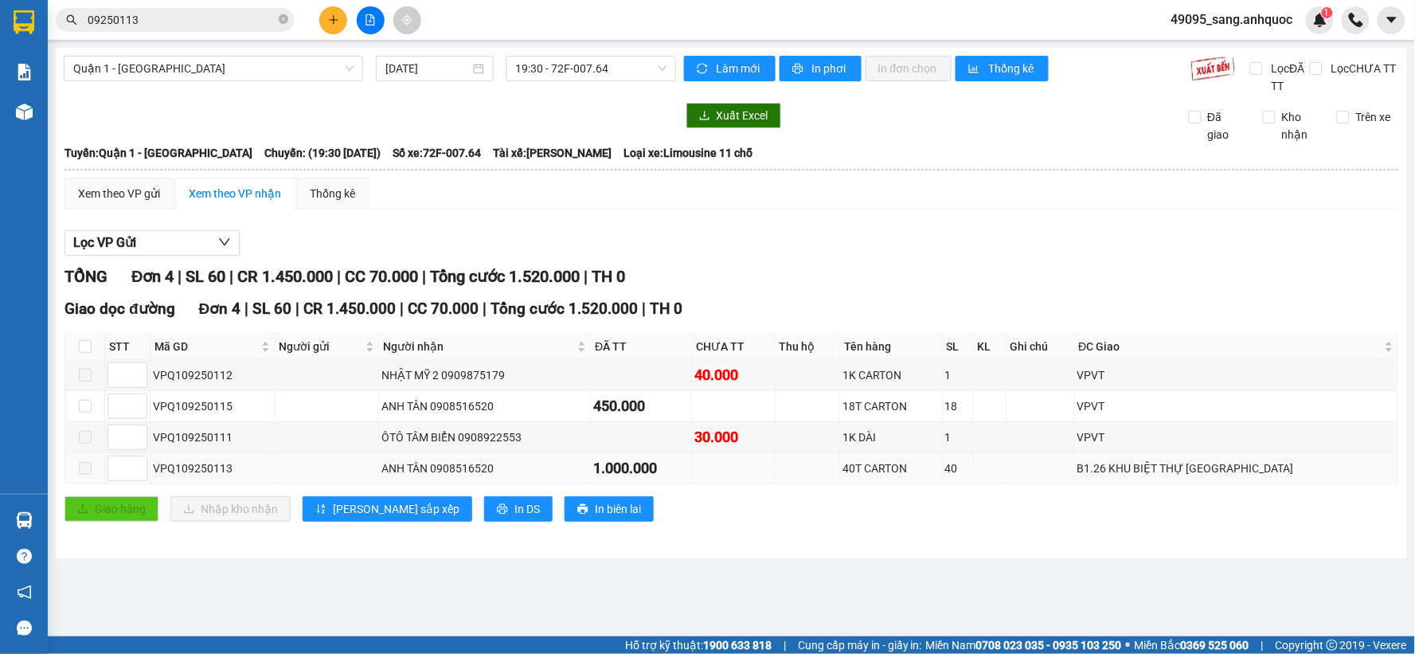
click at [81, 474] on span at bounding box center [85, 468] width 13 height 13
click at [85, 471] on span at bounding box center [85, 468] width 13 height 13
click at [85, 374] on span at bounding box center [85, 375] width 13 height 13
click at [802, 67] on span "printer" at bounding box center [799, 69] width 14 height 13
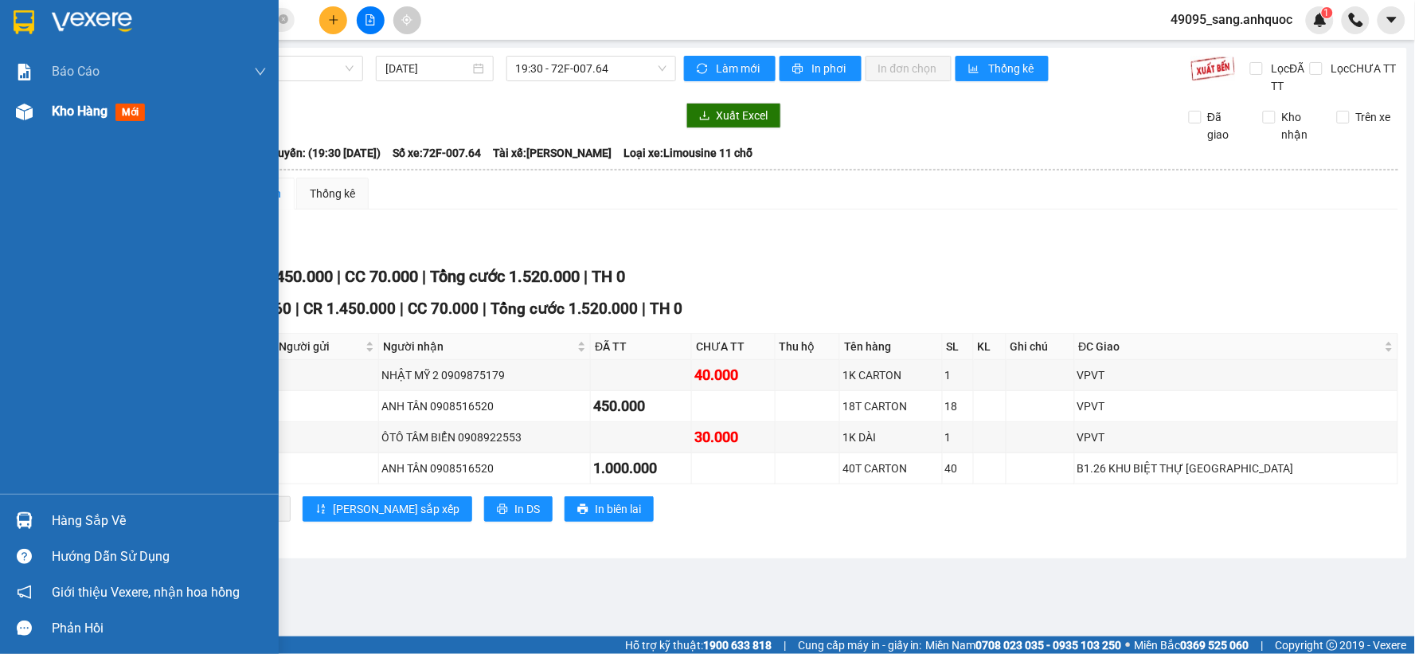
click at [83, 100] on div "Kho hàng mới" at bounding box center [159, 112] width 215 height 40
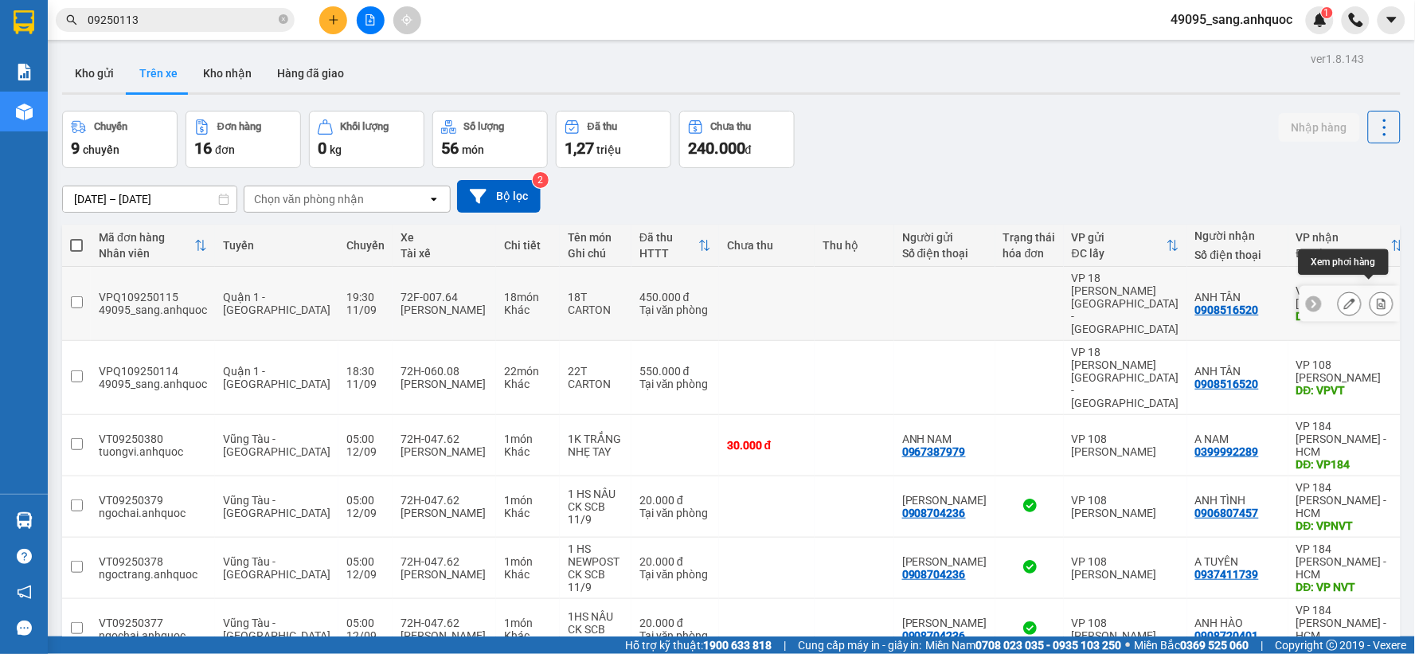
click at [1376, 298] on icon at bounding box center [1381, 303] width 11 height 11
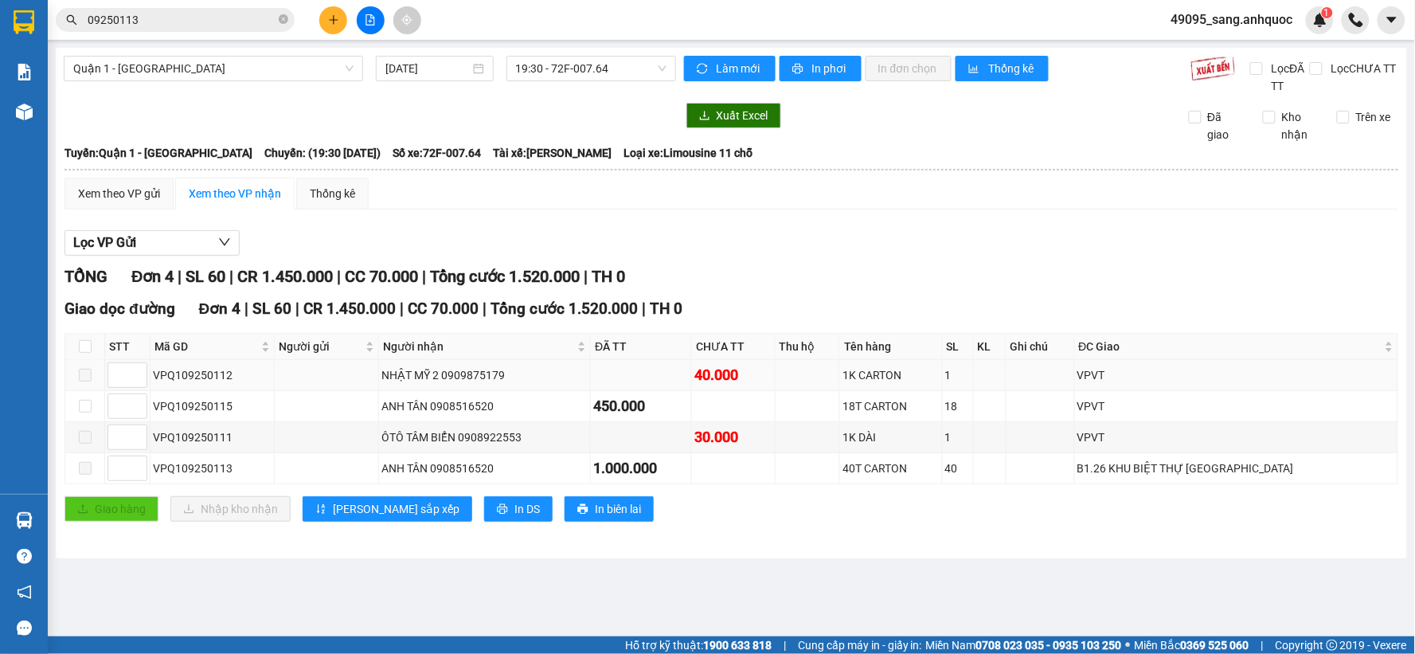
click at [79, 377] on span at bounding box center [85, 375] width 13 height 13
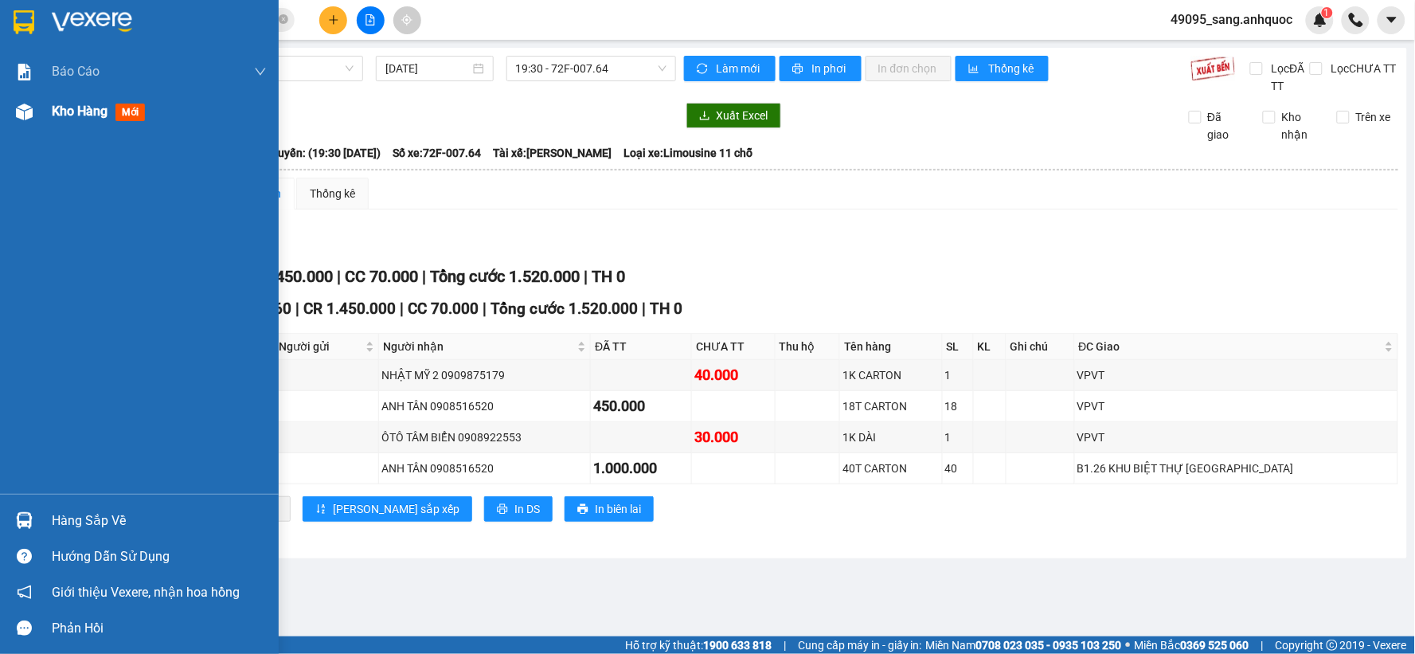
click at [64, 112] on span "Kho hàng" at bounding box center [80, 110] width 56 height 15
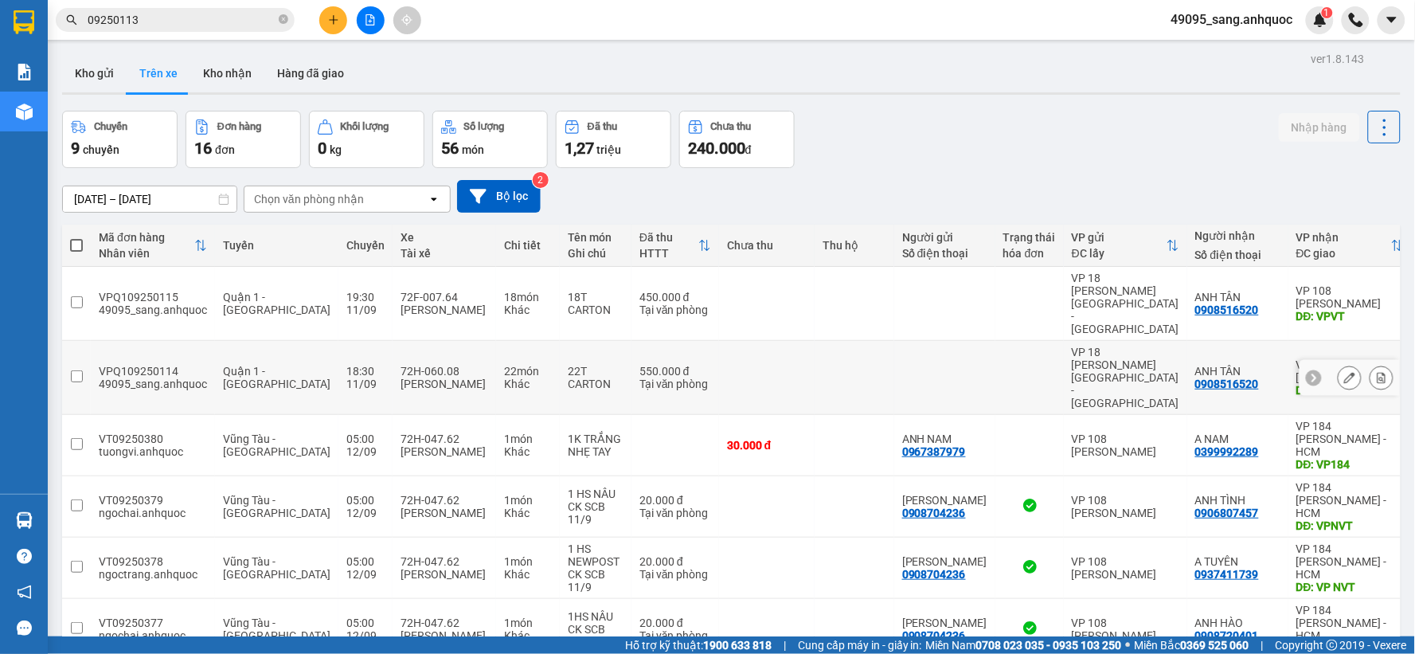
click at [1376, 372] on icon at bounding box center [1381, 377] width 11 height 11
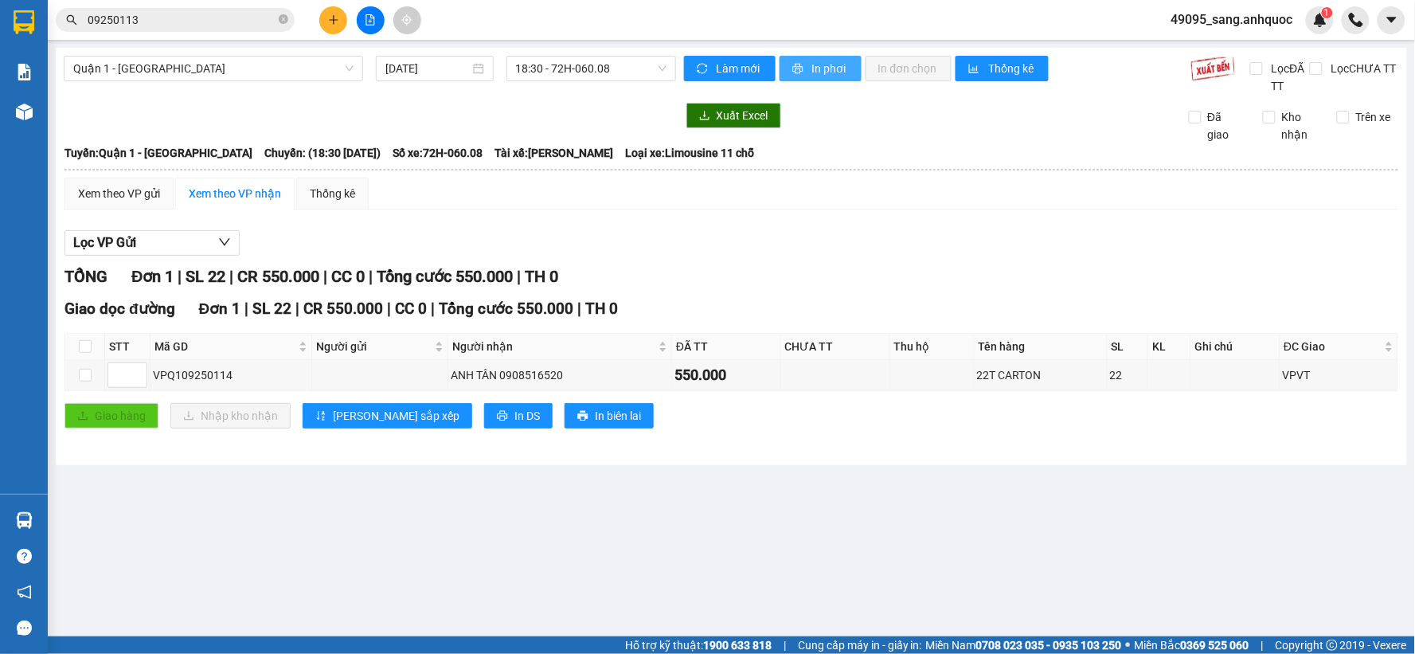
click at [824, 65] on span "In phơi" at bounding box center [830, 69] width 37 height 18
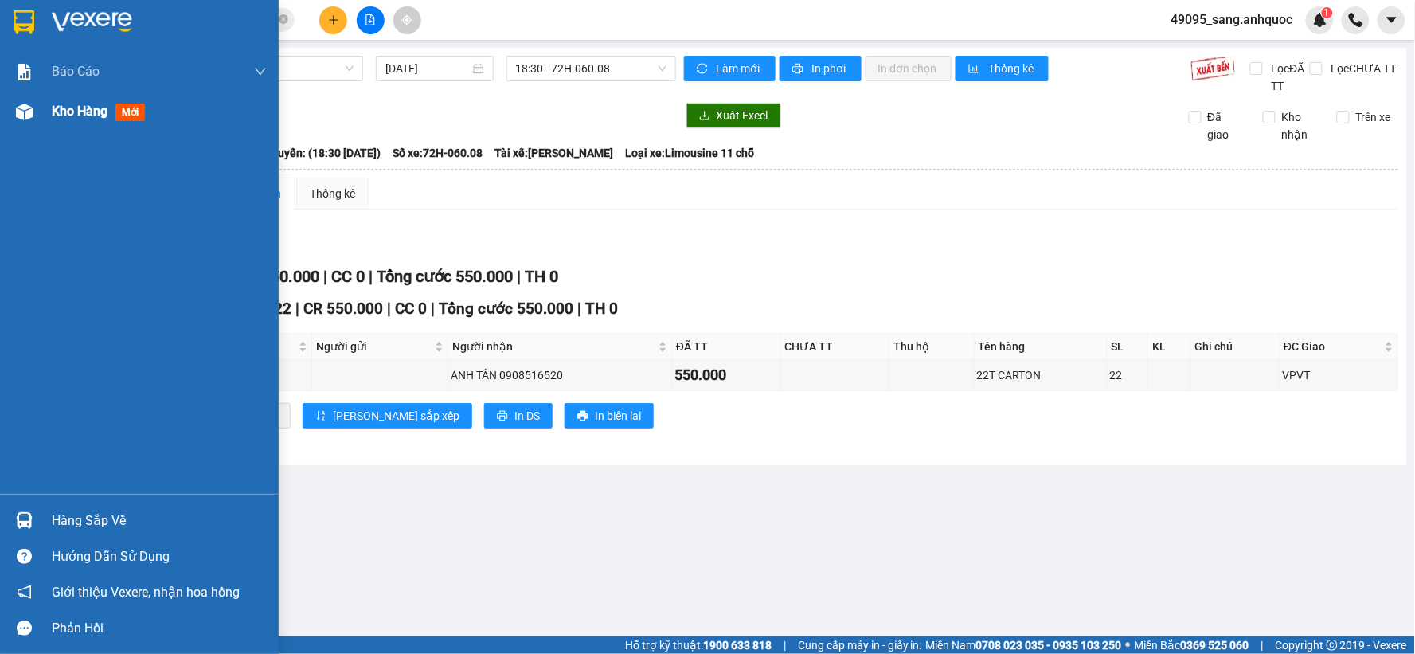
click at [100, 116] on span "Kho hàng" at bounding box center [80, 110] width 56 height 15
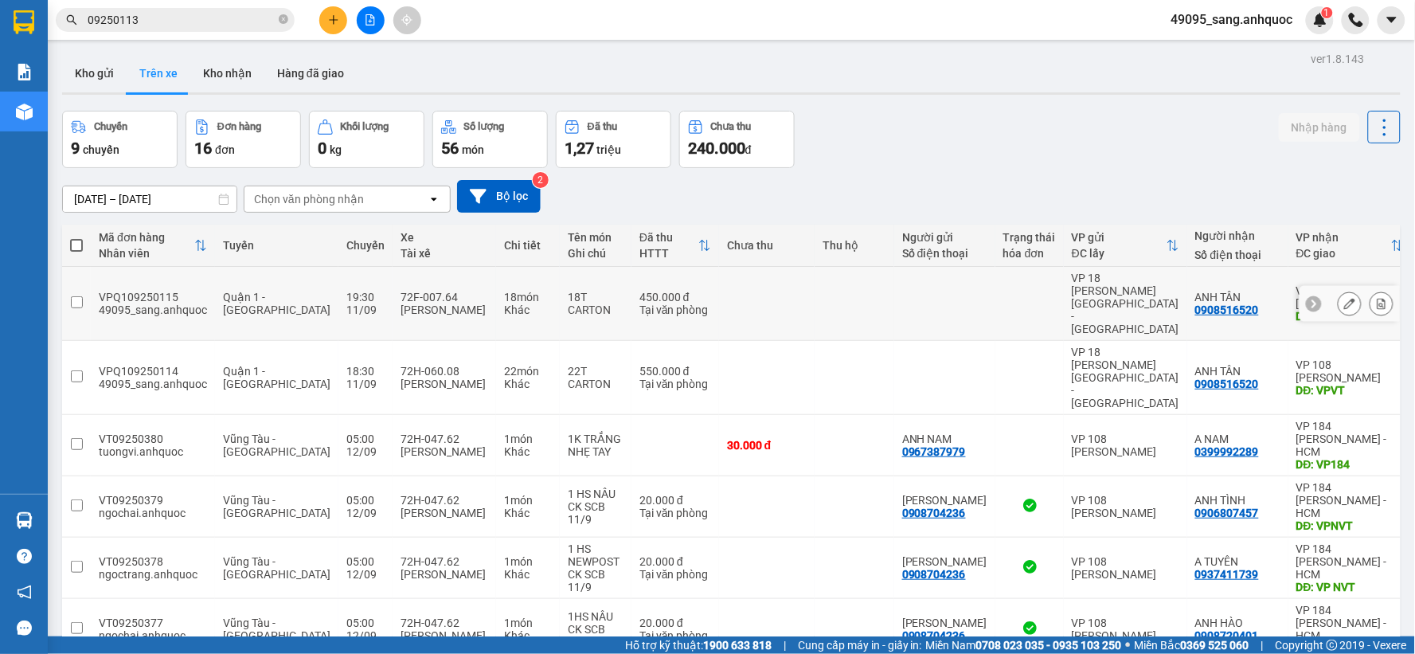
click at [1376, 298] on icon at bounding box center [1381, 303] width 11 height 11
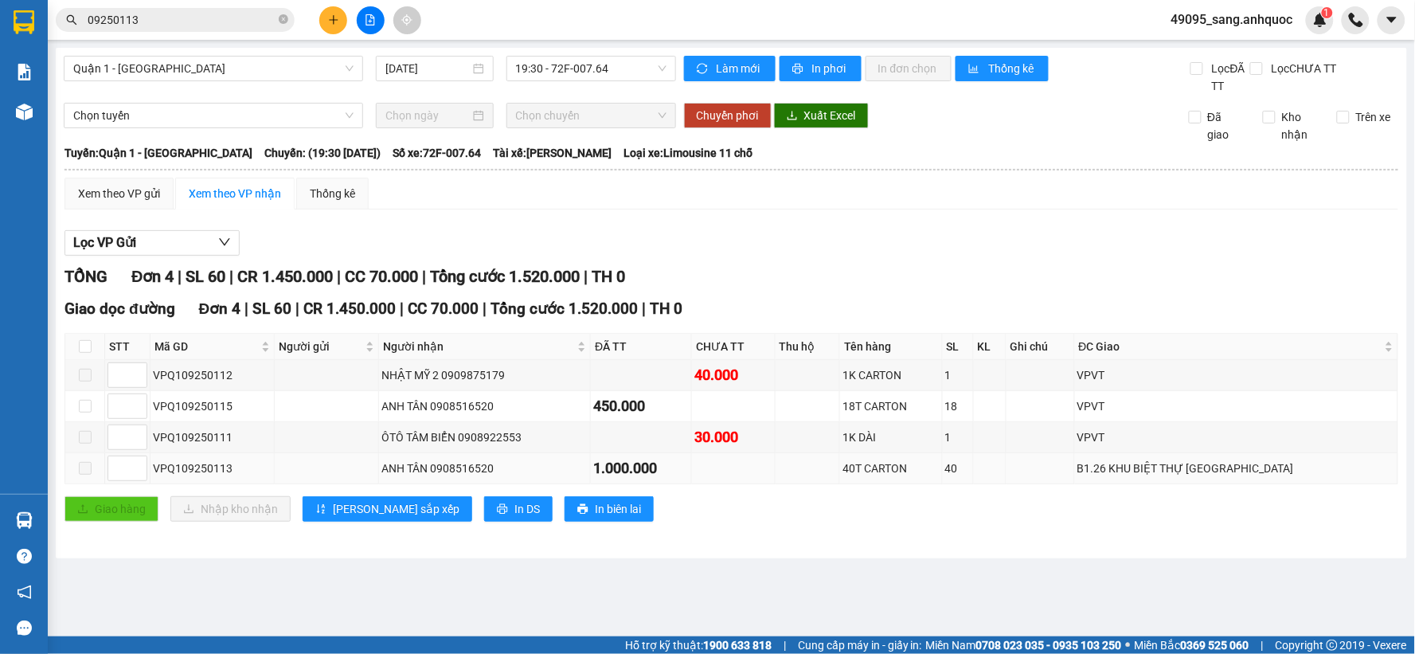
click at [85, 471] on span at bounding box center [85, 468] width 13 height 13
click at [93, 368] on td at bounding box center [85, 375] width 40 height 31
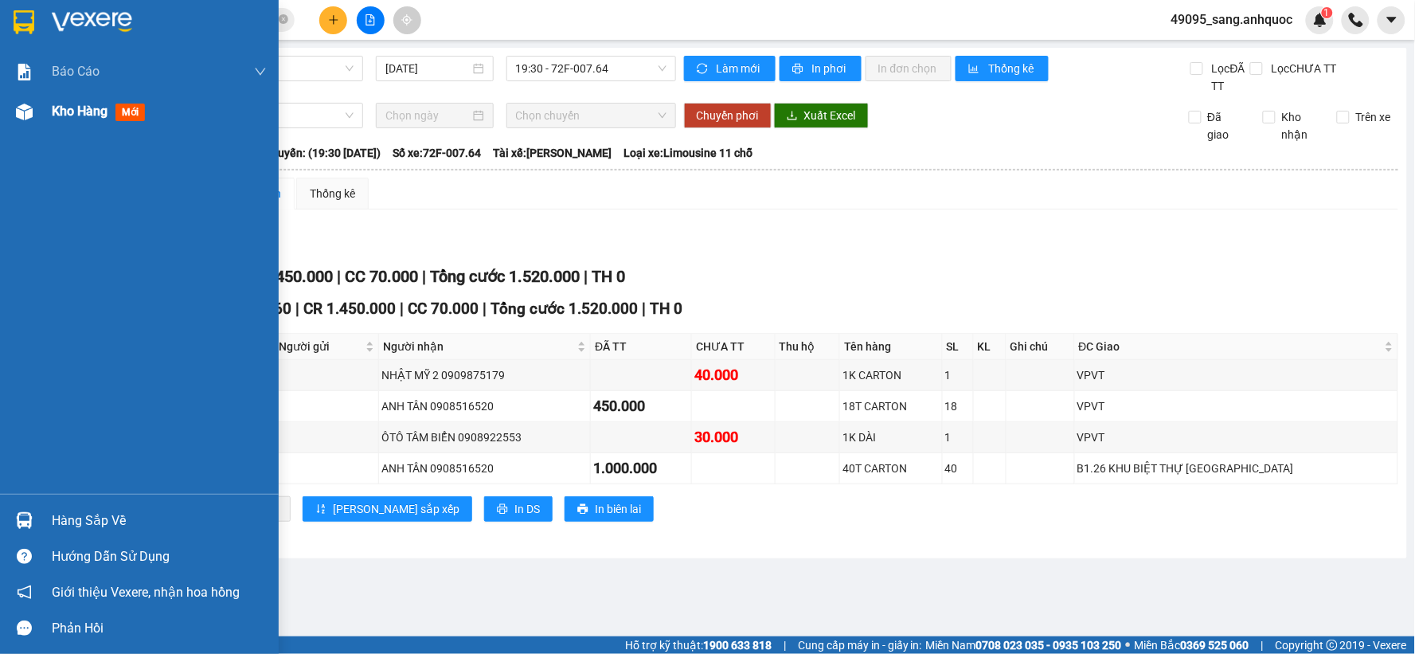
click at [82, 105] on span "Kho hàng" at bounding box center [80, 110] width 56 height 15
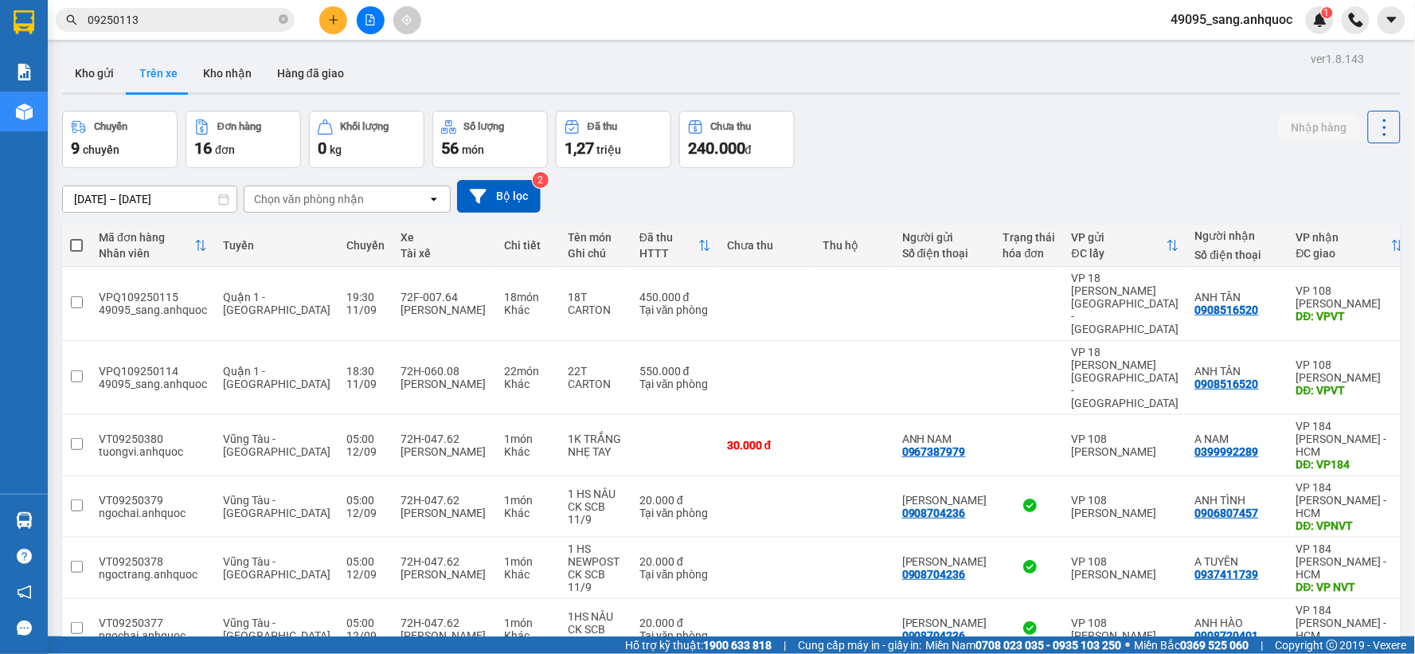
click at [192, 20] on input "09250113" at bounding box center [182, 20] width 188 height 18
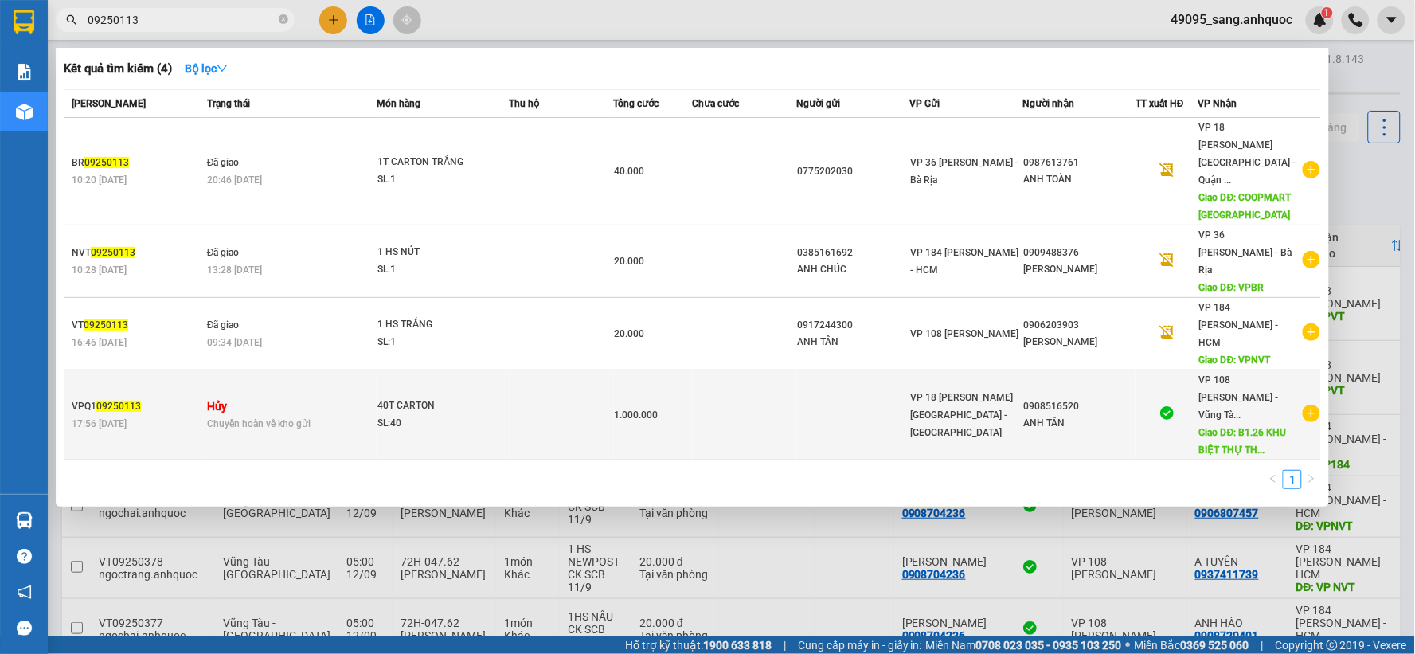
click at [1160, 404] on div at bounding box center [1166, 414] width 61 height 21
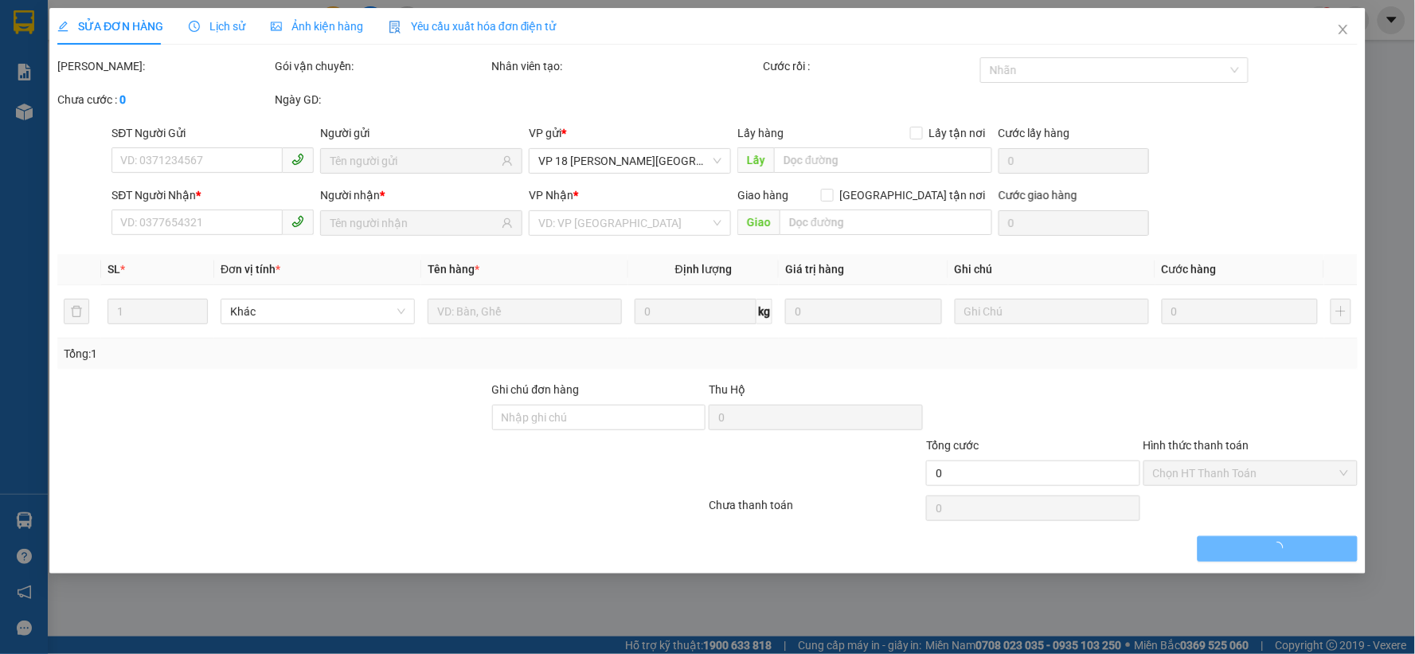
type input "0908516520"
type input "ANH TÂN"
type input "B1.26 KHU BIỆT THỰ THANH BÌNH VT"
type input "SCB 11/9 THANH"
type input "1.000.000"
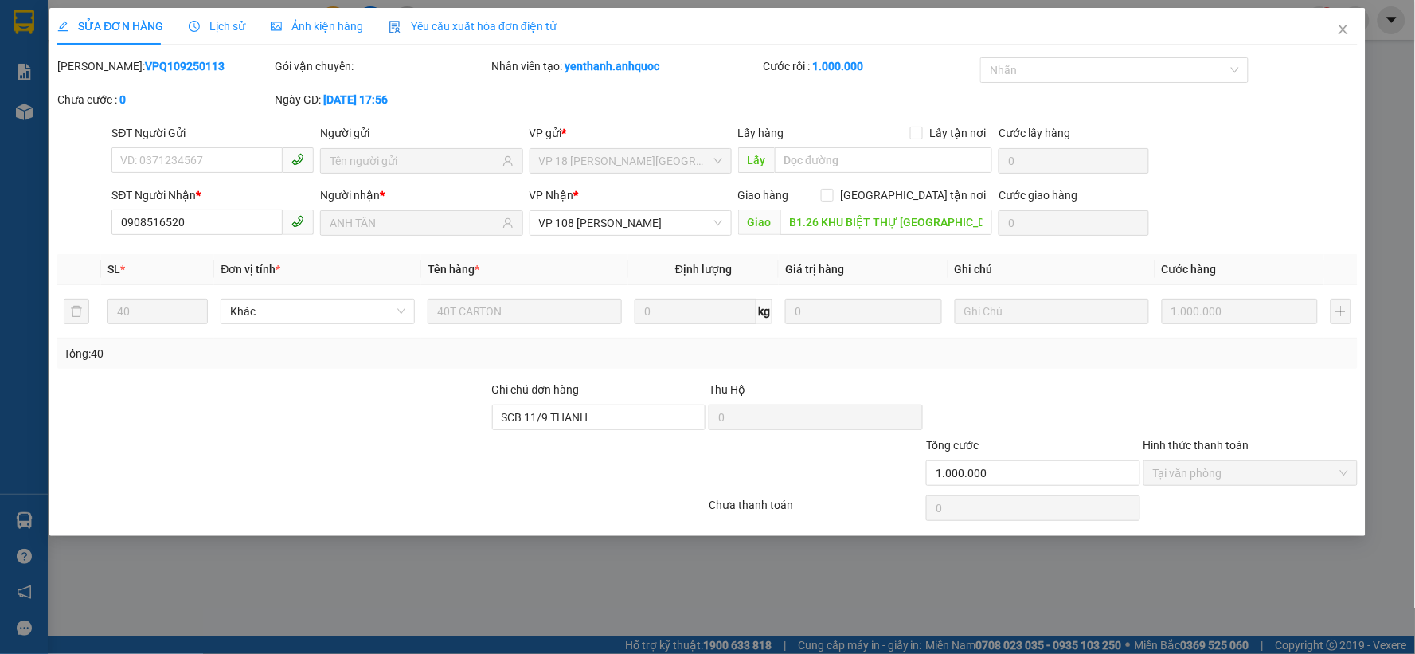
click at [226, 29] on span "Lịch sử" at bounding box center [217, 26] width 57 height 13
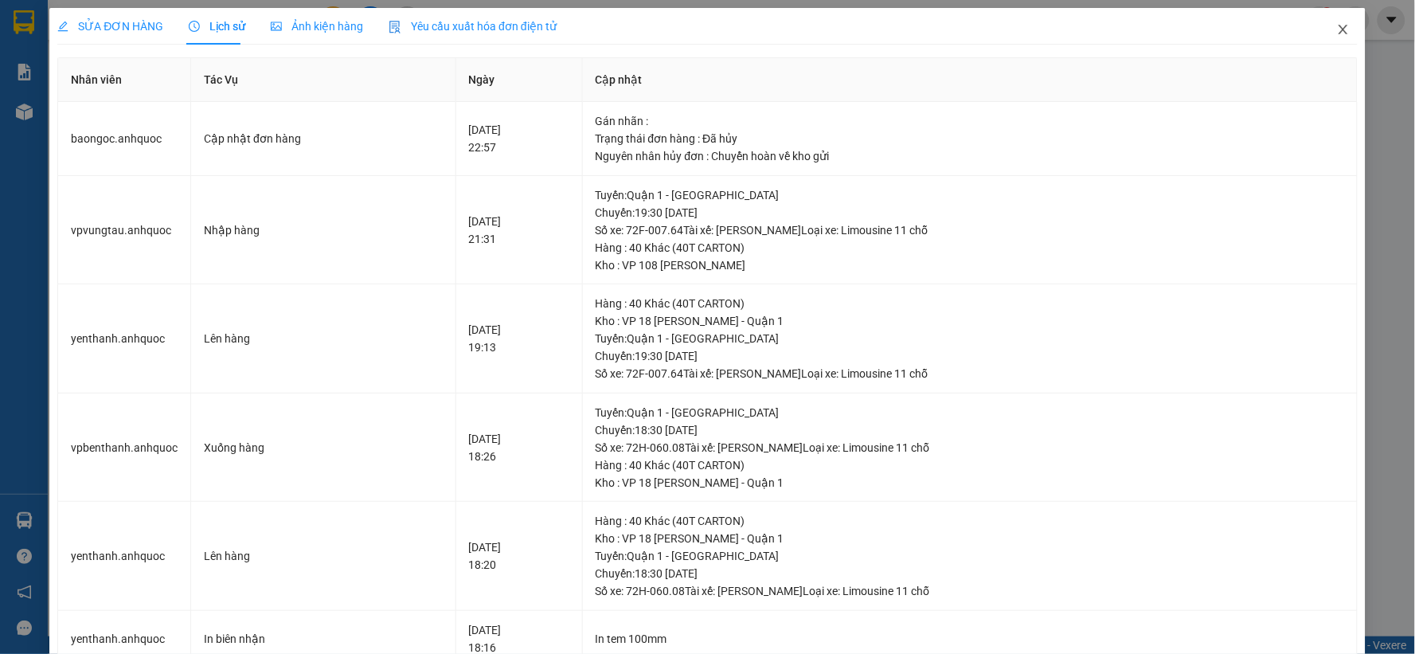
click at [1337, 32] on icon "close" at bounding box center [1343, 29] width 13 height 13
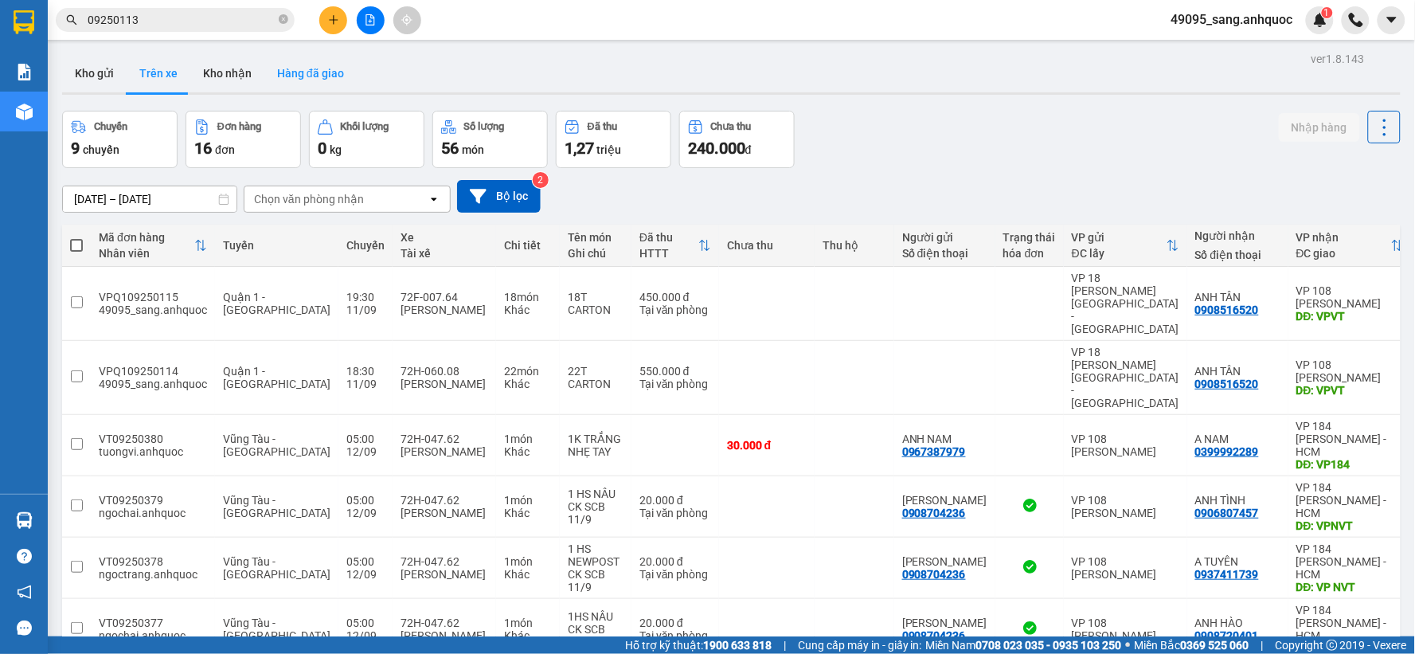
click at [312, 69] on button "Hàng đã giao" at bounding box center [310, 73] width 92 height 38
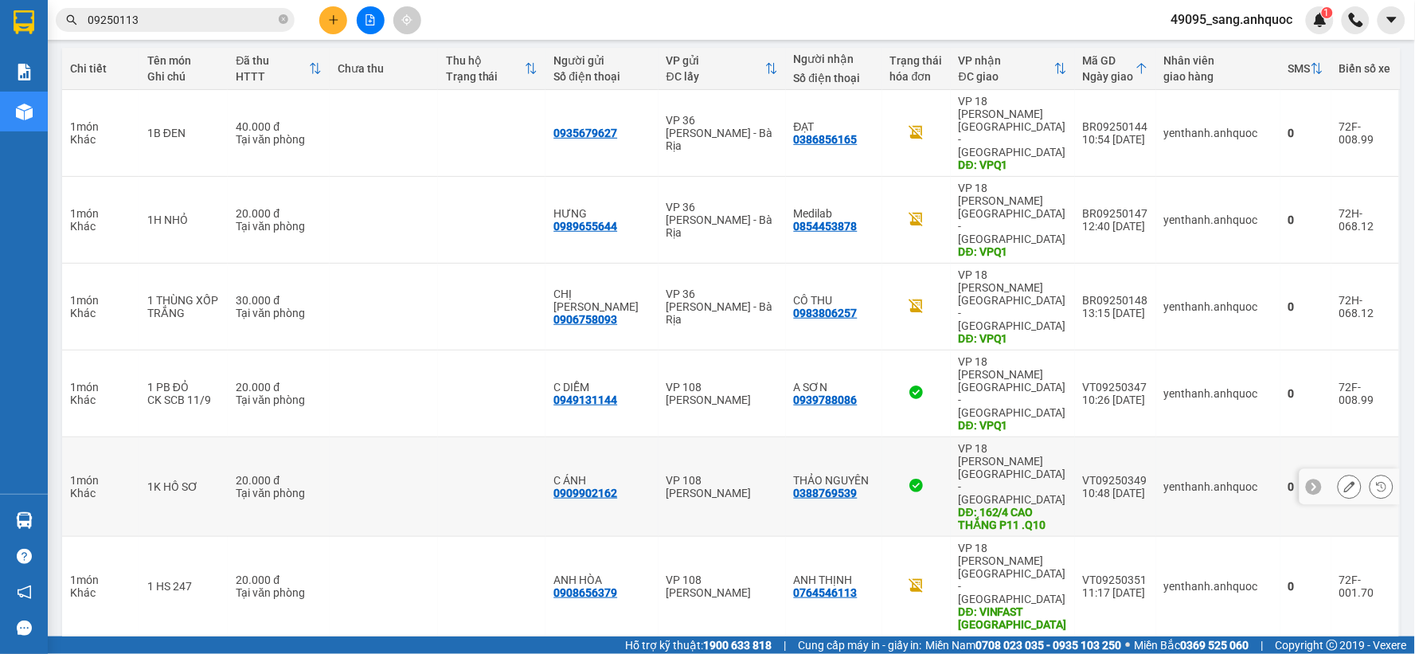
scroll to position [209, 0]
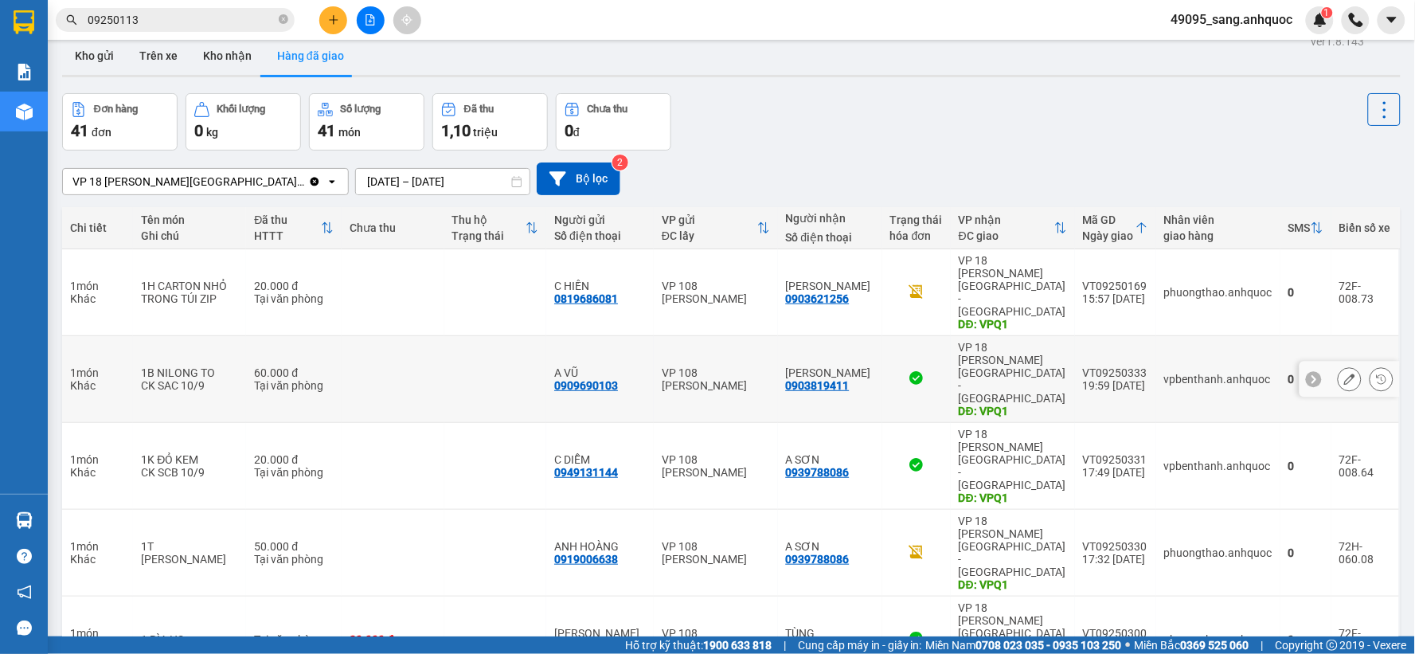
scroll to position [0, 0]
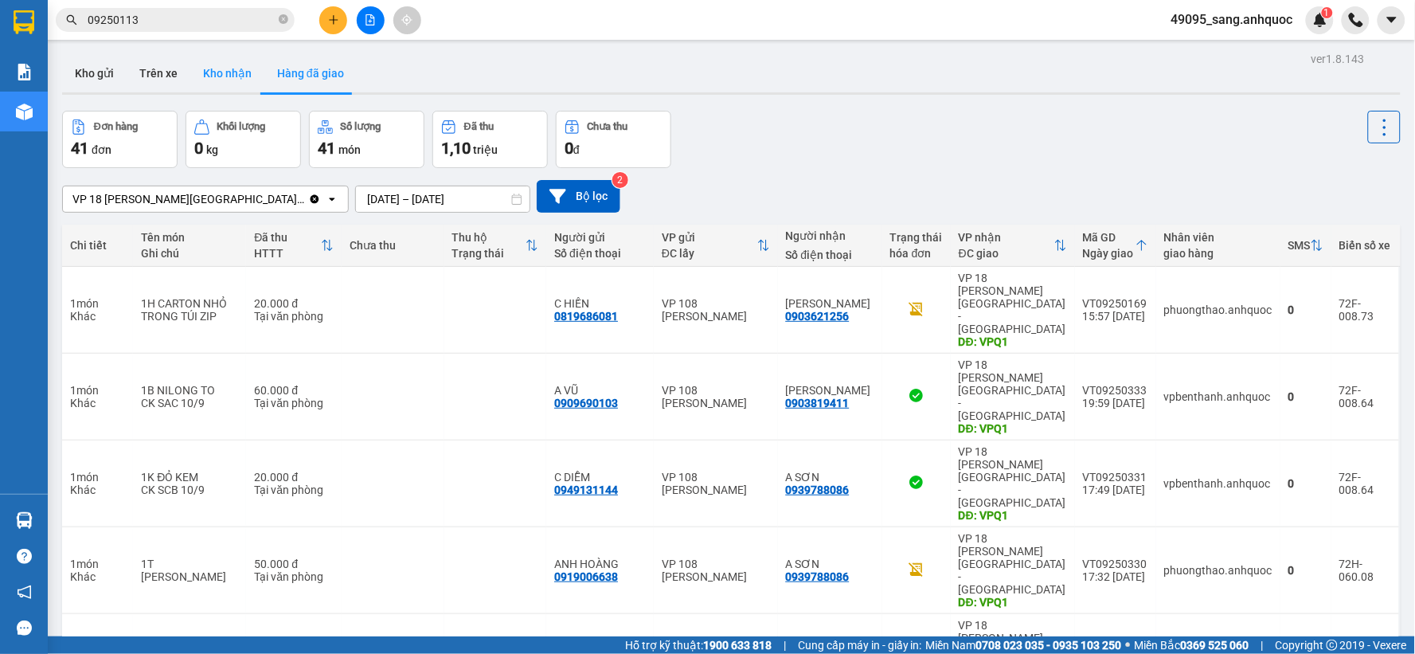
click at [232, 76] on button "Kho nhận" at bounding box center [227, 73] width 74 height 38
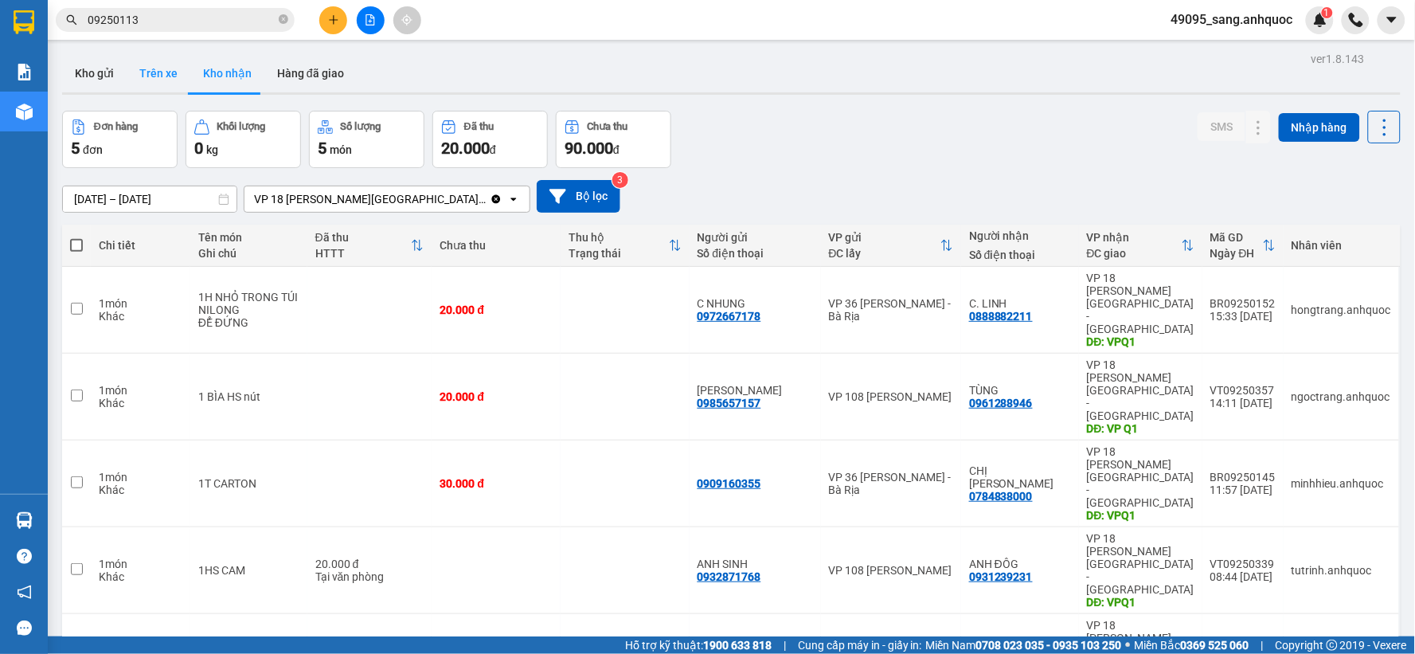
click at [163, 74] on button "Trên xe" at bounding box center [159, 73] width 64 height 38
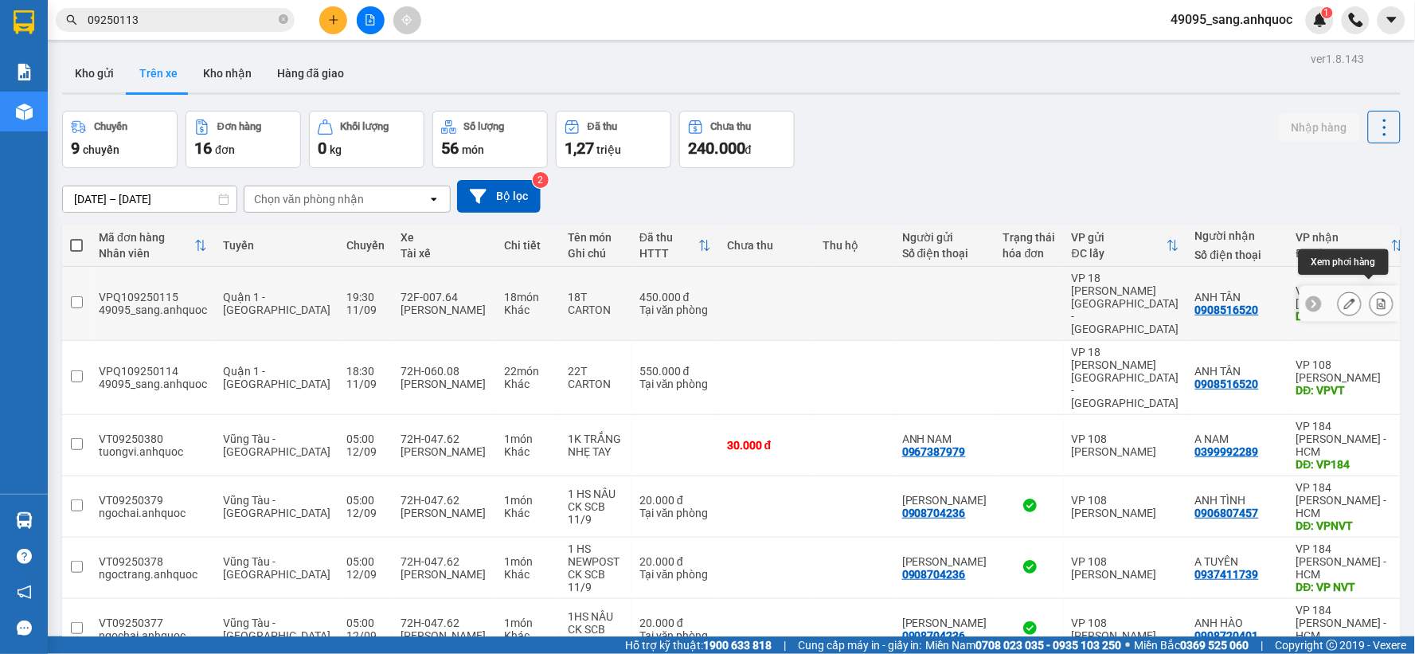
click at [1377, 298] on icon at bounding box center [1381, 303] width 9 height 11
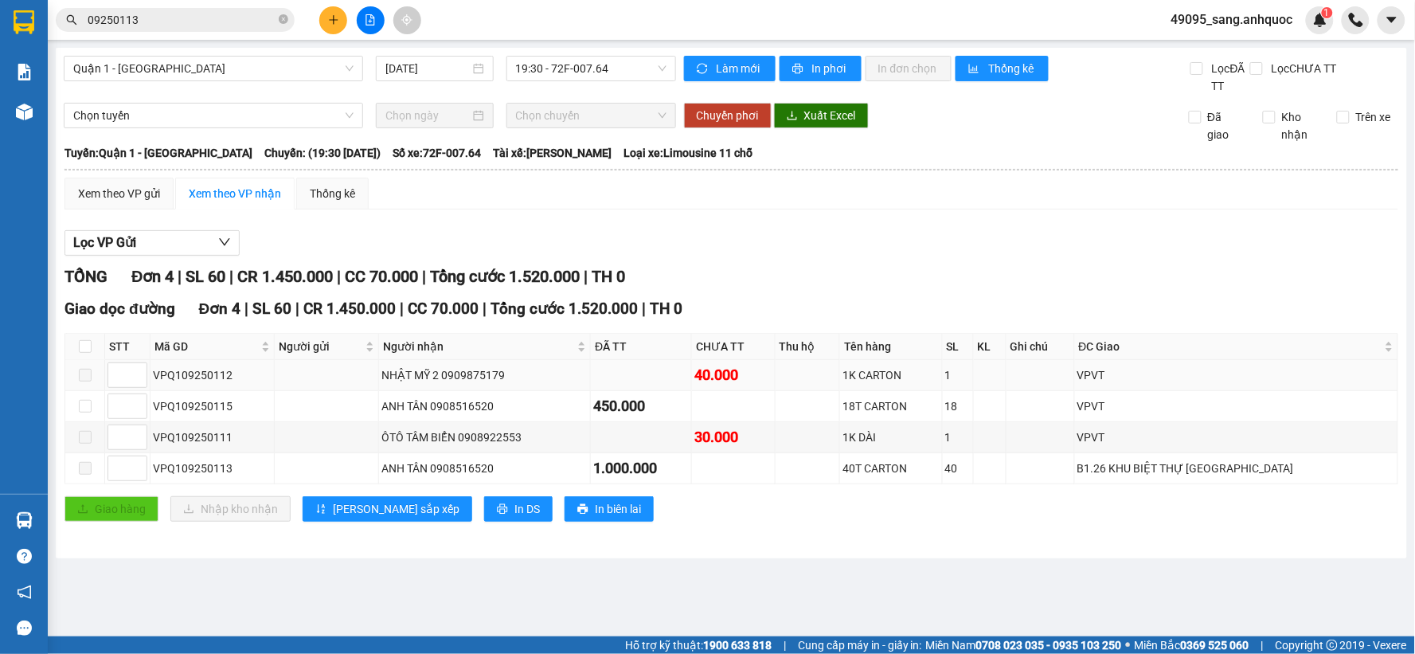
click at [84, 377] on span at bounding box center [85, 375] width 13 height 13
click at [1207, 24] on span "49095_sang.anhquoc" at bounding box center [1231, 20] width 147 height 20
click at [81, 478] on td at bounding box center [85, 468] width 40 height 31
click at [84, 471] on span at bounding box center [85, 468] width 13 height 13
click at [148, 204] on div "Xem theo VP gửi" at bounding box center [118, 194] width 109 height 32
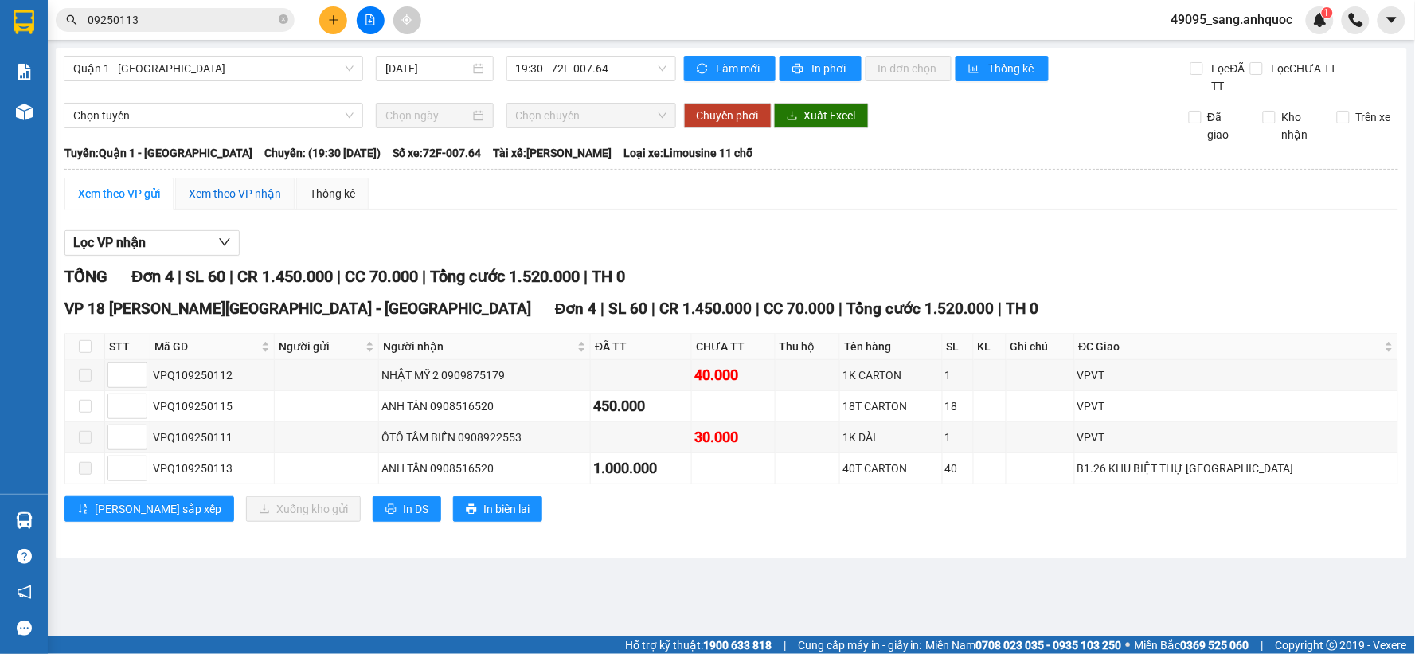
click at [212, 201] on div "Xem theo VP nhận" at bounding box center [235, 194] width 92 height 18
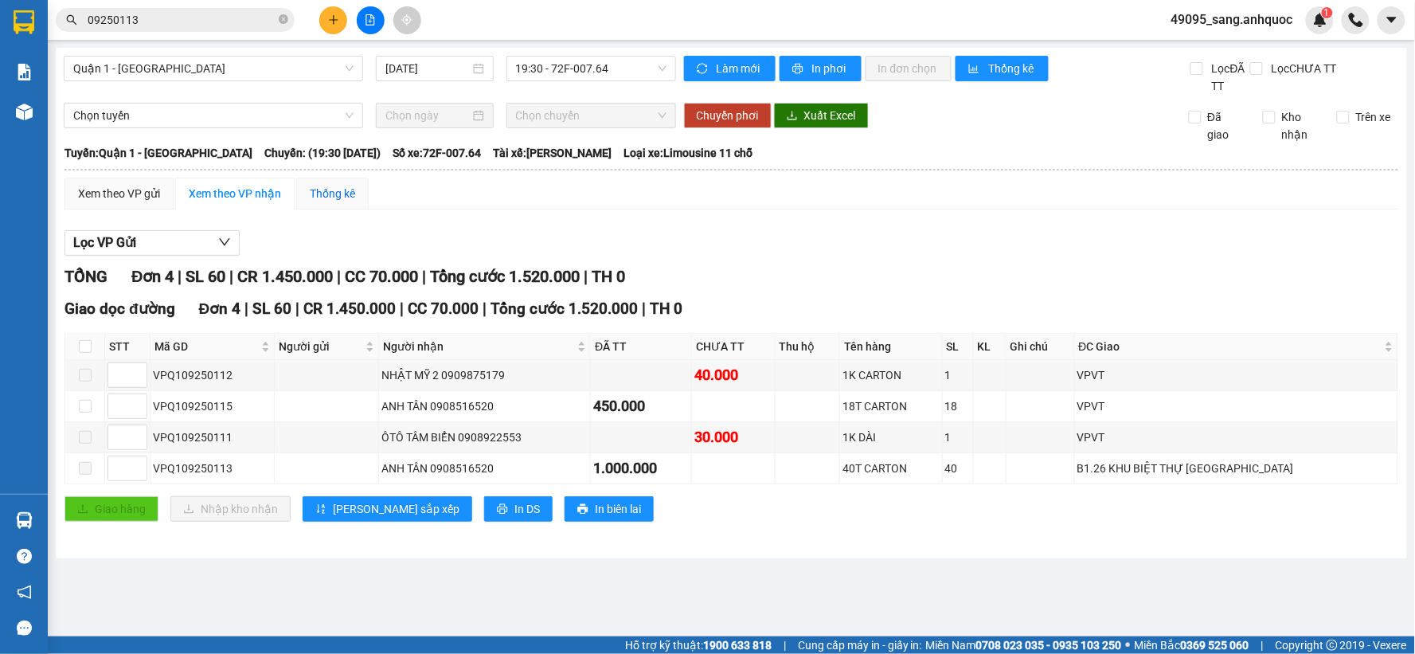
click at [317, 197] on div "Thống kê" at bounding box center [332, 194] width 45 height 18
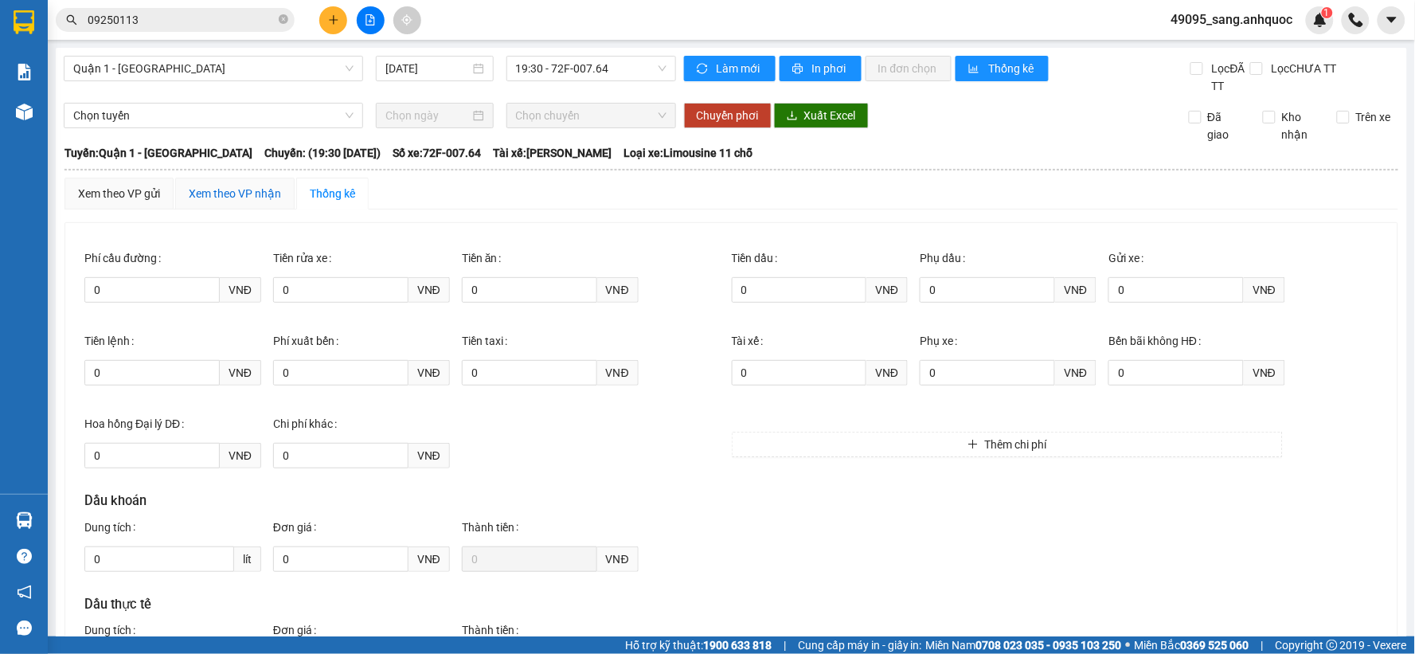
click at [245, 188] on div "Xem theo VP nhận" at bounding box center [235, 194] width 92 height 18
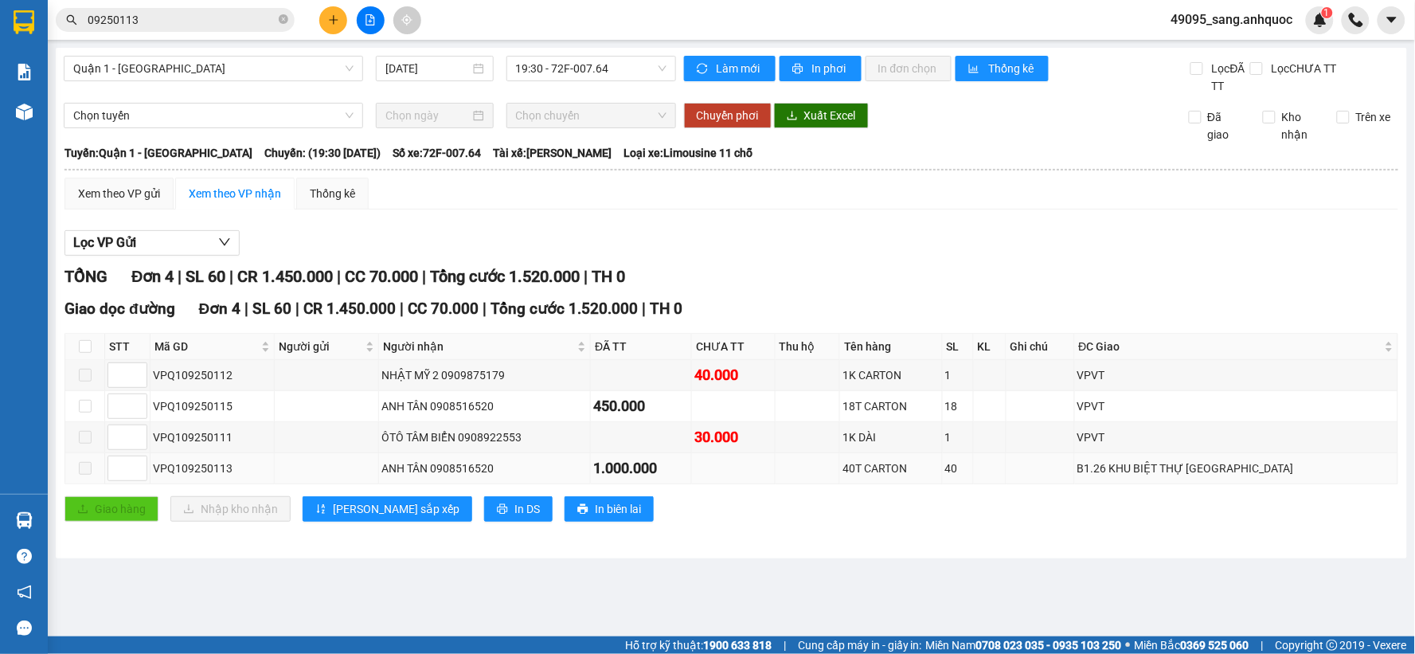
click at [86, 472] on span at bounding box center [85, 468] width 13 height 13
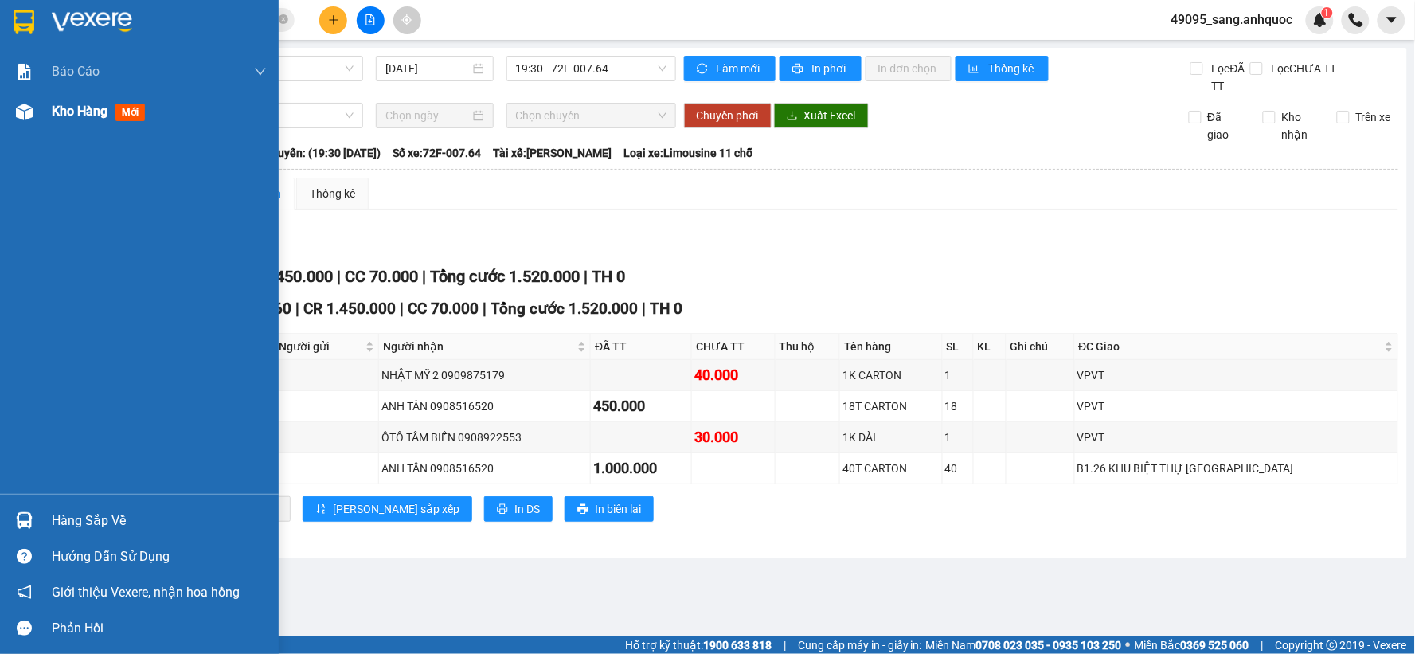
click at [38, 111] on div "Kho hàng mới" at bounding box center [139, 112] width 279 height 40
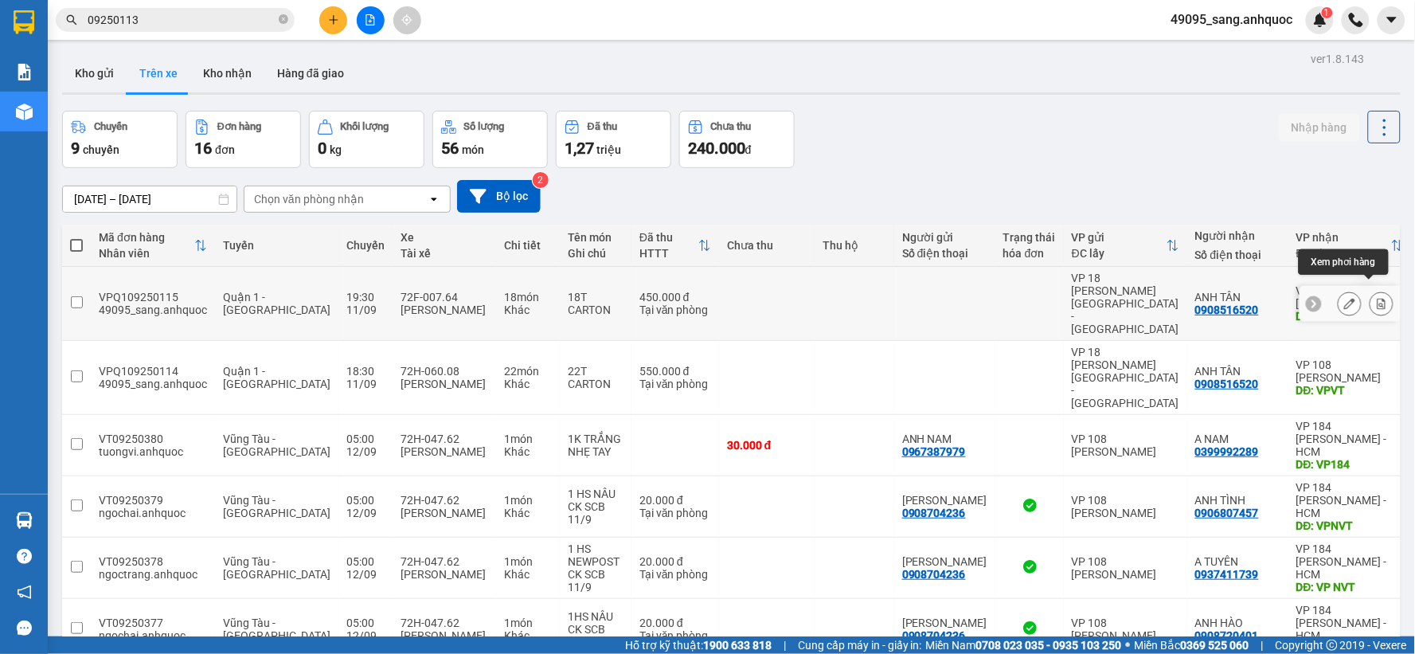
click at [1376, 298] on icon at bounding box center [1381, 303] width 11 height 11
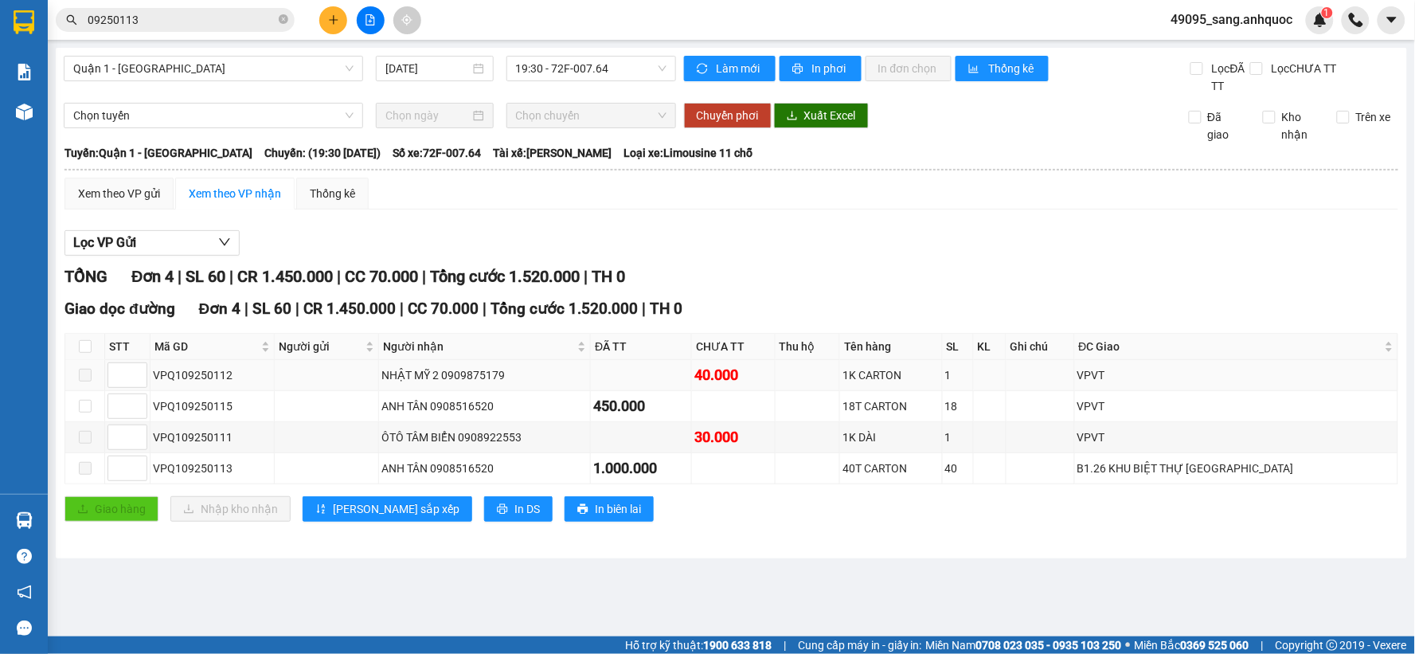
click at [83, 371] on span at bounding box center [85, 375] width 13 height 13
click at [127, 245] on span "Lọc VP Gửi" at bounding box center [104, 242] width 63 height 20
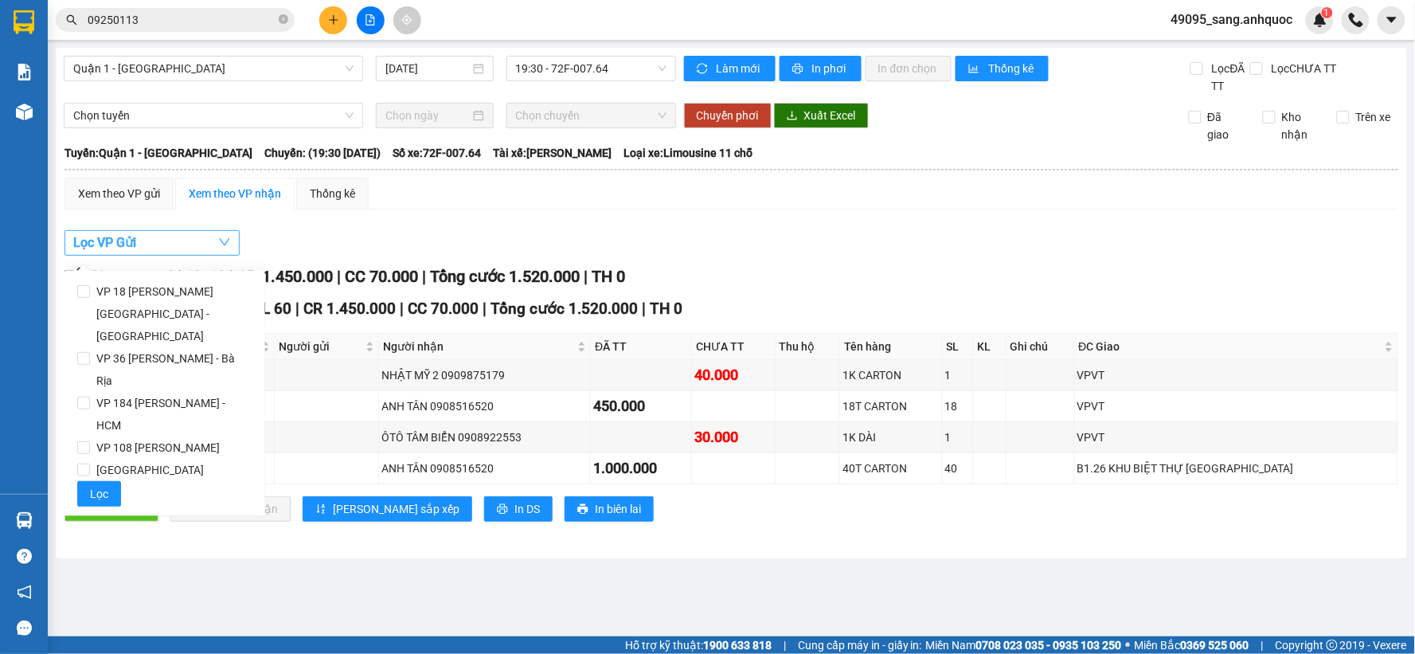
click at [127, 245] on span "Lọc VP Gửi" at bounding box center [104, 242] width 63 height 20
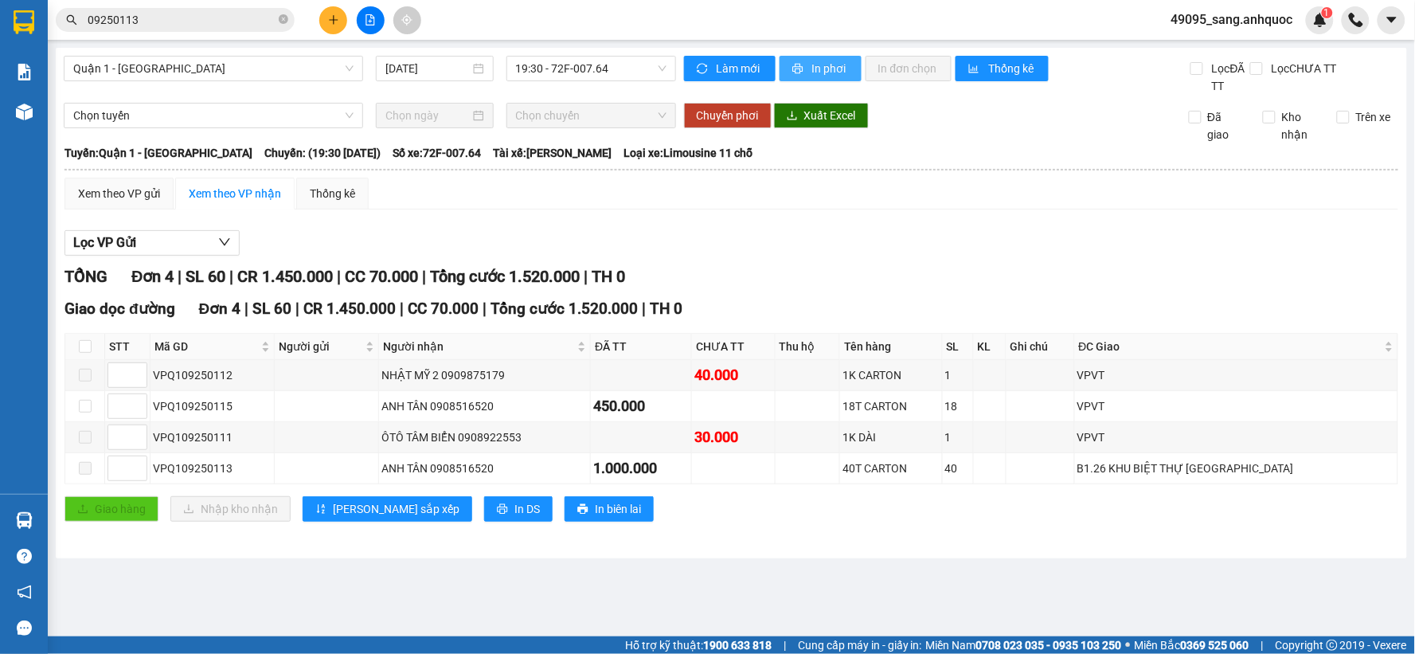
click at [812, 66] on span "In phơi" at bounding box center [830, 69] width 37 height 18
click at [1207, 13] on span "49095_sang.anhquoc" at bounding box center [1231, 20] width 147 height 20
click at [1196, 48] on span "Đăng xuất" at bounding box center [1240, 50] width 111 height 18
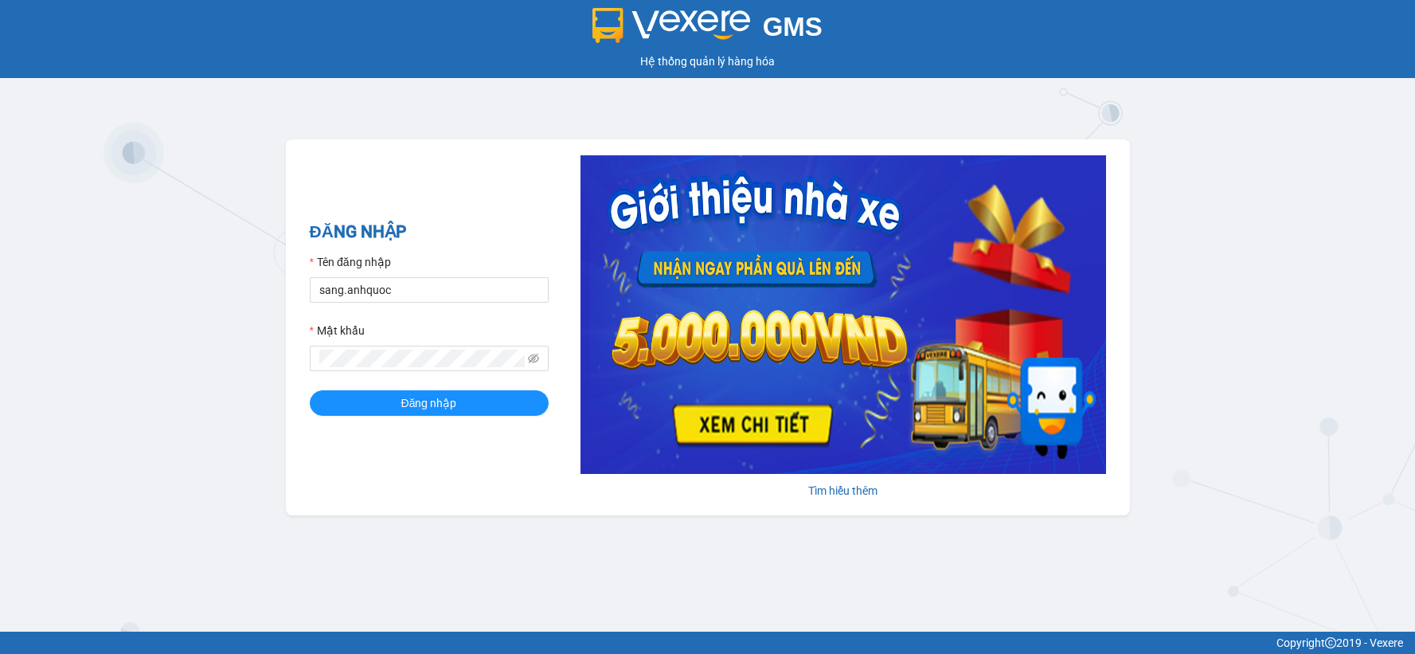
click at [435, 288] on input "sang.anhquoc" at bounding box center [429, 289] width 239 height 25
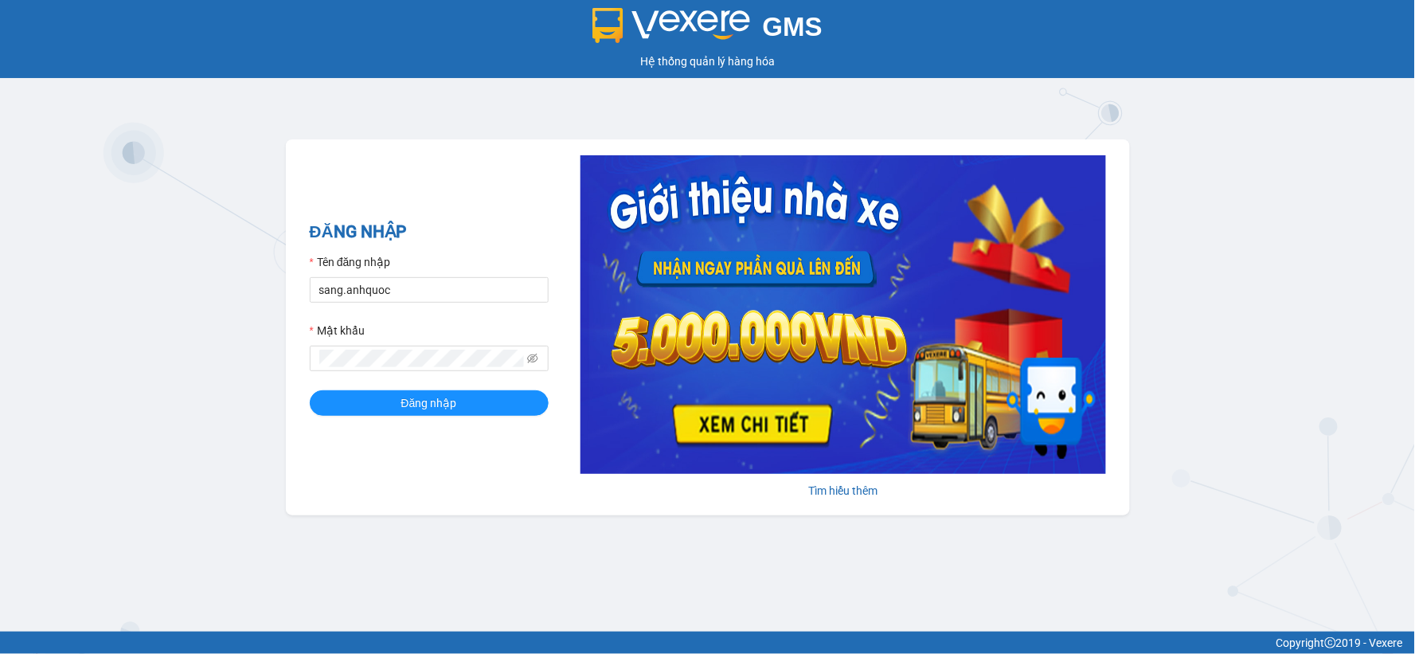
type input "baongoc.anhquoc"
click at [500, 396] on button "Đăng nhập" at bounding box center [429, 402] width 239 height 25
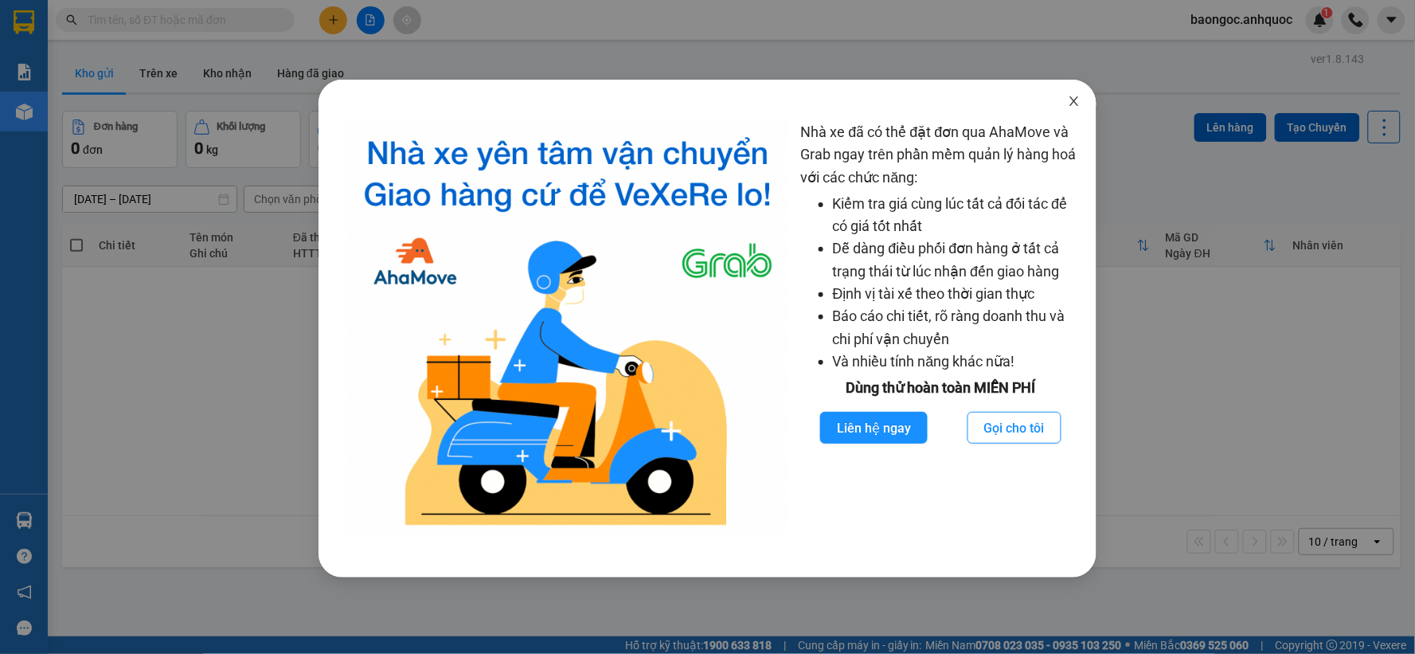
click at [1064, 99] on span "Close" at bounding box center [1074, 102] width 45 height 45
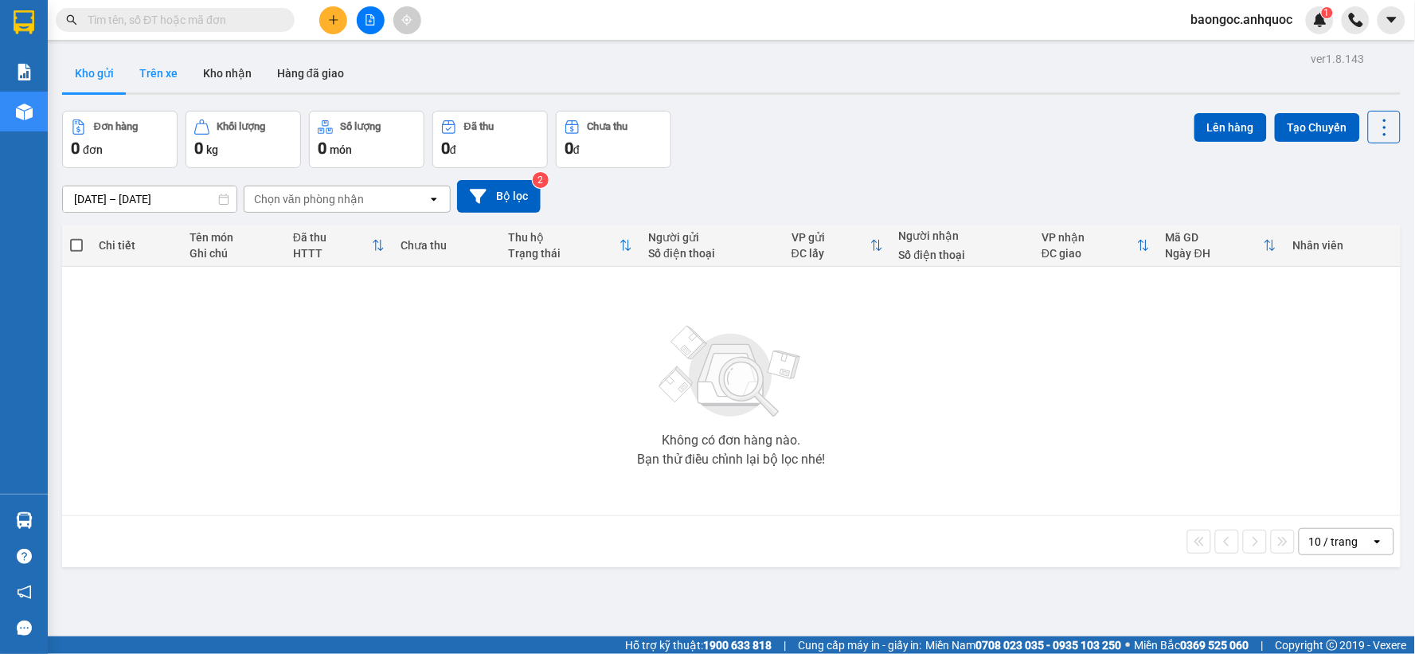
click at [173, 72] on button "Trên xe" at bounding box center [159, 73] width 64 height 38
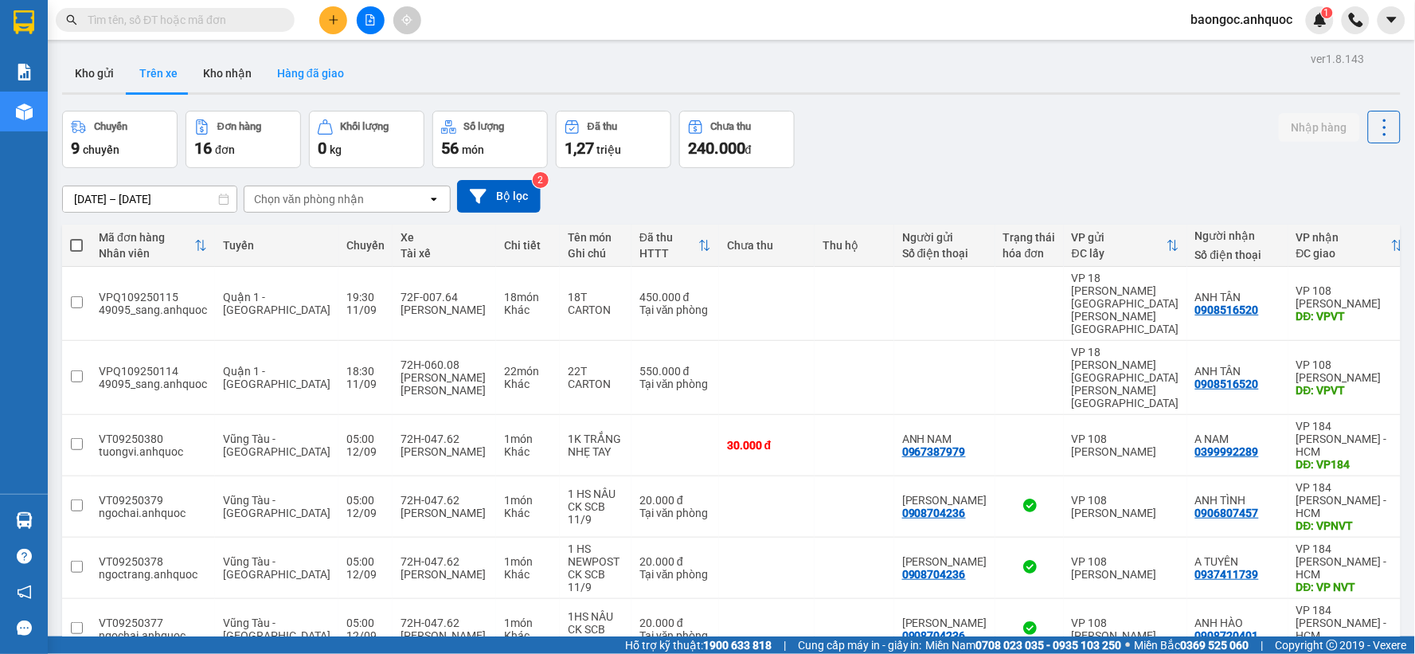
click at [205, 68] on button "Kho nhận" at bounding box center [227, 73] width 74 height 38
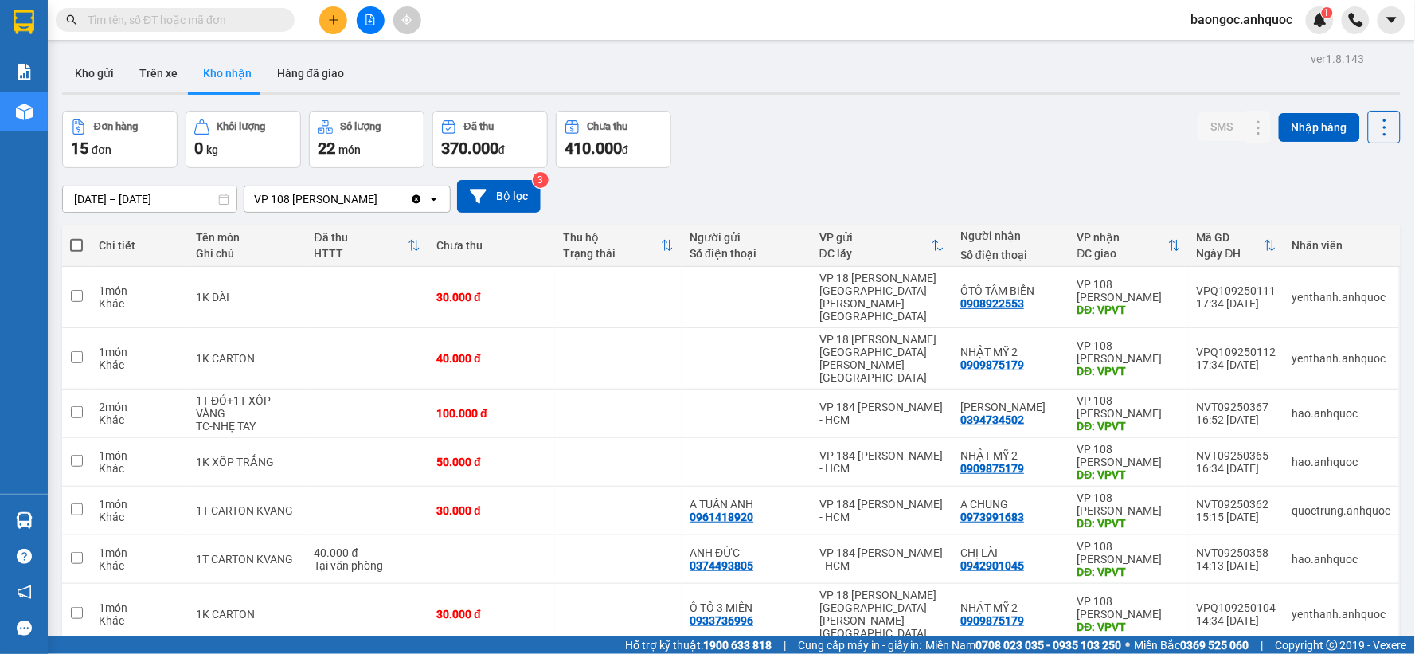
click at [131, 6] on div "Kết quả tìm kiếm ( 0 ) Bộ lọc No Data" at bounding box center [155, 20] width 310 height 28
click at [135, 19] on input "text" at bounding box center [182, 20] width 188 height 18
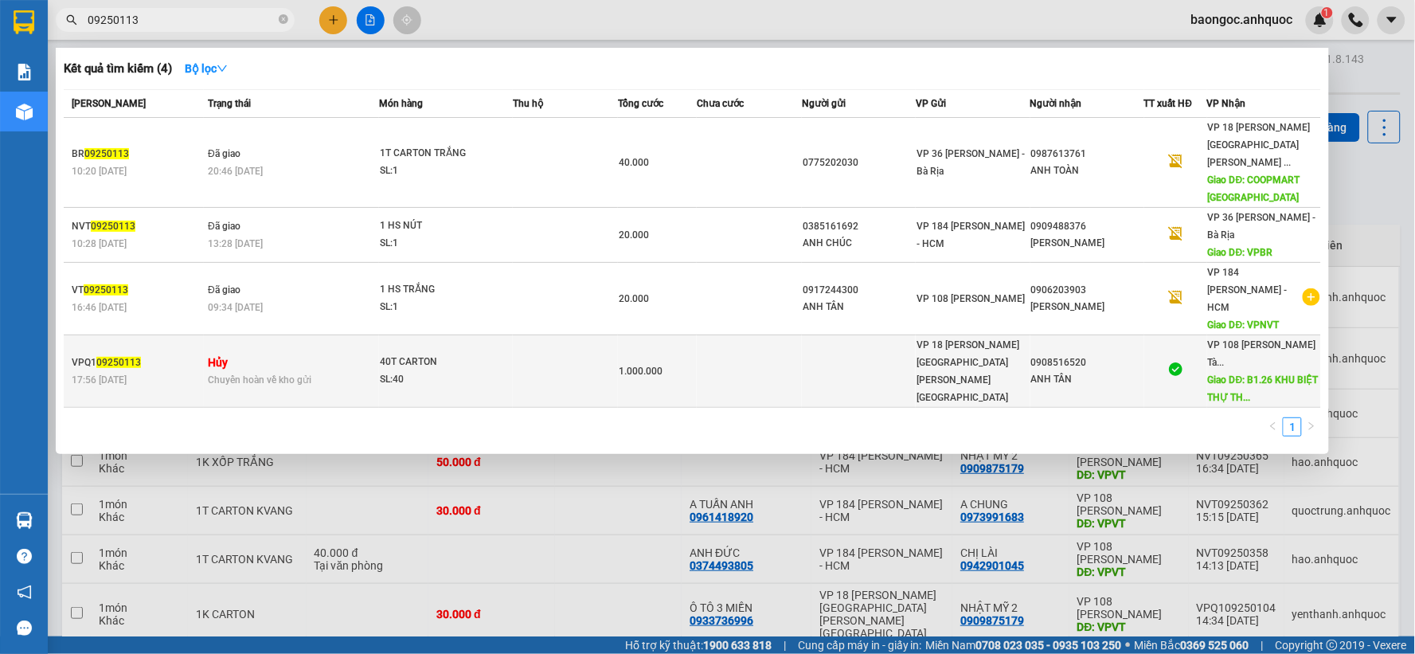
type input "09250113"
click at [152, 371] on div "17:56 - 11/09" at bounding box center [137, 380] width 131 height 18
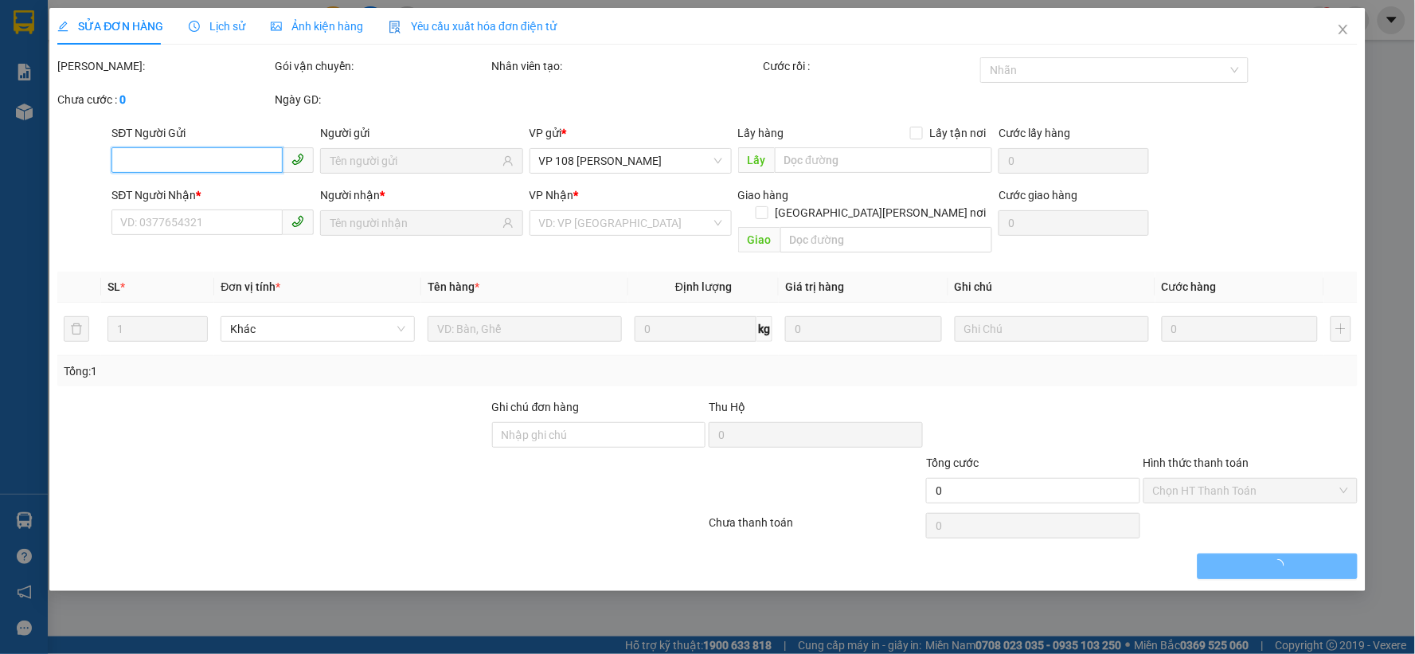
type input "0908516520"
type input "ANH TÂN"
type input "B1.26 KHU BIỆT THỰ THANH BÌNH VT"
type input "SCB 11/9 THANH"
type input "1.000.000"
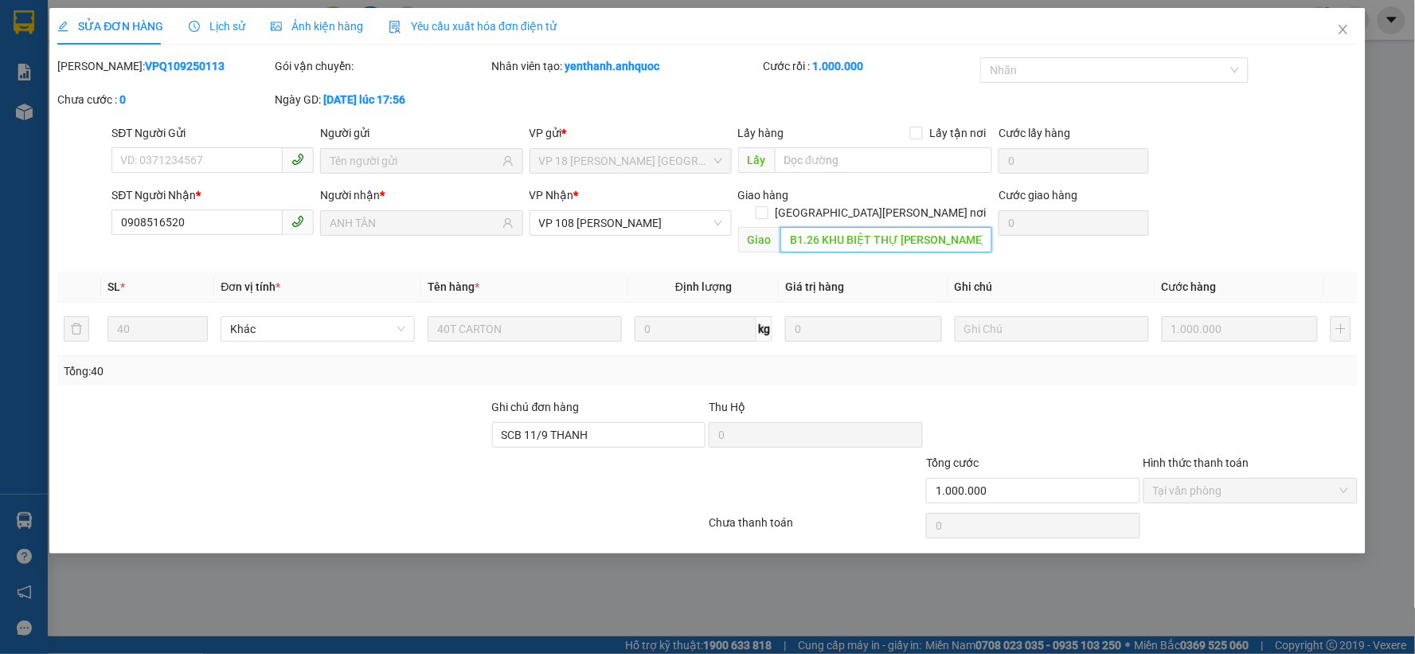
click at [928, 228] on input "B1.26 KHU BIỆT THỰ THANH BÌNH VT" at bounding box center [886, 239] width 213 height 25
click at [1343, 25] on icon "close" at bounding box center [1343, 29] width 13 height 13
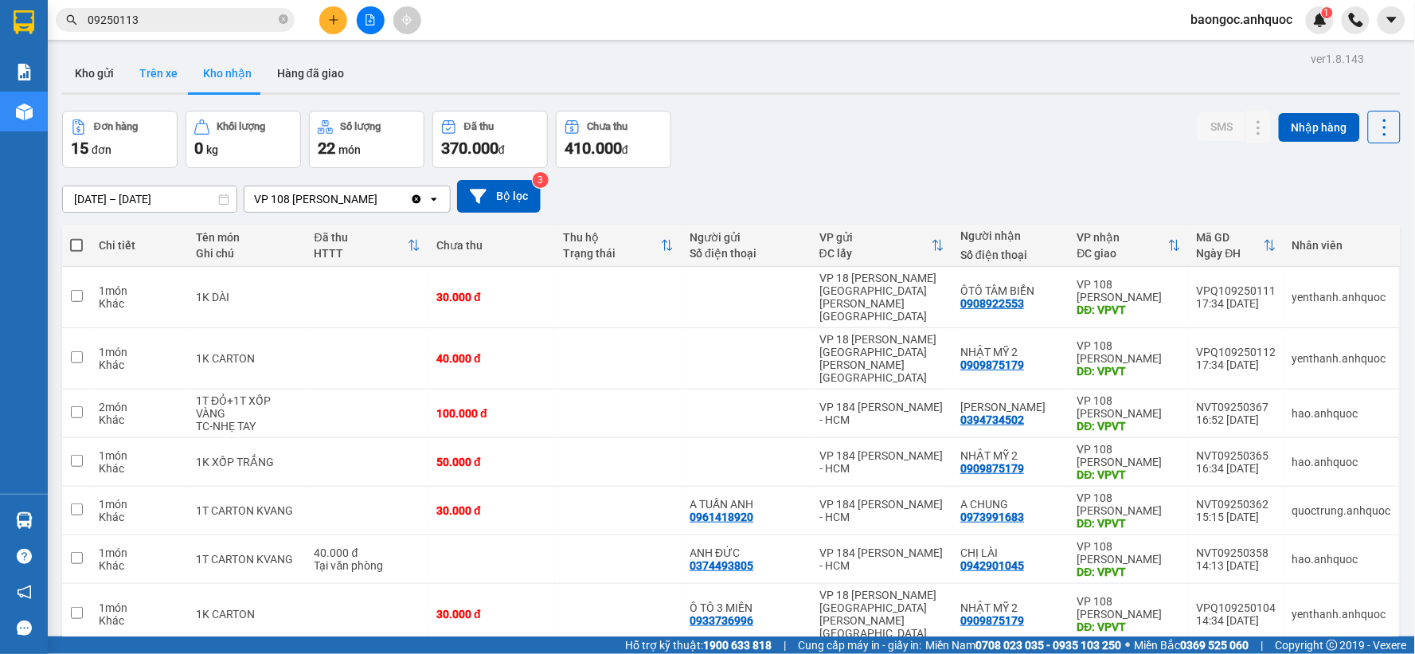
click at [142, 75] on button "Trên xe" at bounding box center [159, 73] width 64 height 38
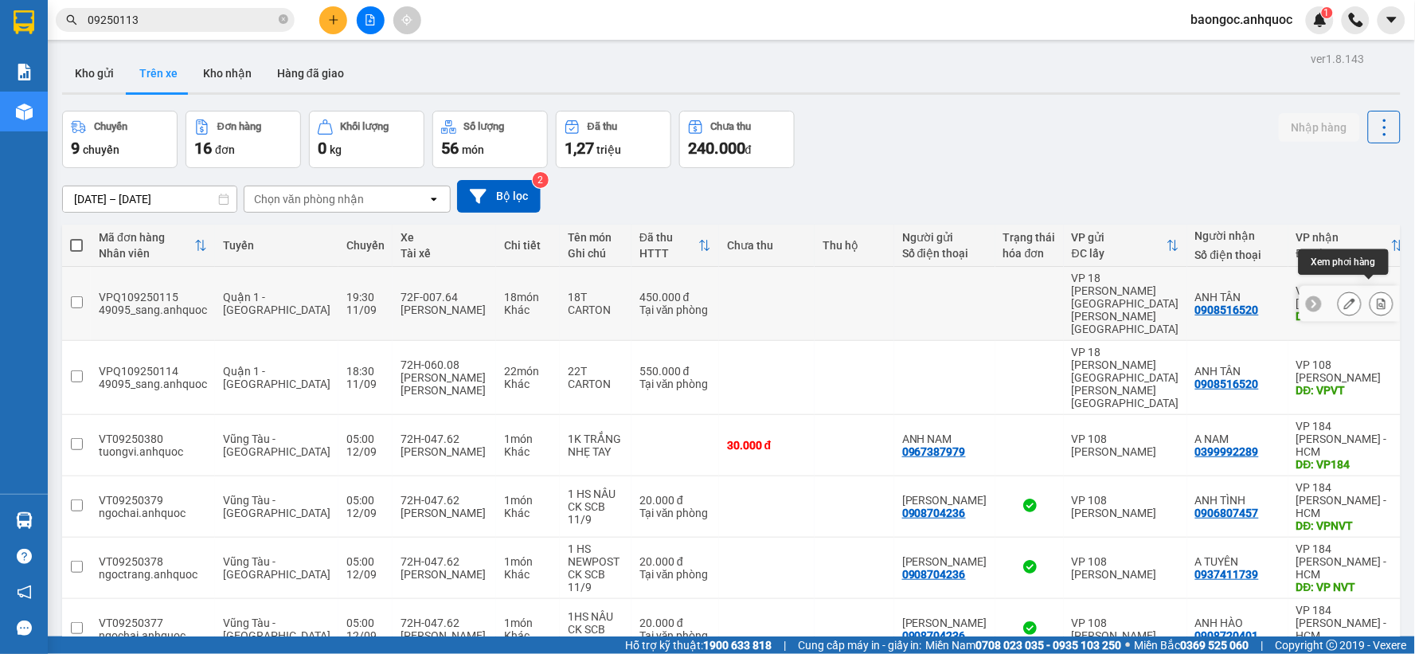
click at [1370, 292] on button at bounding box center [1381, 304] width 22 height 28
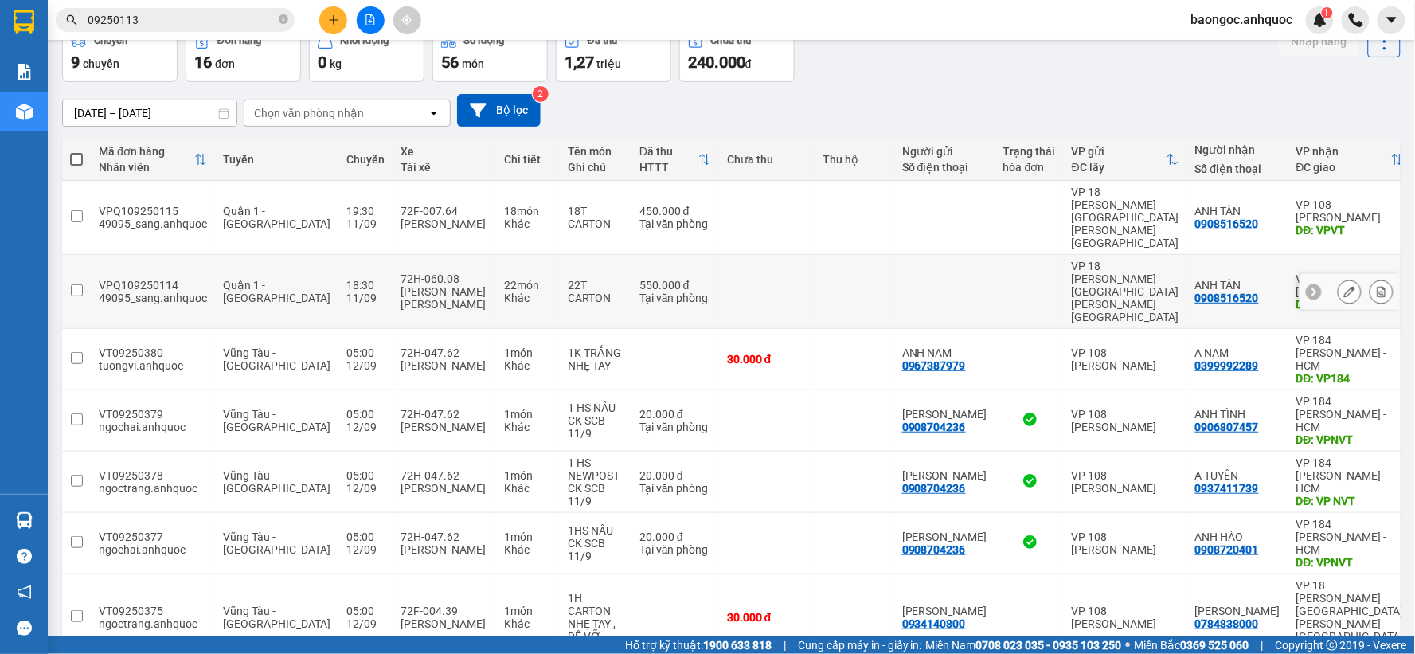
scroll to position [209, 0]
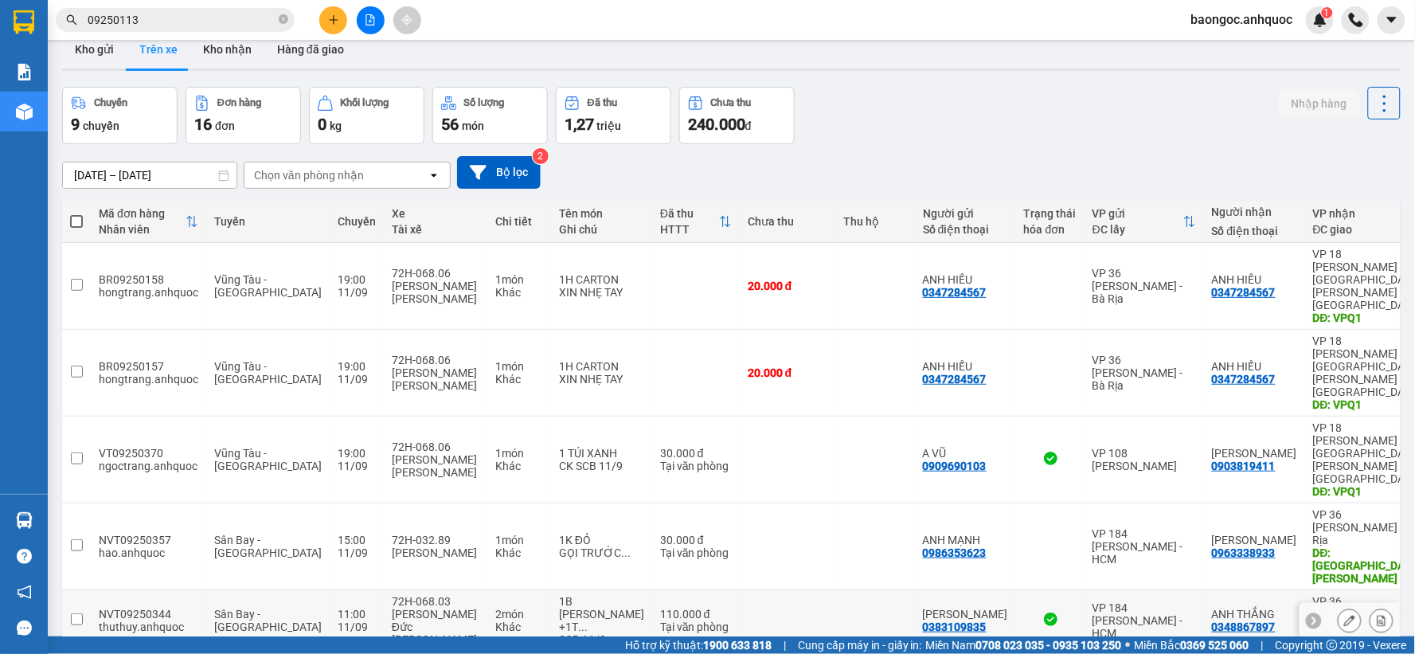
scroll to position [0, 0]
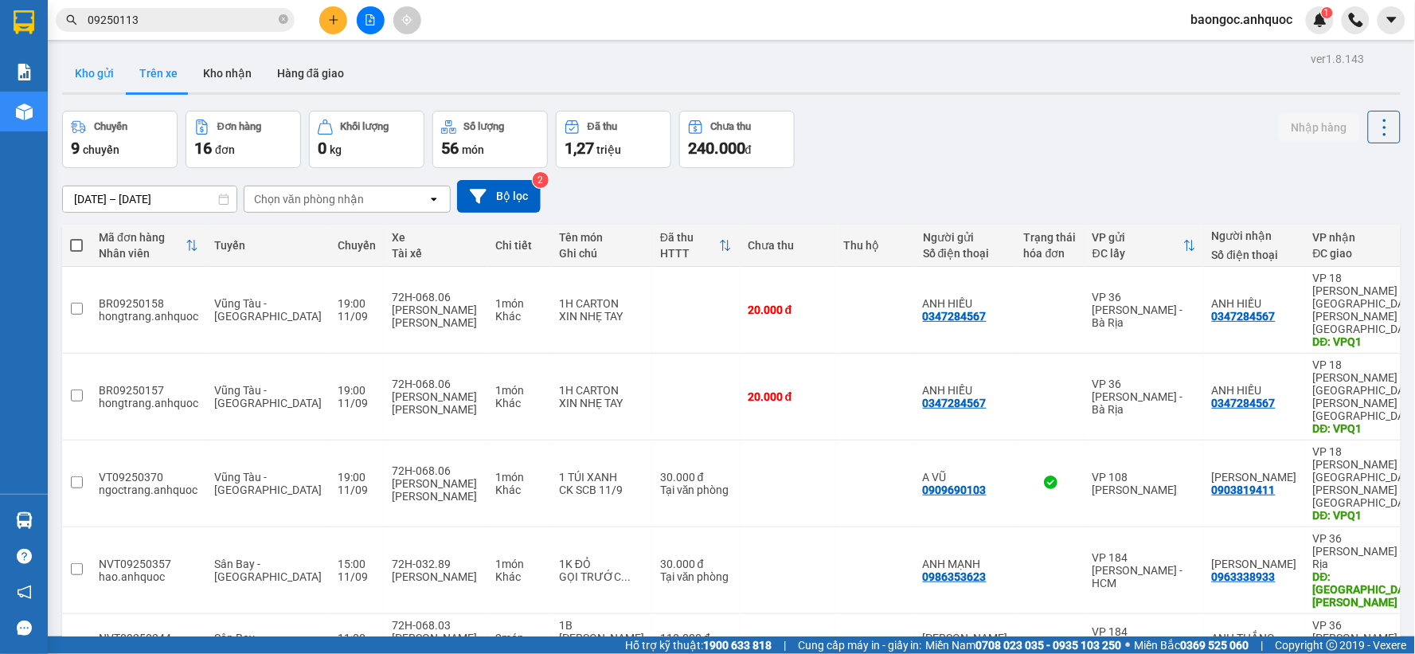
click at [107, 72] on button "Kho gửi" at bounding box center [94, 73] width 64 height 38
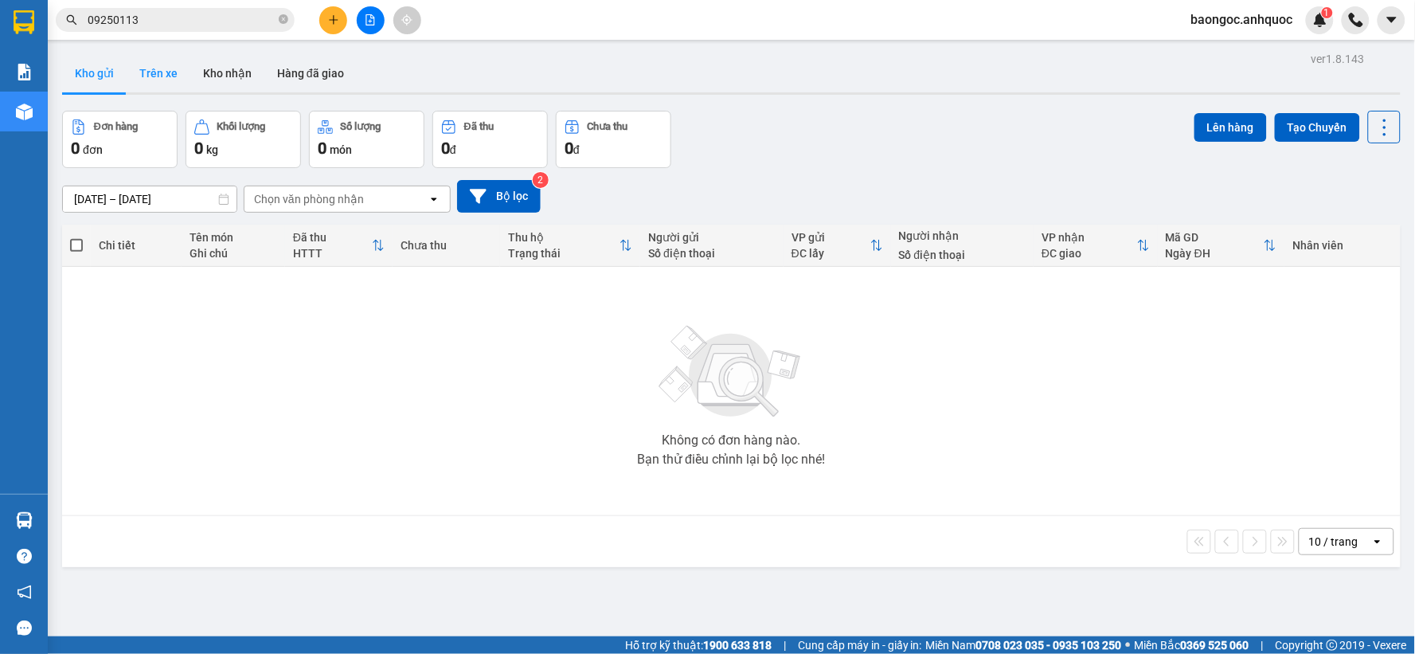
click at [142, 72] on button "Trên xe" at bounding box center [159, 73] width 64 height 38
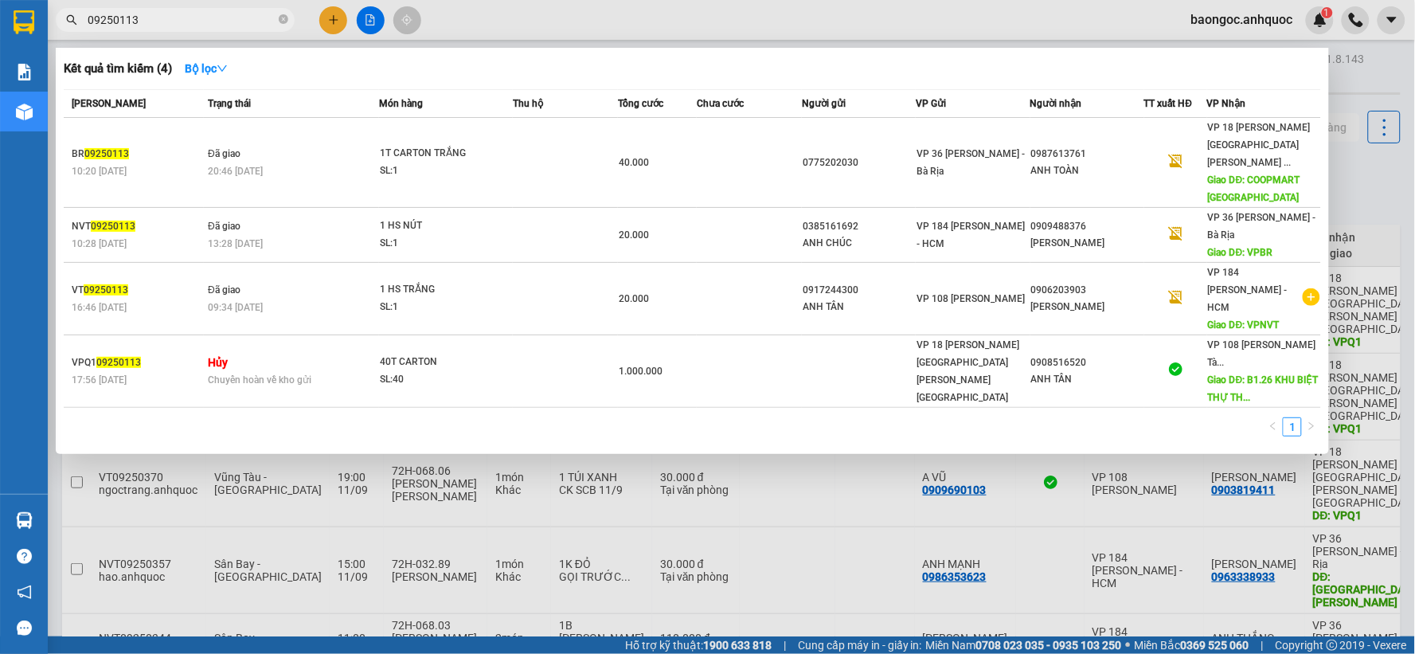
click at [228, 21] on input "09250113" at bounding box center [182, 20] width 188 height 18
click at [946, 499] on div at bounding box center [707, 327] width 1415 height 654
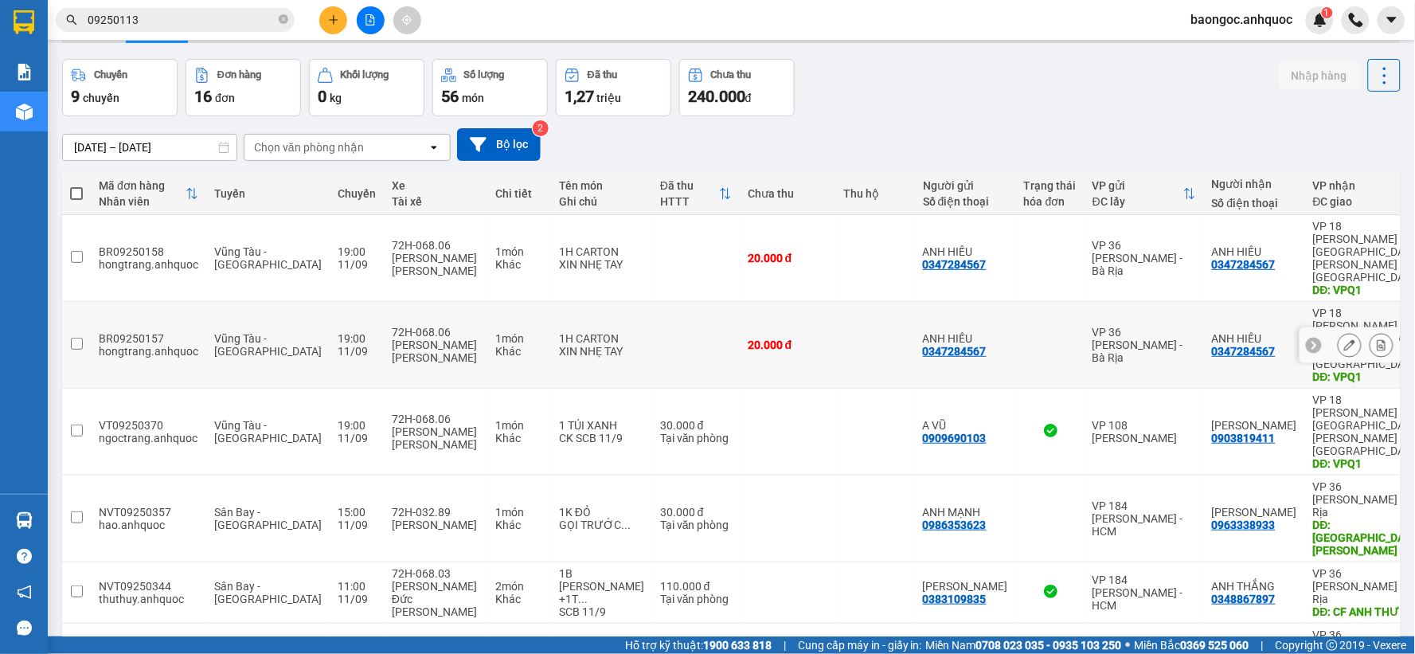
scroll to position [73, 0]
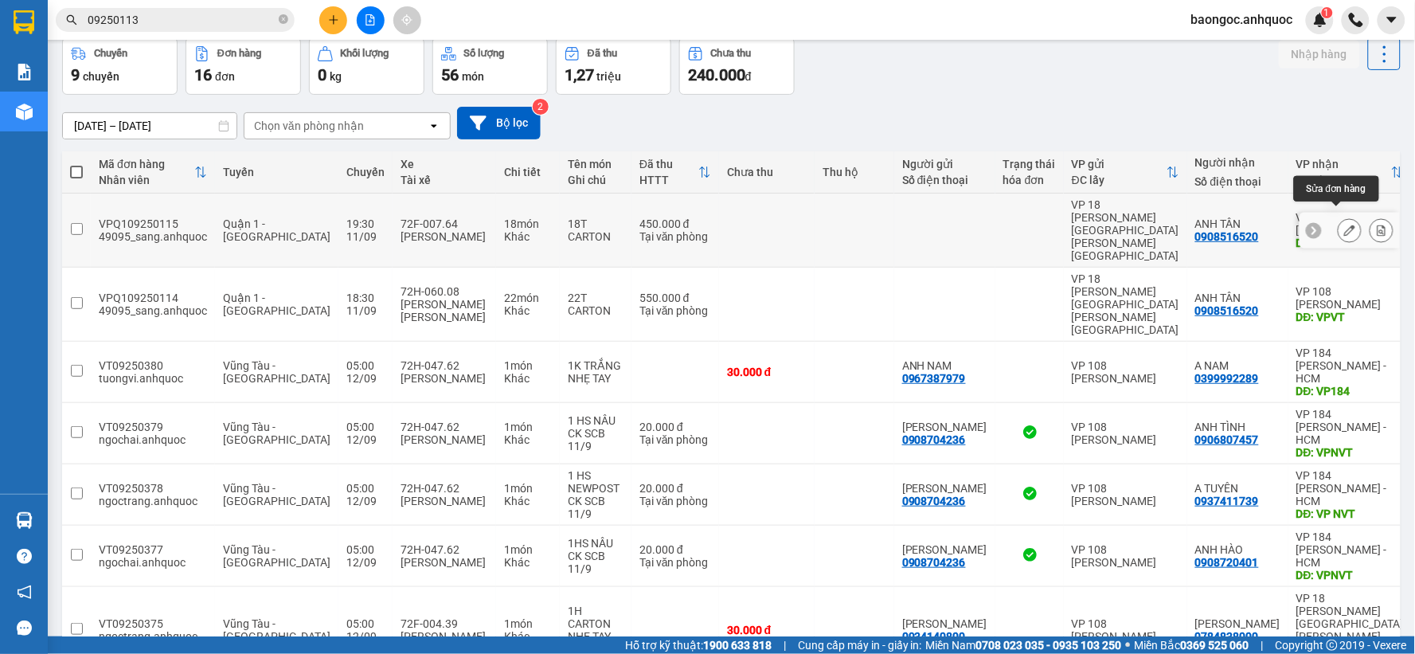
click at [1344, 225] on icon at bounding box center [1349, 230] width 11 height 11
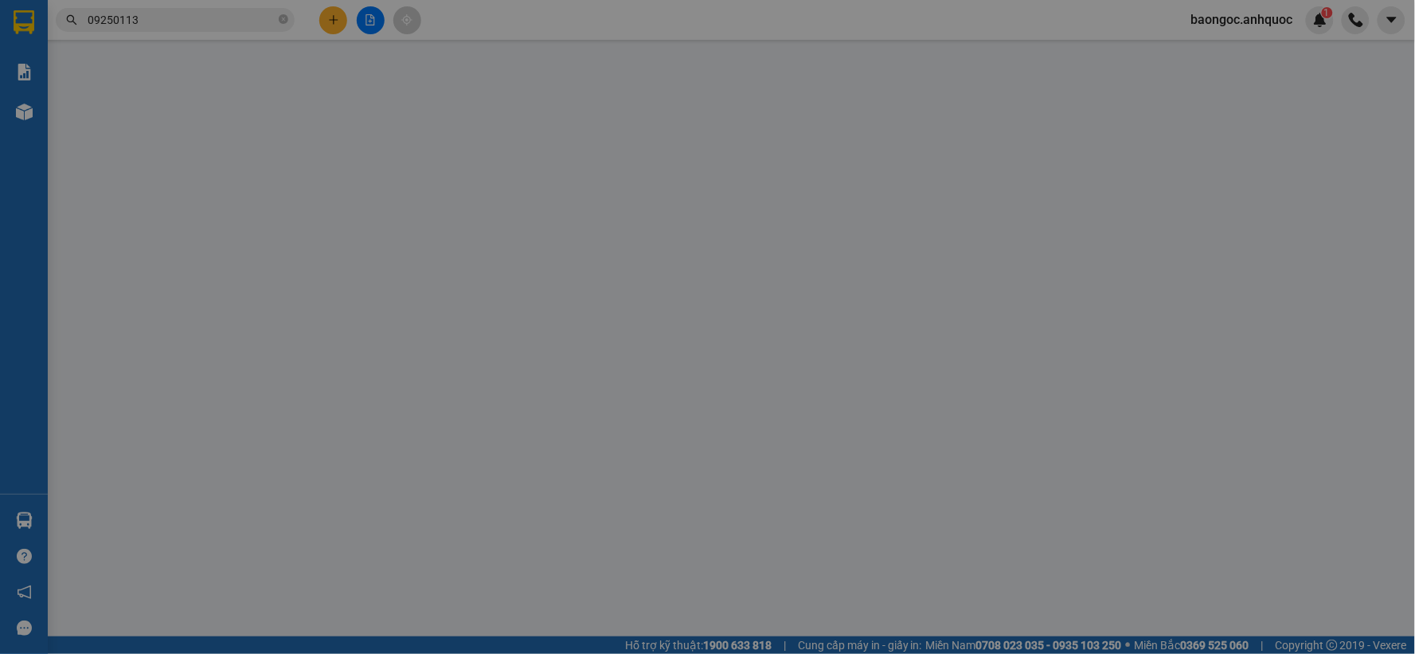
type input "0908516520"
type input "ANH TÂN"
type input "VPVT"
type input "CK SCB 11/9 THANH (CK 1 TRIỆU)"
type input "450.000"
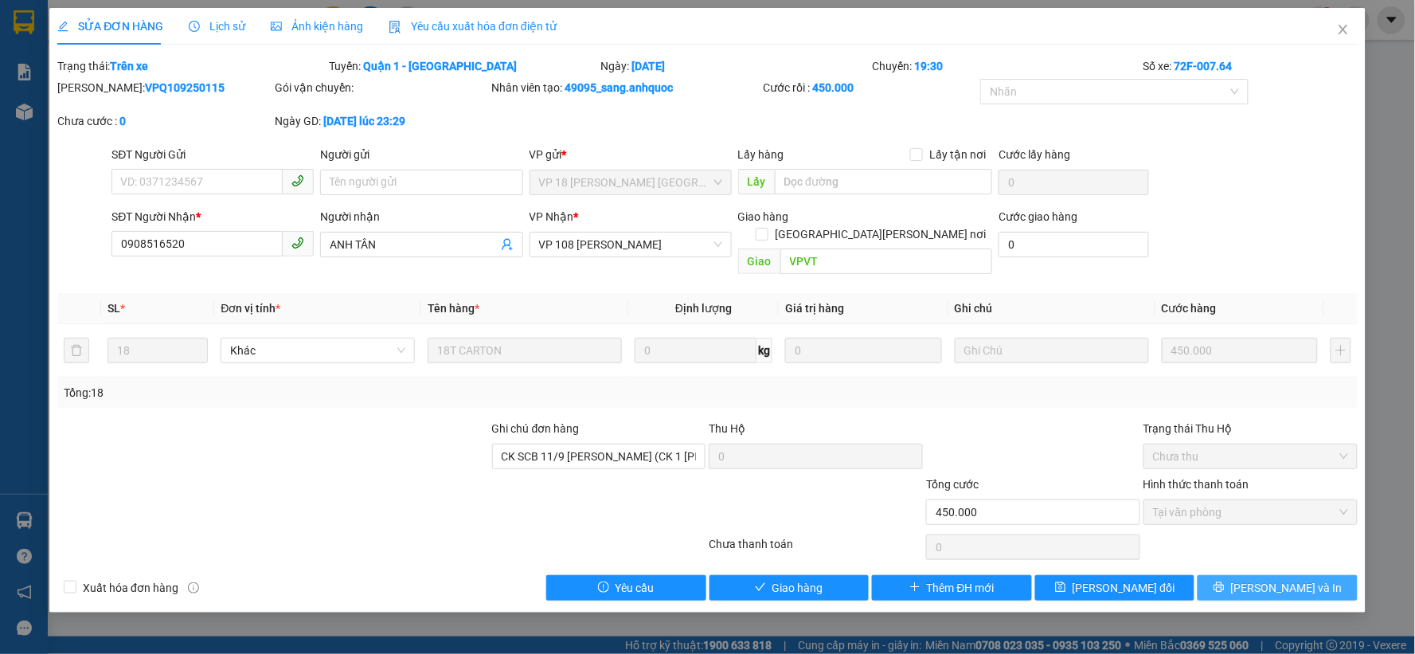
click at [1288, 579] on span "Lưu và In" at bounding box center [1286, 588] width 111 height 18
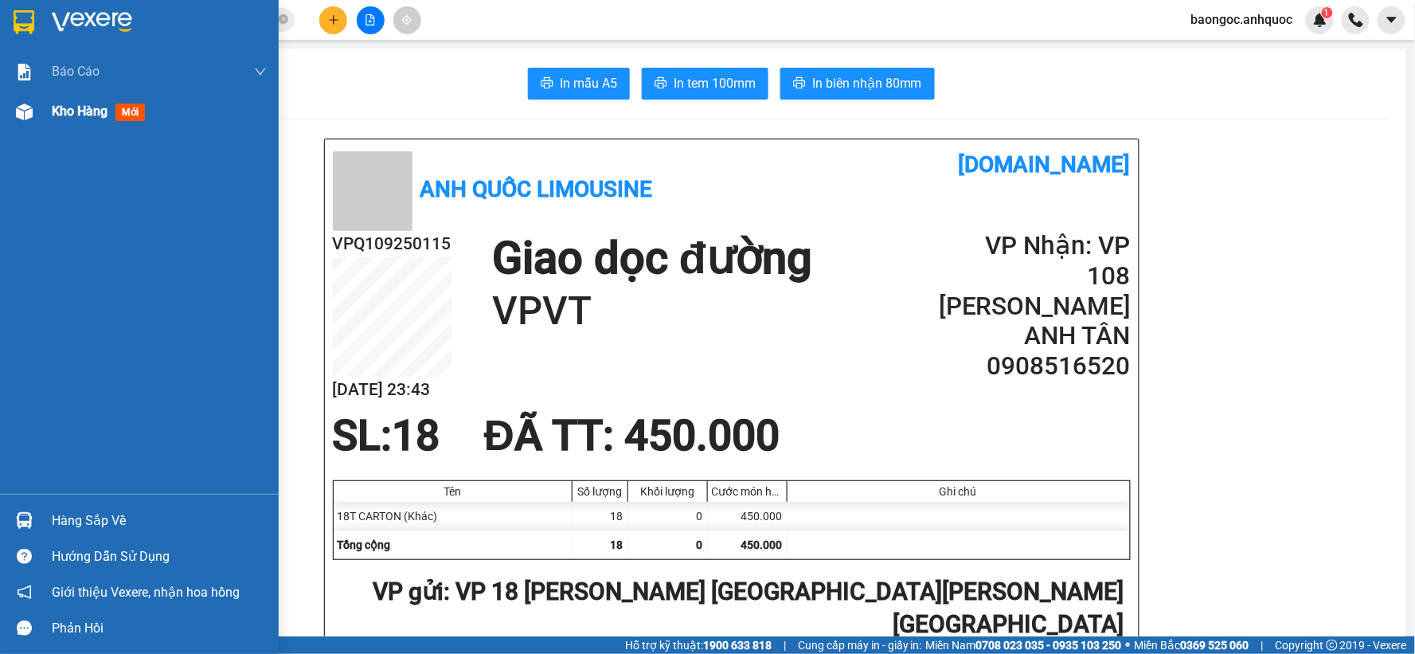
click at [41, 113] on div "Kho hàng mới" at bounding box center [139, 112] width 279 height 40
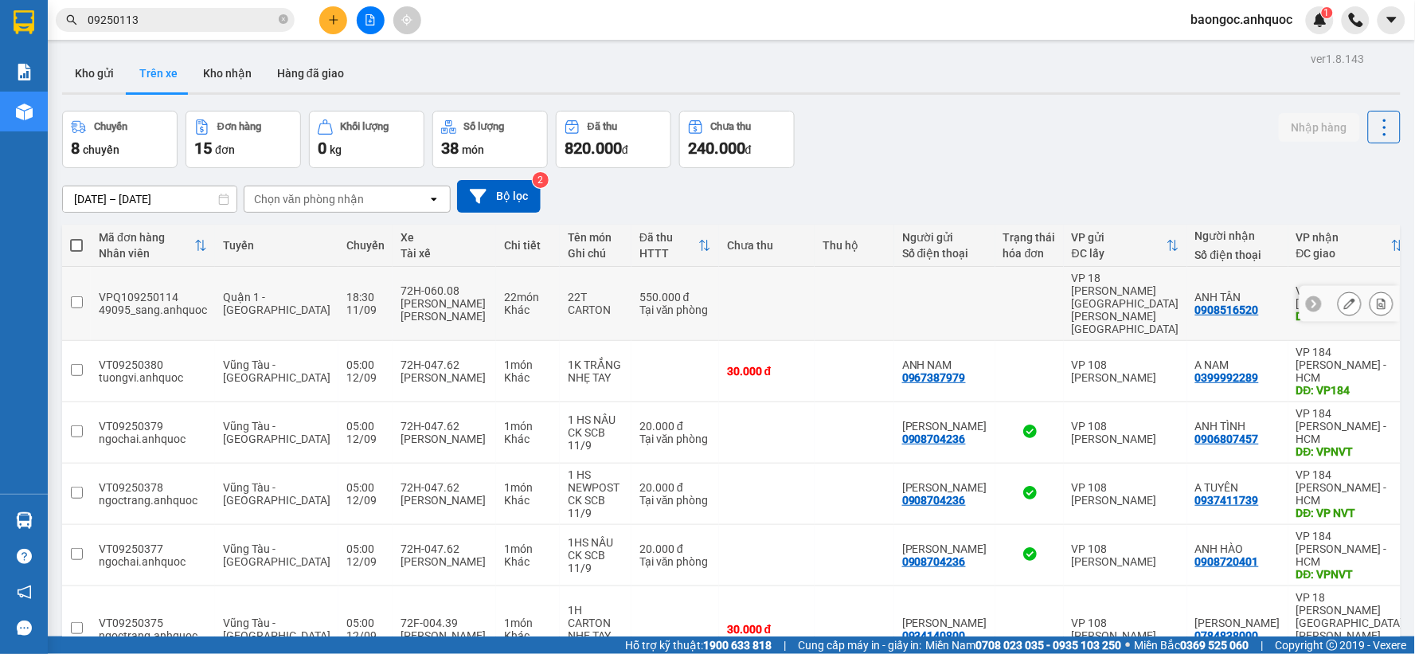
click at [1344, 290] on button at bounding box center [1349, 304] width 22 height 28
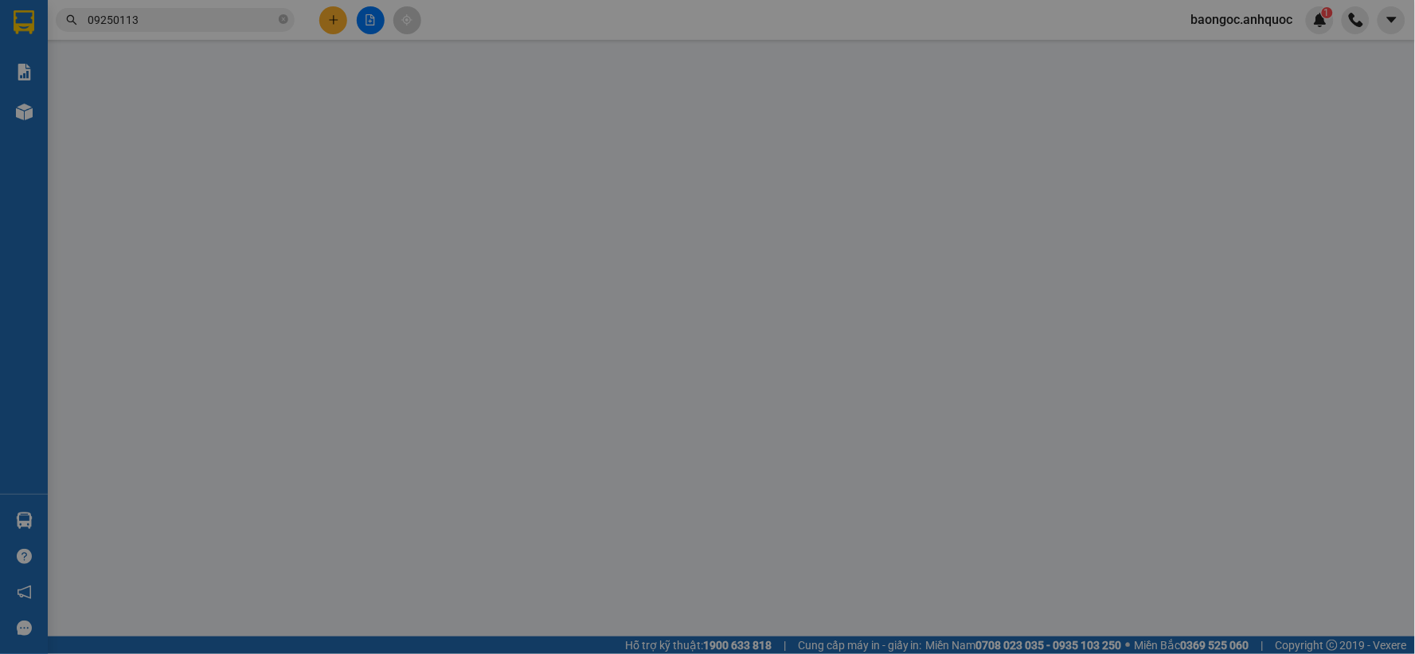
type input "0908516520"
type input "ANH TÂN"
type input "VPVT"
type input "CK SCB 11/9 THANH (CK 1 TRIỆU)"
type input "550.000"
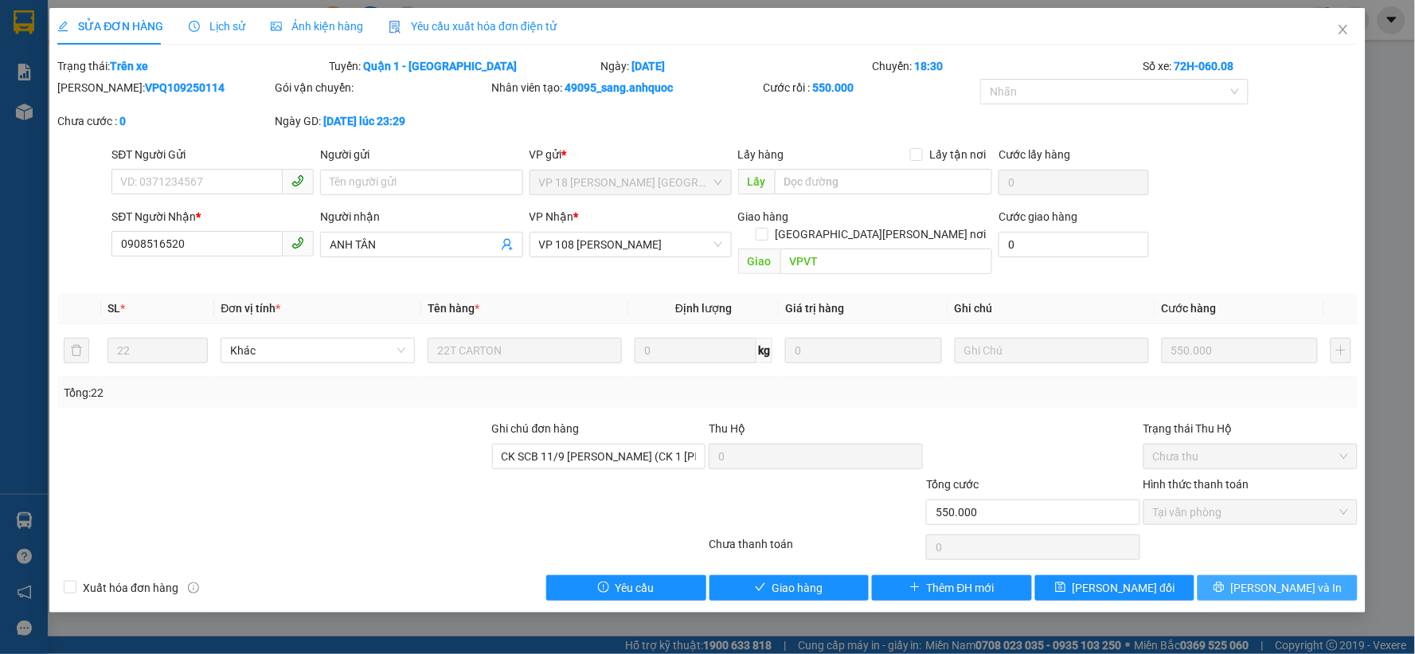
click at [1287, 579] on span "Lưu và In" at bounding box center [1286, 588] width 111 height 18
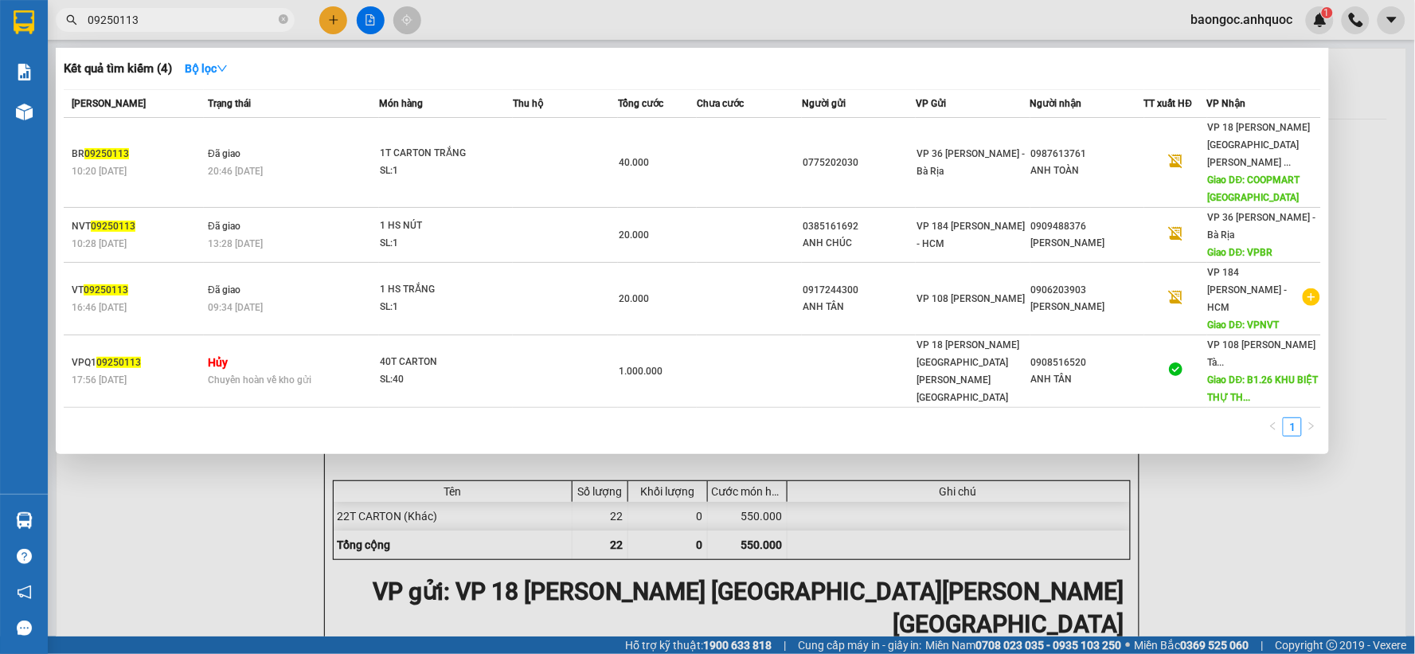
click at [164, 11] on input "09250113" at bounding box center [182, 20] width 188 height 18
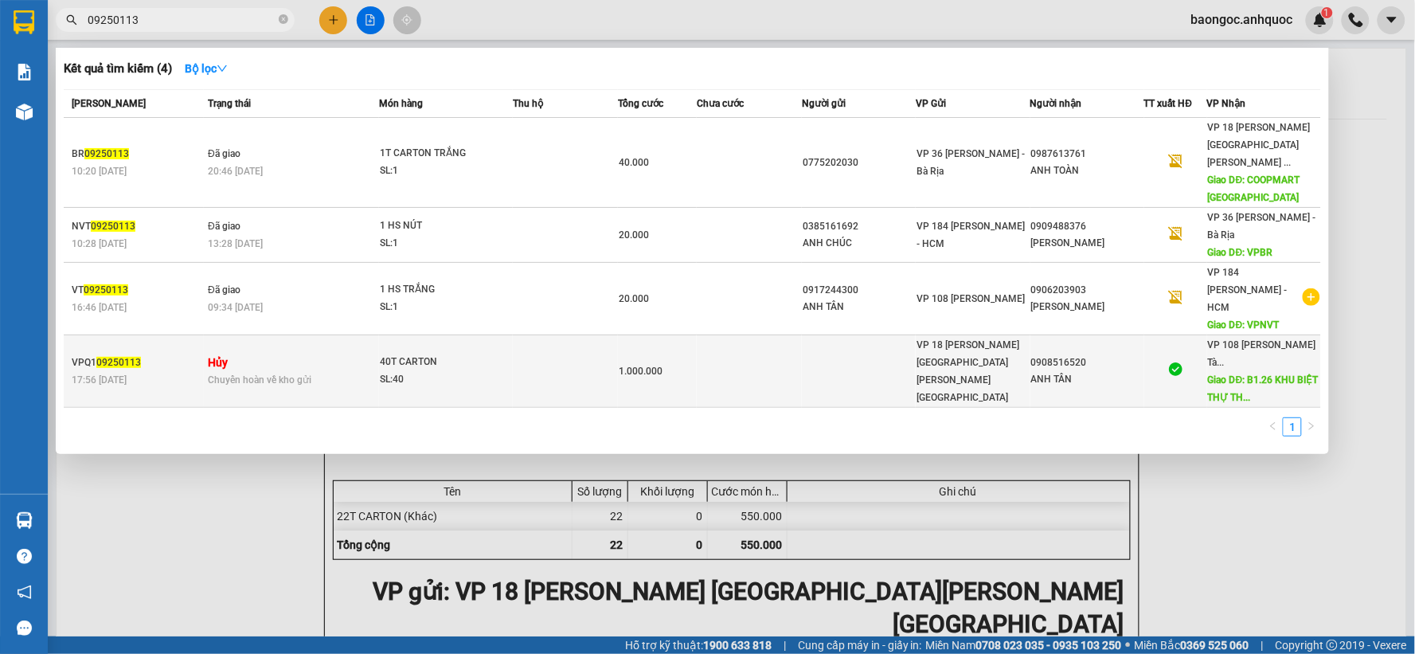
click at [308, 335] on td "Hủy Chuyển hoàn về kho gửi" at bounding box center [291, 371] width 175 height 72
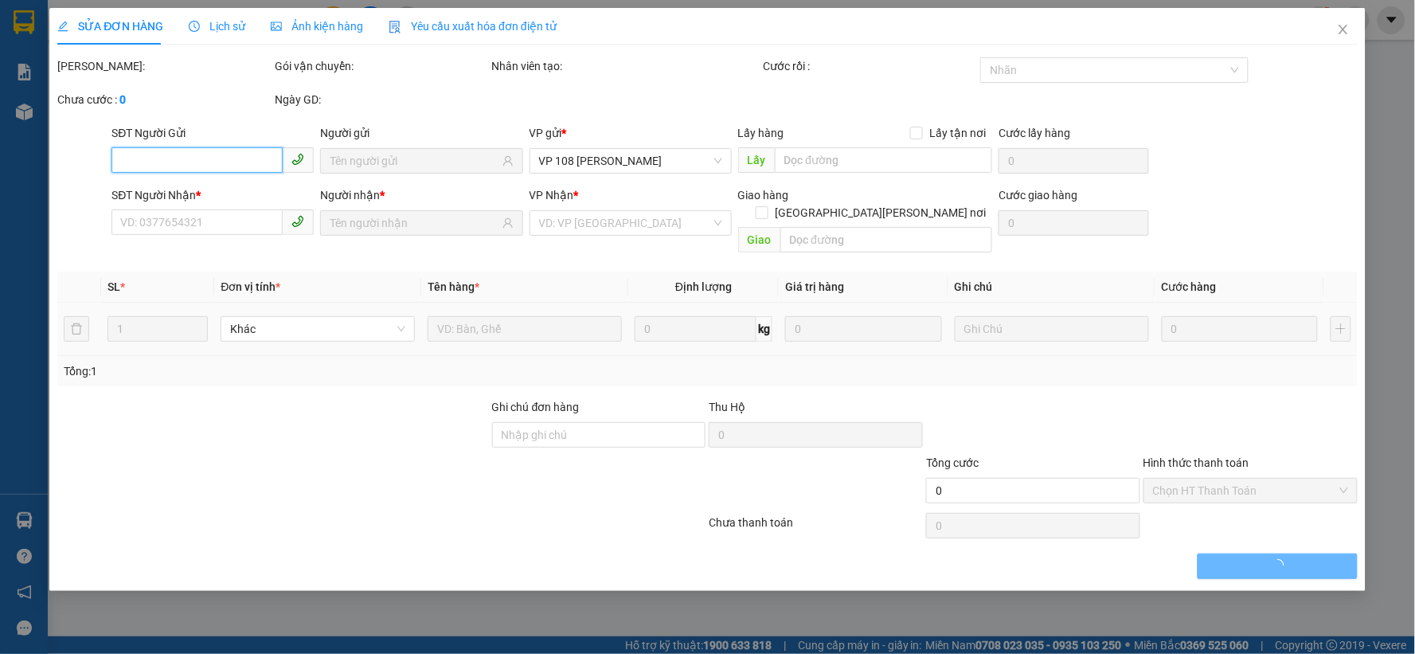
type input "0908516520"
type input "ANH TÂN"
type input "B1.26 KHU BIỆT THỰ THANH BÌNH VT"
type input "SCB 11/9 THANH"
type input "1.000.000"
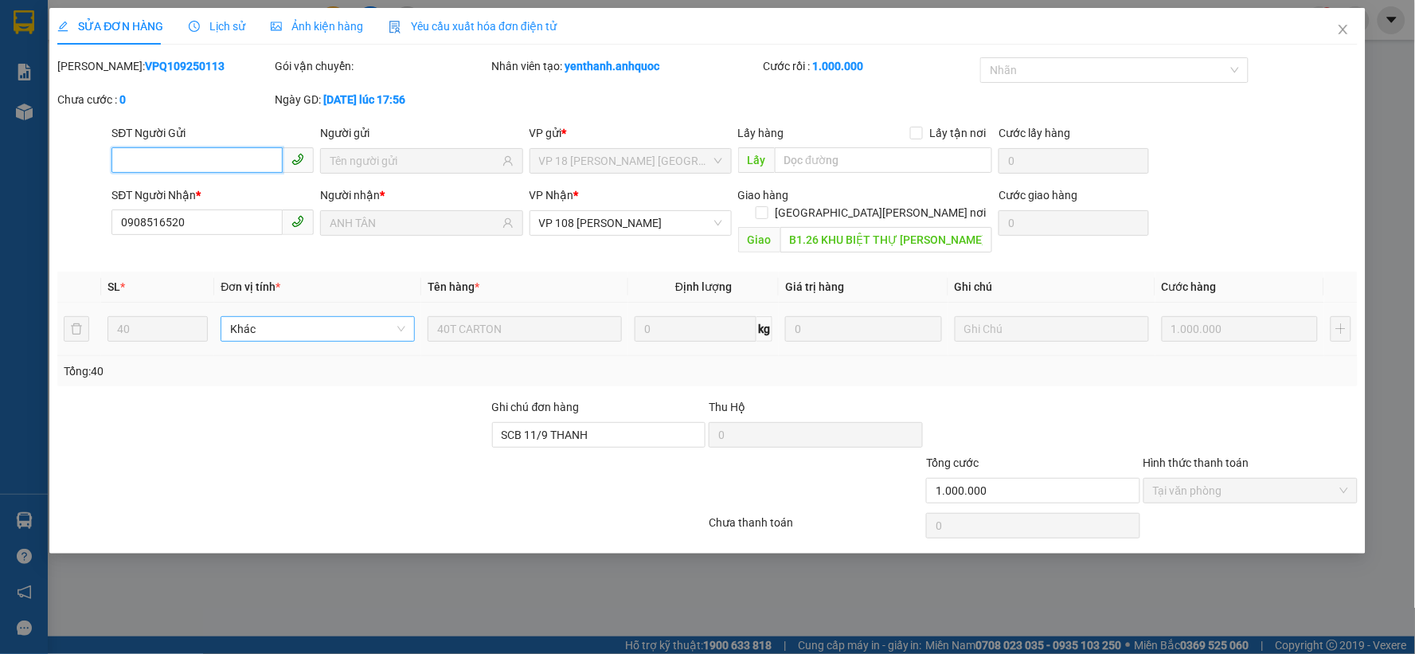
click at [326, 317] on span "Khác" at bounding box center [317, 329] width 175 height 24
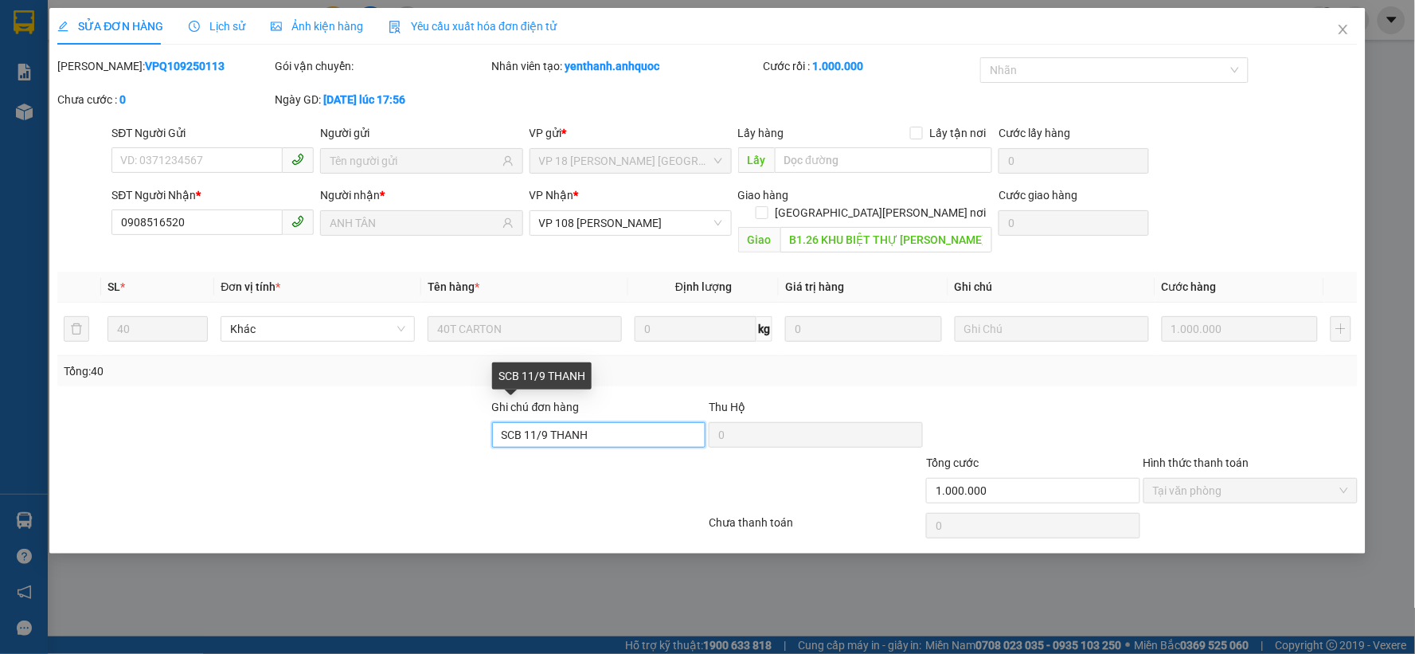
click at [595, 422] on input "SCB 11/9 THANH" at bounding box center [599, 434] width 214 height 25
type input "SCB 11/9 THANH ( ĐON NÀY HỦY)"
click at [226, 22] on span "Lịch sử" at bounding box center [217, 26] width 57 height 13
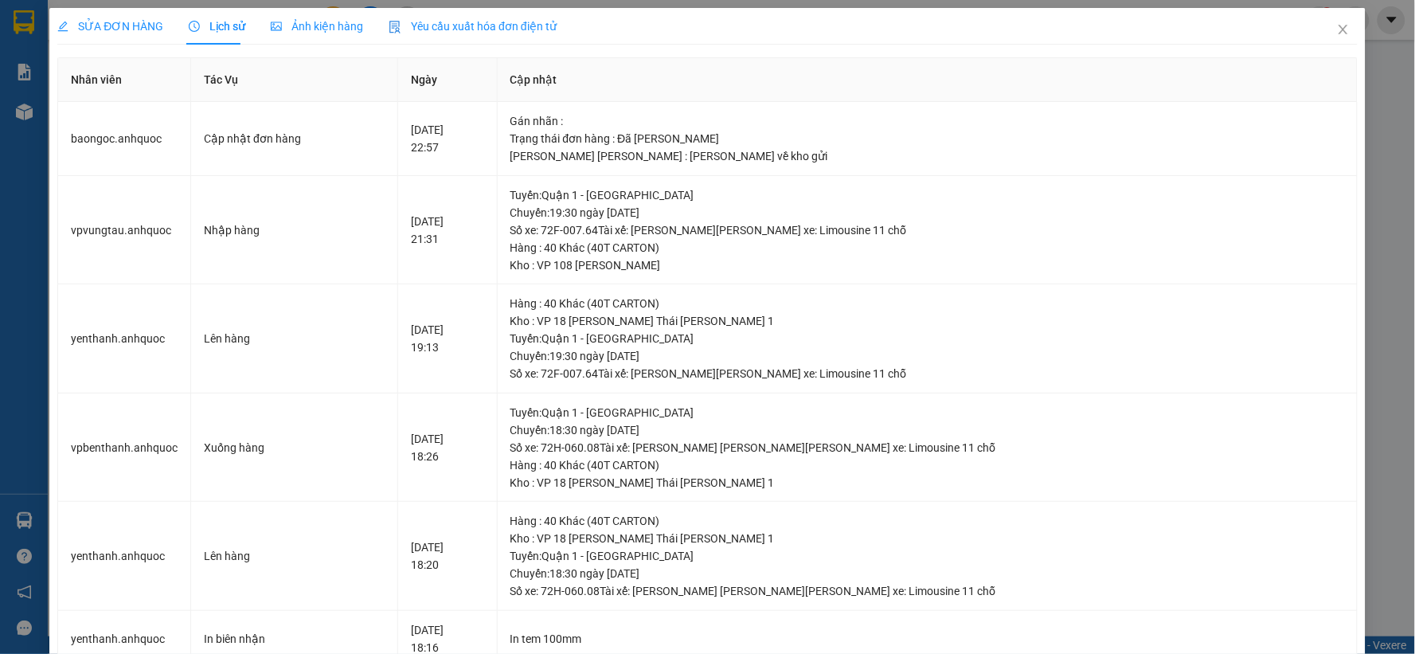
click at [110, 12] on div "SỬA ĐƠN HÀNG" at bounding box center [110, 26] width 106 height 37
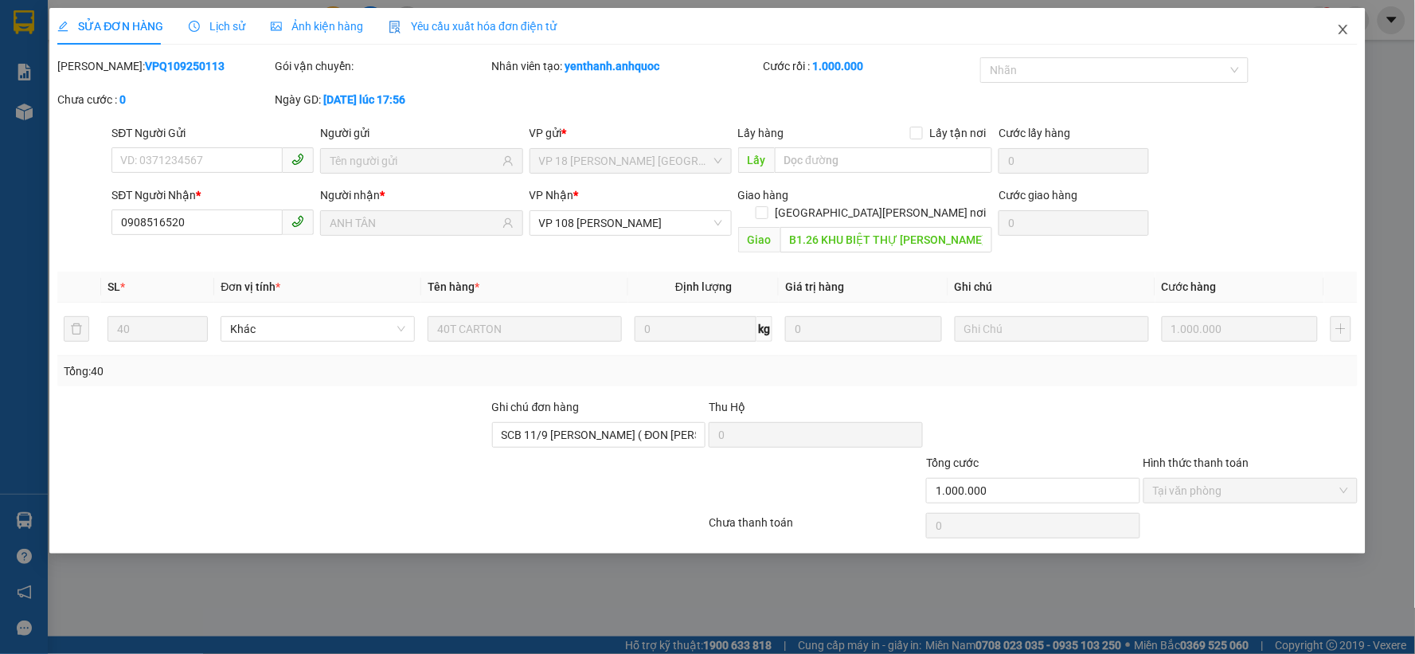
click at [1341, 25] on icon "close" at bounding box center [1343, 29] width 13 height 13
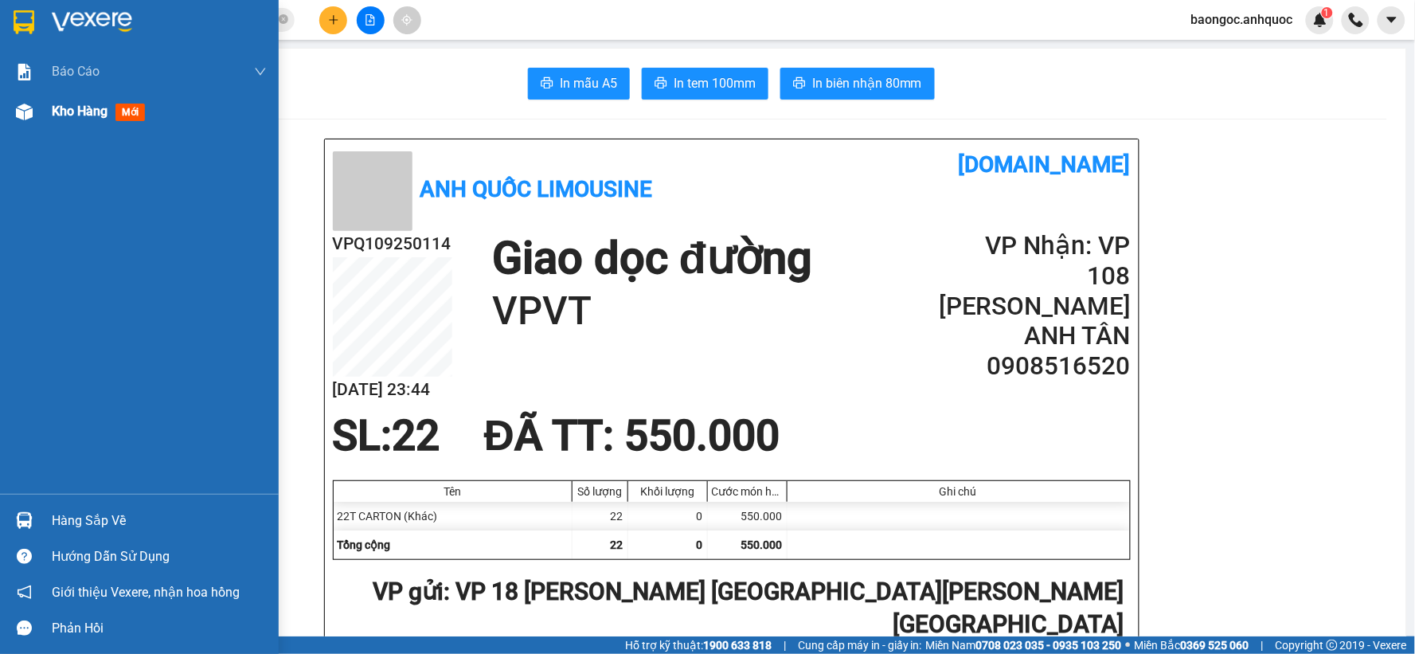
click at [21, 124] on div at bounding box center [24, 112] width 28 height 28
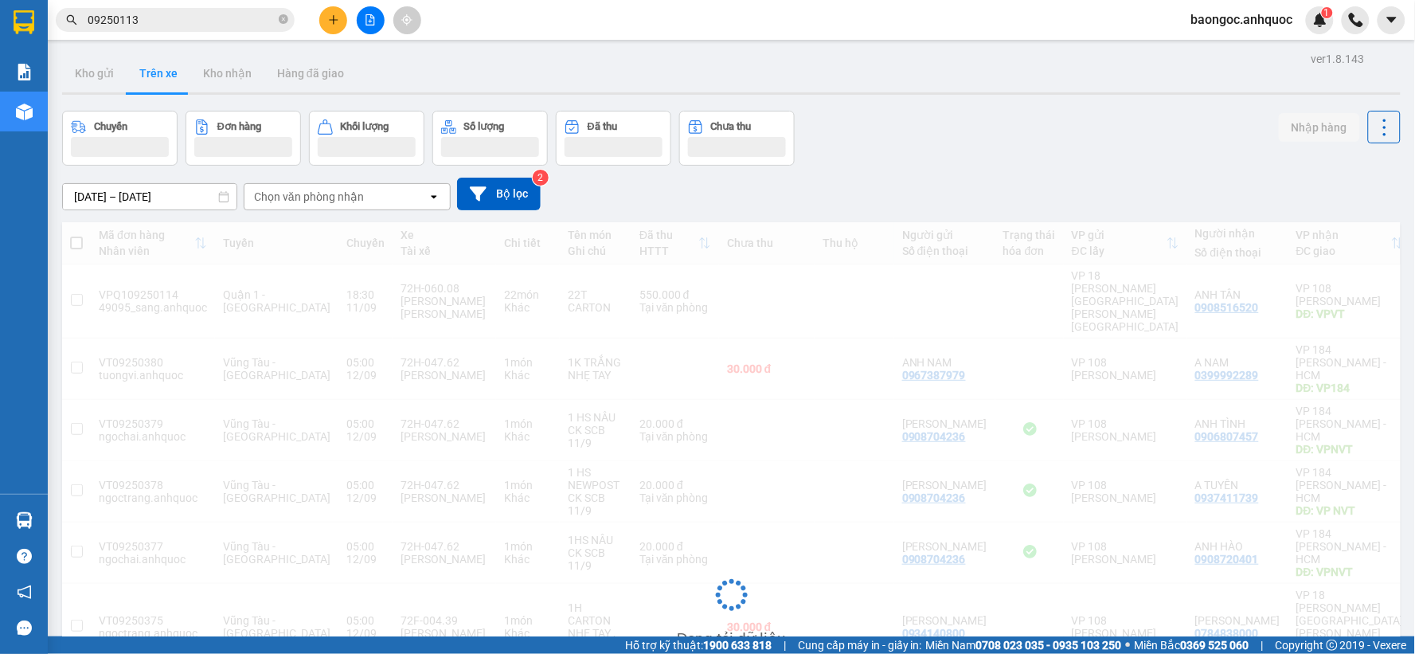
click at [244, 18] on input "09250113" at bounding box center [182, 20] width 188 height 18
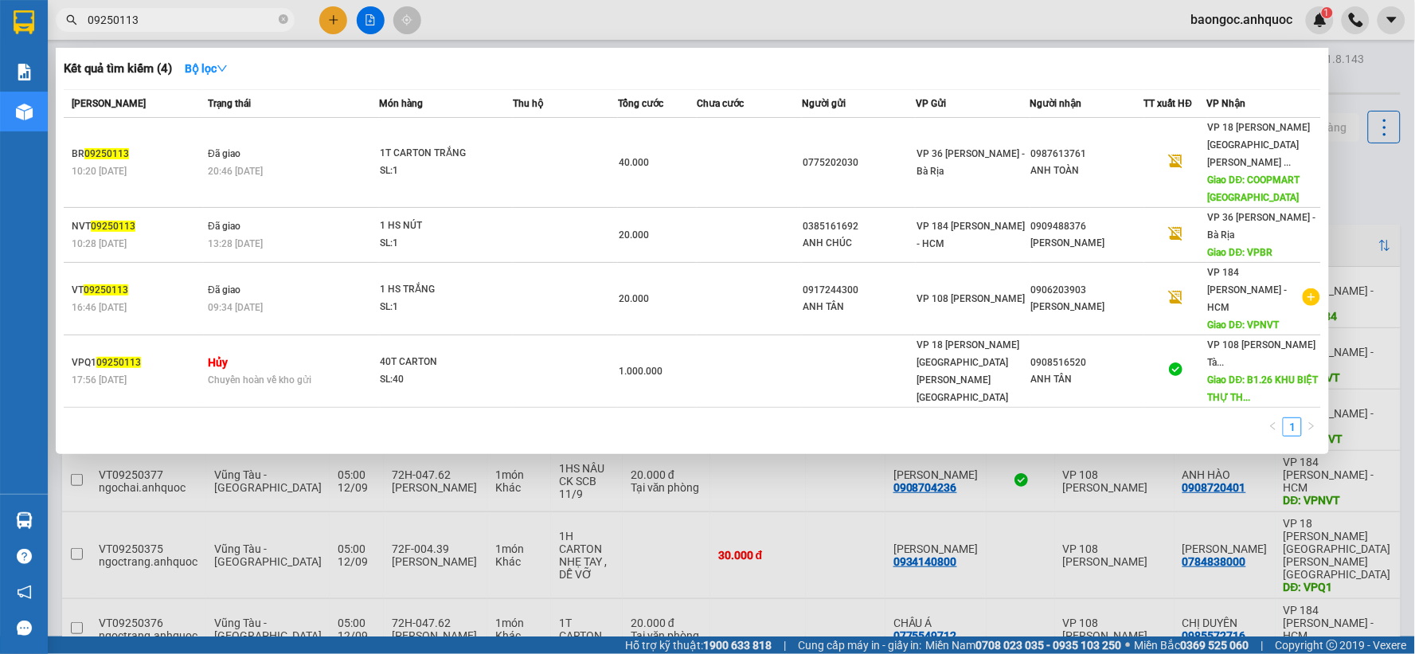
click at [447, 574] on div at bounding box center [707, 327] width 1415 height 654
